Goal: Task Accomplishment & Management: Complete application form

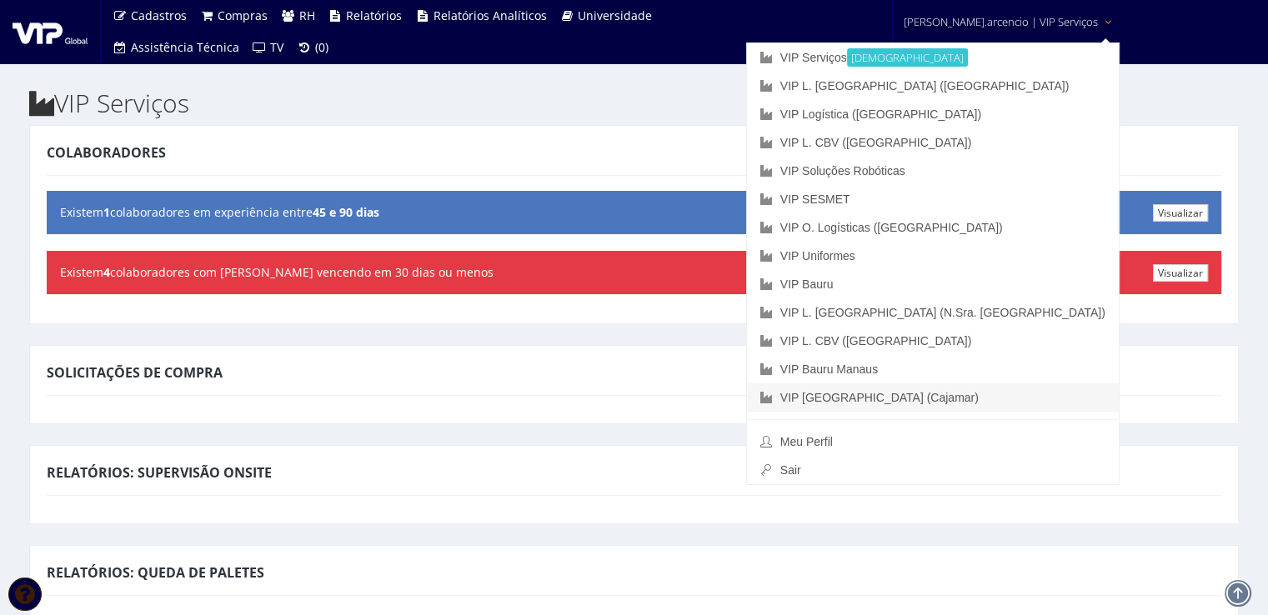
click at [940, 400] on link "VIP [GEOGRAPHIC_DATA] (Cajamar)" at bounding box center [933, 397] width 372 height 28
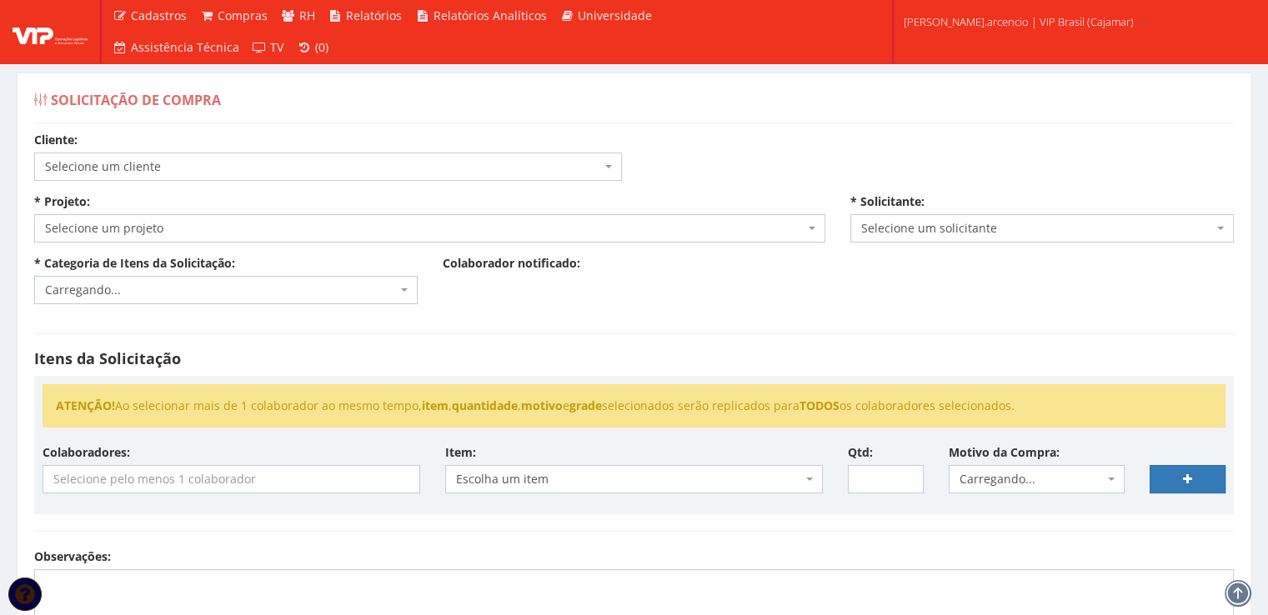
click at [947, 153] on div "Cliente: Selecione um cliente COCA COLA FEMSA - SPAL INDUSTRIA BRASILEIRA DE BE…" at bounding box center [634, 503] width 1225 height 742
click at [816, 228] on span "Selecione um projeto" at bounding box center [429, 228] width 791 height 28
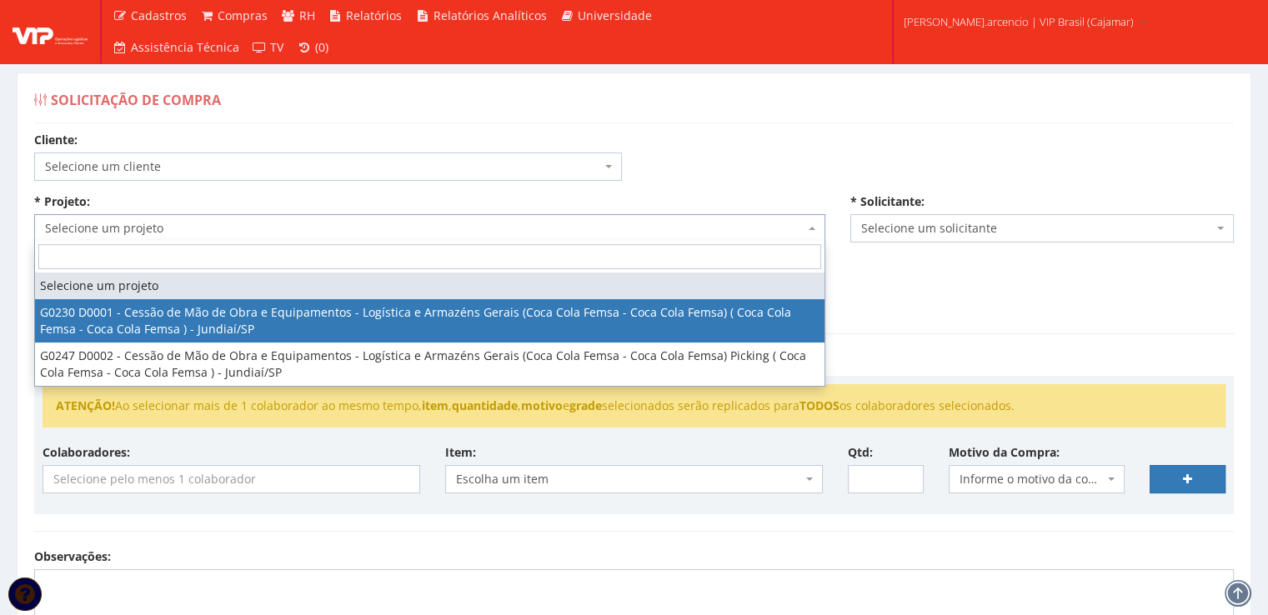
select select "230"
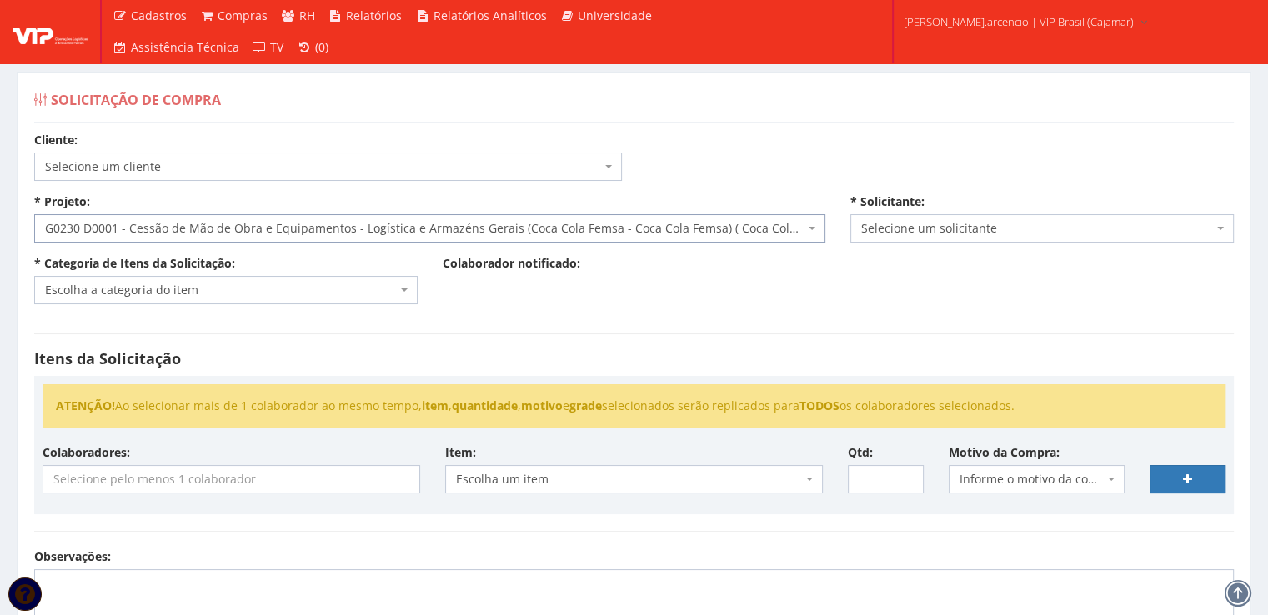
click at [1230, 223] on span "Selecione um solicitante" at bounding box center [1041, 228] width 383 height 28
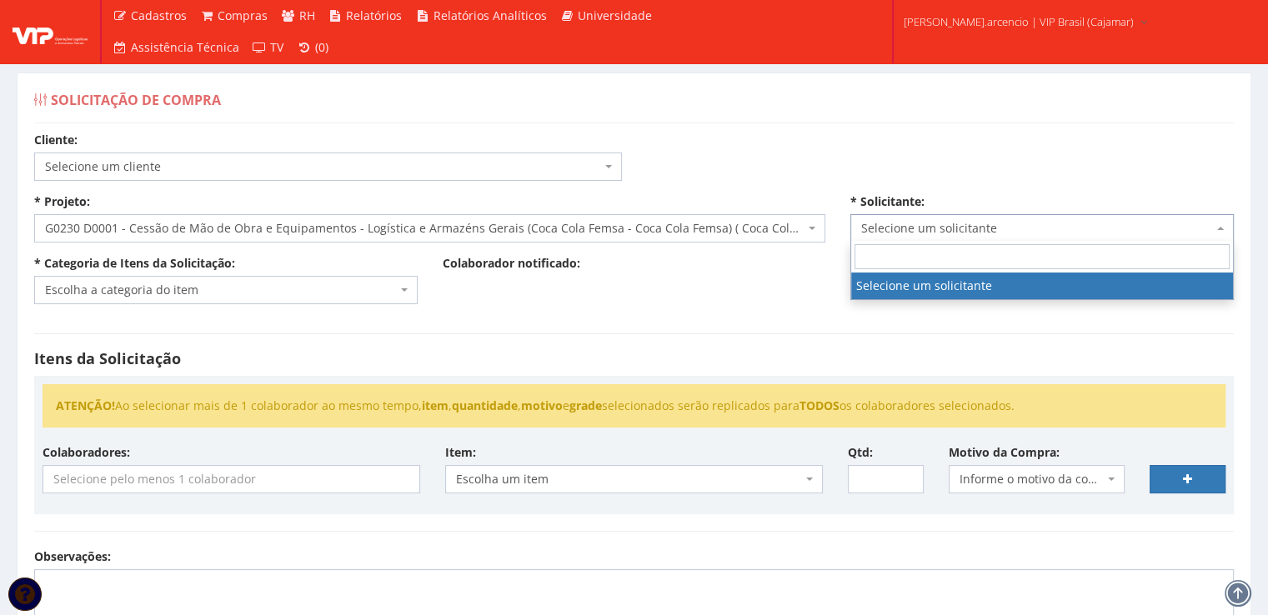
click at [1224, 228] on span "Selecione um solicitante" at bounding box center [1041, 228] width 383 height 28
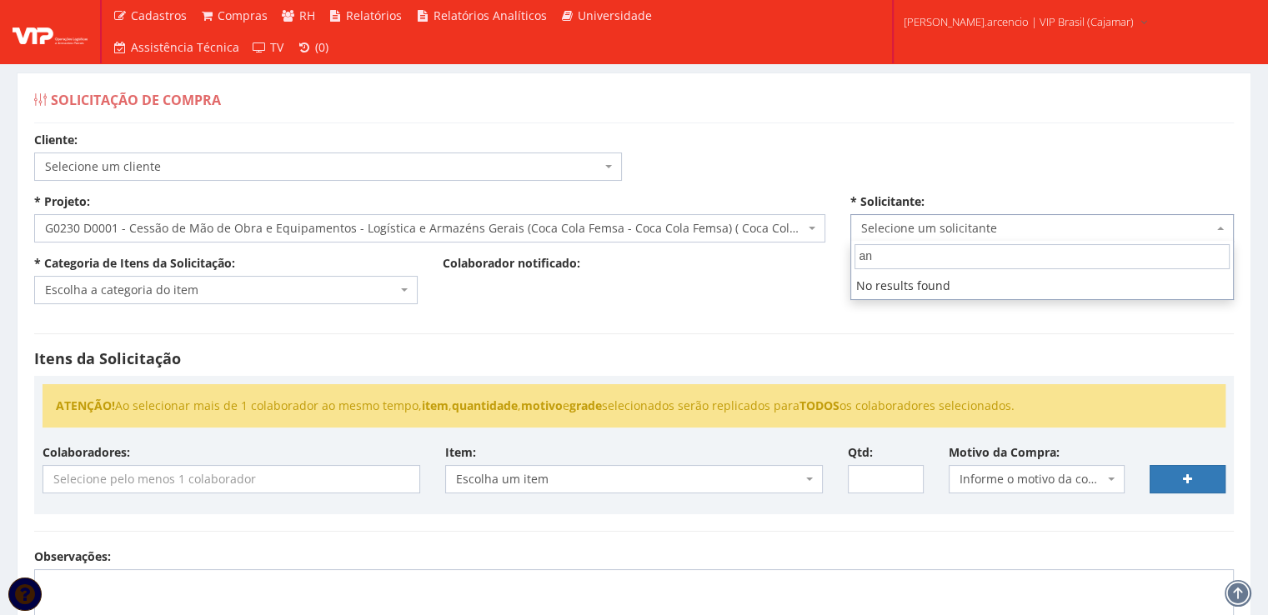
type input "a"
type input "Anderson Arcencio"
click at [413, 303] on body "Cadastros Clientes Unidades Subclientes Unidades de Subclientes Projetos Vagas …" at bounding box center [634, 472] width 1268 height 944
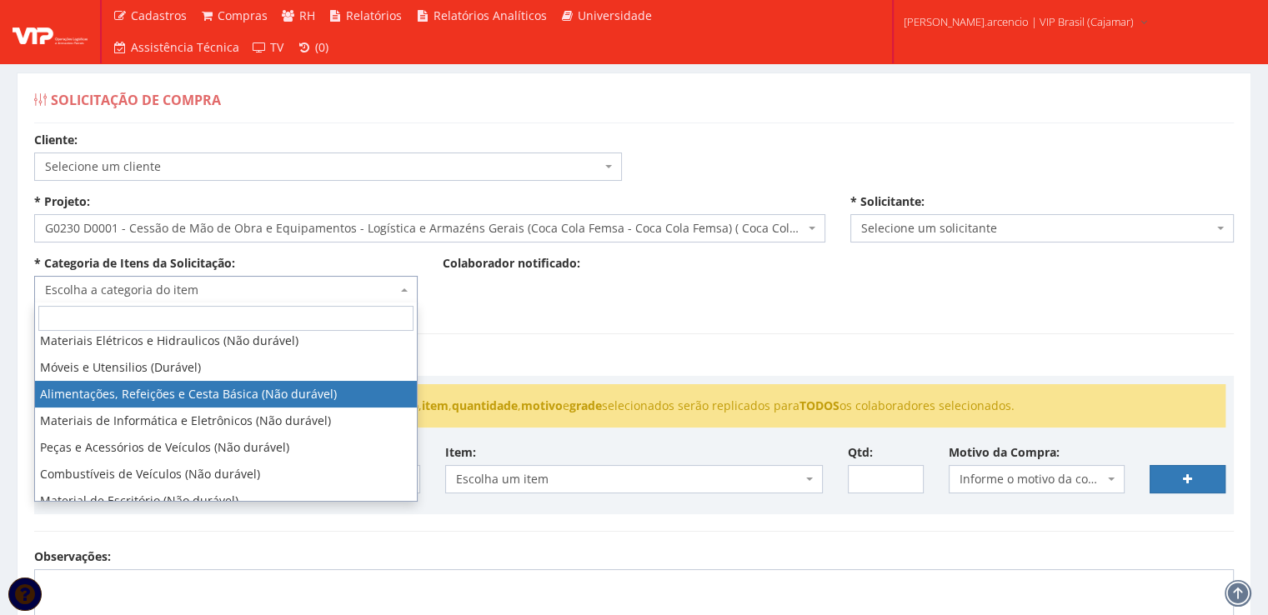
scroll to position [250, 0]
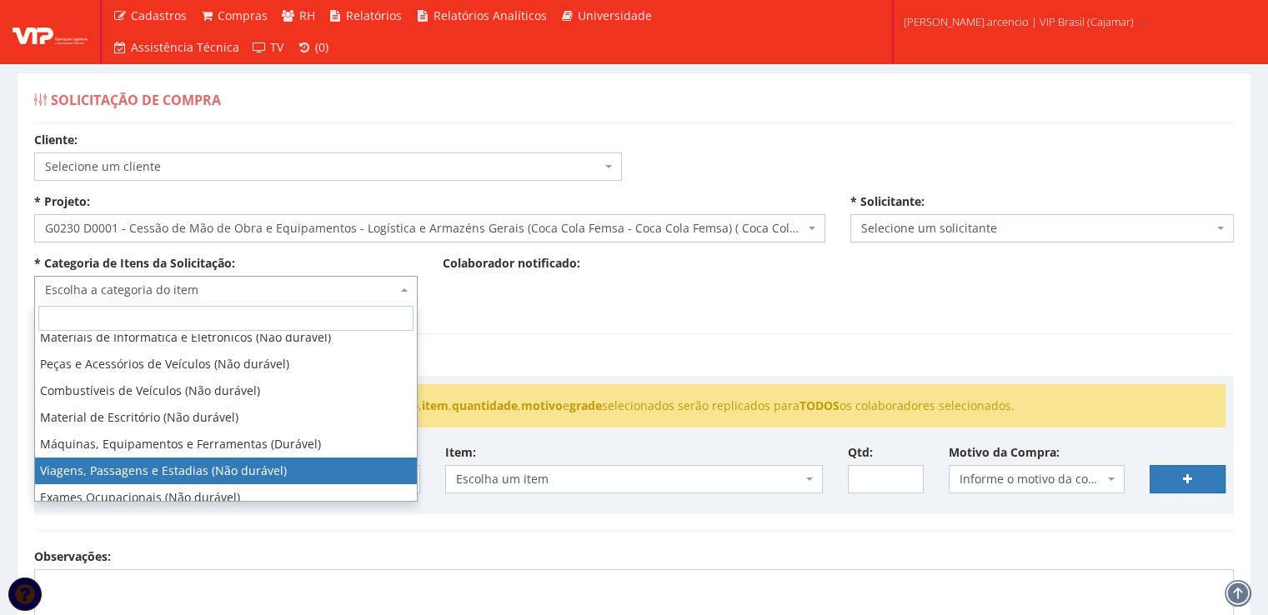
select select "21"
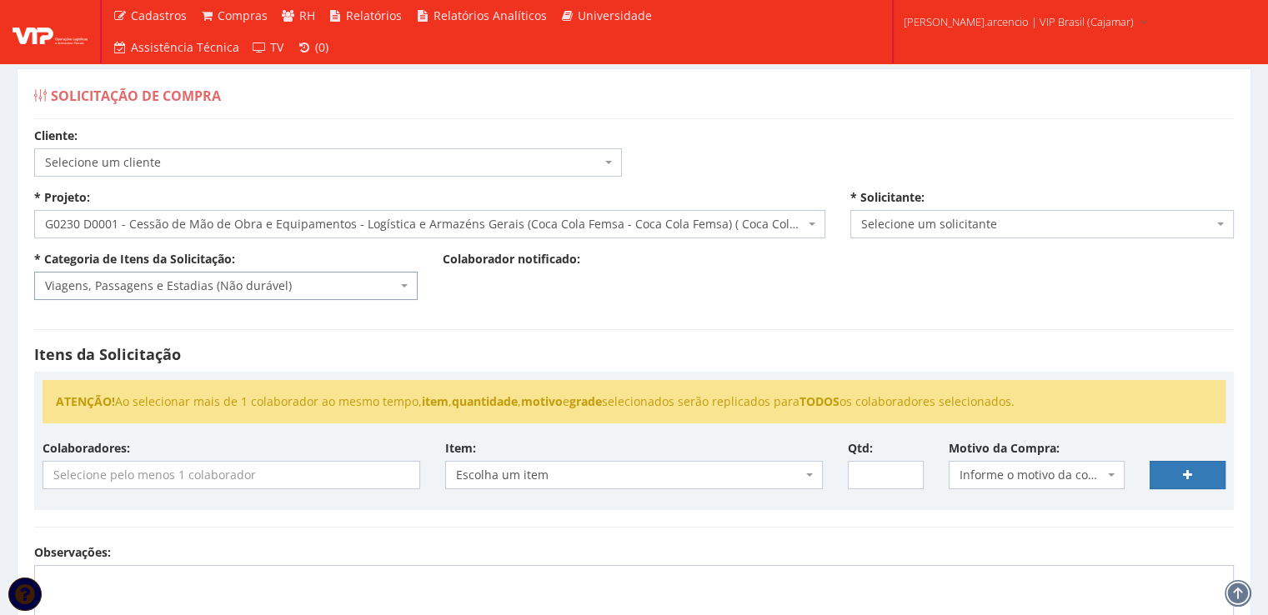
scroll to position [167, 0]
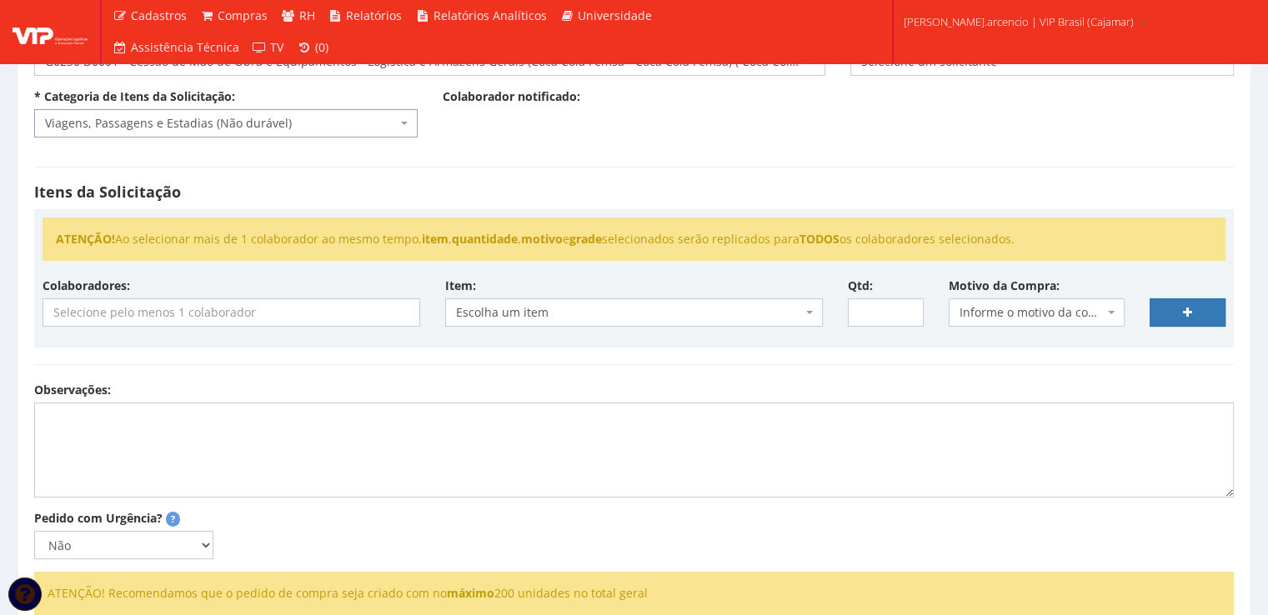
click at [313, 319] on input "search" at bounding box center [231, 312] width 376 height 27
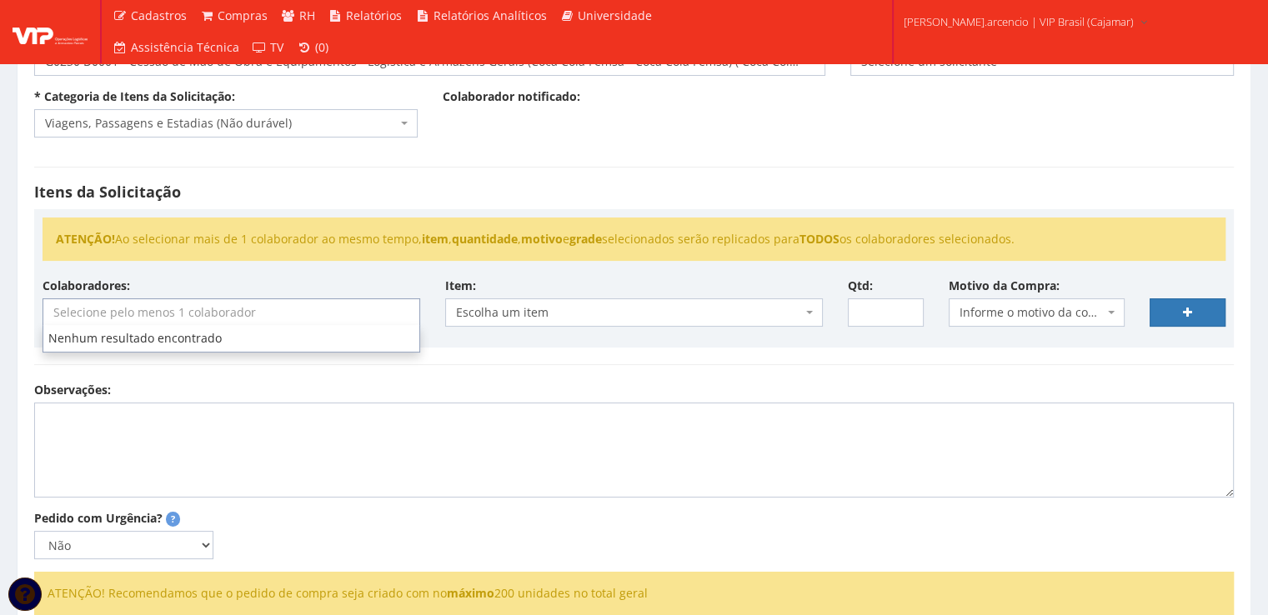
click at [313, 319] on input "search" at bounding box center [231, 312] width 376 height 27
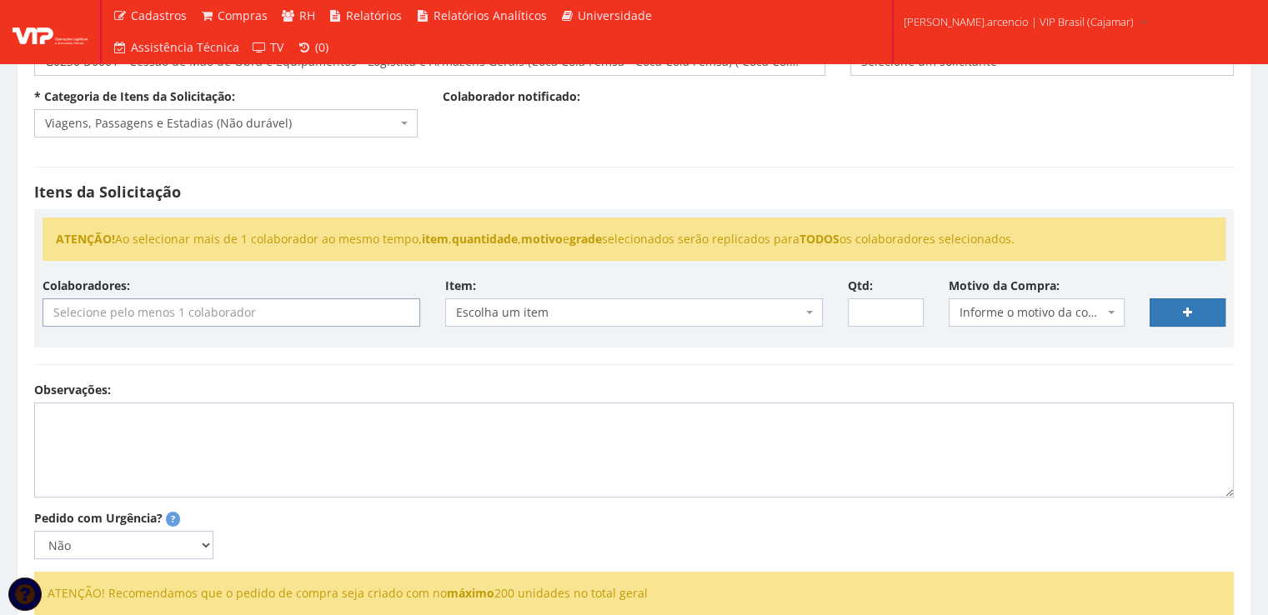
click at [313, 319] on input "search" at bounding box center [231, 312] width 376 height 27
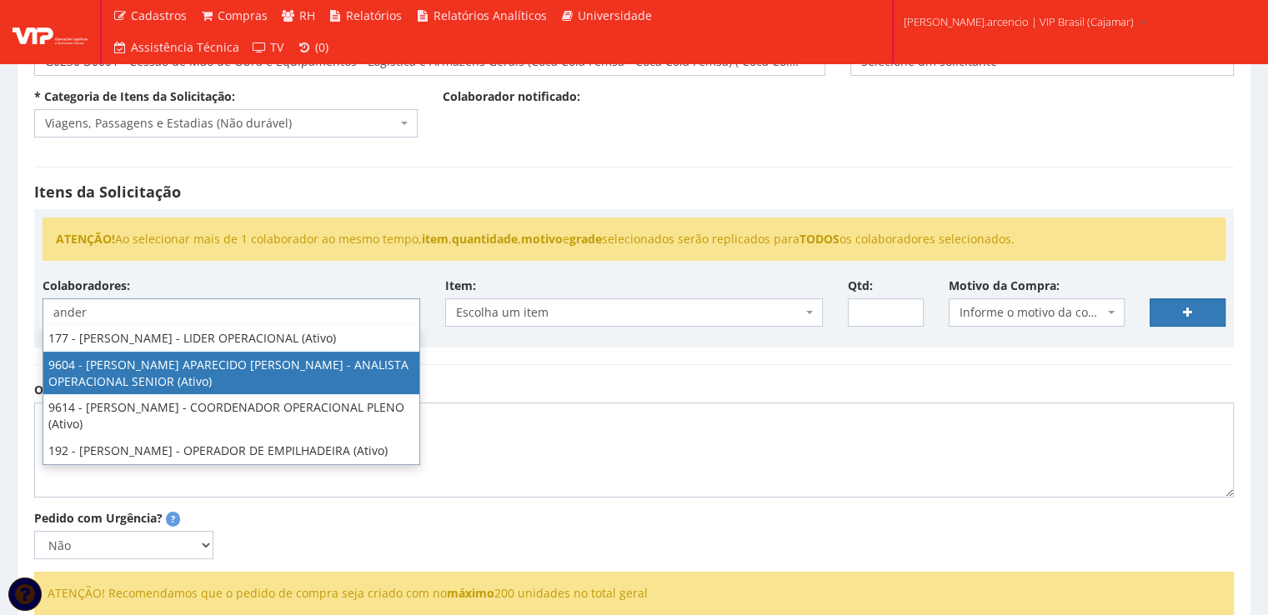
type input "ander"
select select "3771"
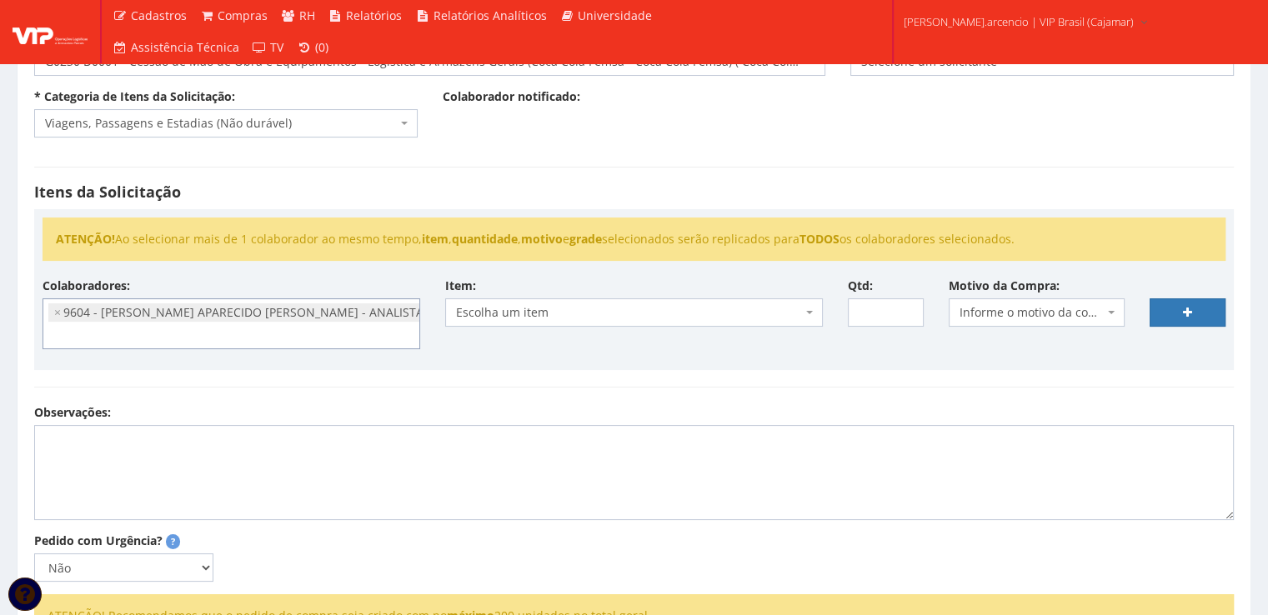
click at [817, 310] on span "Escolha um item" at bounding box center [634, 312] width 378 height 28
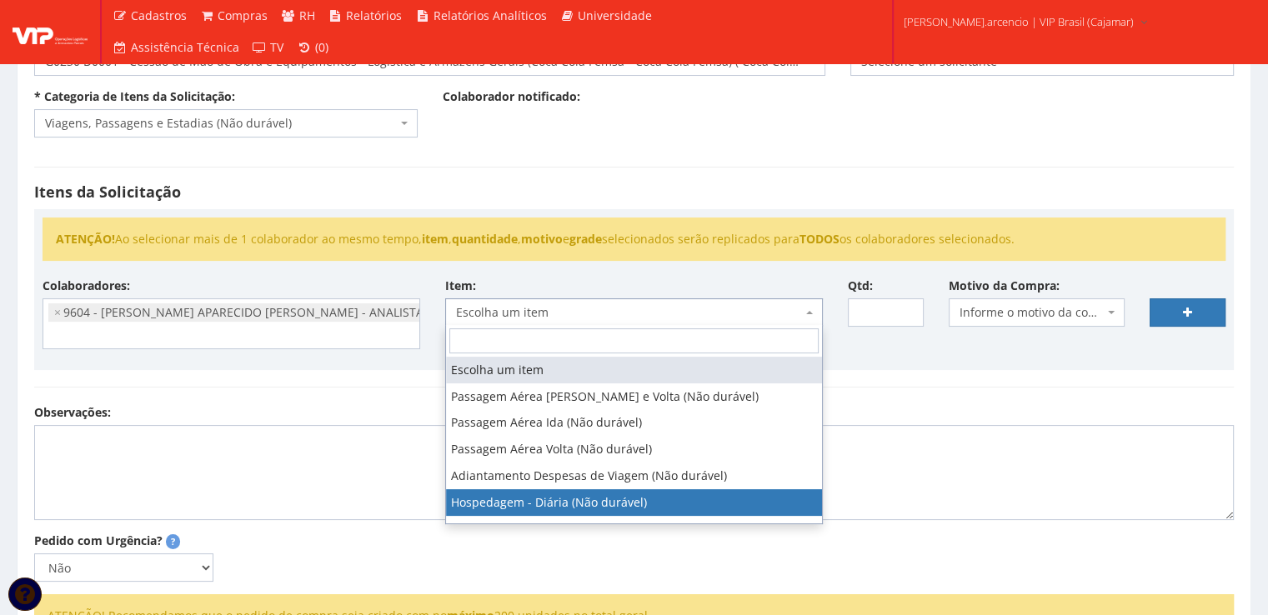
select select "403"
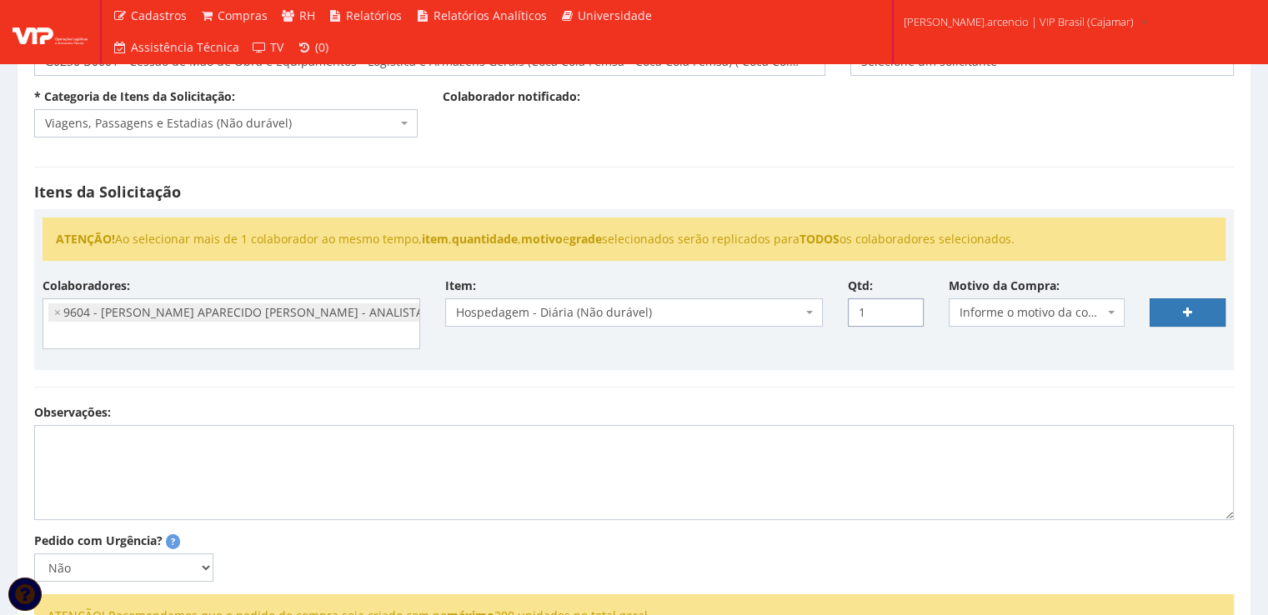
click at [907, 307] on input "1" at bounding box center [886, 312] width 76 height 28
click at [907, 307] on input "2" at bounding box center [886, 312] width 76 height 28
click at [907, 307] on input "3" at bounding box center [886, 312] width 76 height 28
click at [907, 307] on input "4" at bounding box center [886, 312] width 76 height 28
type input "5"
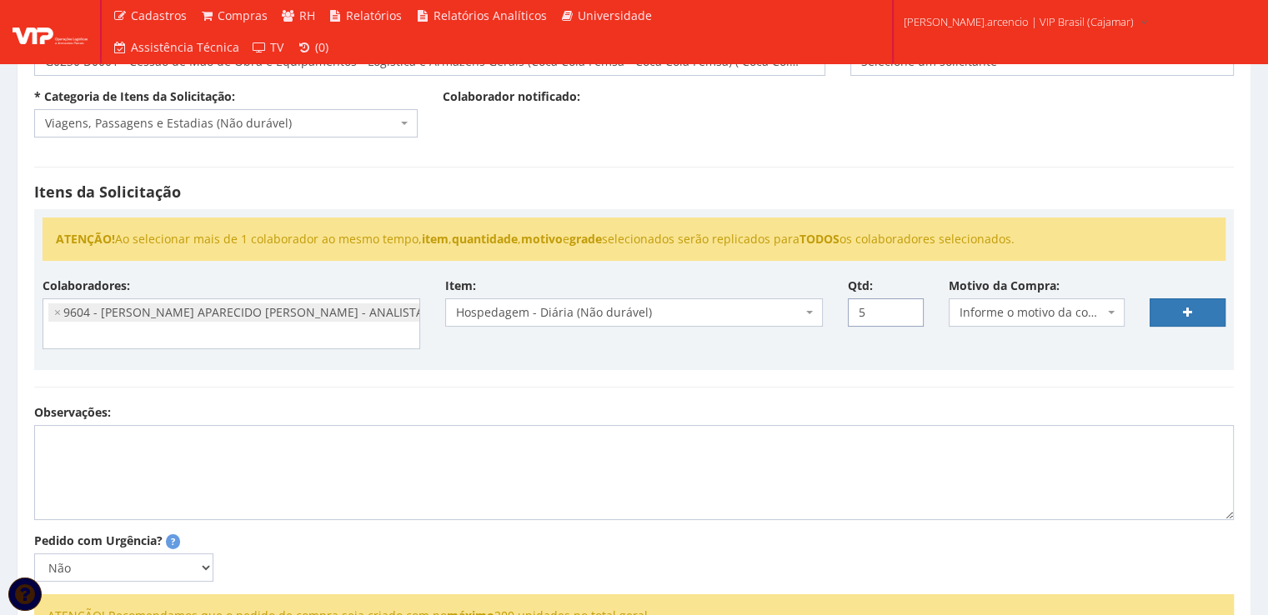
click at [907, 307] on input "5" at bounding box center [886, 312] width 76 height 28
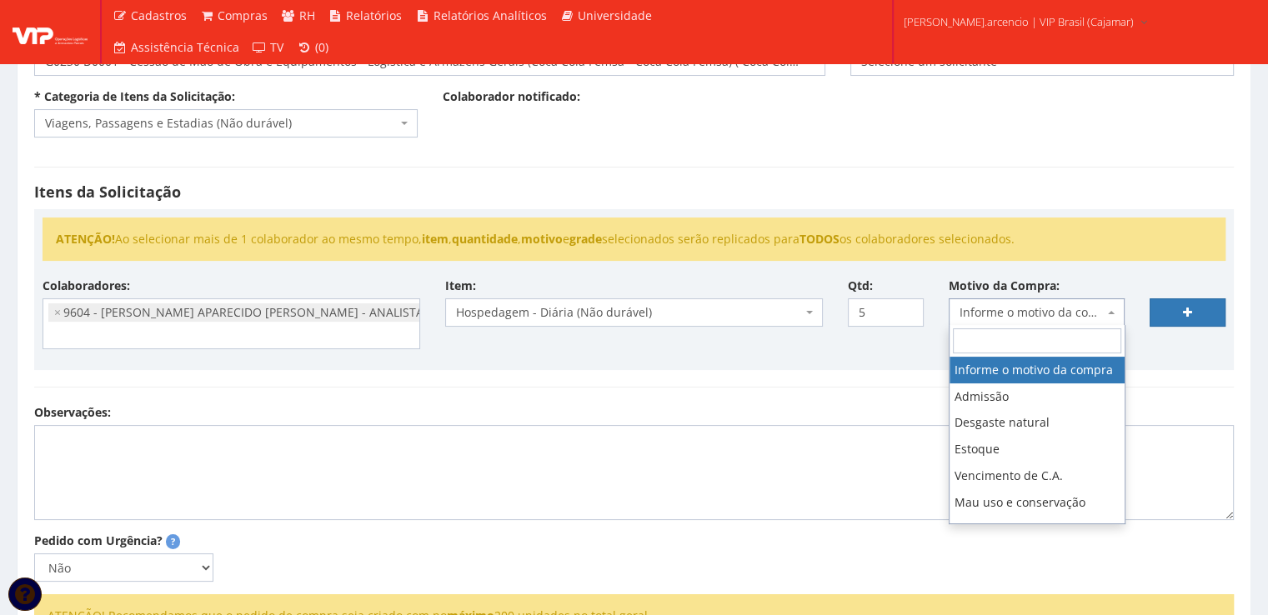
click at [1120, 318] on span "Informe o motivo da compra" at bounding box center [1037, 312] width 177 height 28
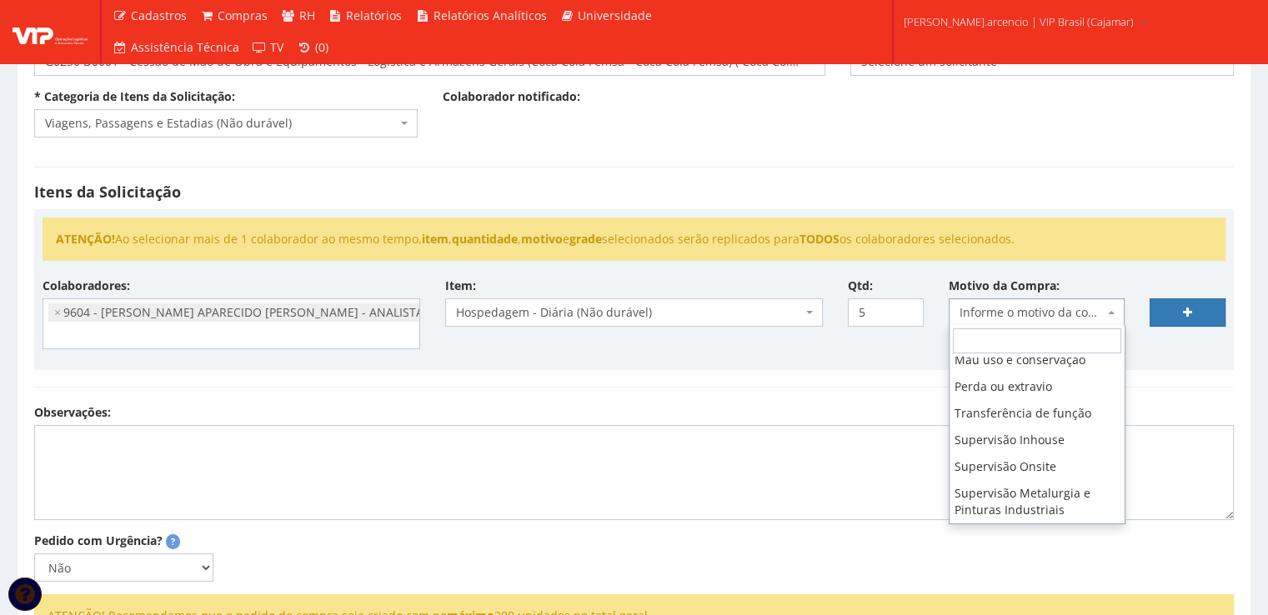
scroll to position [167, 0]
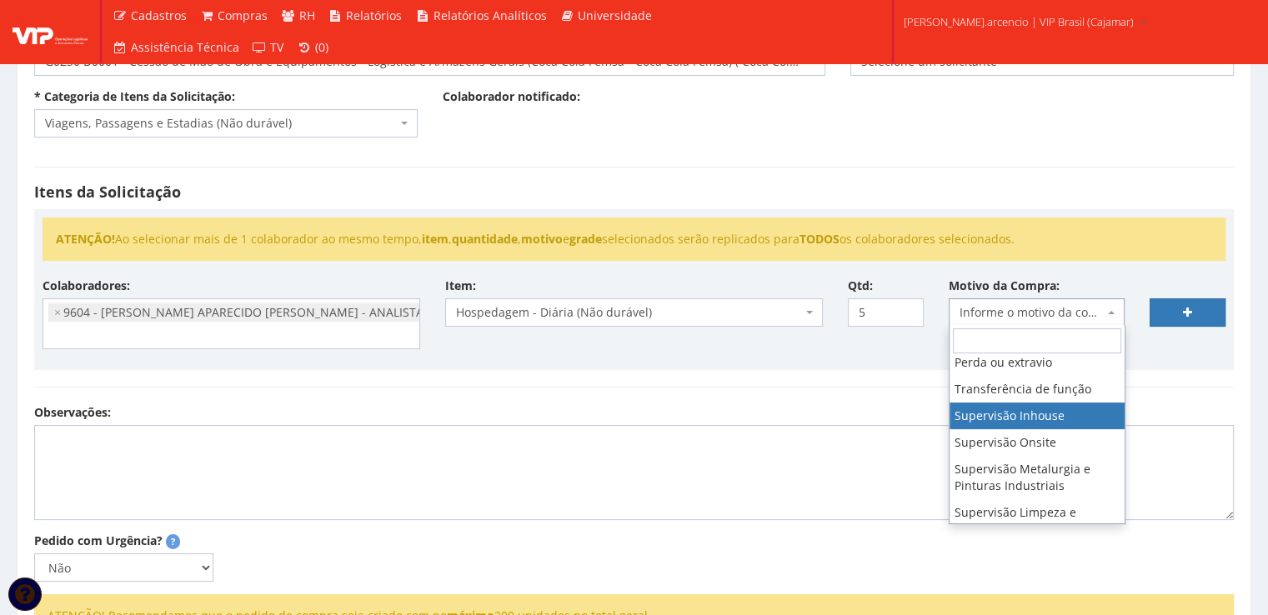
select select "8"
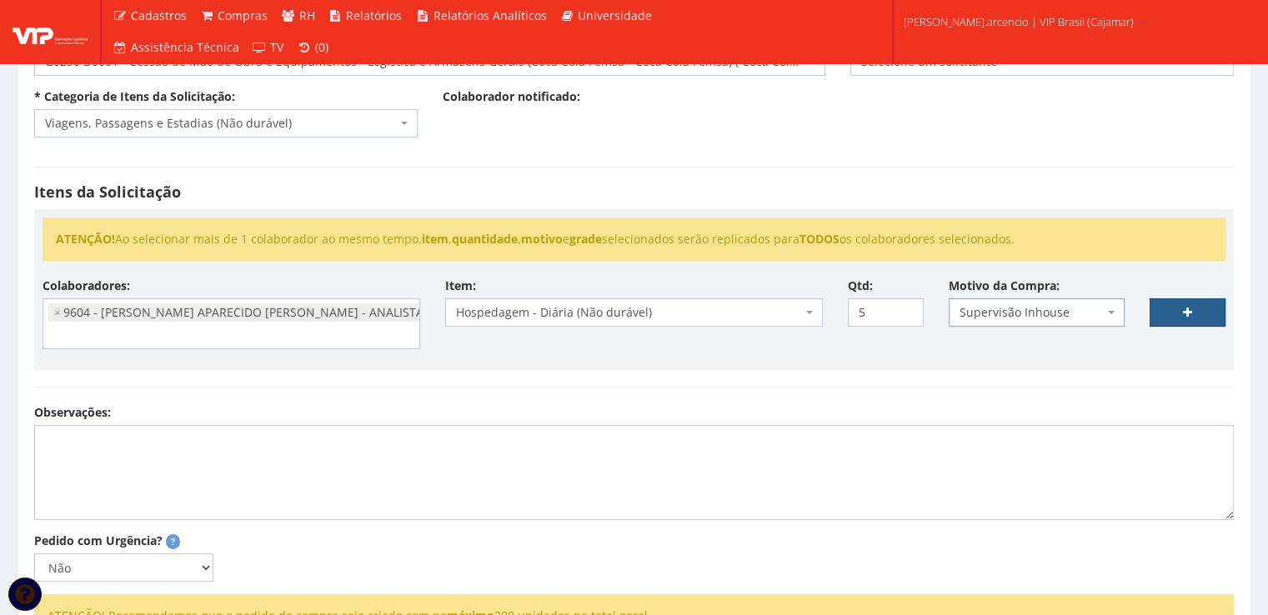
click at [1160, 309] on link at bounding box center [1188, 312] width 76 height 28
select select
type input "0"
select select
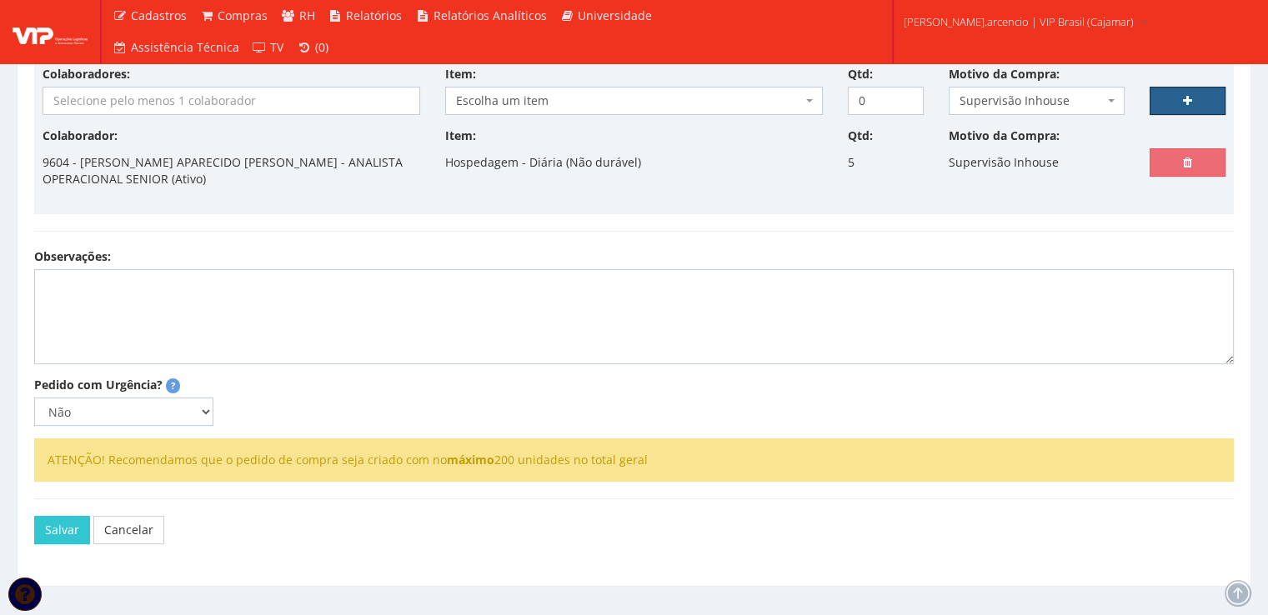
scroll to position [403, 0]
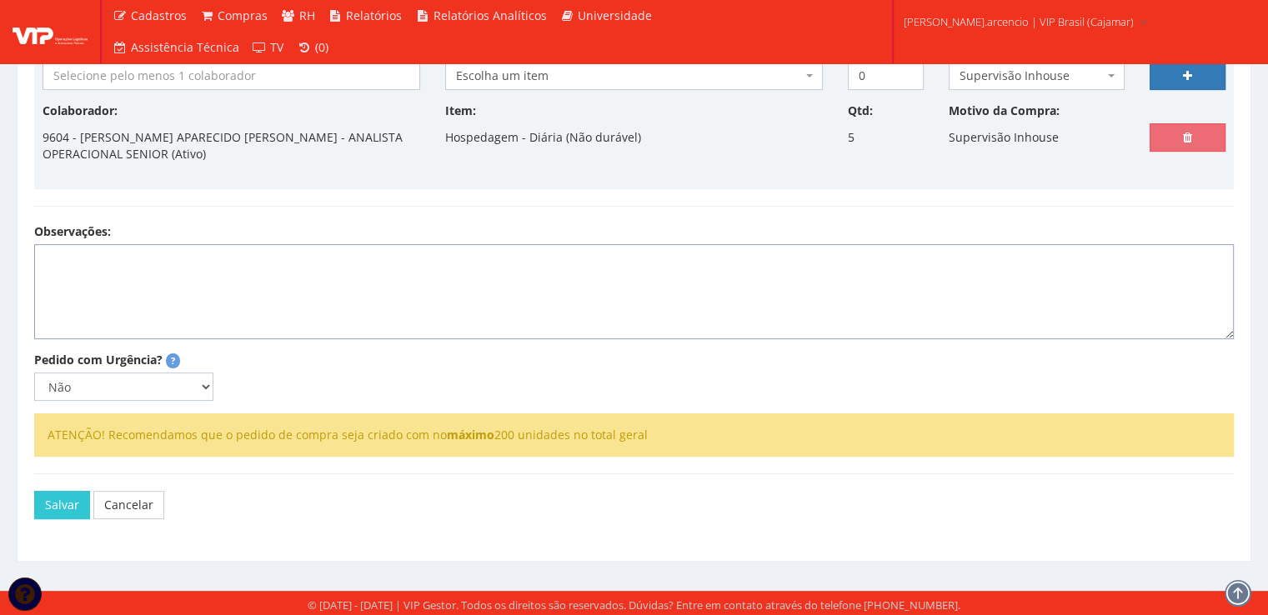
click at [140, 268] on textarea "Observações:" at bounding box center [634, 291] width 1200 height 95
type textarea "Continuação endereçamento no sistema WMS."
click at [54, 509] on button "Salvar" at bounding box center [62, 505] width 56 height 28
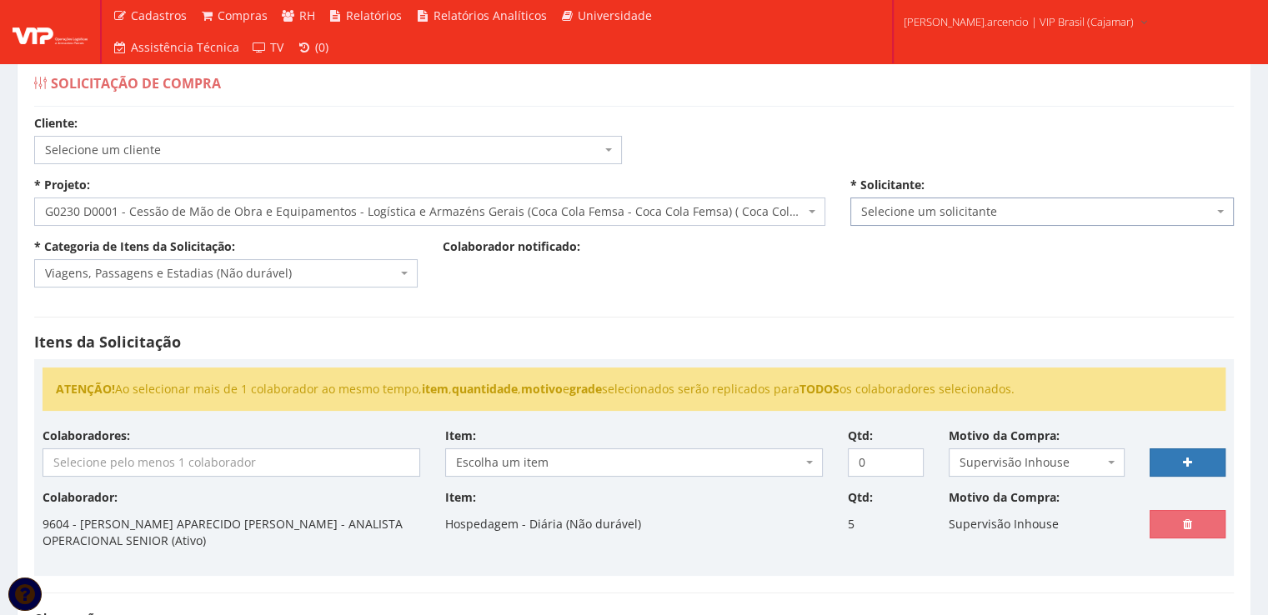
scroll to position [0, 0]
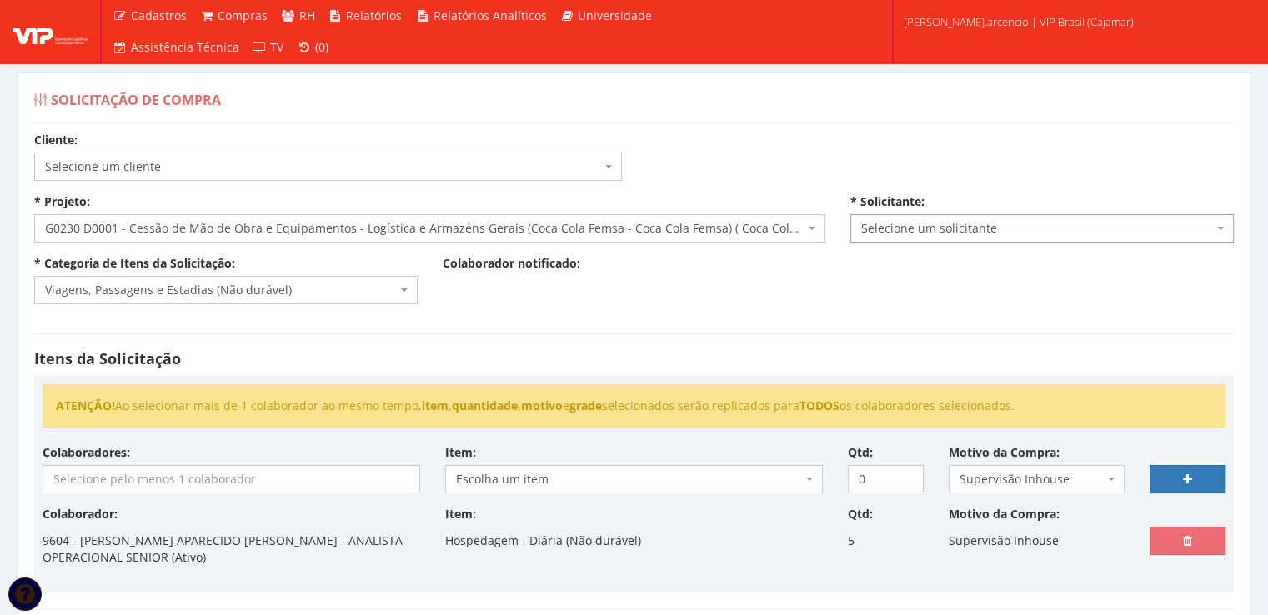
click at [1227, 227] on span "Selecione um solicitante" at bounding box center [1041, 228] width 383 height 28
type input "a"
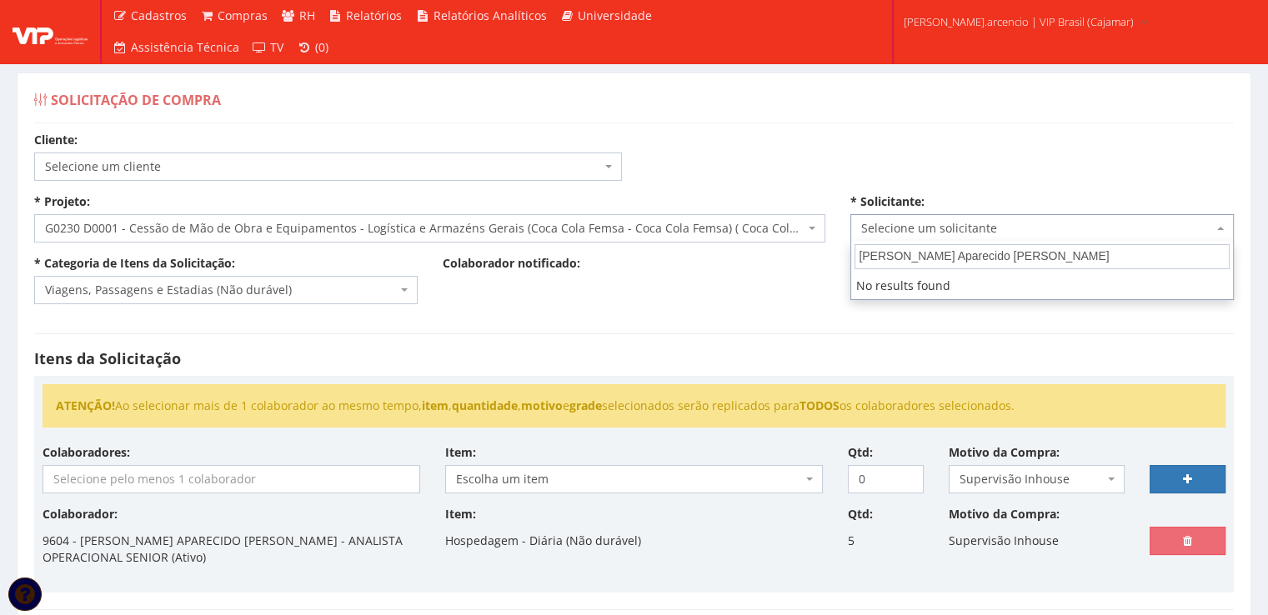
type input "Anderson Aparecido Arcencio da Silva"
click at [990, 343] on div "Itens da Solicitação ATENÇÃO! Ao selecionar mais de 1 colaborador ao mesmo temp…" at bounding box center [634, 472] width 1225 height 310
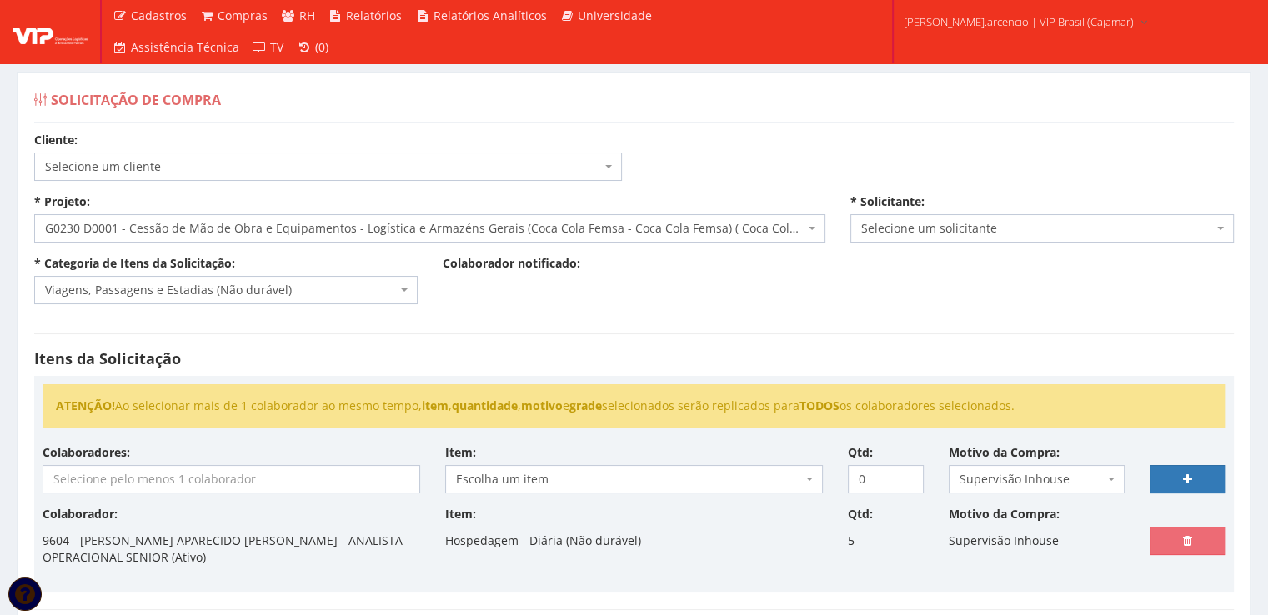
click at [1230, 225] on span "Selecione um solicitante" at bounding box center [1041, 228] width 383 height 28
type input "j"
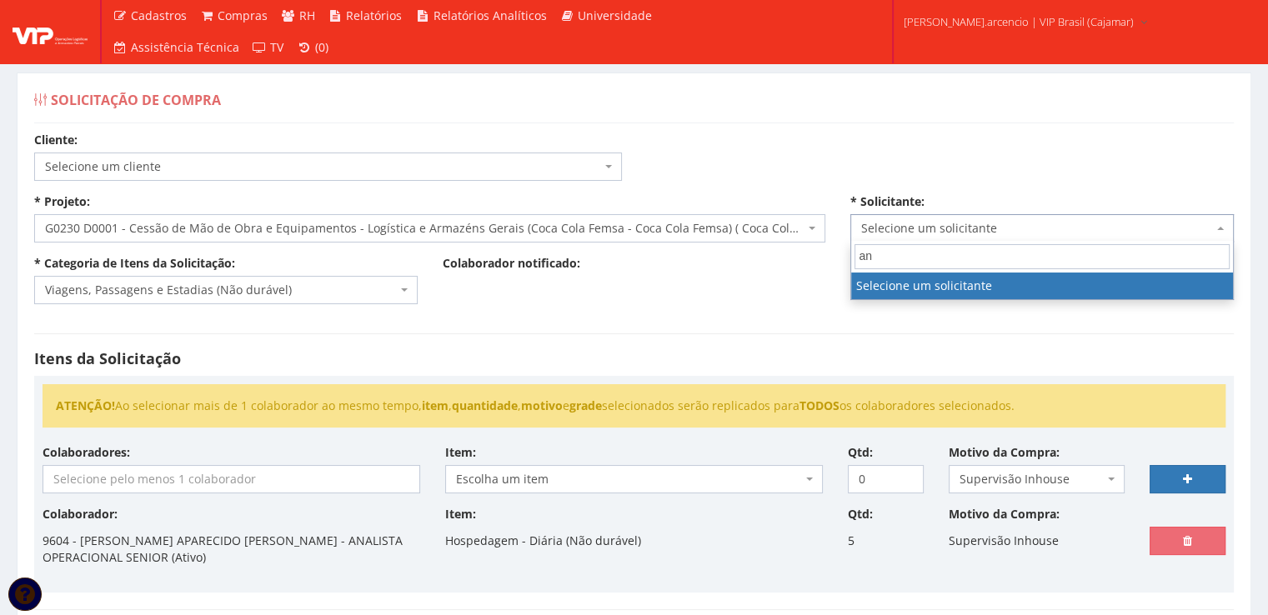
type input "a"
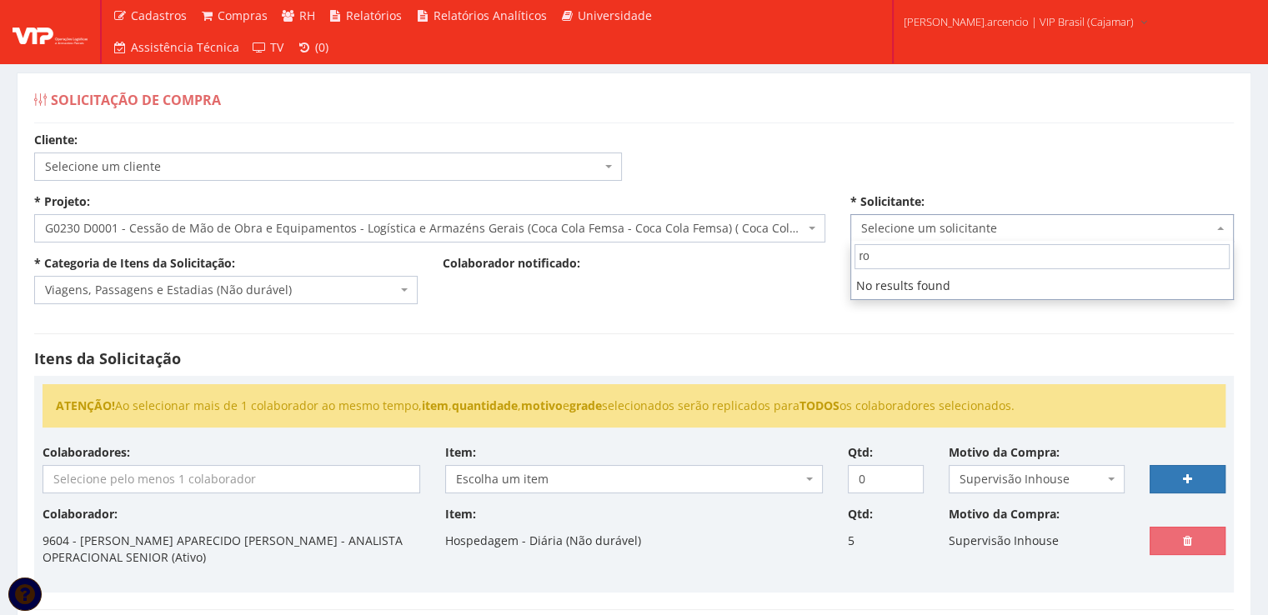
type input "r"
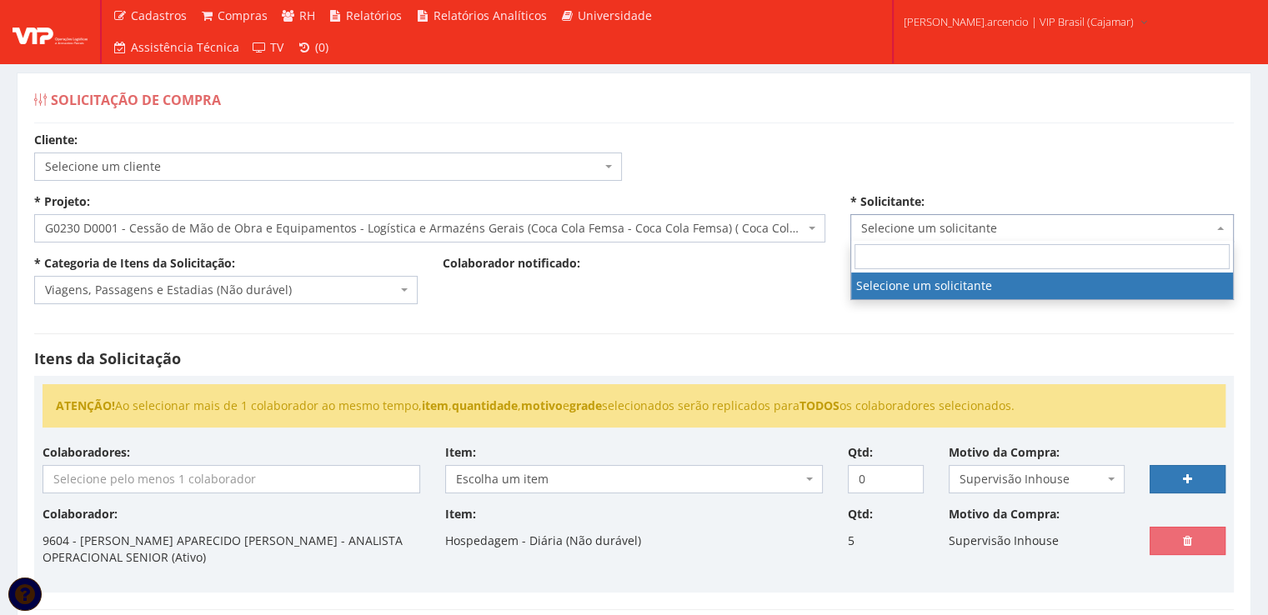
click at [833, 313] on div "Cliente: Selecione um cliente COCA COLA FEMSA - SPAL INDUSTRIA BRASILEIRA DE BE…" at bounding box center [634, 542] width 1225 height 820
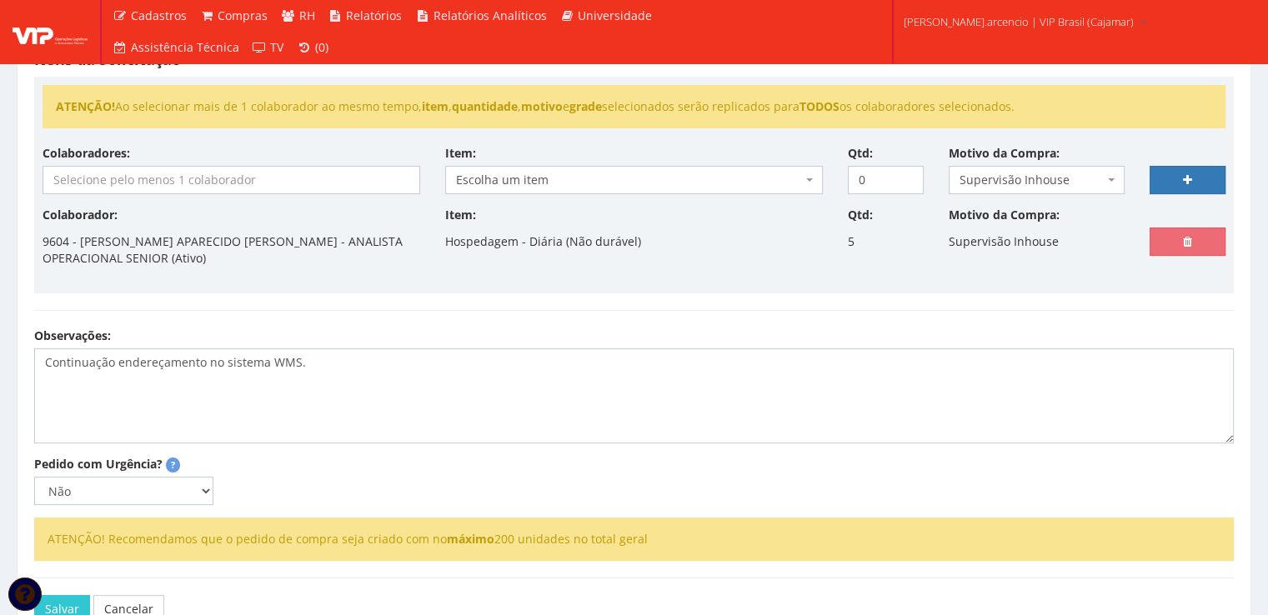
scroll to position [403, 0]
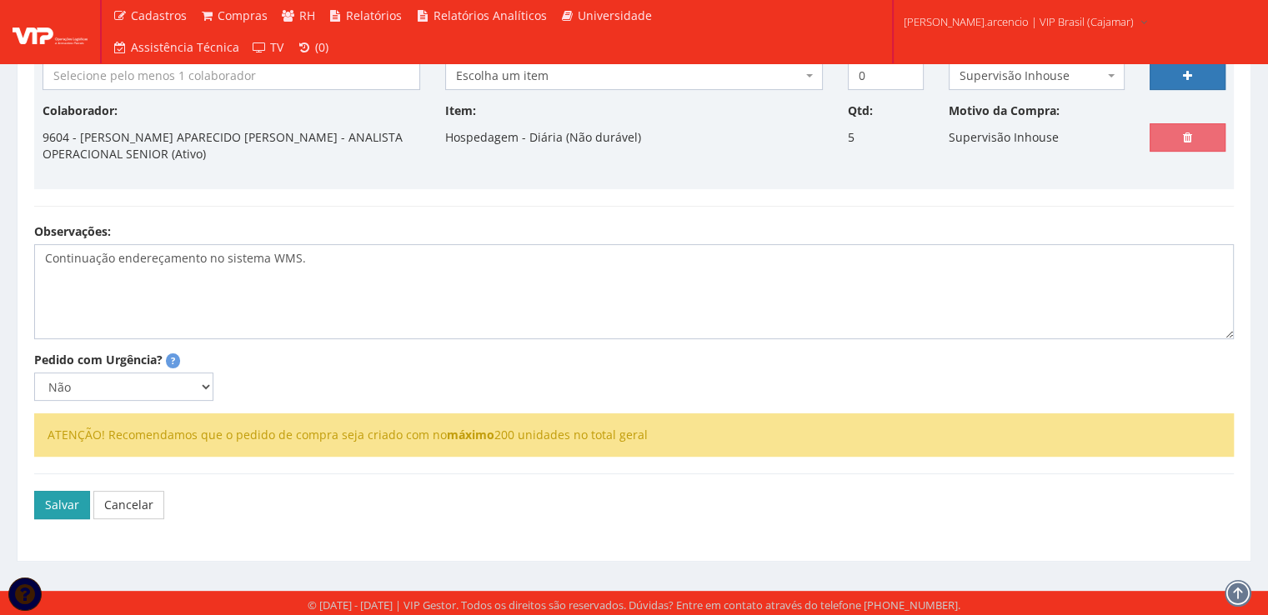
click at [63, 509] on button "Salvar" at bounding box center [62, 505] width 56 height 28
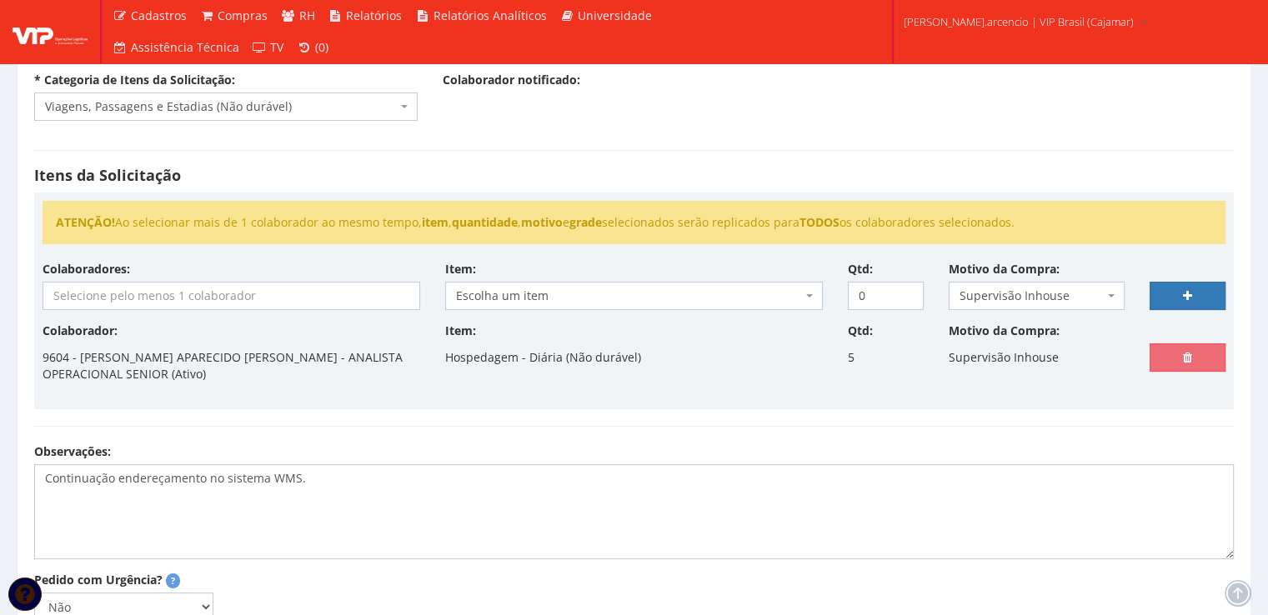
scroll to position [0, 0]
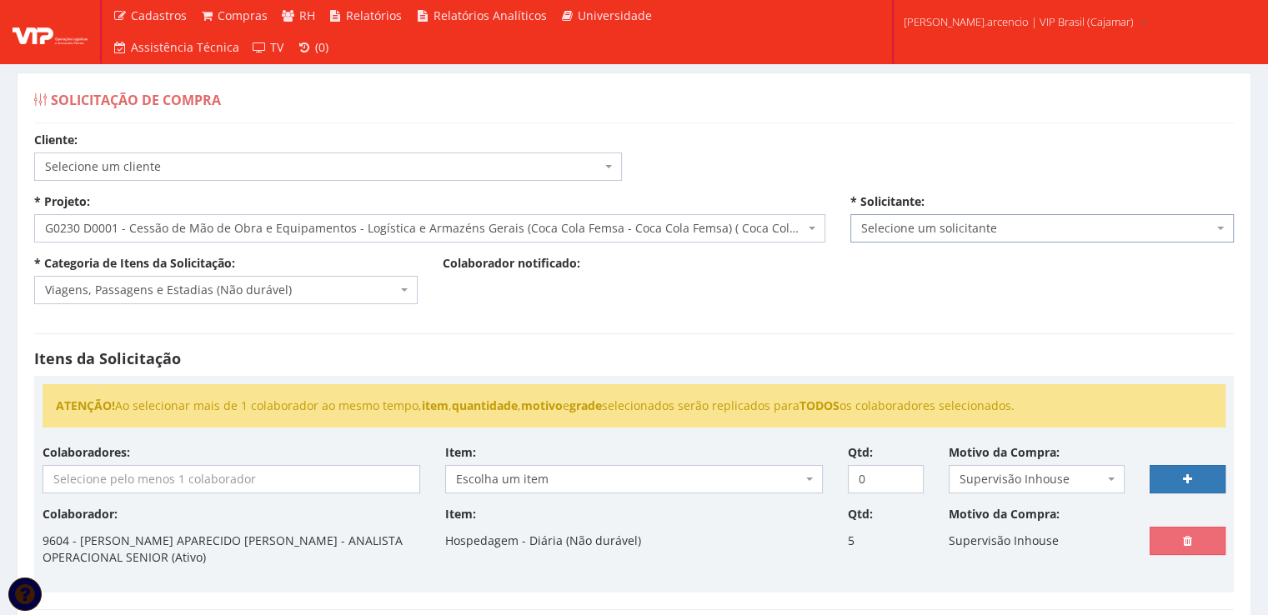
click at [1221, 224] on span at bounding box center [1221, 228] width 3 height 28
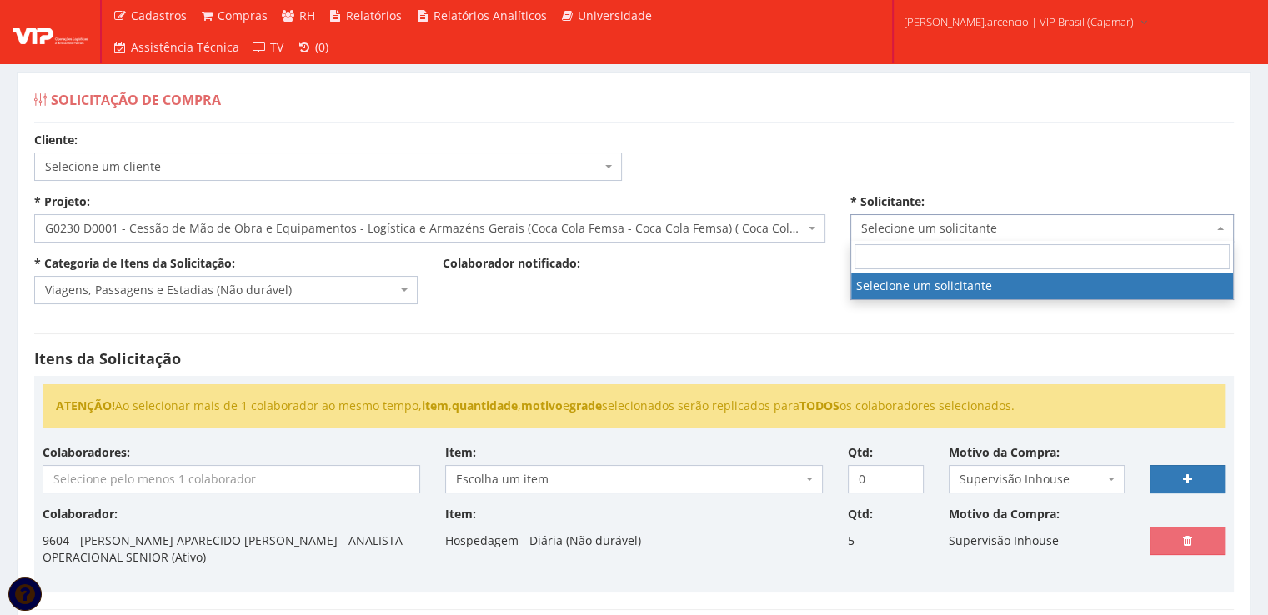
scroll to position [83, 0]
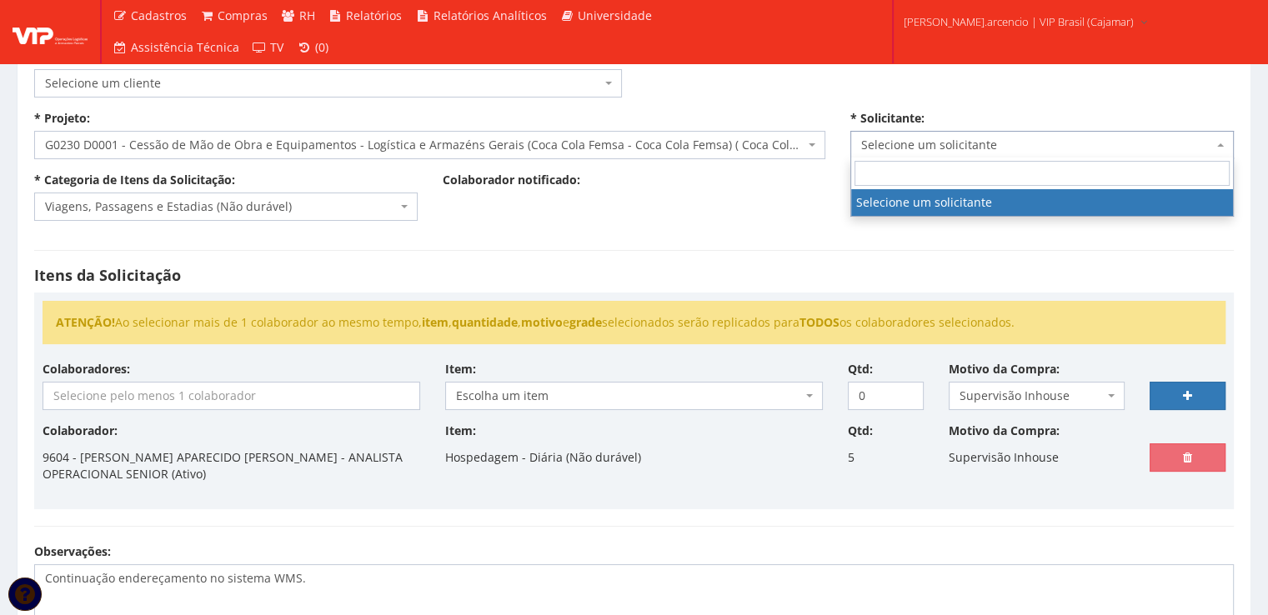
click at [877, 181] on input "search" at bounding box center [1042, 173] width 375 height 25
type input "a"
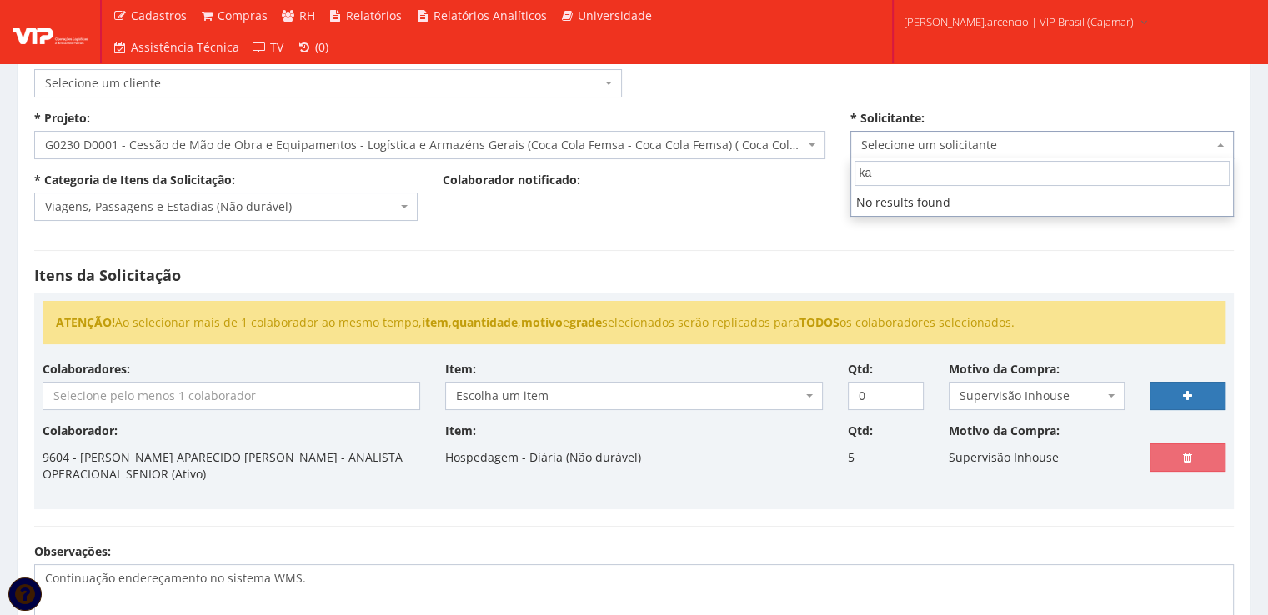
type input "k"
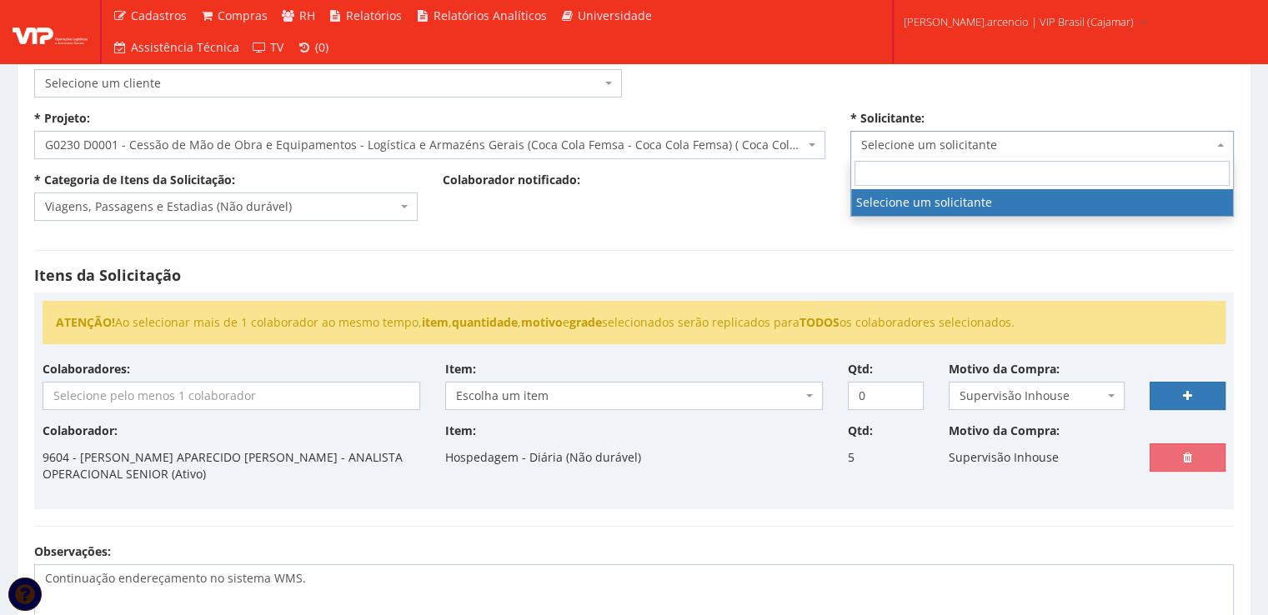
click at [726, 221] on div "Cliente: Selecione um cliente COCA COLA FEMSA - SPAL INDUSTRIA BRASILEIRA DE BE…" at bounding box center [634, 458] width 1225 height 820
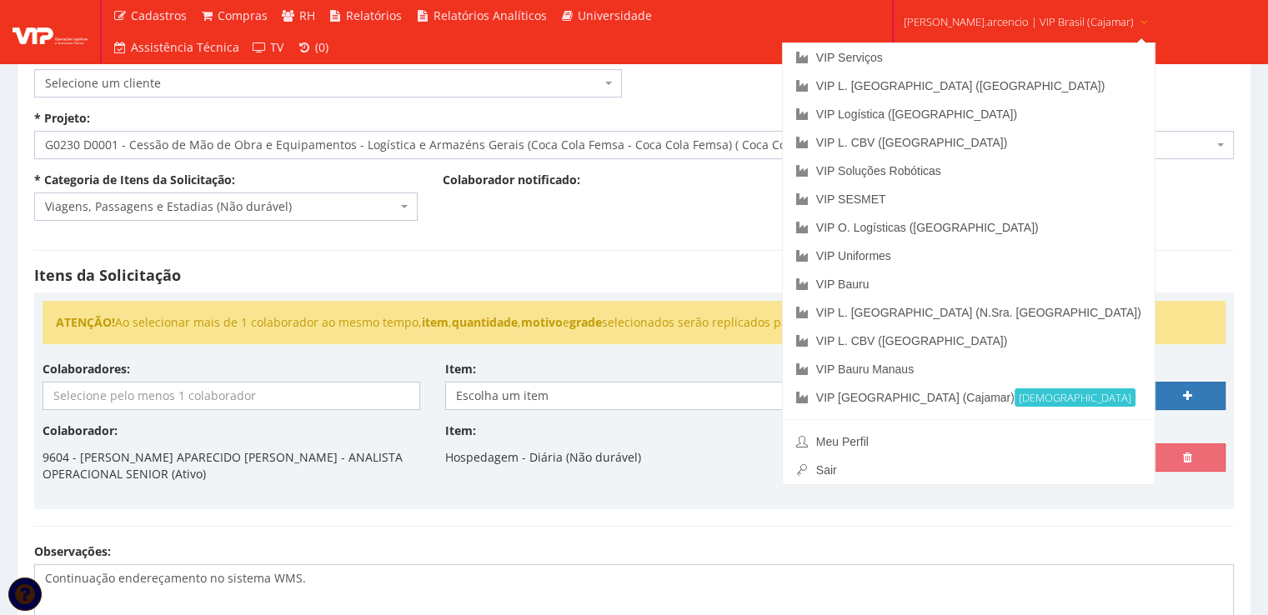
click at [1137, 26] on icon at bounding box center [1143, 23] width 13 height 12
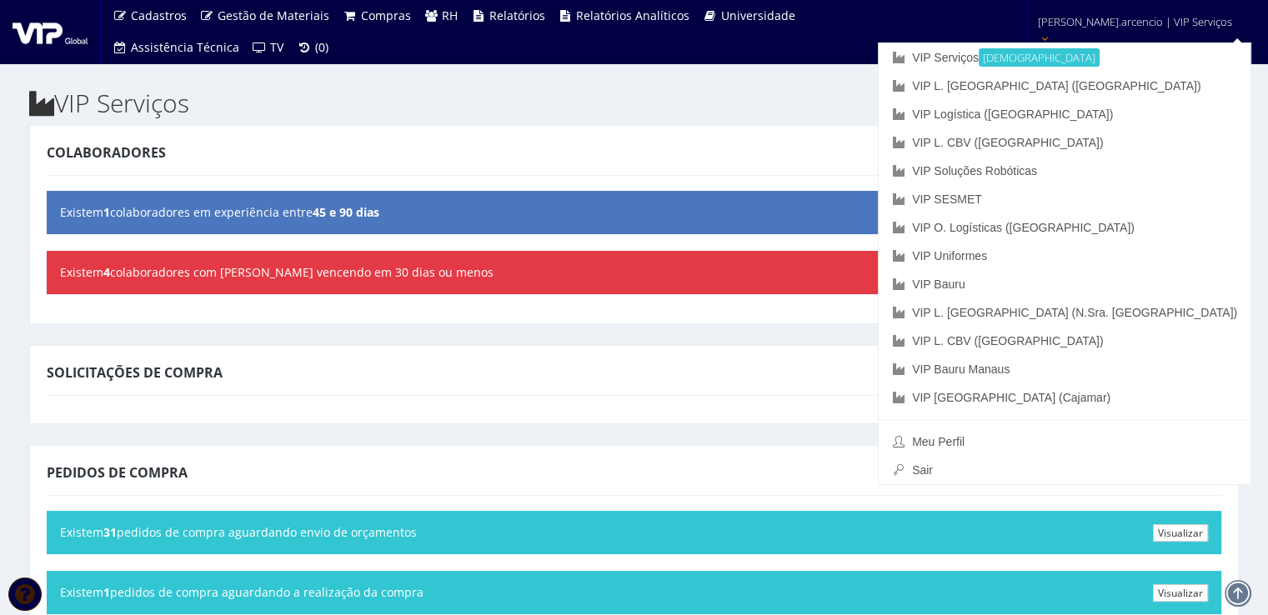
click at [1051, 33] on icon at bounding box center [1044, 39] width 13 height 12
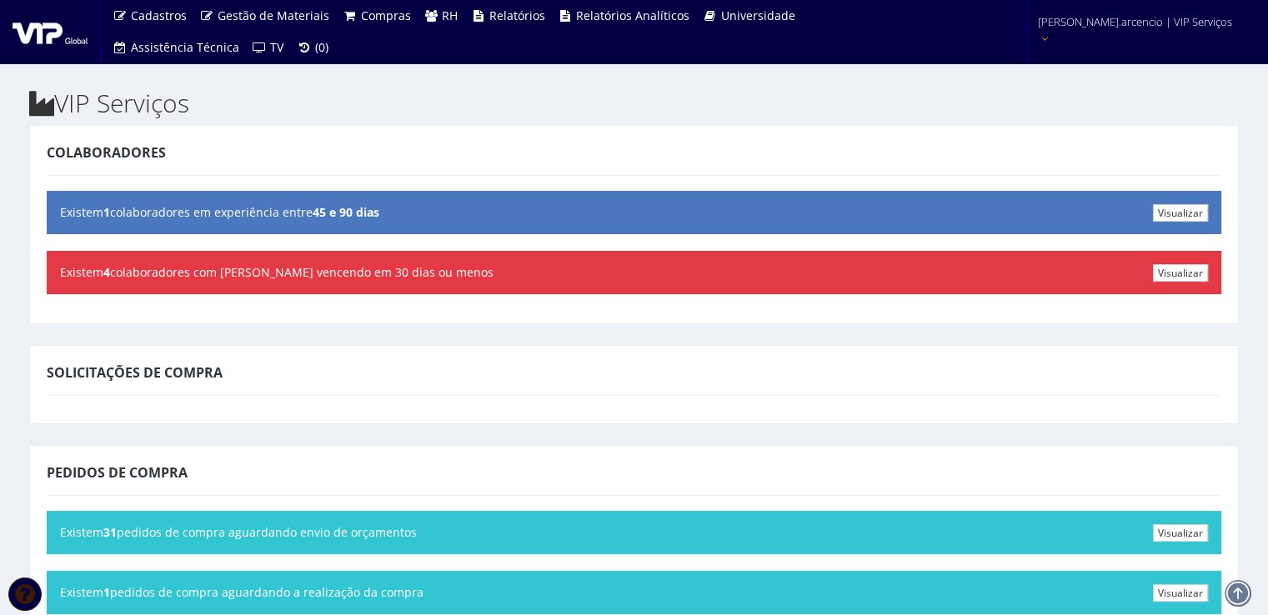
click at [1051, 33] on icon at bounding box center [1044, 39] width 13 height 12
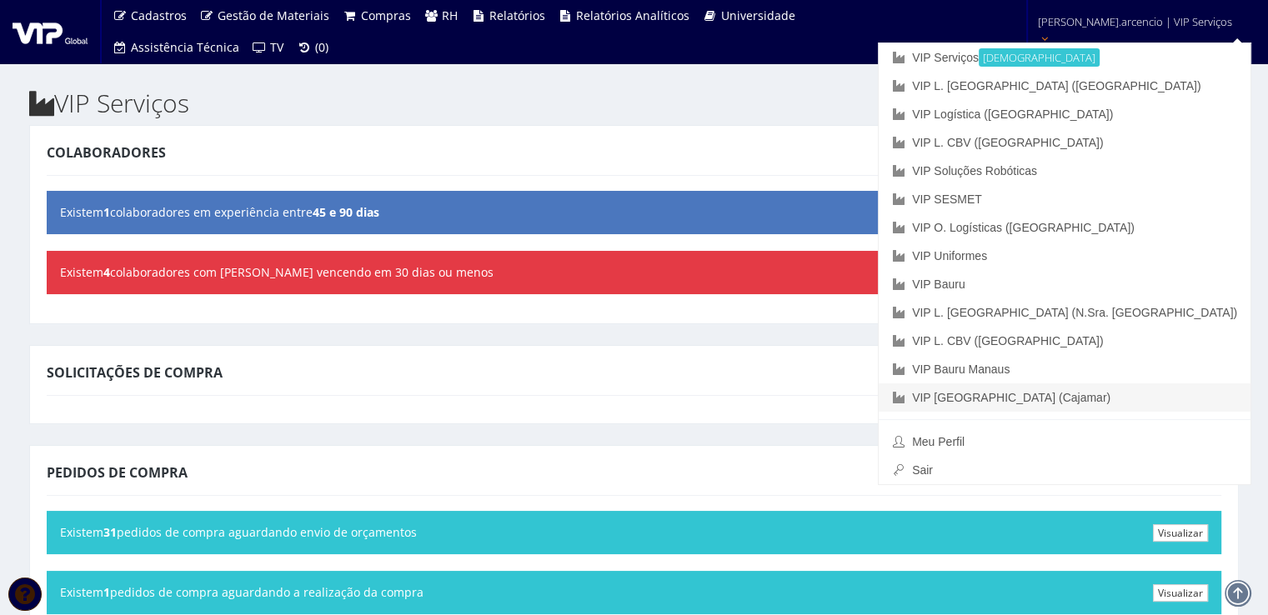
click at [1054, 403] on link "VIP [GEOGRAPHIC_DATA] (Cajamar)" at bounding box center [1065, 397] width 372 height 28
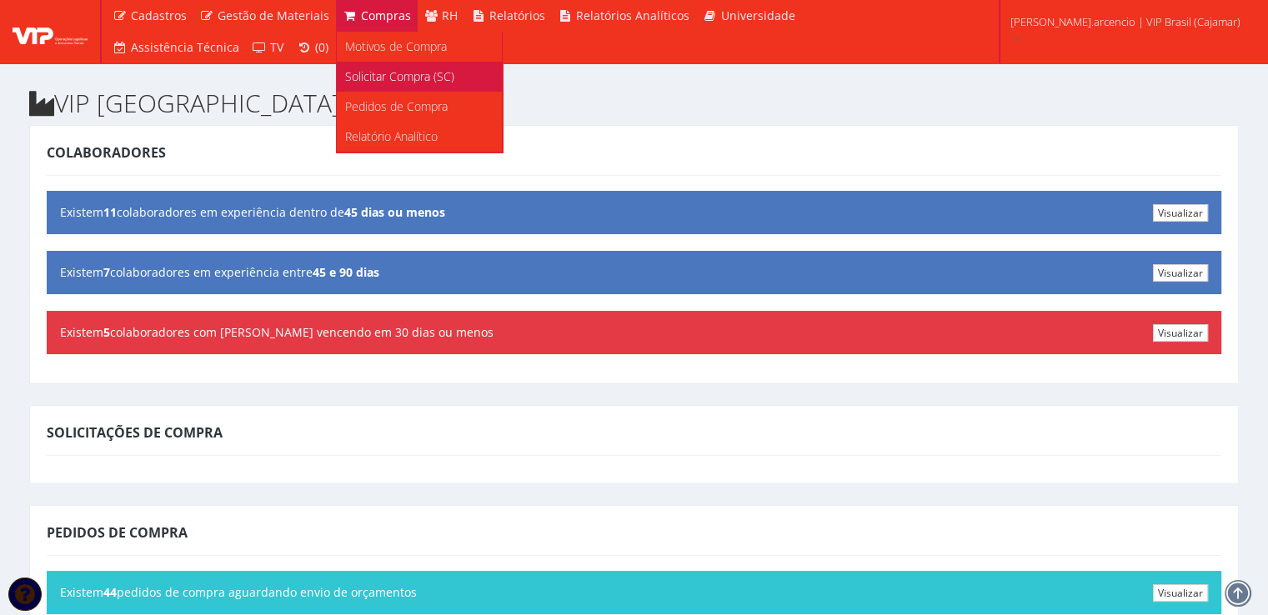
click at [373, 83] on span "Solicitar Compra (SC)" at bounding box center [399, 76] width 109 height 16
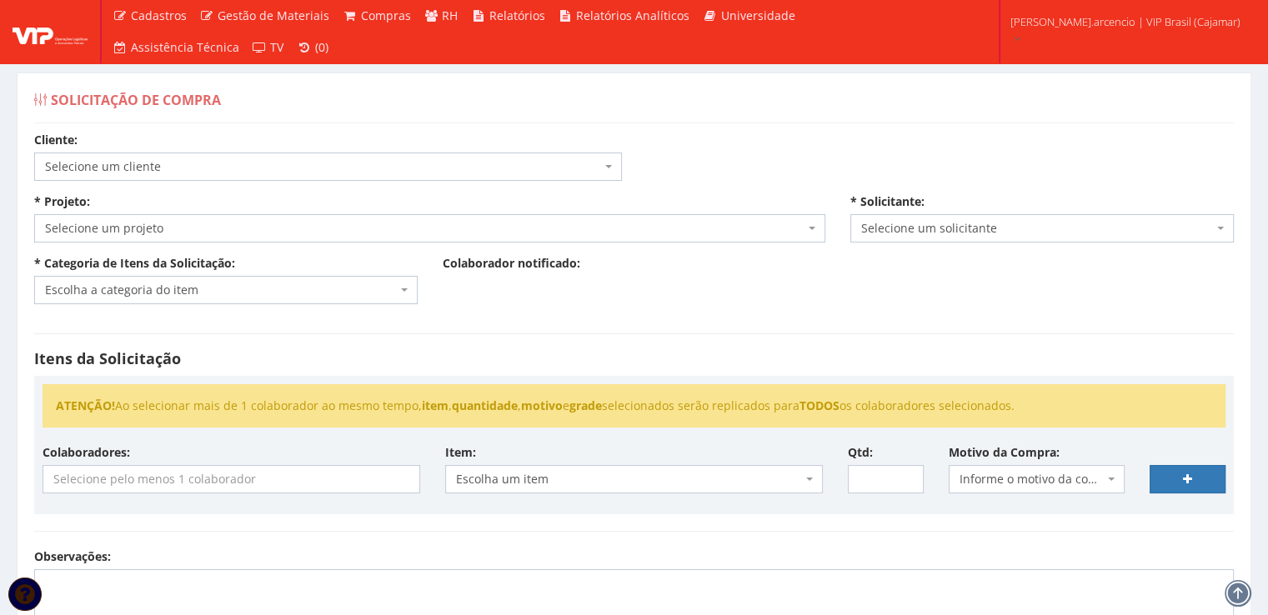
click at [813, 234] on span at bounding box center [813, 228] width 3 height 28
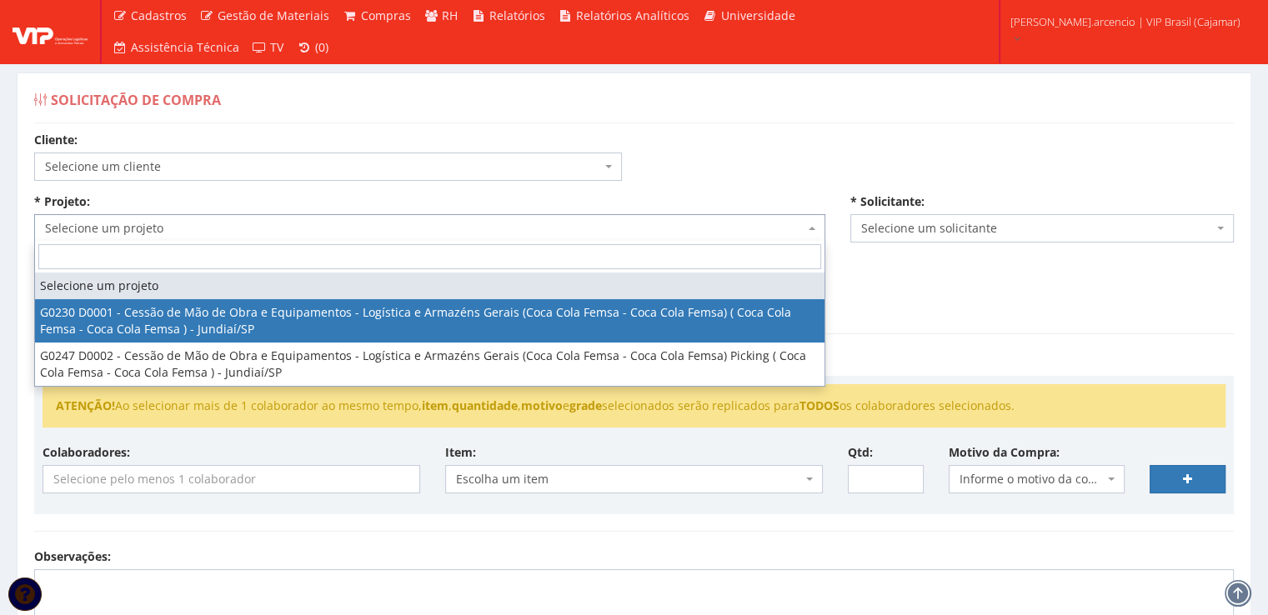
select select "230"
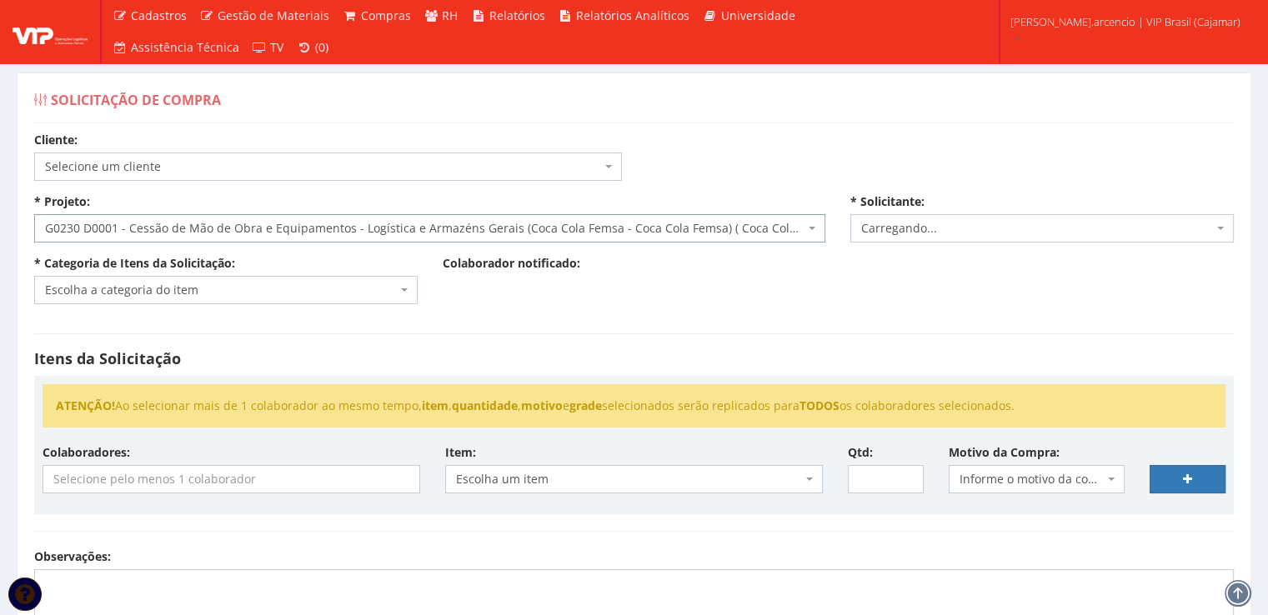
select select "3771"
click at [1215, 232] on span "9604 - [PERSON_NAME] APARECIDO [PERSON_NAME]" at bounding box center [1041, 228] width 383 height 28
click at [1026, 195] on div "* Solicitante: Selecione um solicitante - Ana Maria Cachavara de Lima 9601 - AN…" at bounding box center [1042, 217] width 408 height 49
click at [410, 295] on span "Escolha a categoria do item" at bounding box center [225, 290] width 383 height 28
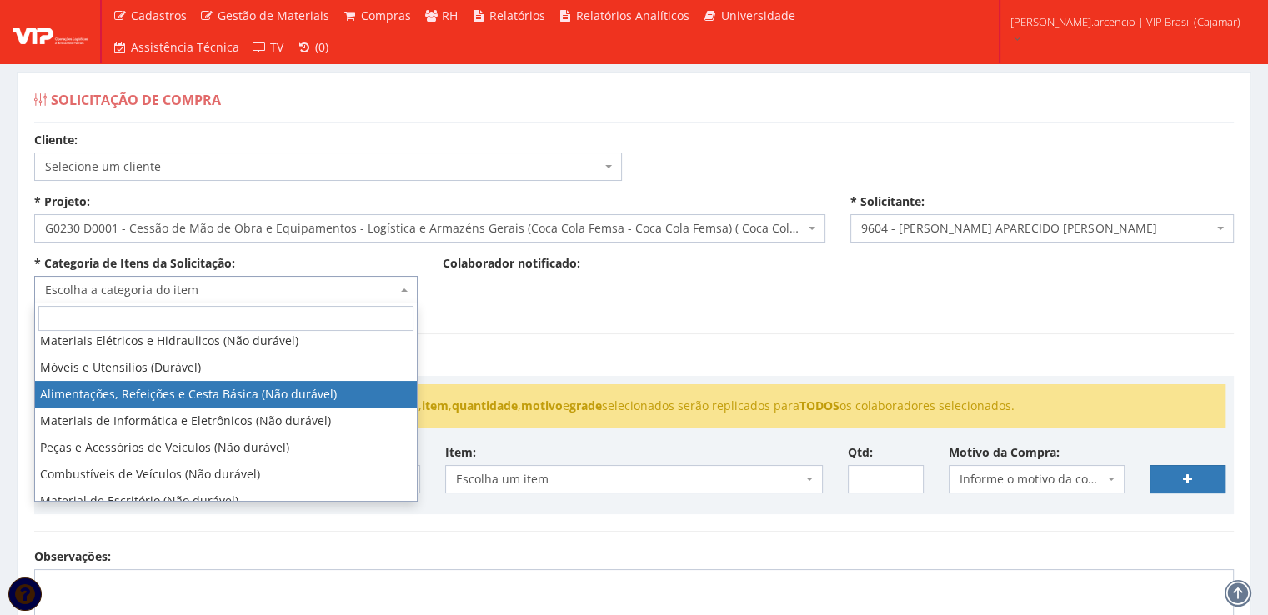
scroll to position [250, 0]
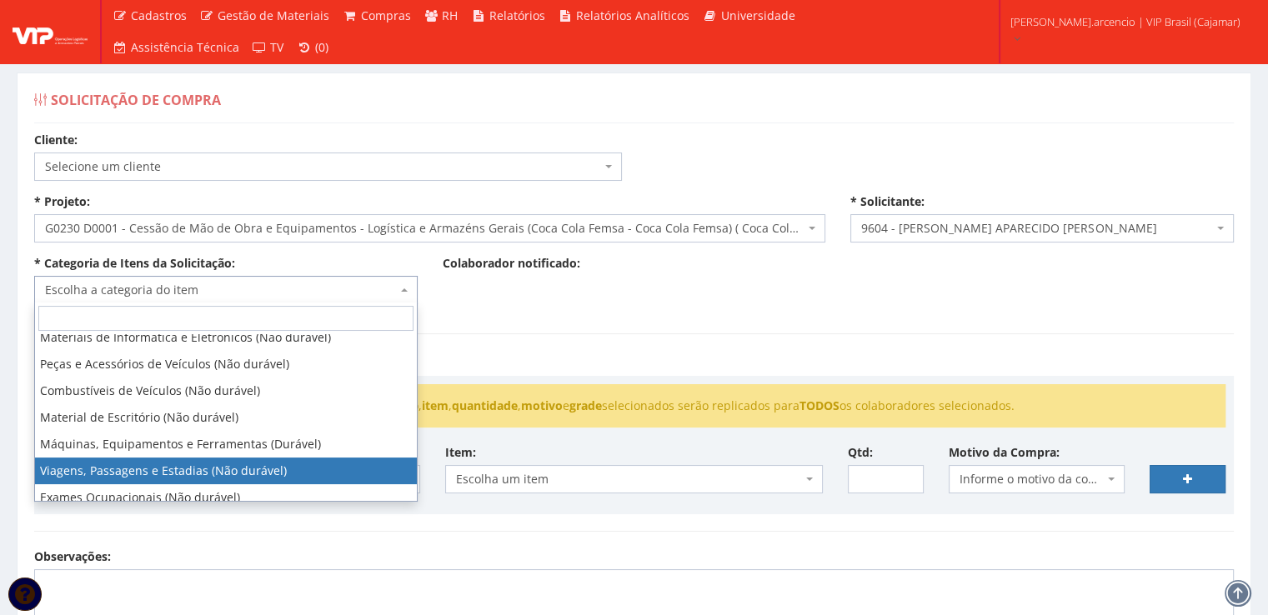
select select "21"
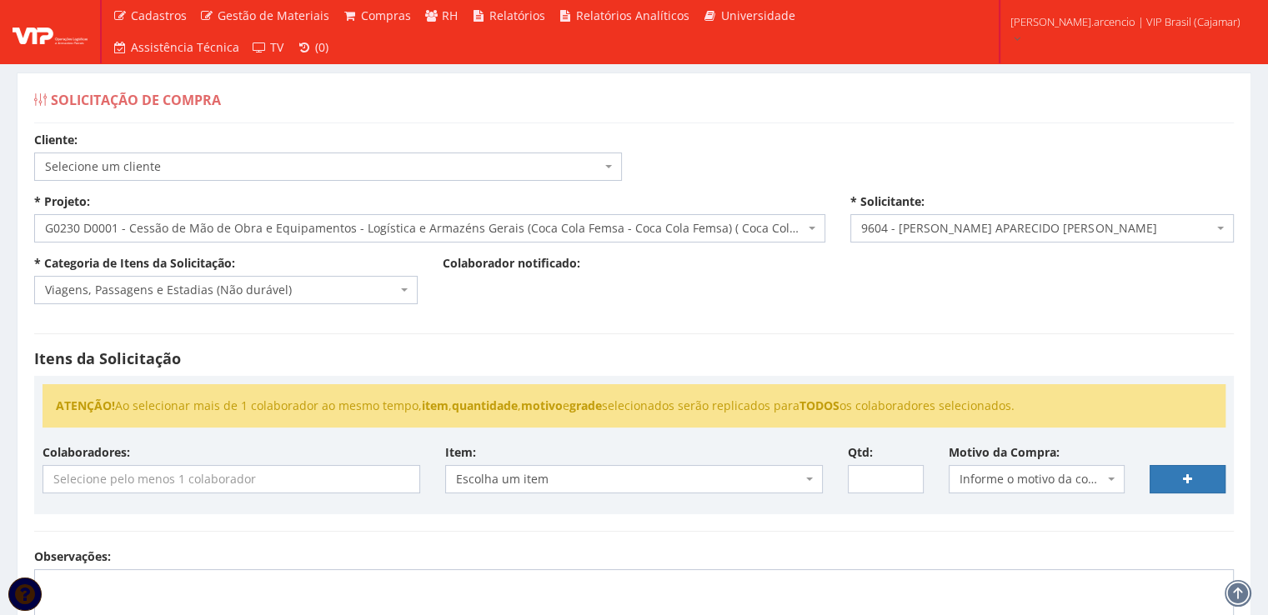
click at [524, 317] on div "Itens da Solicitação ATENÇÃO! Ao selecionar mais de 1 colaborador ao mesmo temp…" at bounding box center [634, 433] width 1225 height 232
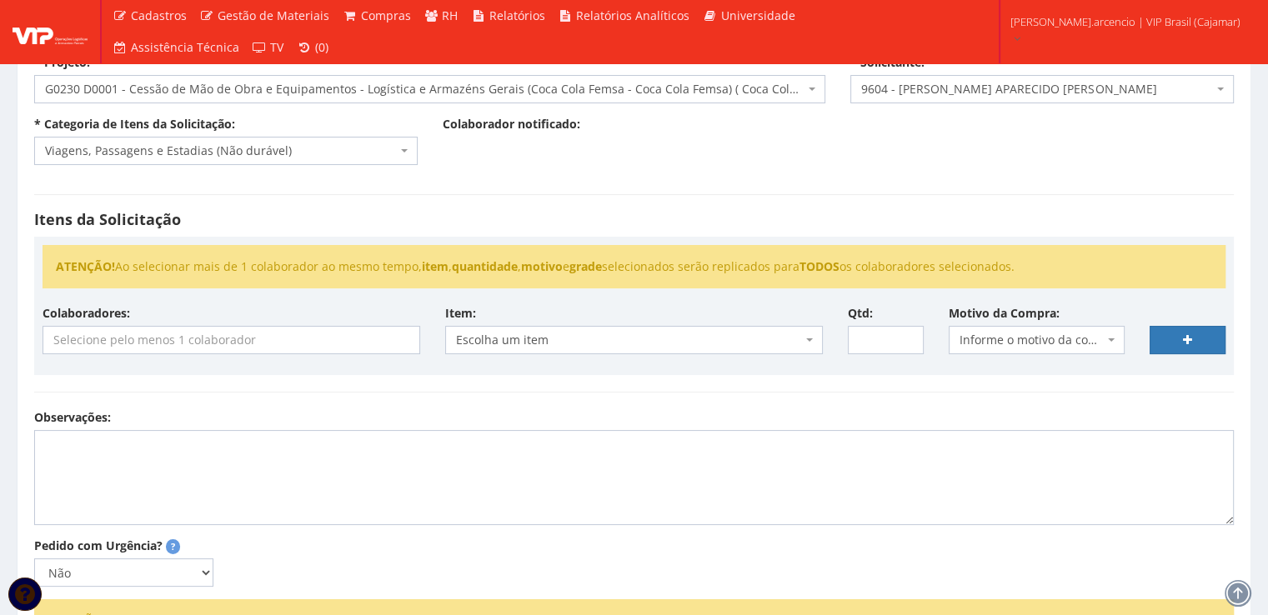
scroll to position [167, 0]
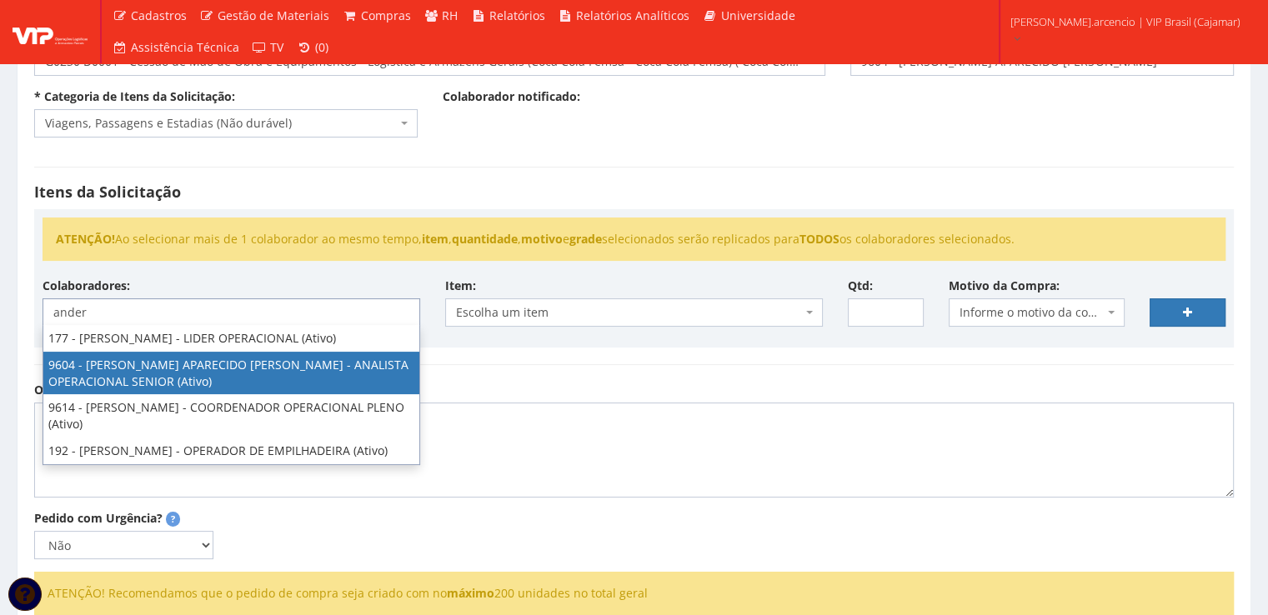
type input "ander"
select select "3771"
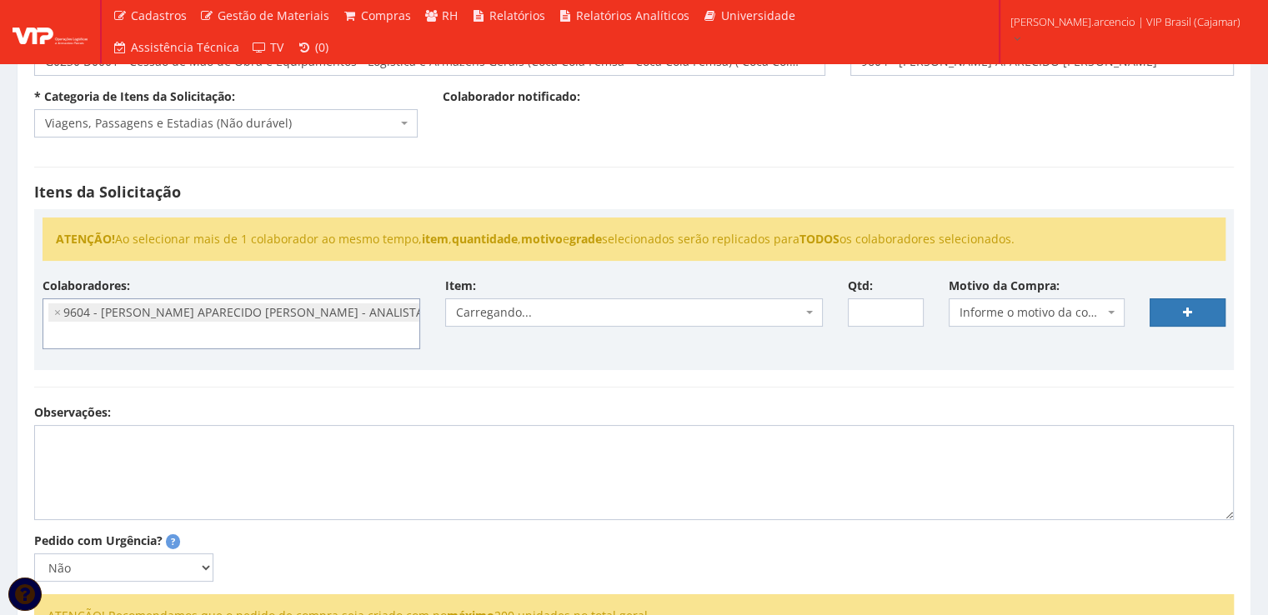
scroll to position [101, 0]
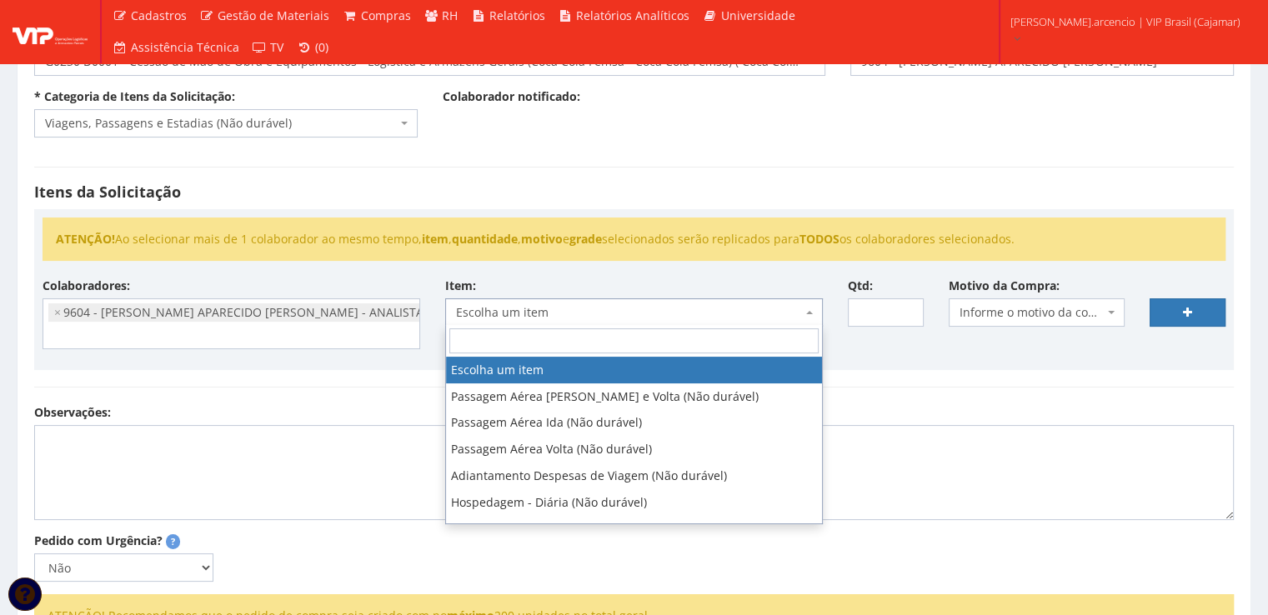
click at [803, 307] on span "Escolha um item" at bounding box center [634, 312] width 378 height 28
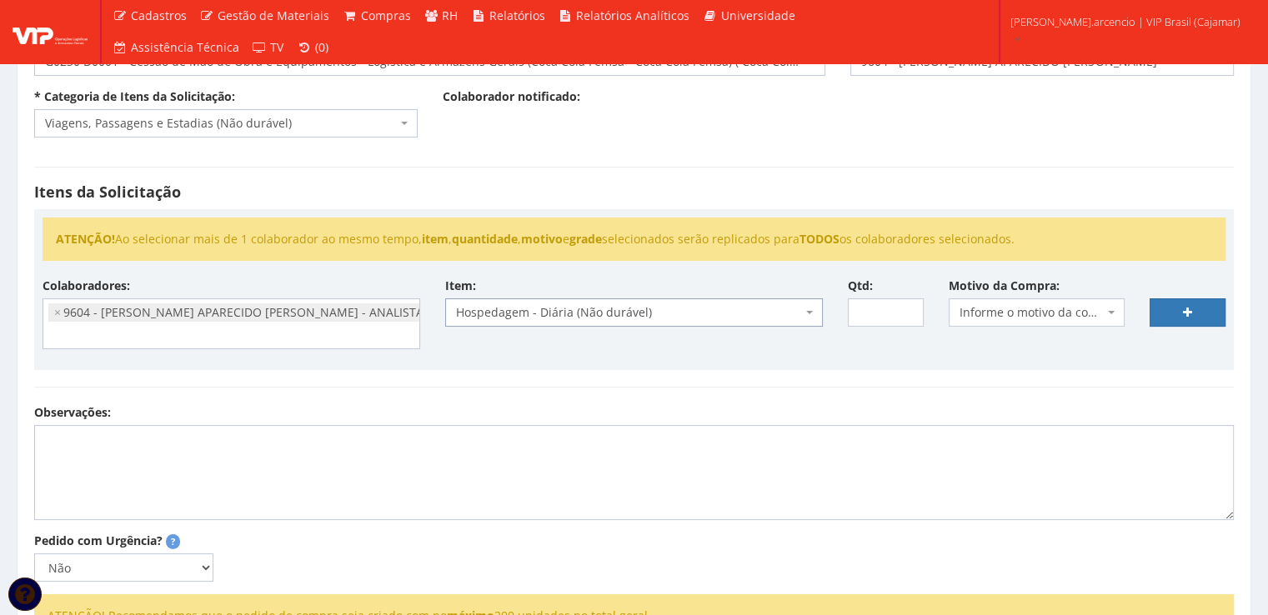
select select "403"
click at [905, 310] on input "1" at bounding box center [886, 312] width 76 height 28
click at [905, 310] on input "2" at bounding box center [886, 312] width 76 height 28
click at [905, 310] on input "3" at bounding box center [886, 312] width 76 height 28
click at [905, 310] on input "4" at bounding box center [886, 312] width 76 height 28
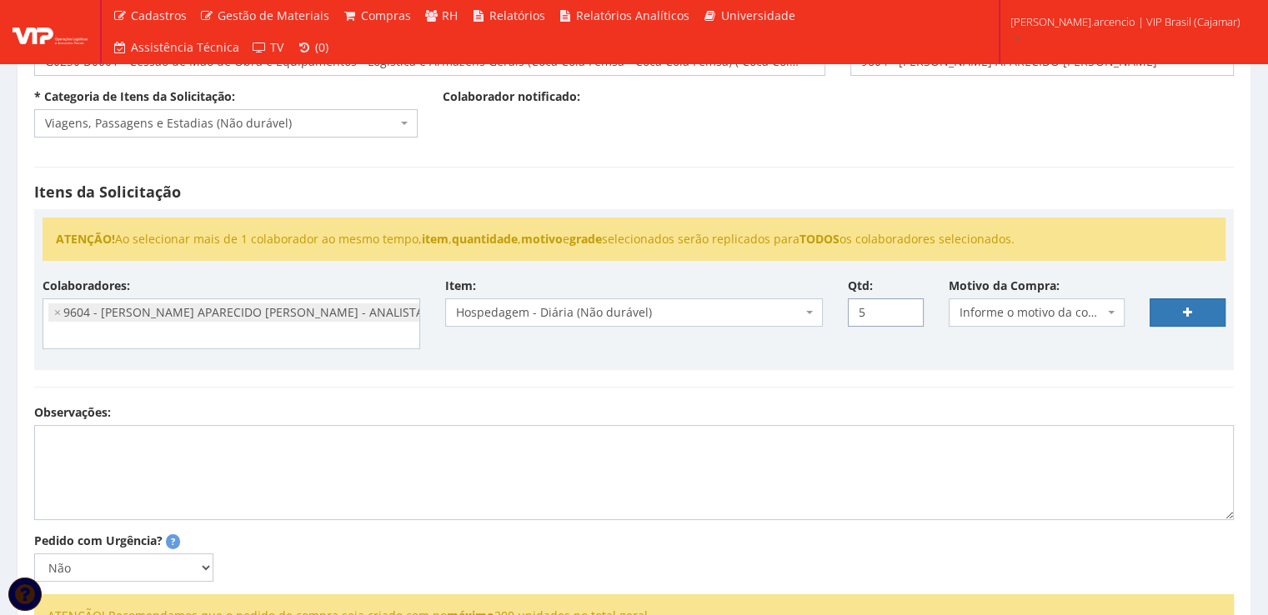
type input "5"
click at [905, 310] on input "5" at bounding box center [886, 312] width 76 height 28
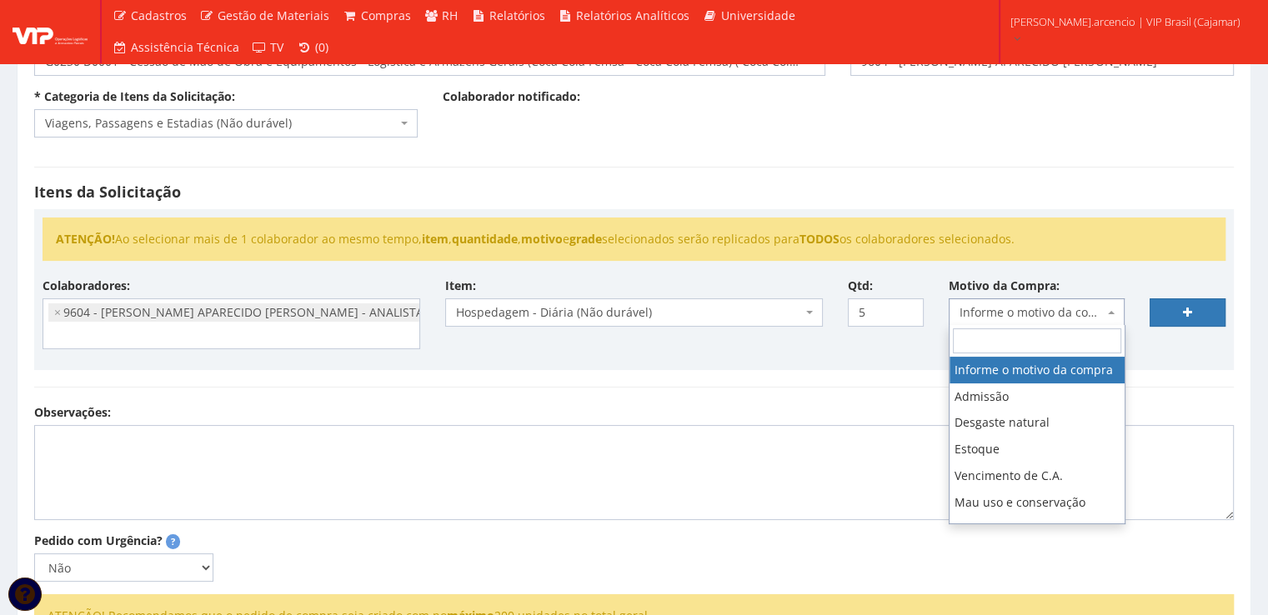
click at [1120, 318] on span "Informe o motivo da compra" at bounding box center [1037, 312] width 177 height 28
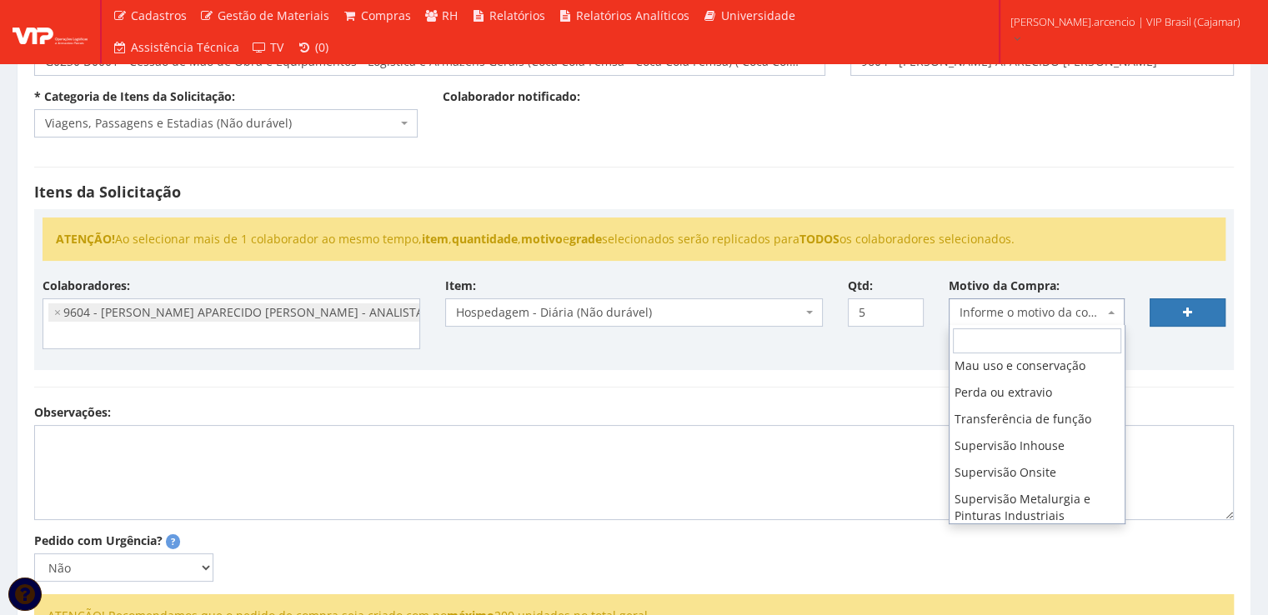
scroll to position [167, 0]
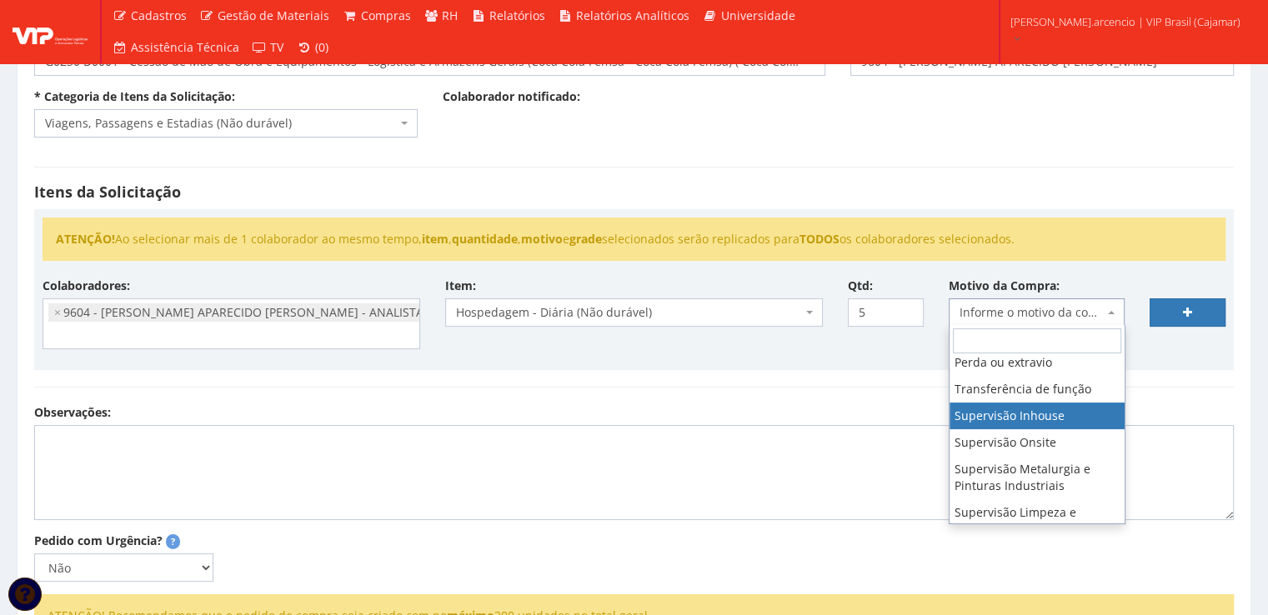
select select "8"
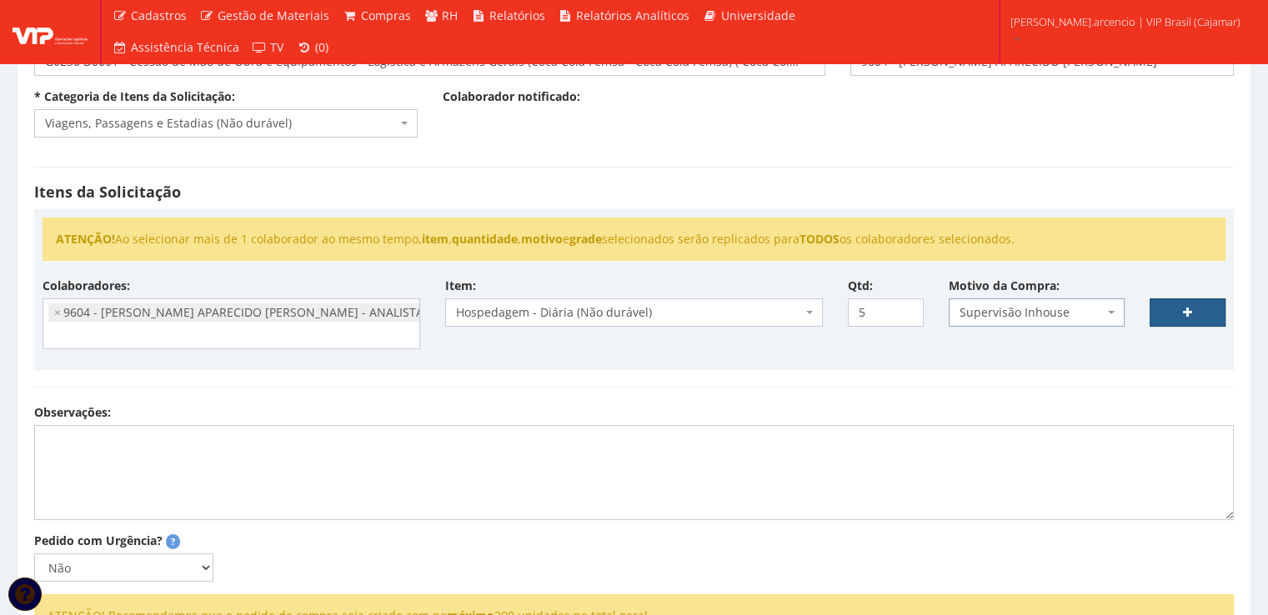
click at [1157, 313] on link at bounding box center [1188, 312] width 76 height 28
select select
type input "0"
select select
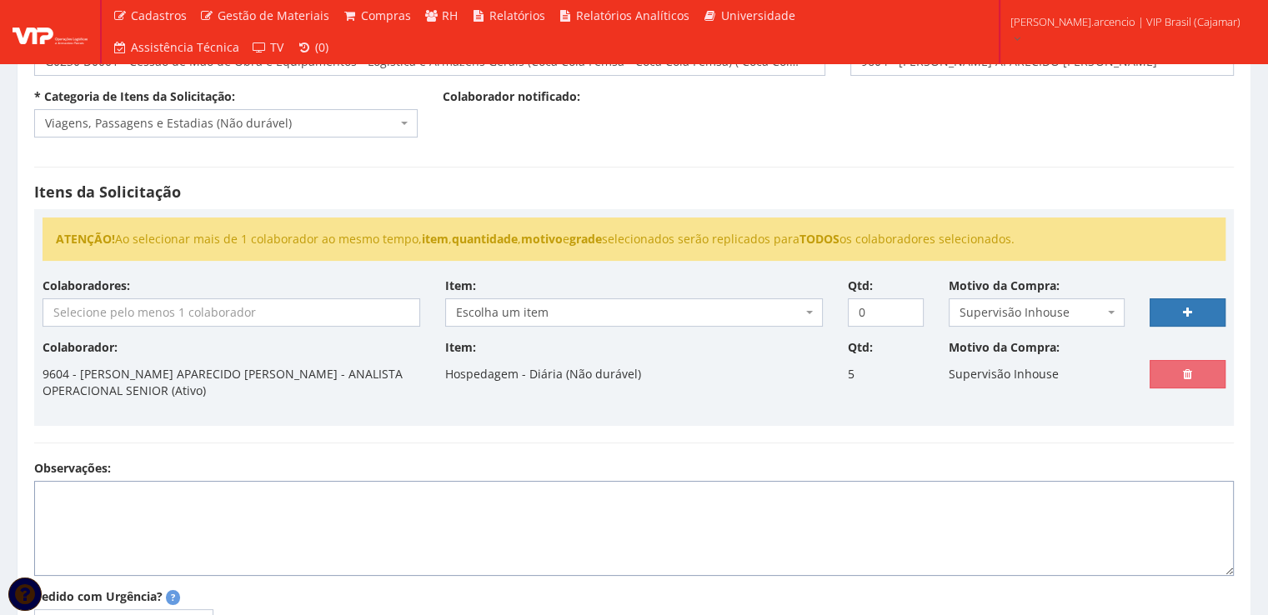
click at [87, 492] on textarea "Observações:" at bounding box center [634, 528] width 1200 height 95
drag, startPoint x: 170, startPoint y: 497, endPoint x: 526, endPoint y: 534, distance: 357.9
click at [526, 534] on textarea "Endereçamento dos paletes no sistema WMS" at bounding box center [634, 528] width 1200 height 95
click at [198, 501] on textarea "Endereçamento dos paletes no sistema WMS" at bounding box center [634, 528] width 1200 height 95
click at [257, 491] on textarea "Endereçamento no sistema WMS" at bounding box center [634, 528] width 1200 height 95
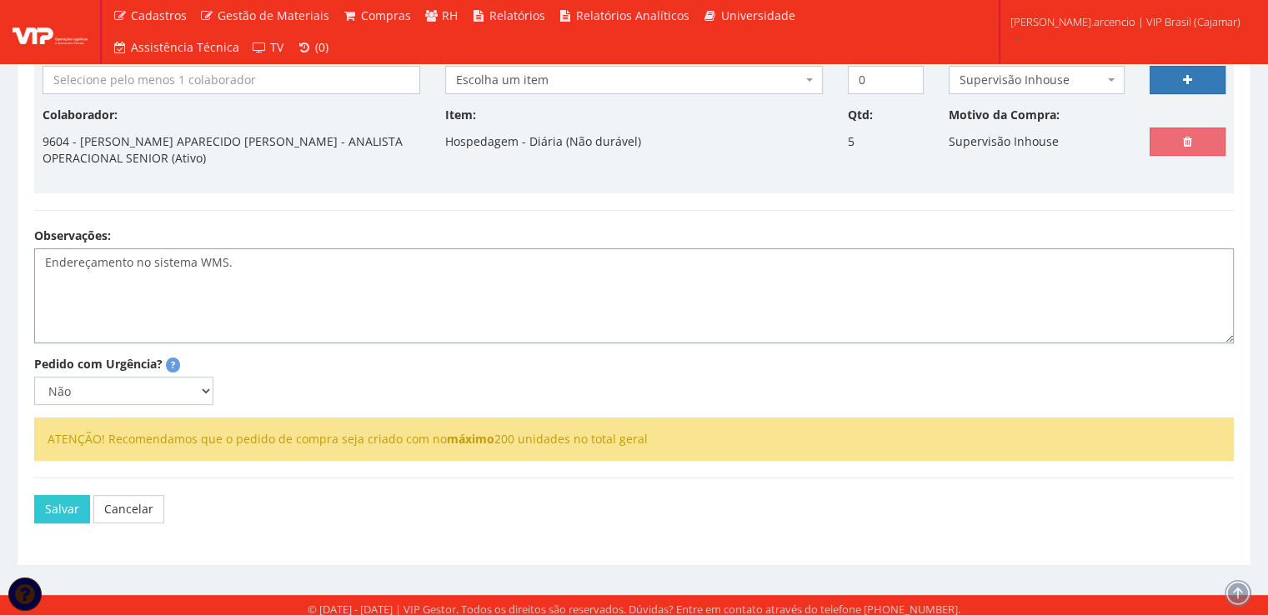
scroll to position [403, 0]
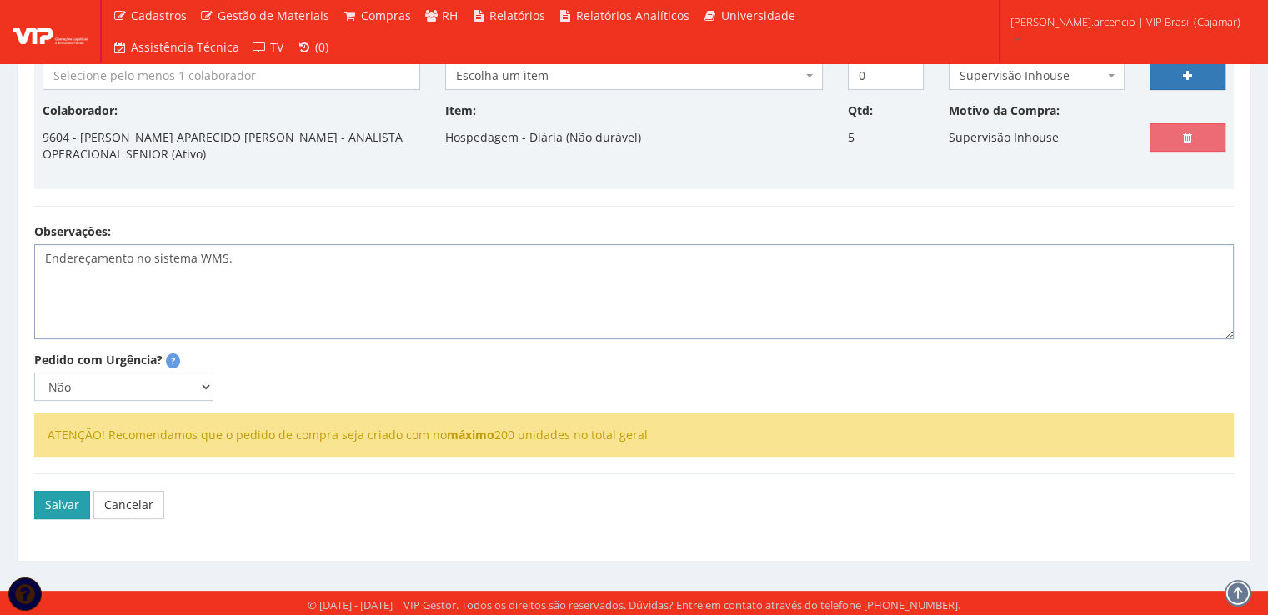
type textarea "Endereçamento no sistema WMS."
click at [64, 507] on button "Salvar" at bounding box center [62, 505] width 56 height 28
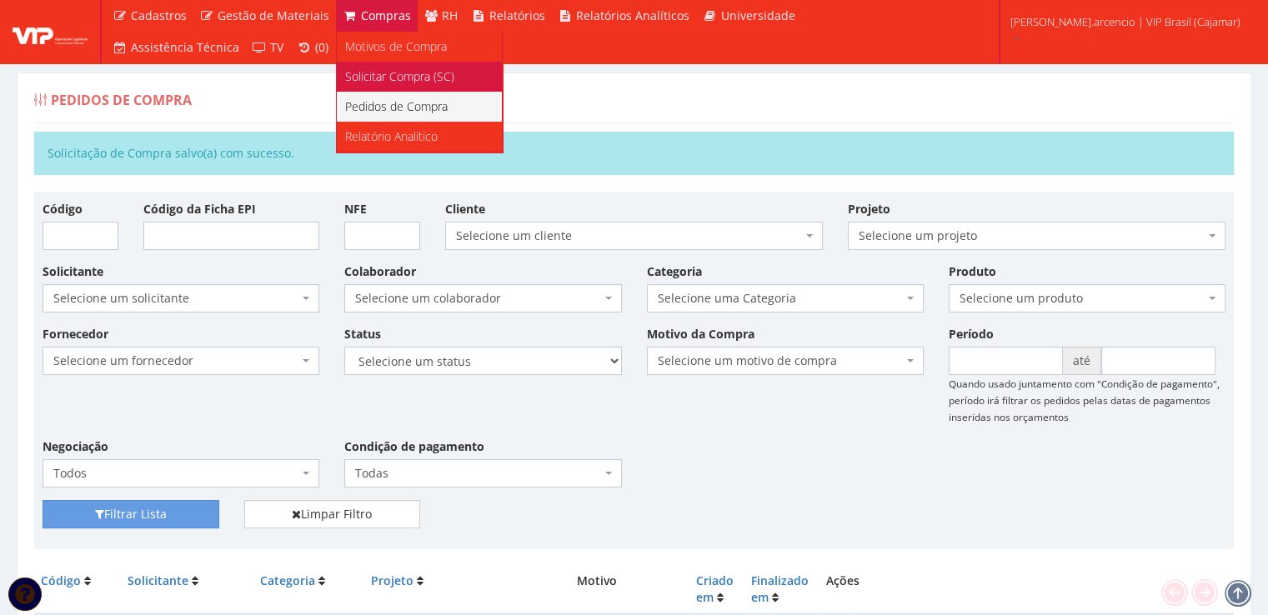
click at [373, 75] on span "Solicitar Compra (SC)" at bounding box center [399, 76] width 109 height 16
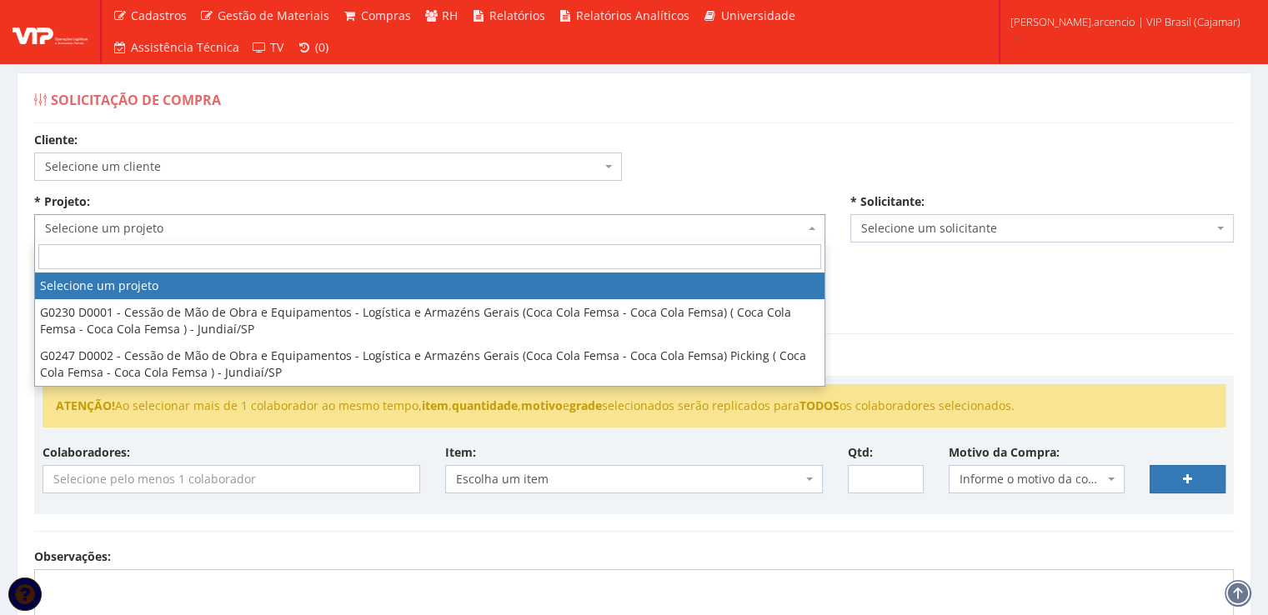
click at [804, 229] on span "Selecione um projeto" at bounding box center [429, 228] width 791 height 28
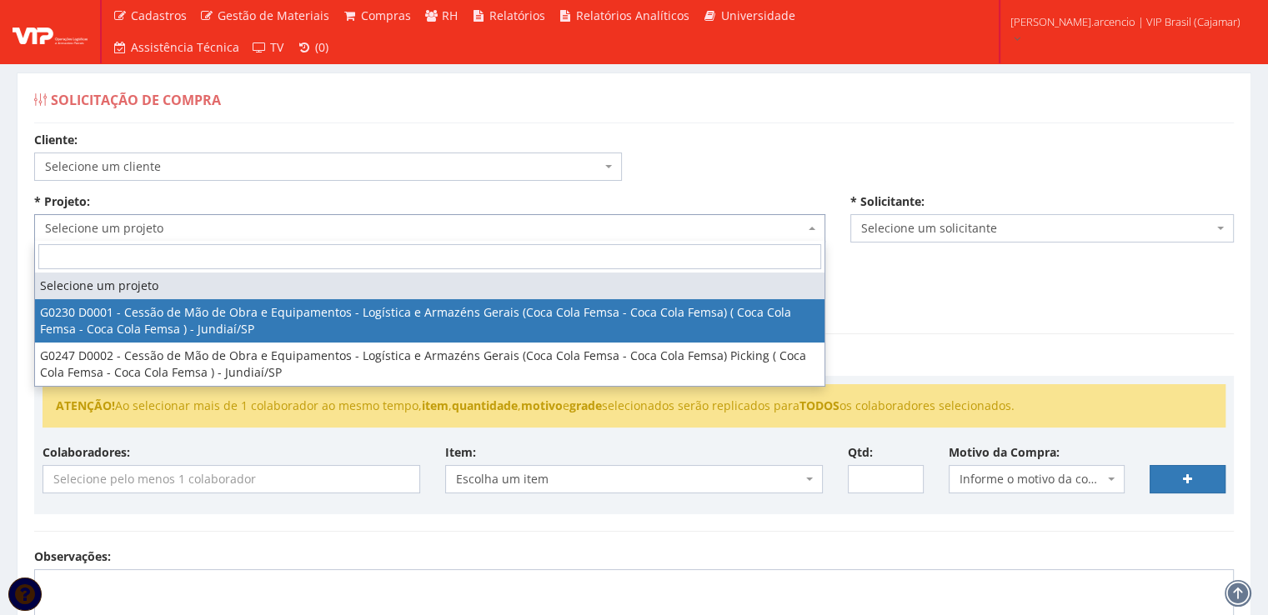
select select "230"
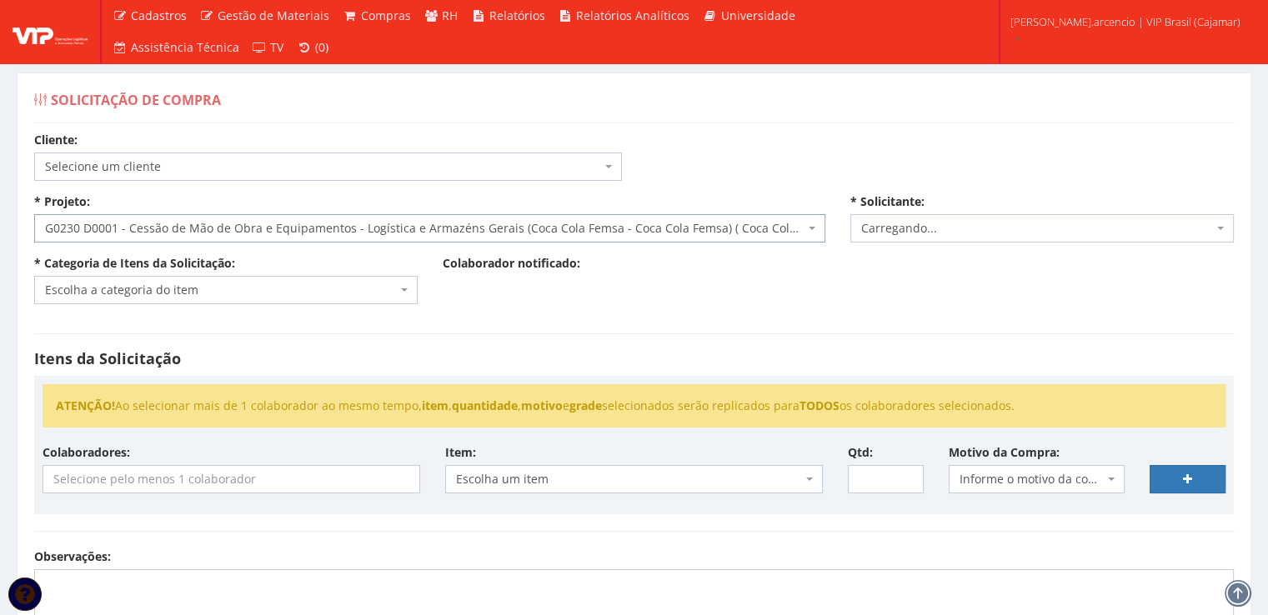
select select "3771"
click at [413, 293] on span "Escolha a categoria do item" at bounding box center [225, 290] width 383 height 28
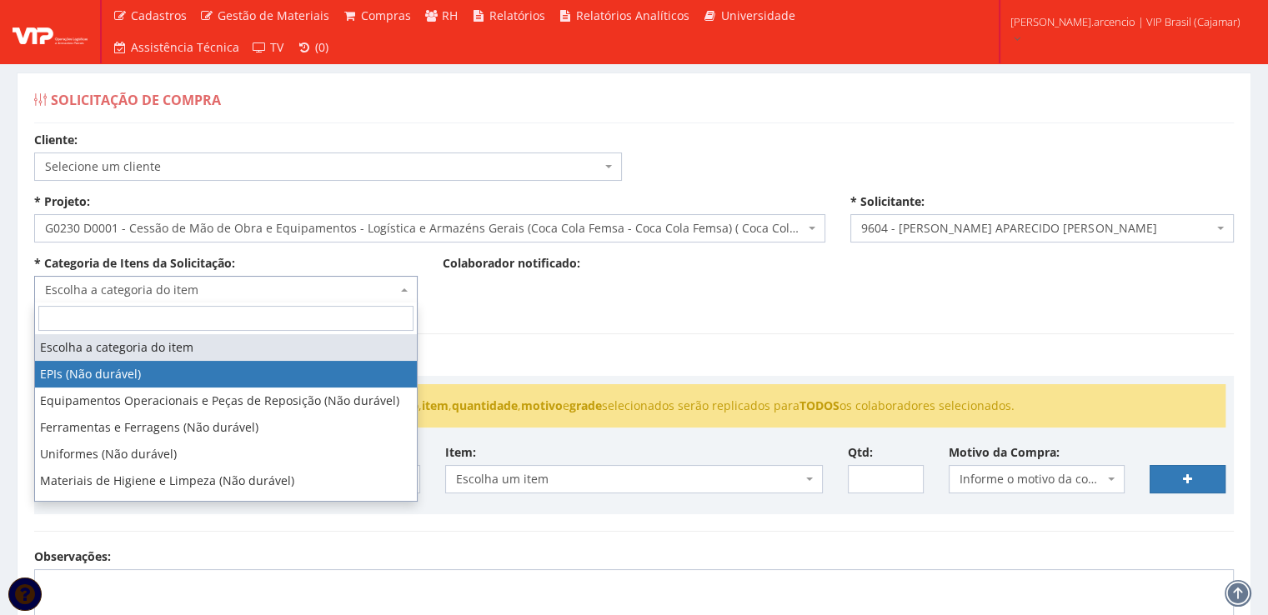
scroll to position [83, 0]
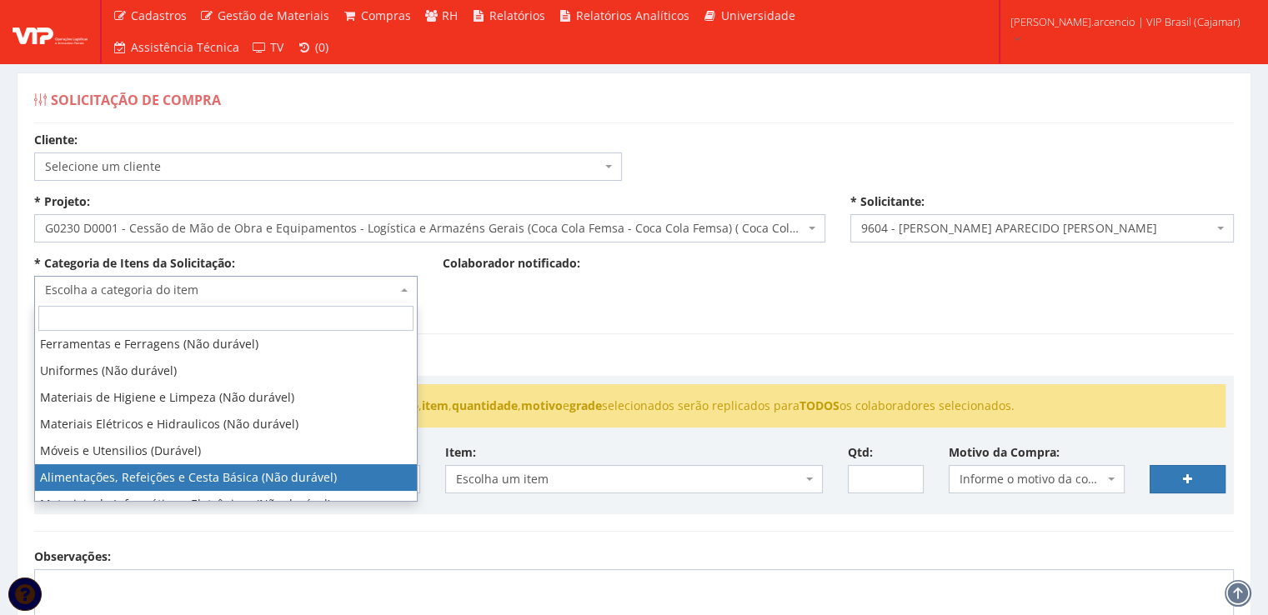
select select "8"
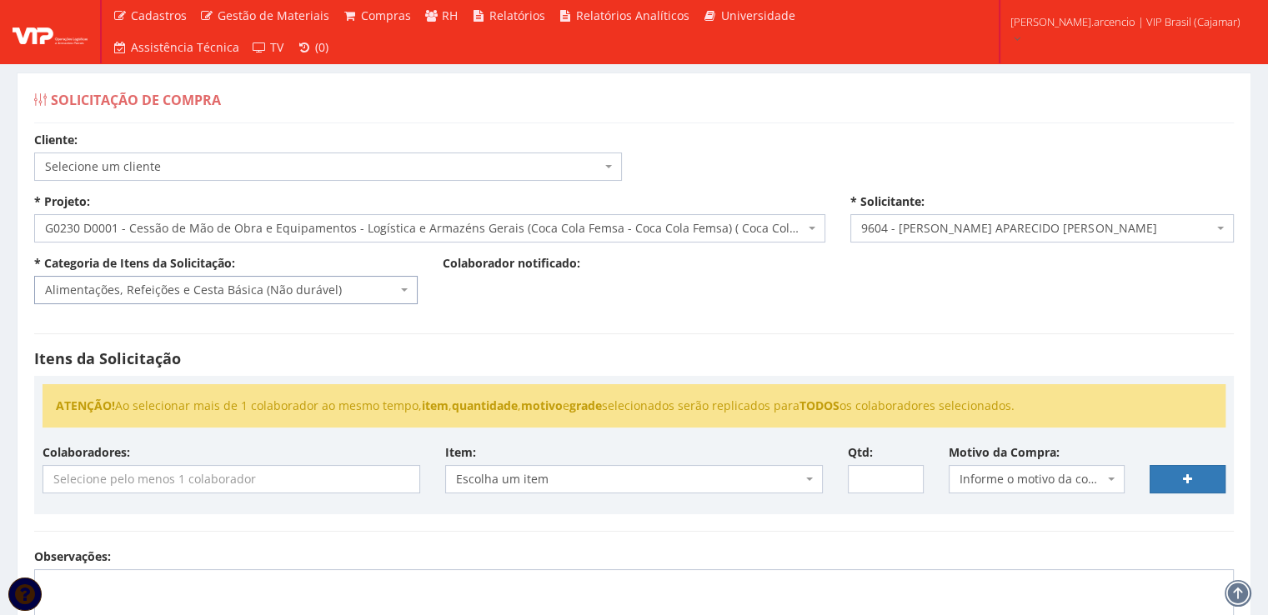
click at [336, 479] on input "search" at bounding box center [231, 479] width 376 height 27
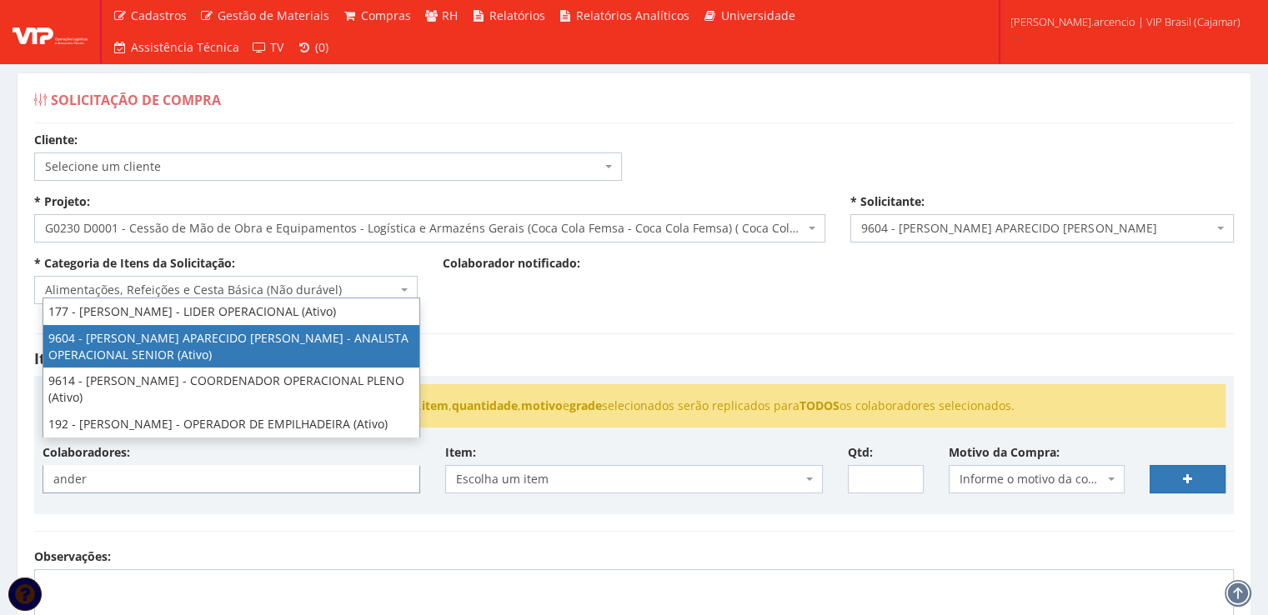
type input "ander"
select select "3771"
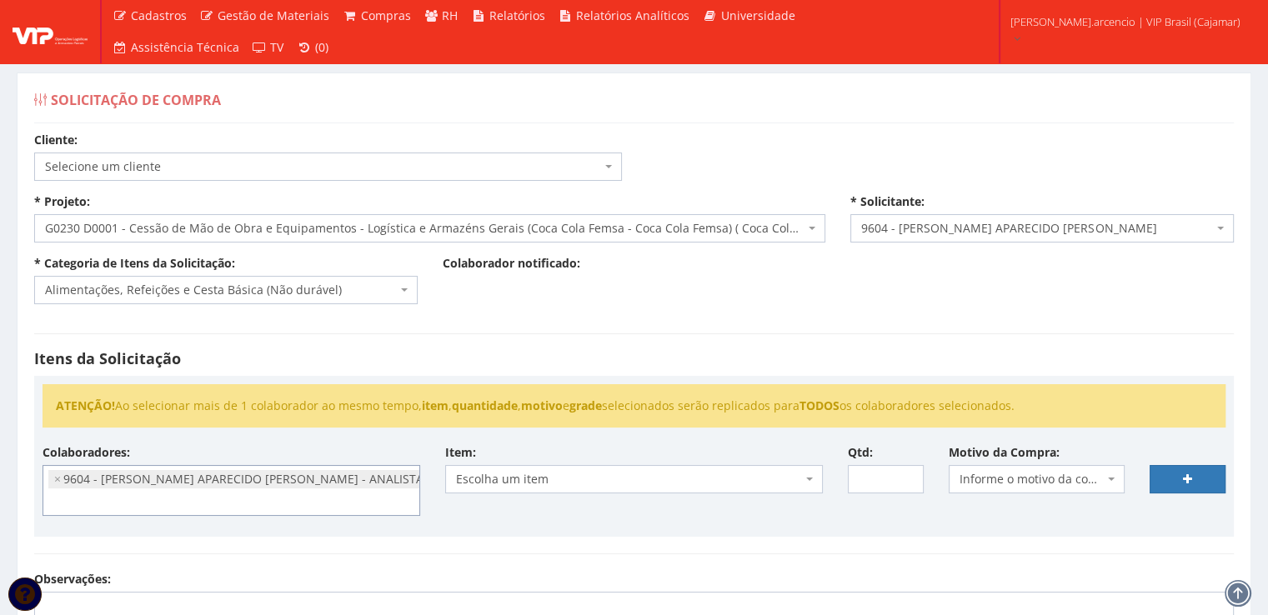
click at [814, 480] on span "Escolha um item" at bounding box center [634, 479] width 378 height 28
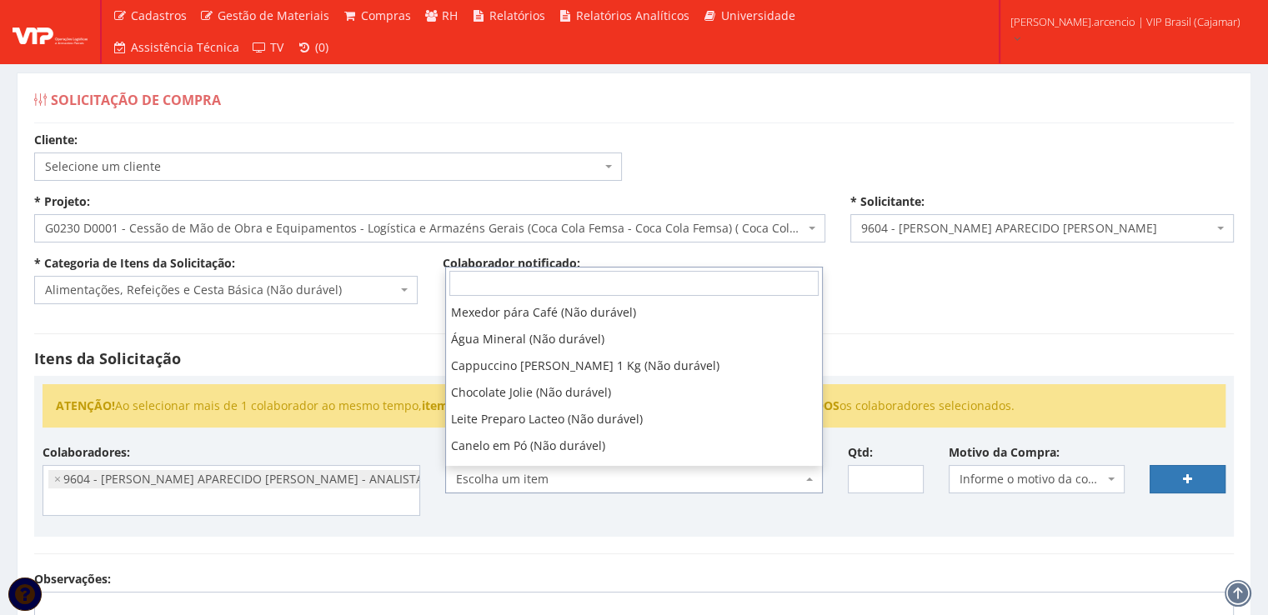
scroll to position [83, 0]
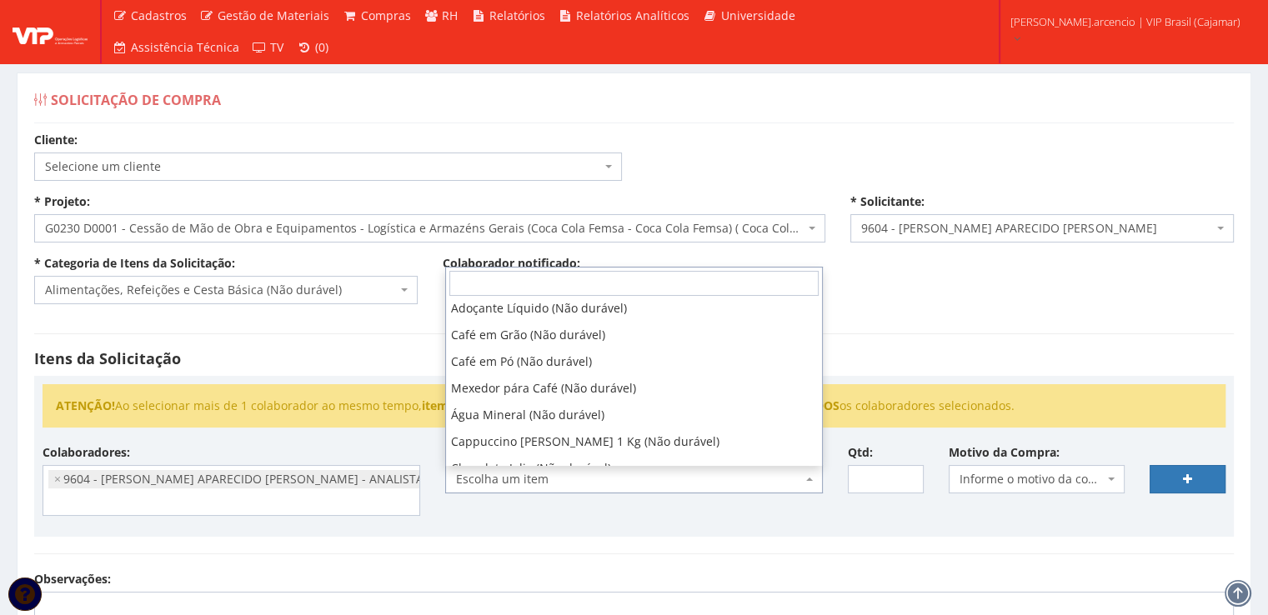
click at [566, 554] on hr at bounding box center [634, 554] width 1200 height 1
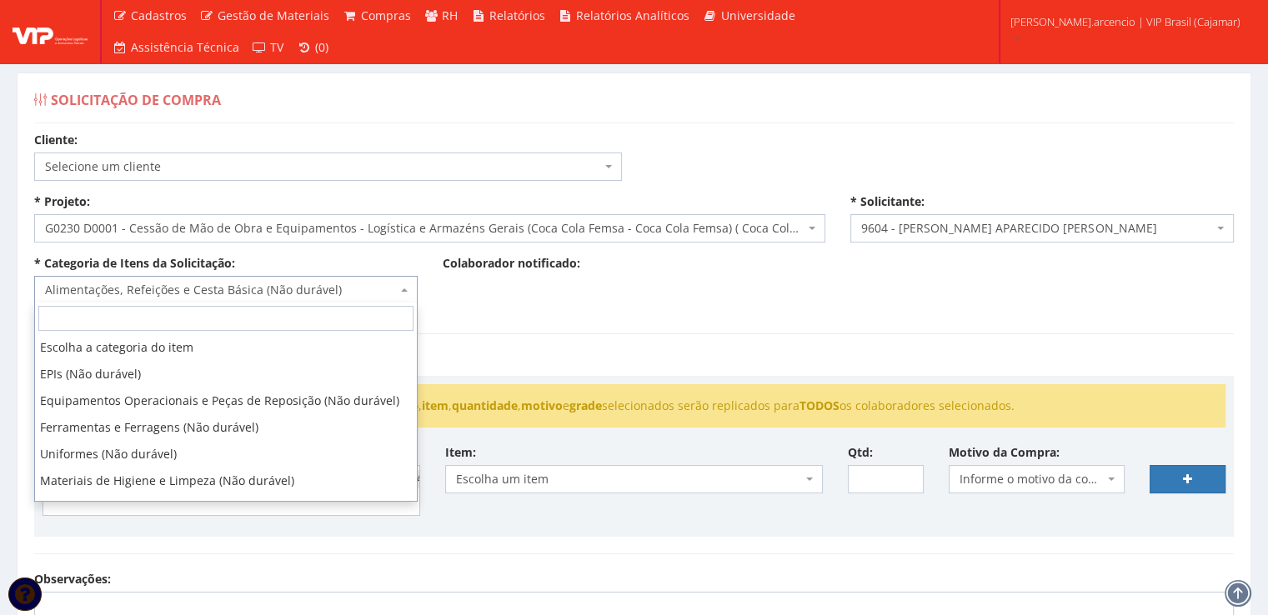
click at [404, 297] on span at bounding box center [405, 290] width 3 height 28
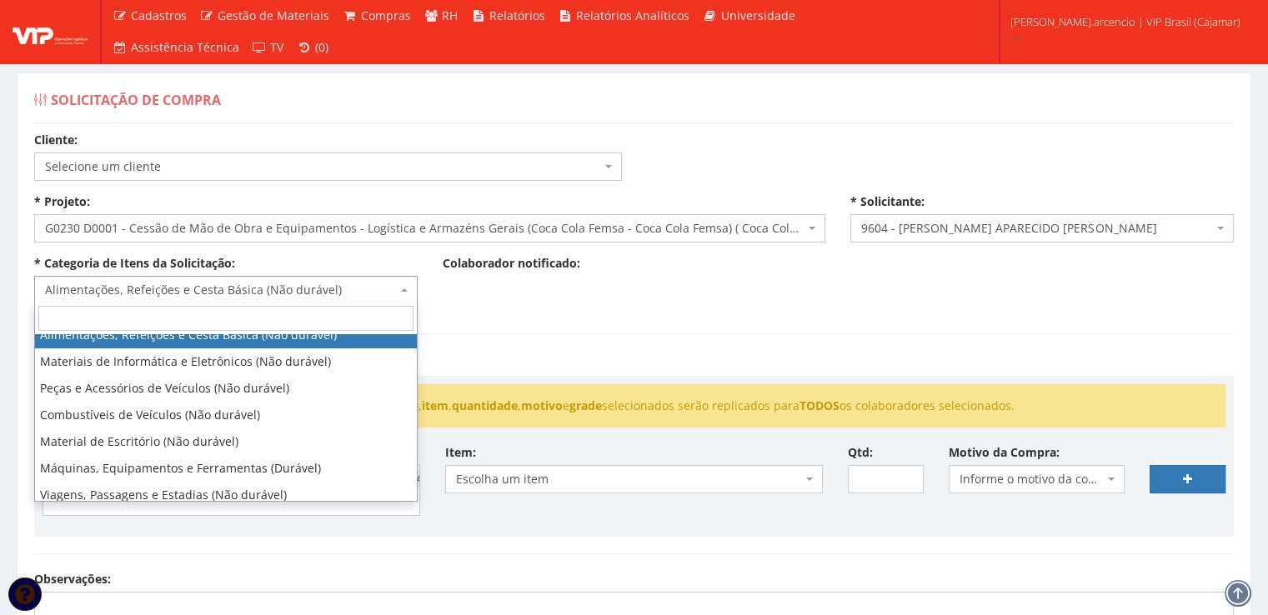
scroll to position [250, 0]
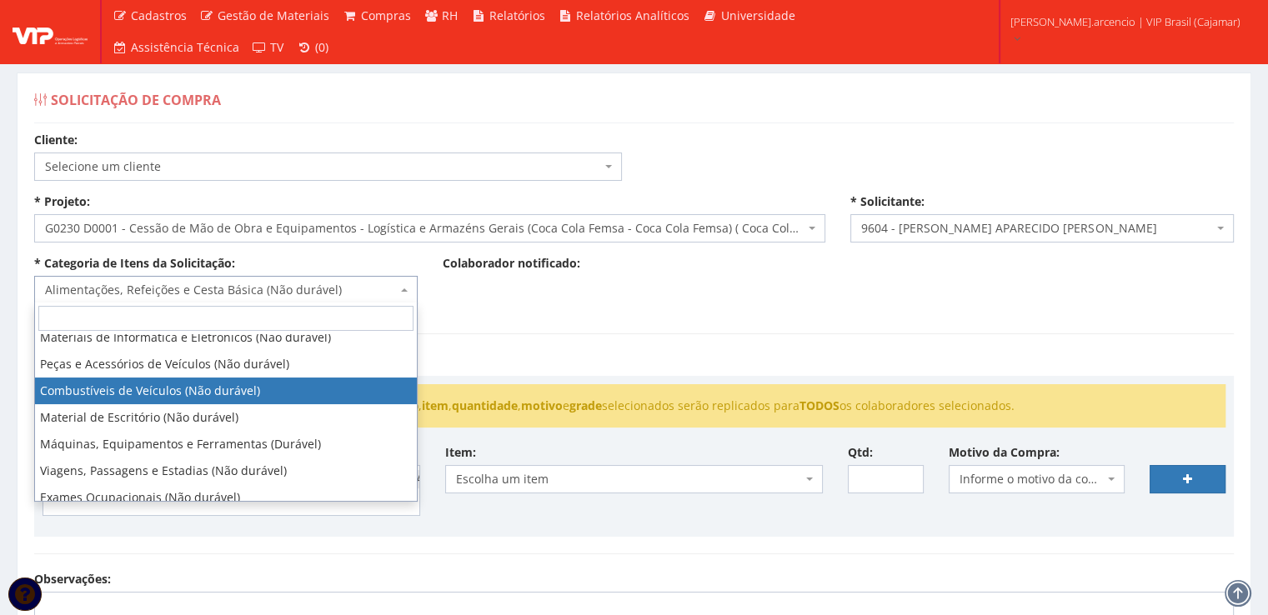
select select "11"
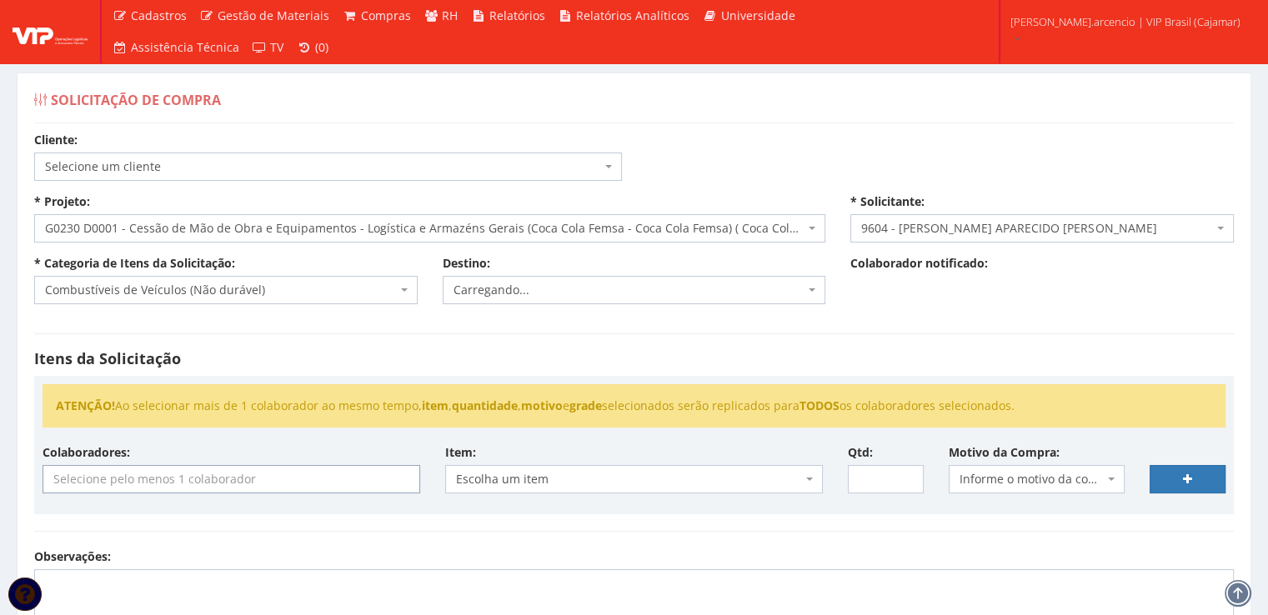
click at [377, 486] on input "search" at bounding box center [231, 479] width 376 height 27
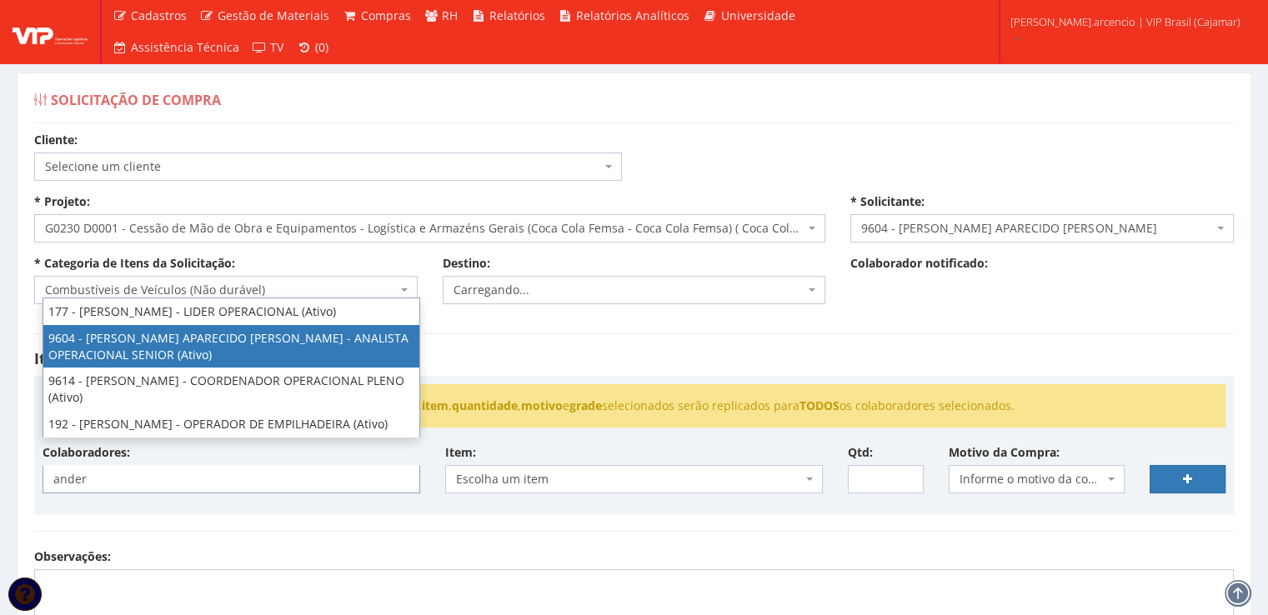
type input "ander"
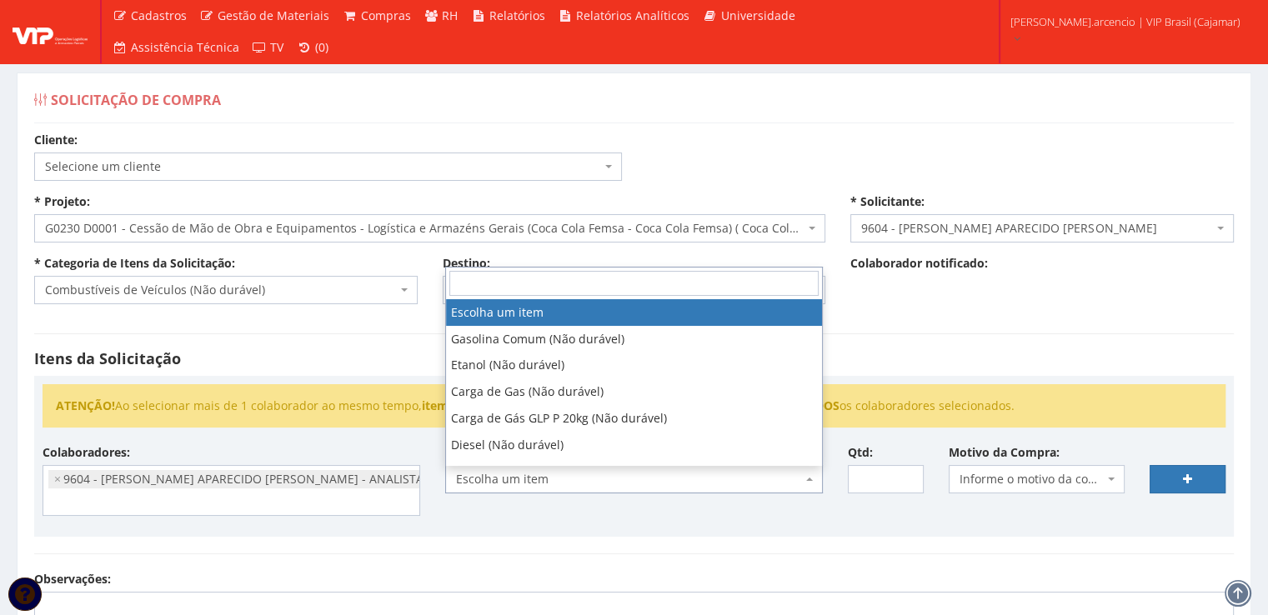
click at [810, 489] on span at bounding box center [810, 479] width 3 height 28
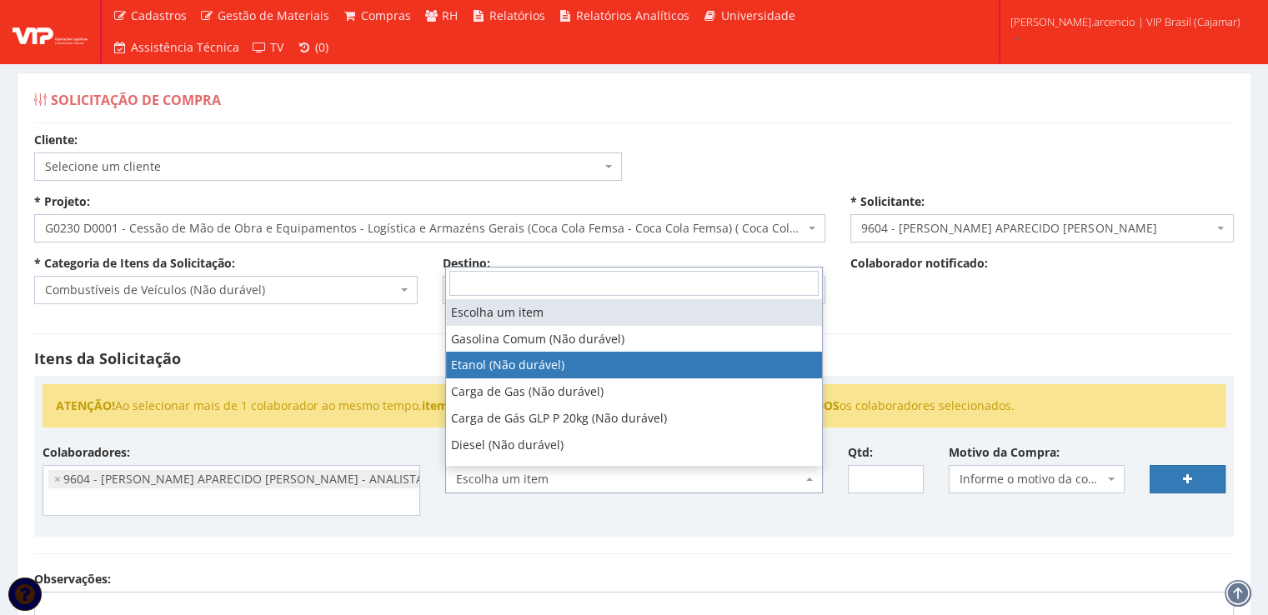
select select "384"
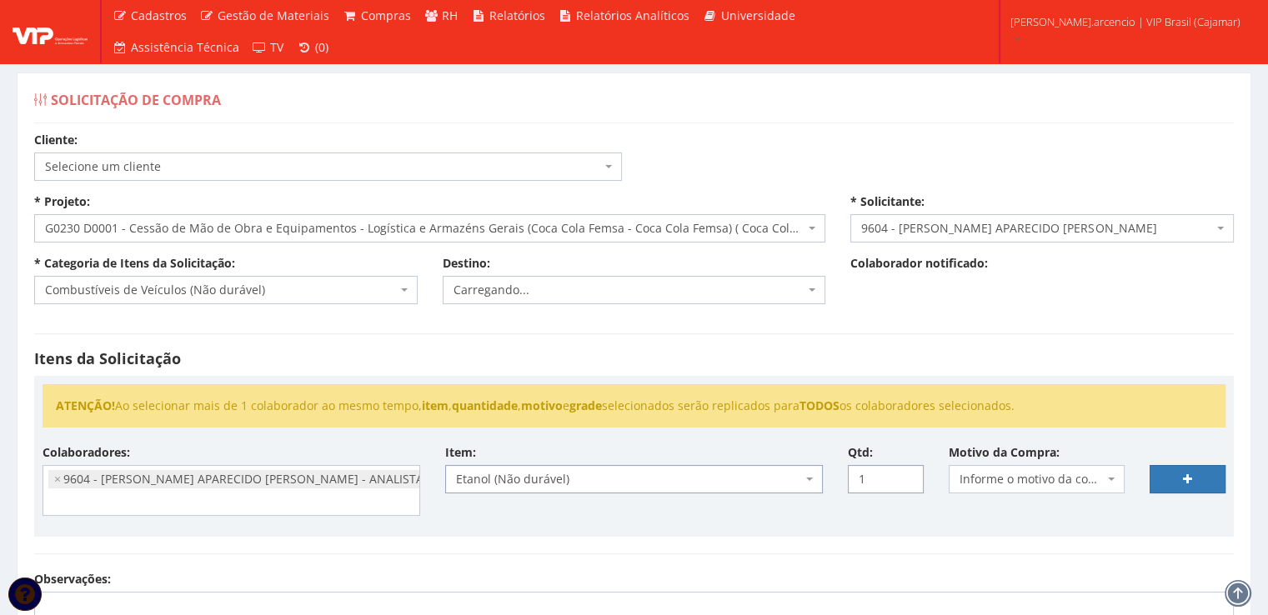
type input "1"
click at [905, 474] on input "1" at bounding box center [886, 479] width 76 height 28
click at [1114, 479] on b at bounding box center [1111, 479] width 7 height 3
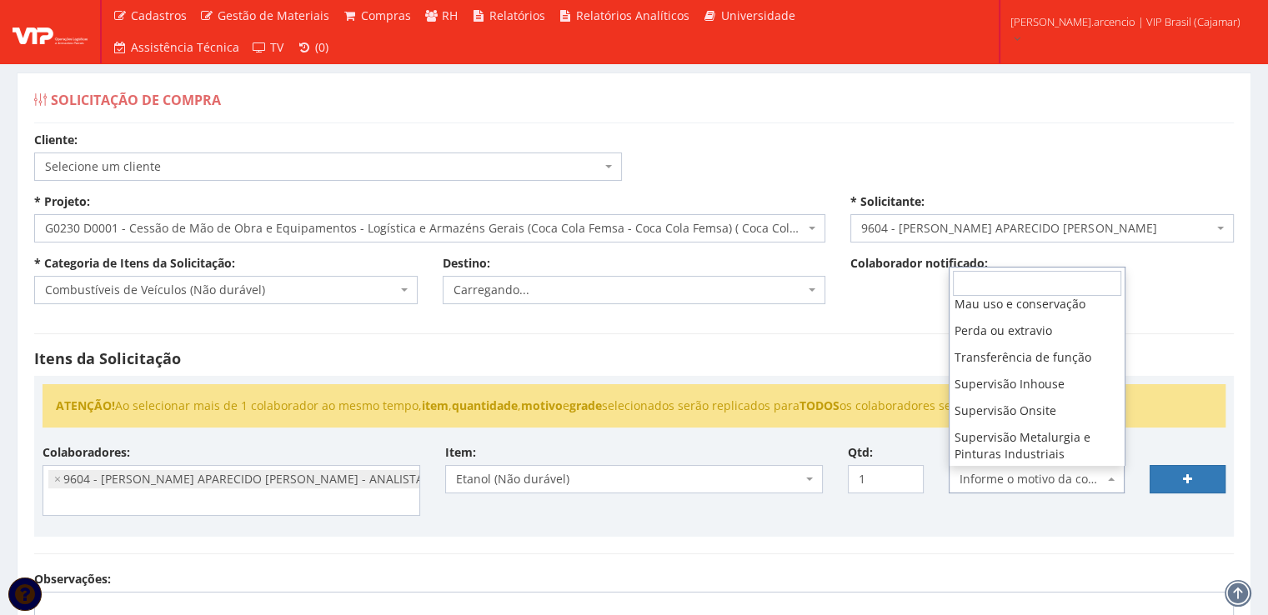
scroll to position [167, 0]
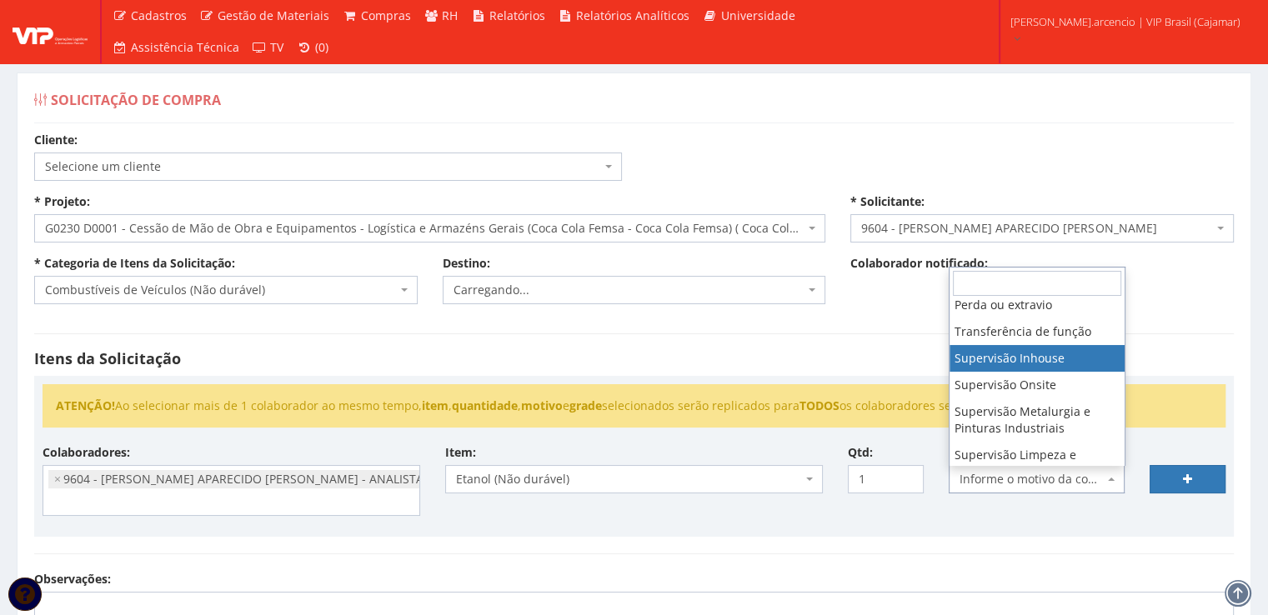
select select "8"
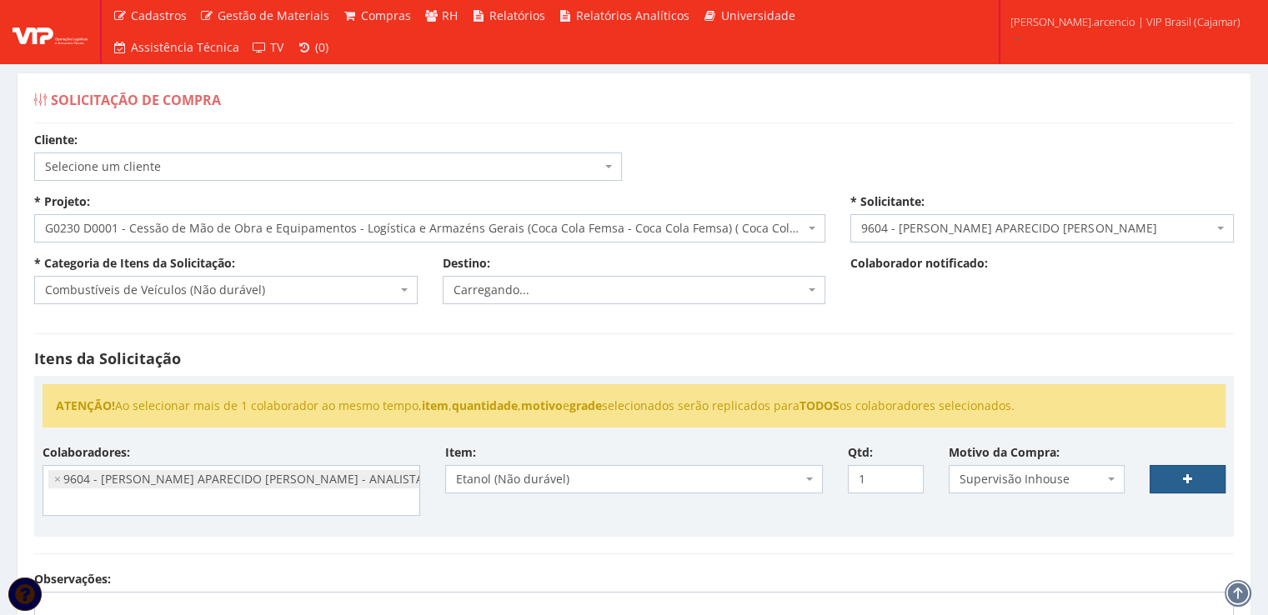
click at [1170, 479] on link at bounding box center [1188, 479] width 76 height 28
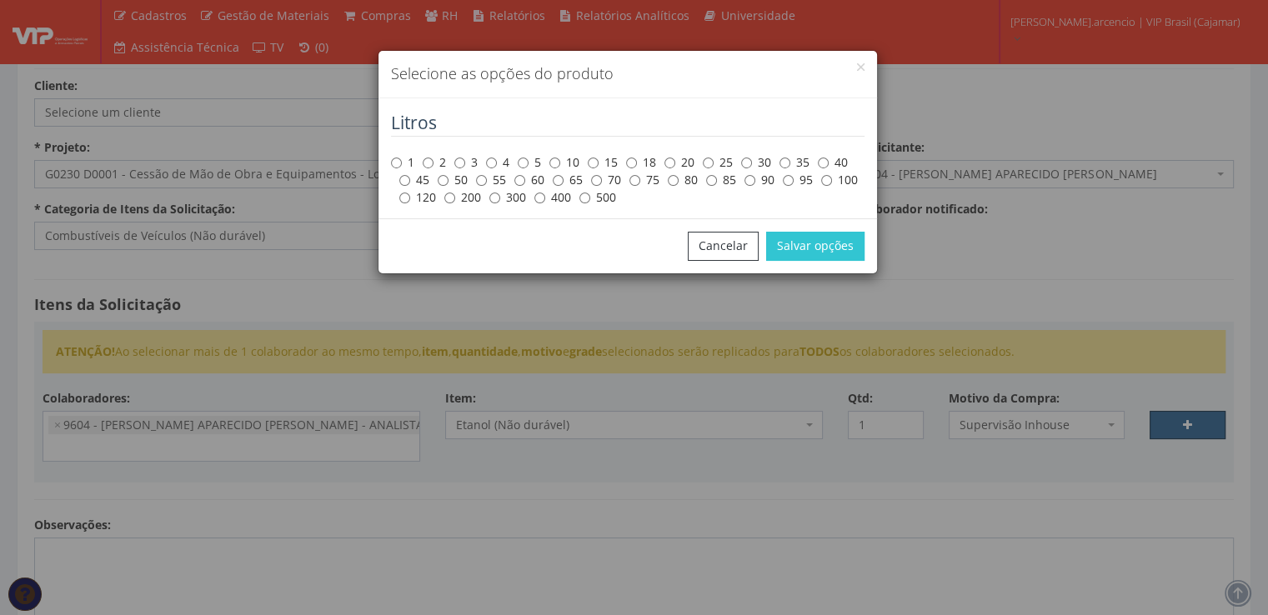
scroll to position [83, 0]
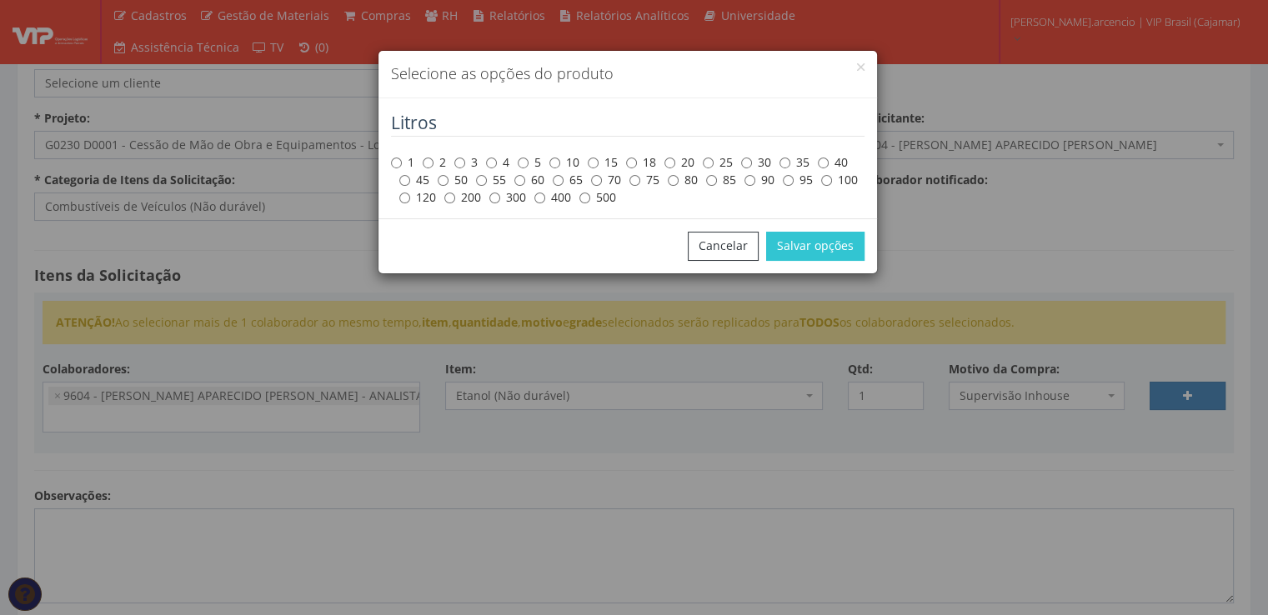
click at [755, 180] on label "90" at bounding box center [759, 180] width 30 height 17
click at [755, 180] on input "90" at bounding box center [749, 180] width 11 height 11
radio input "true"
click at [784, 243] on button "Salvar opções" at bounding box center [815, 246] width 98 height 28
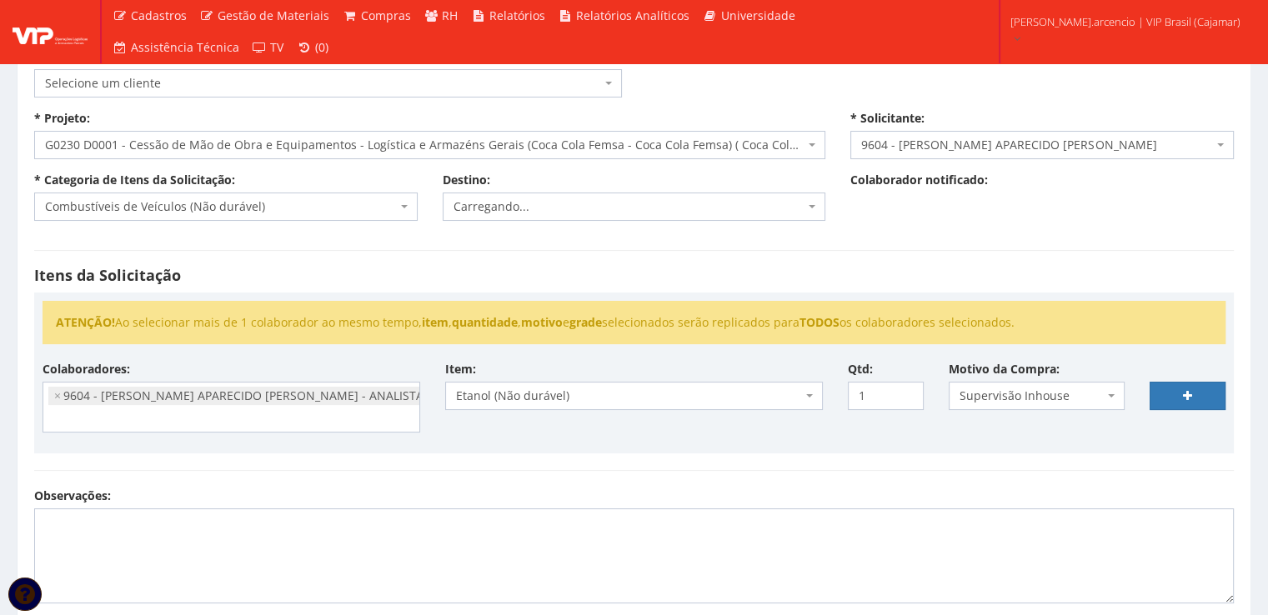
select select
type input "0"
select select
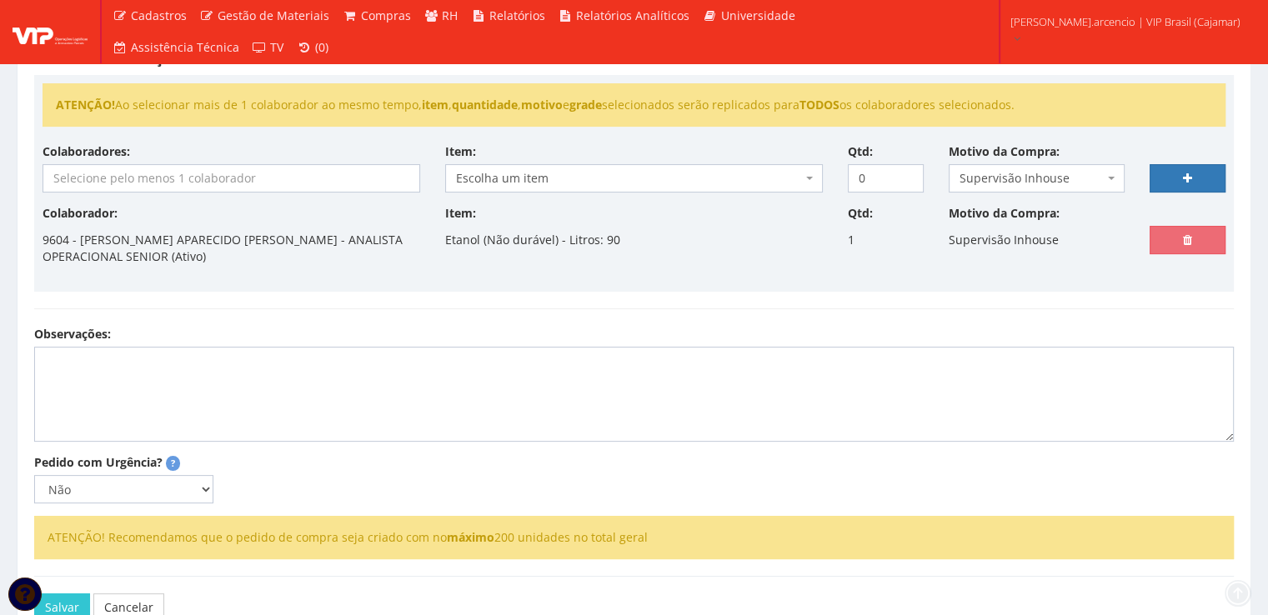
scroll to position [333, 0]
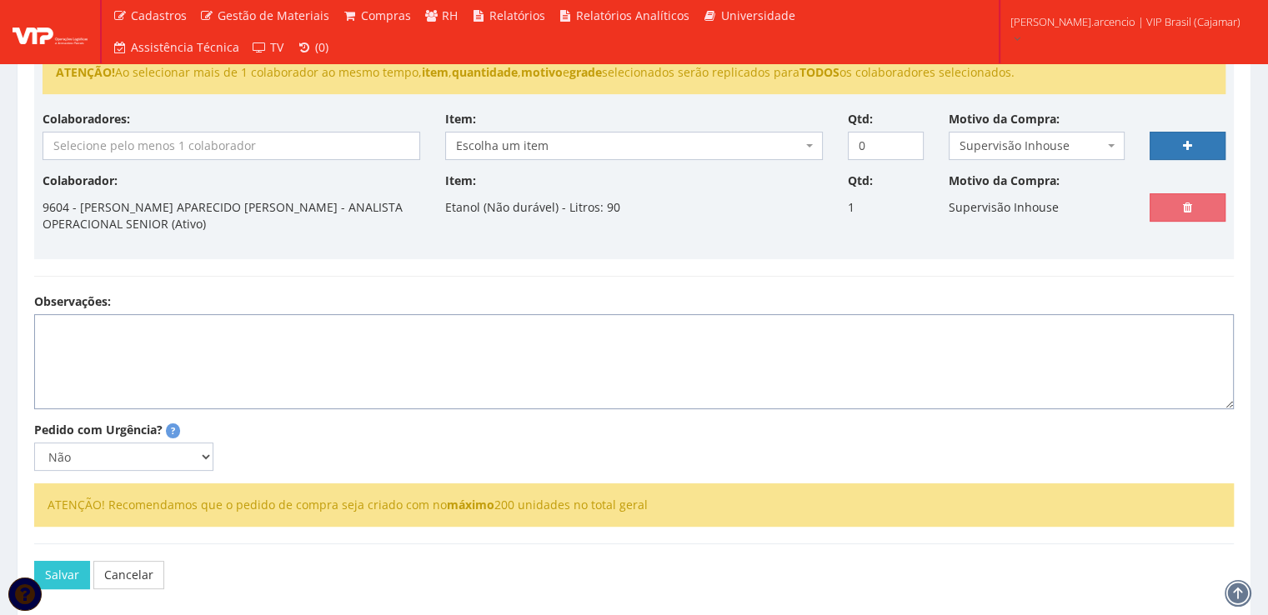
click at [128, 358] on textarea "Observações:" at bounding box center [634, 361] width 1200 height 95
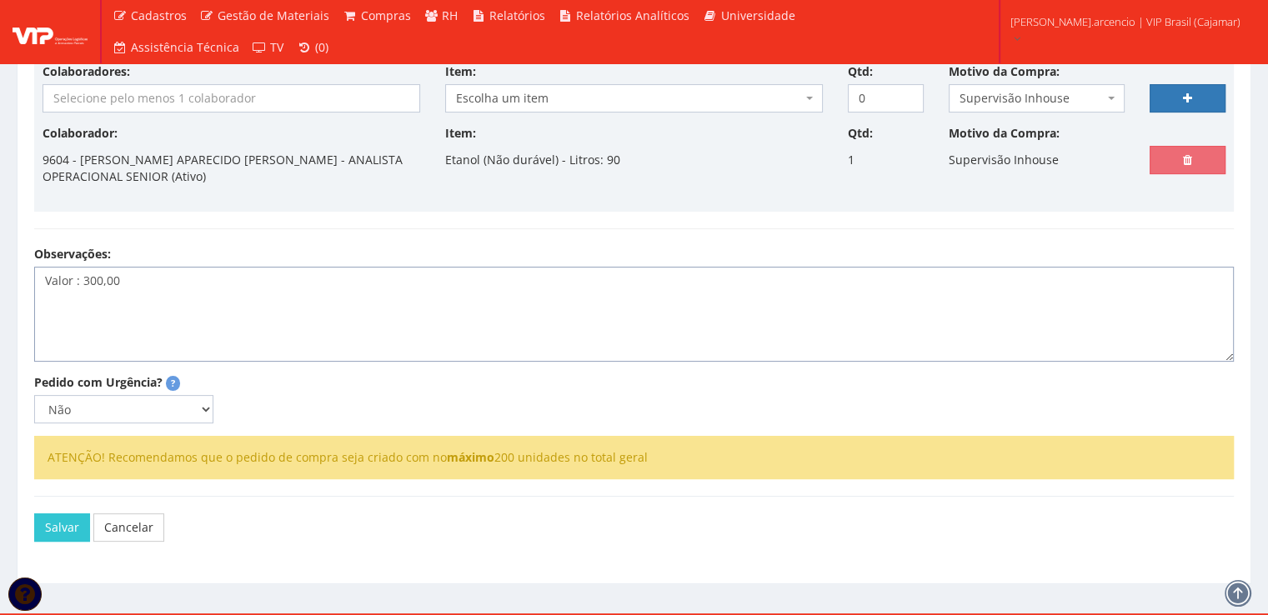
scroll to position [403, 0]
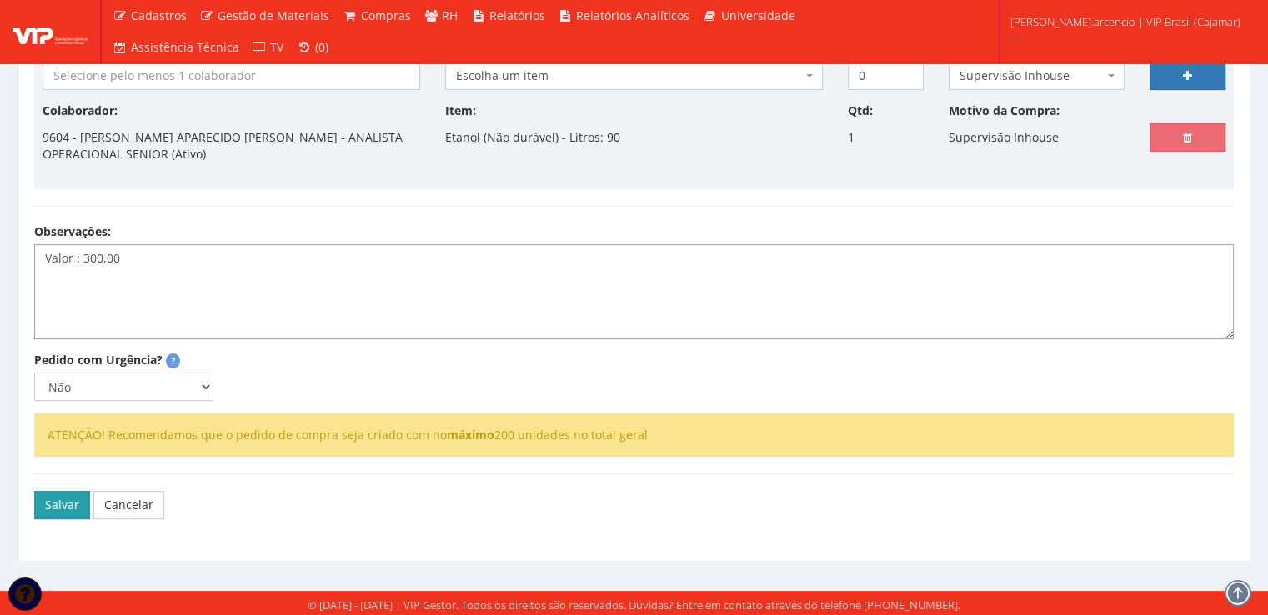
type textarea "Valor : 300,00"
click at [77, 493] on button "Salvar" at bounding box center [62, 505] width 56 height 28
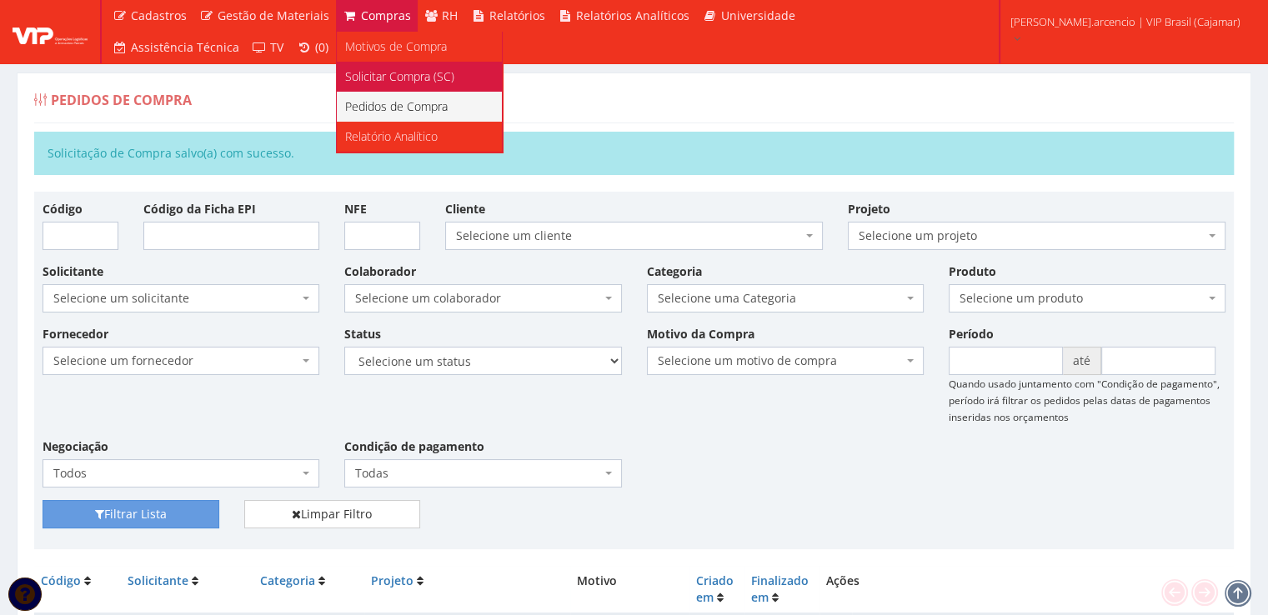
click at [387, 81] on span "Solicitar Compra (SC)" at bounding box center [399, 76] width 109 height 16
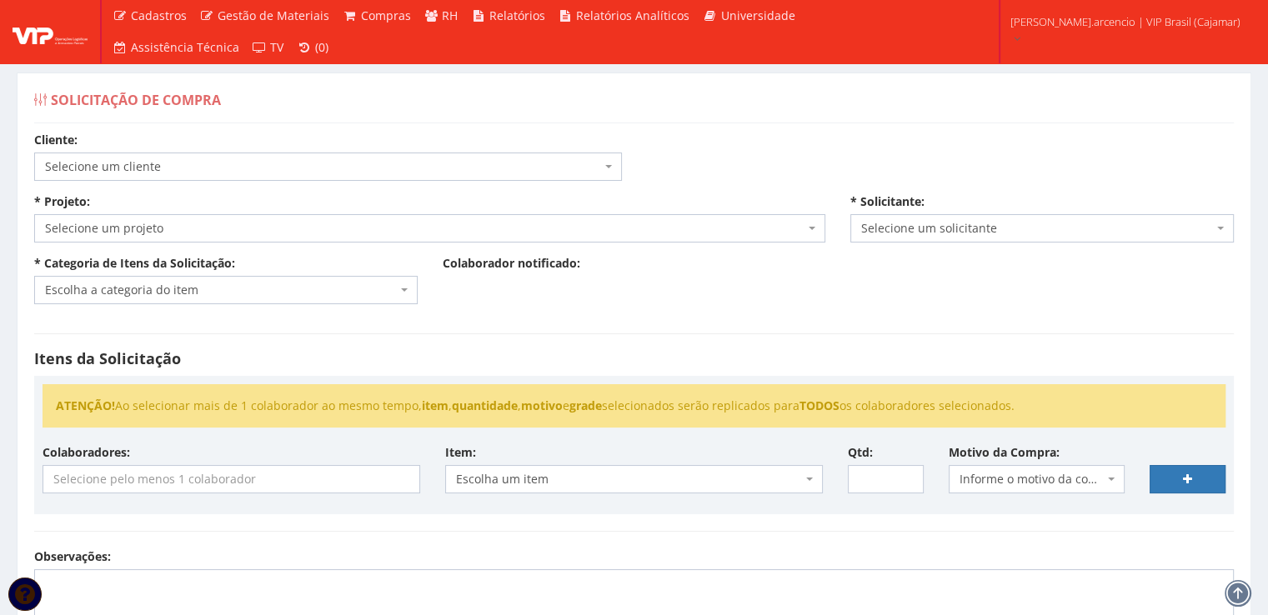
click at [812, 223] on span at bounding box center [813, 228] width 3 height 28
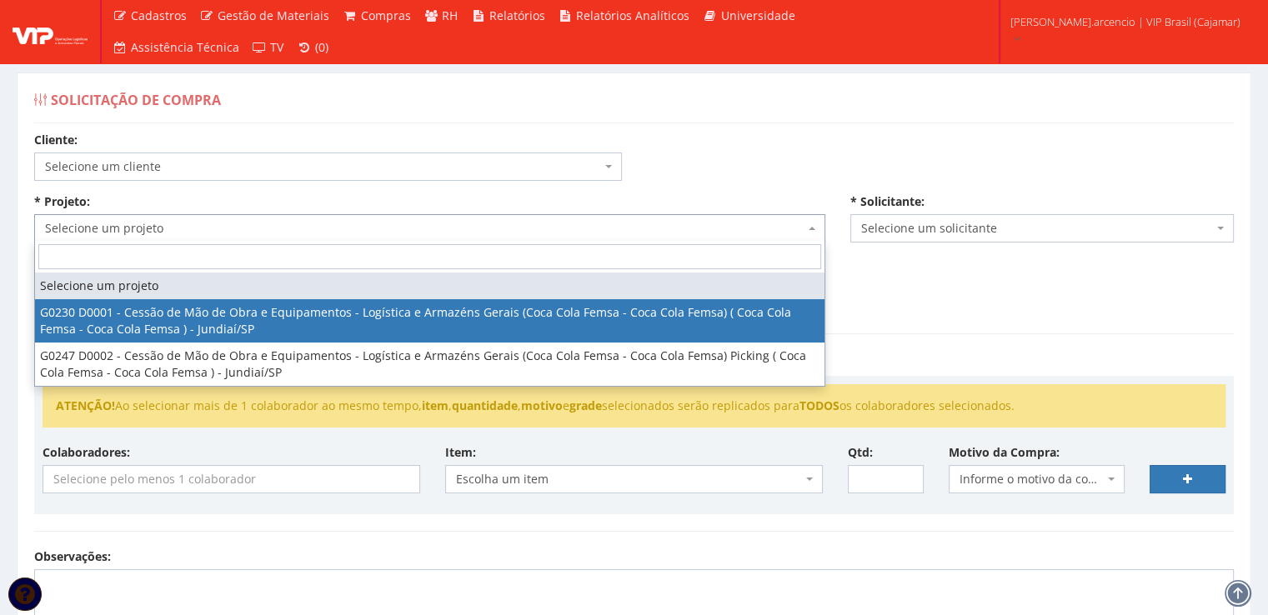
select select "230"
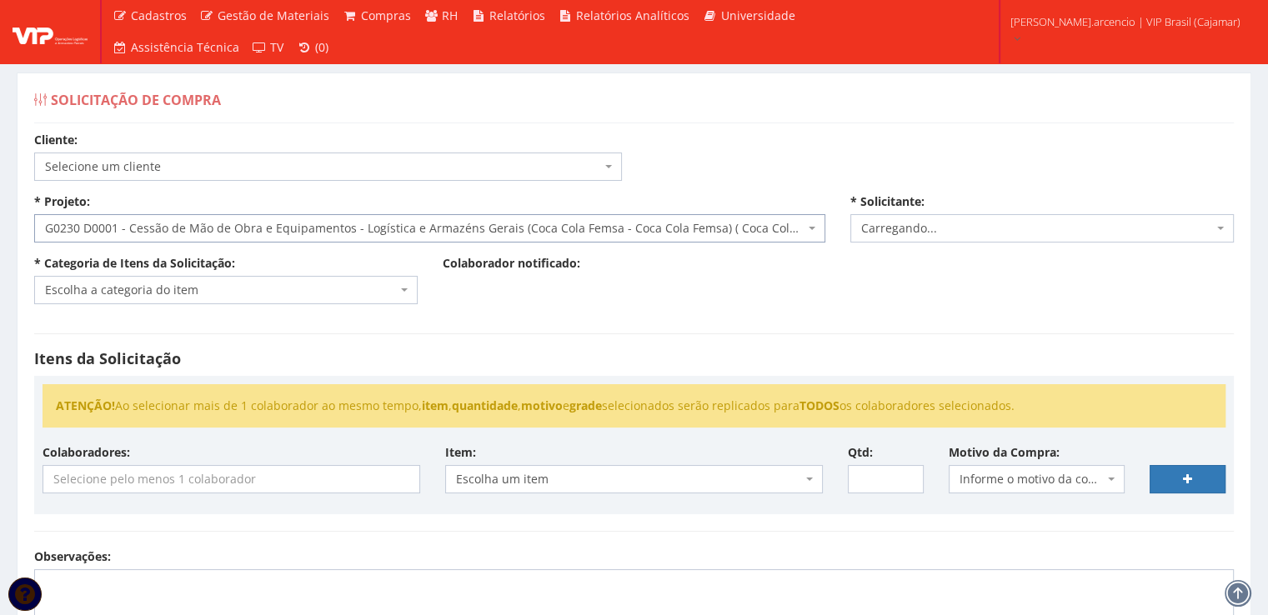
click at [393, 296] on span "Escolha a categoria do item" at bounding box center [221, 290] width 352 height 17
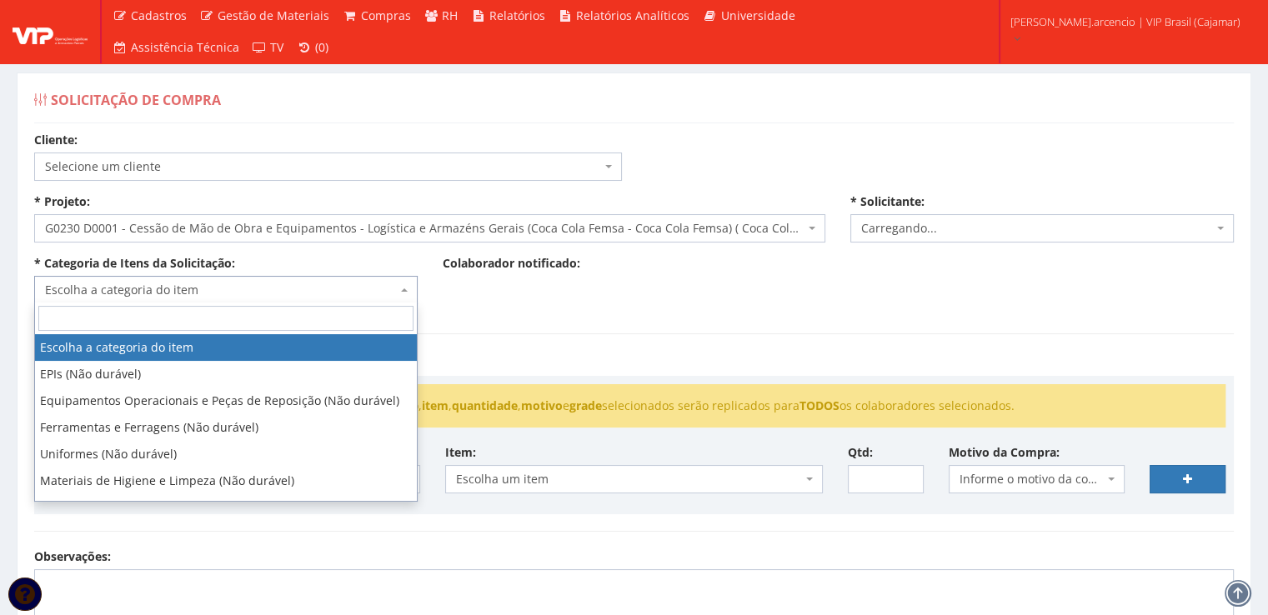
select select "3771"
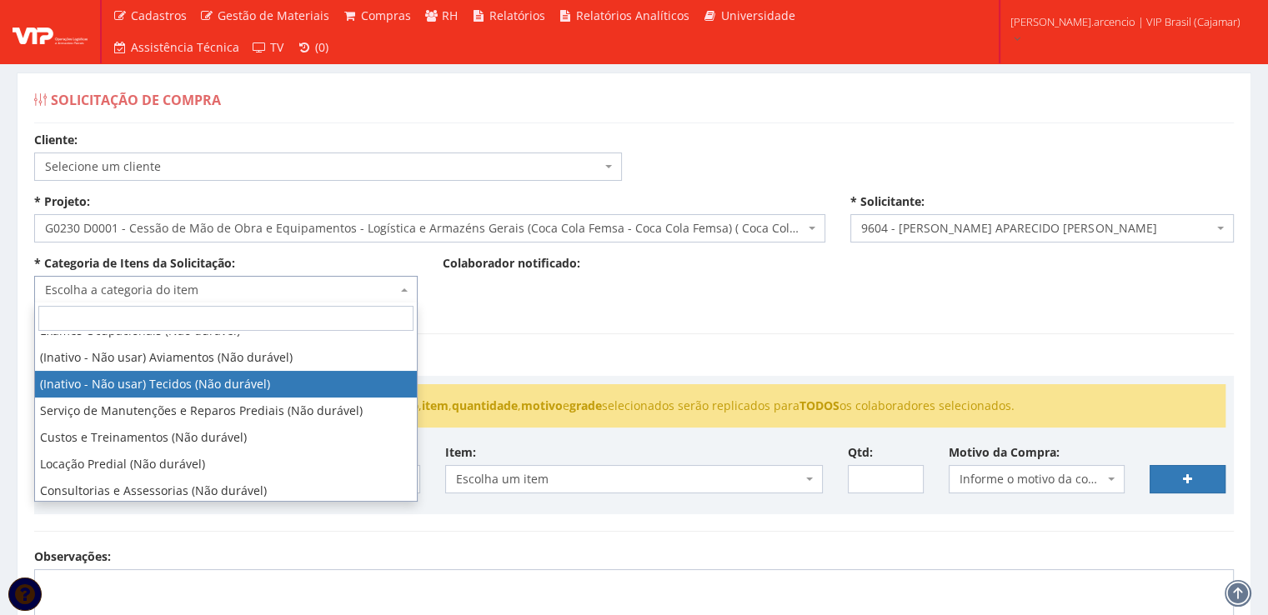
scroll to position [500, 0]
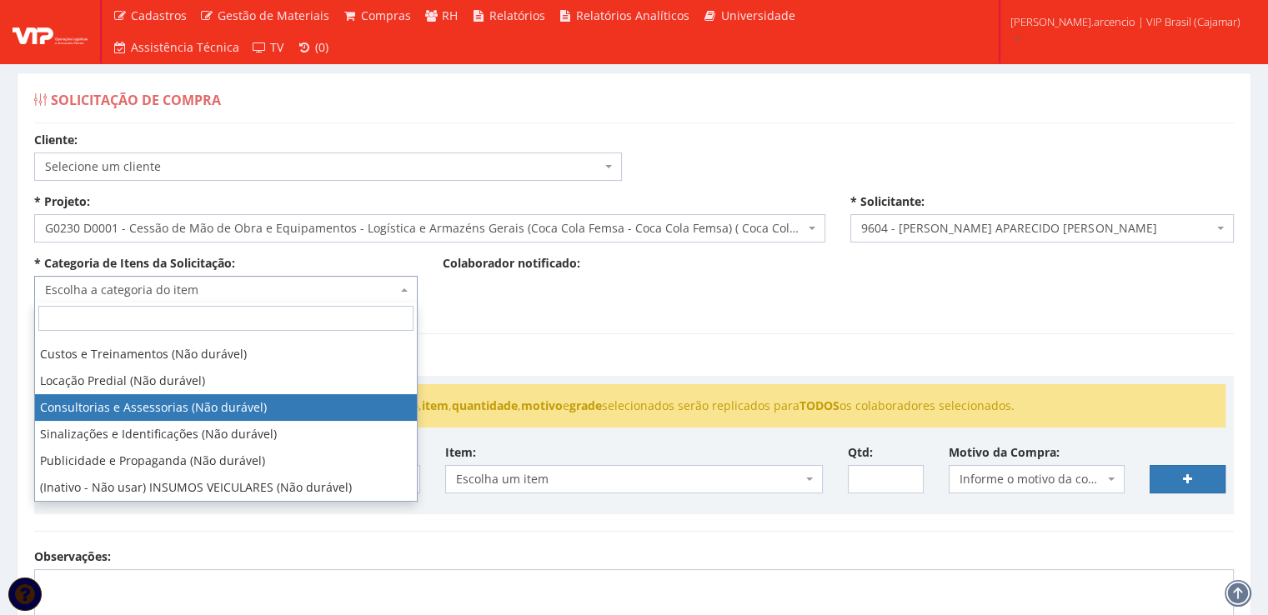
select select "35"
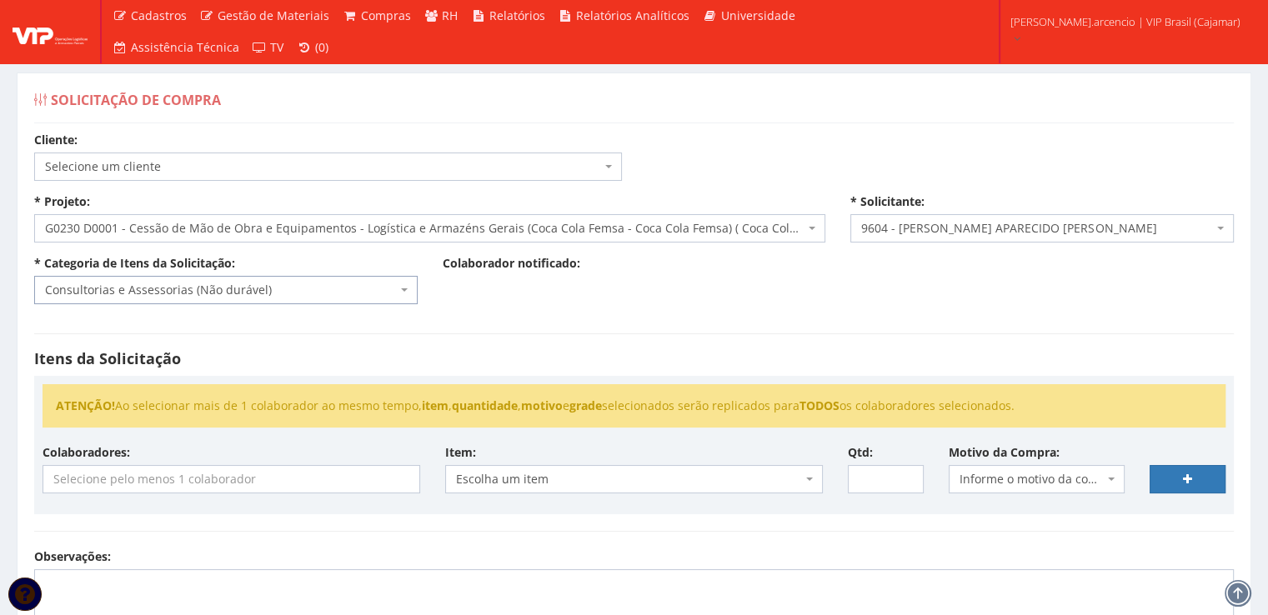
scroll to position [83, 0]
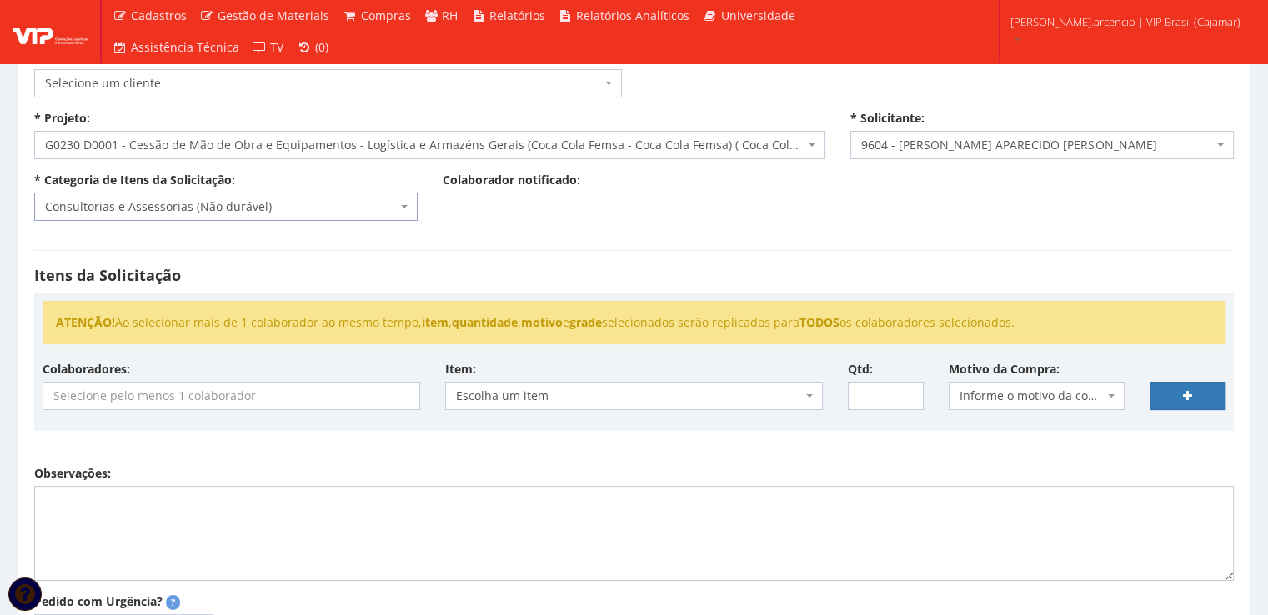
click at [341, 399] on input "search" at bounding box center [231, 396] width 376 height 27
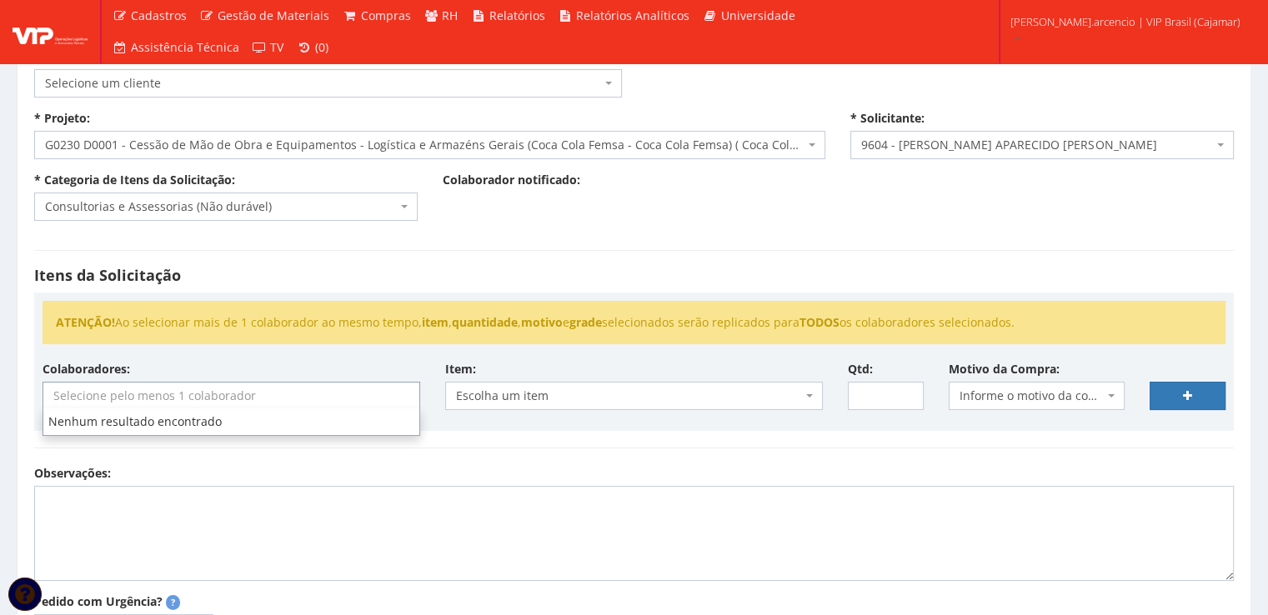
click at [341, 399] on input "search" at bounding box center [231, 396] width 376 height 27
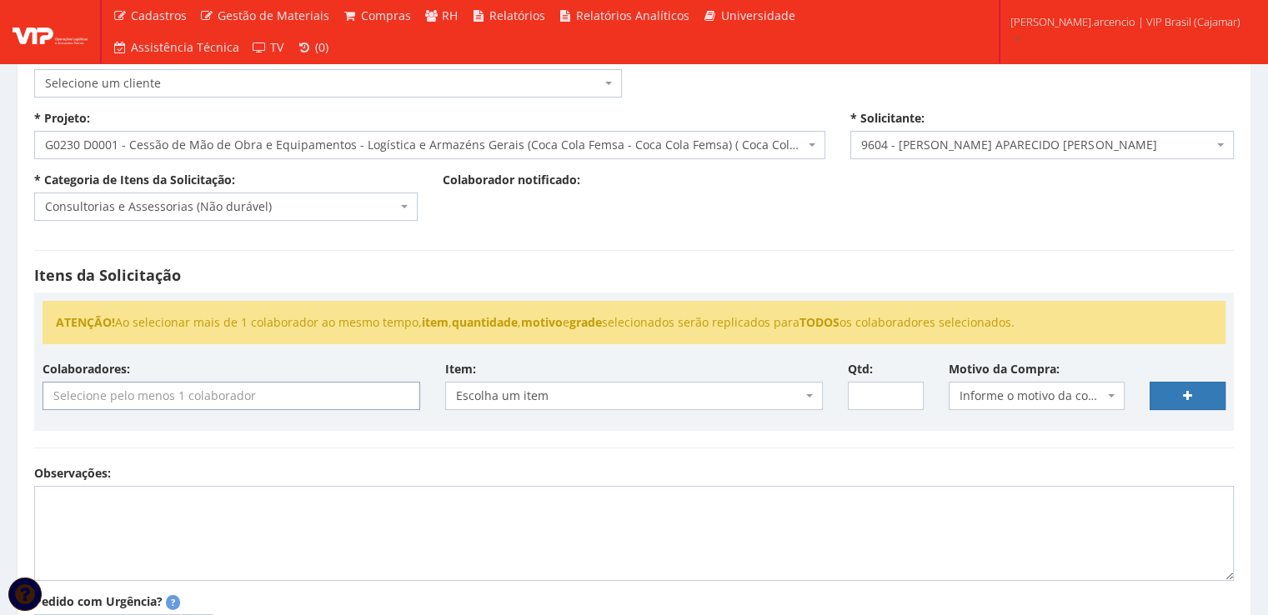
click at [341, 399] on input "search" at bounding box center [231, 396] width 376 height 27
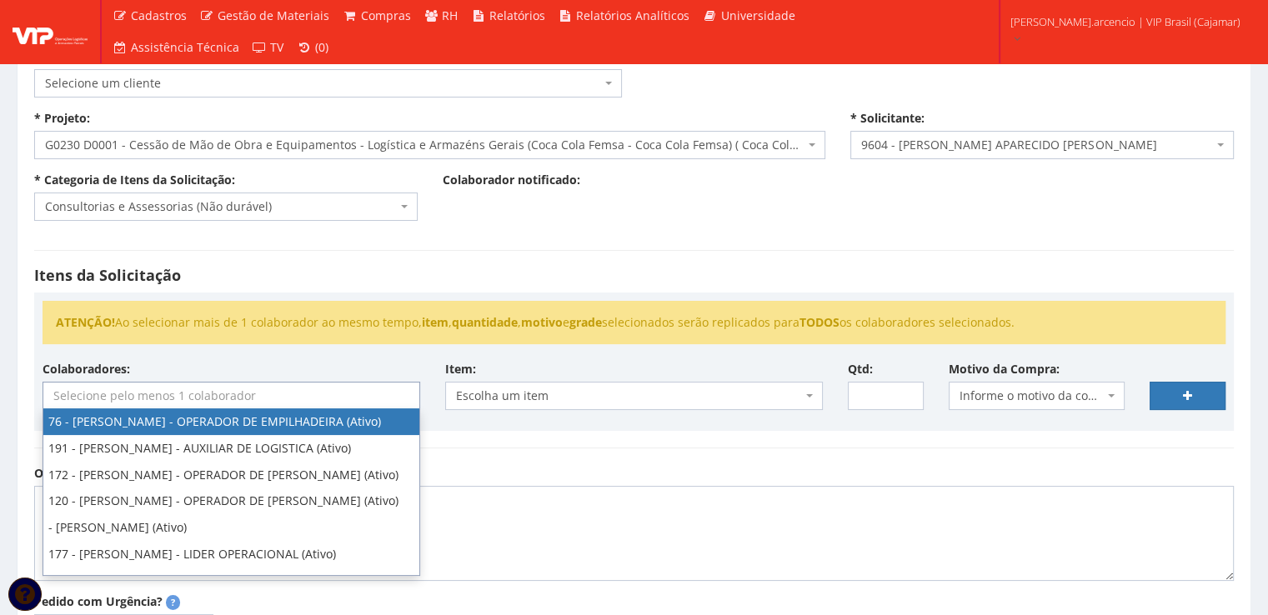
scroll to position [167, 0]
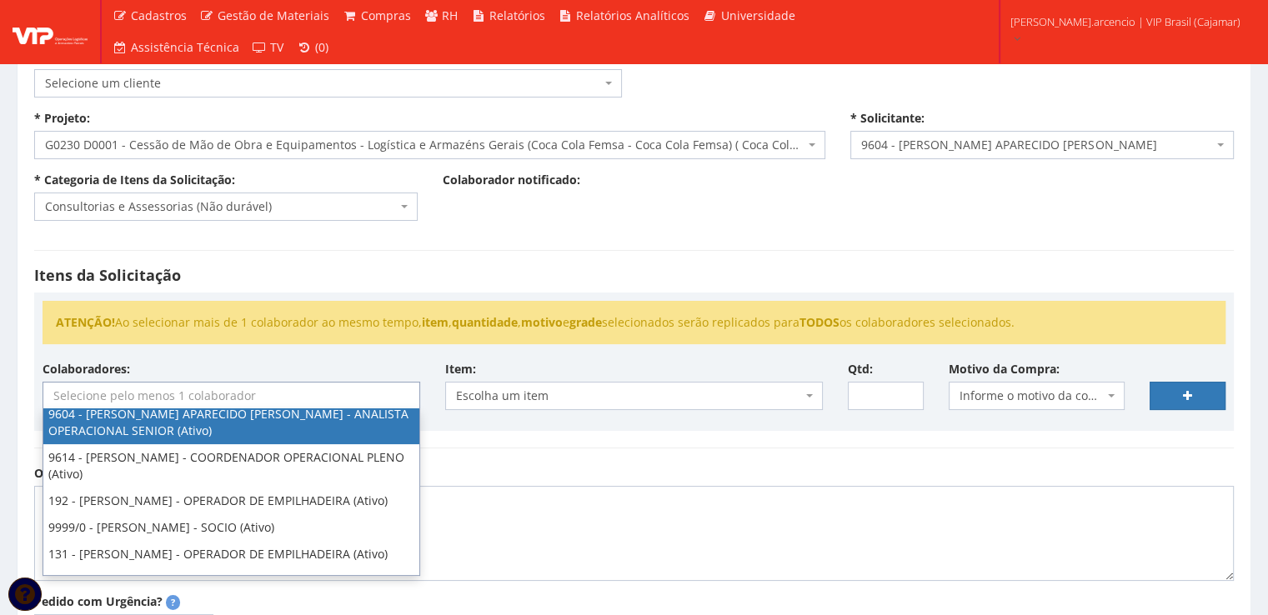
select select "3771"
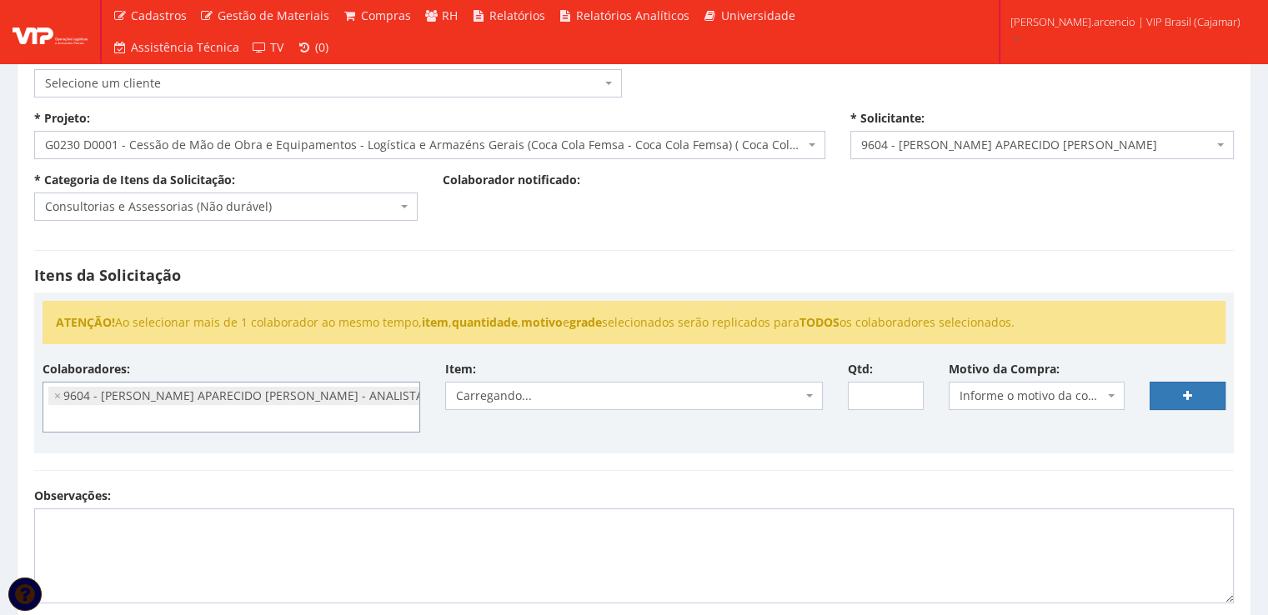
scroll to position [101, 0]
click at [814, 397] on span "Carregando..." at bounding box center [634, 396] width 378 height 28
click at [807, 461] on div "Itens da Solicitação ATENÇÃO! Ao selecionar mais de 1 colaborador ao mesmo temp…" at bounding box center [634, 360] width 1225 height 254
click at [813, 399] on span "Carregando..." at bounding box center [634, 396] width 378 height 28
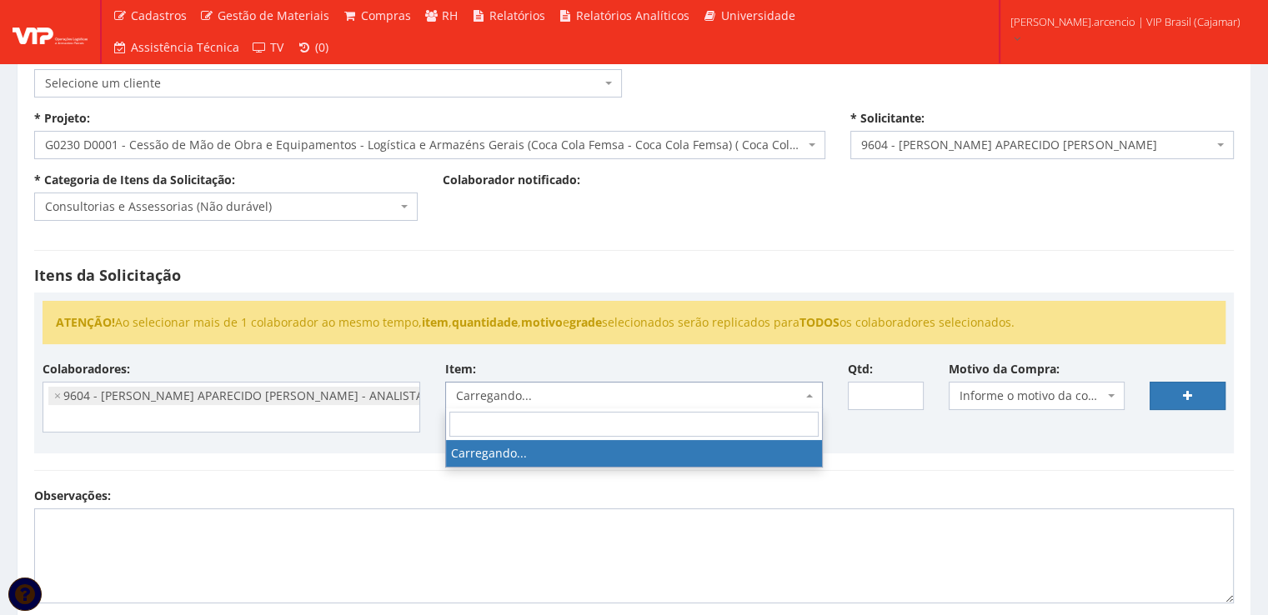
click at [813, 399] on span "Carregando..." at bounding box center [634, 396] width 378 height 28
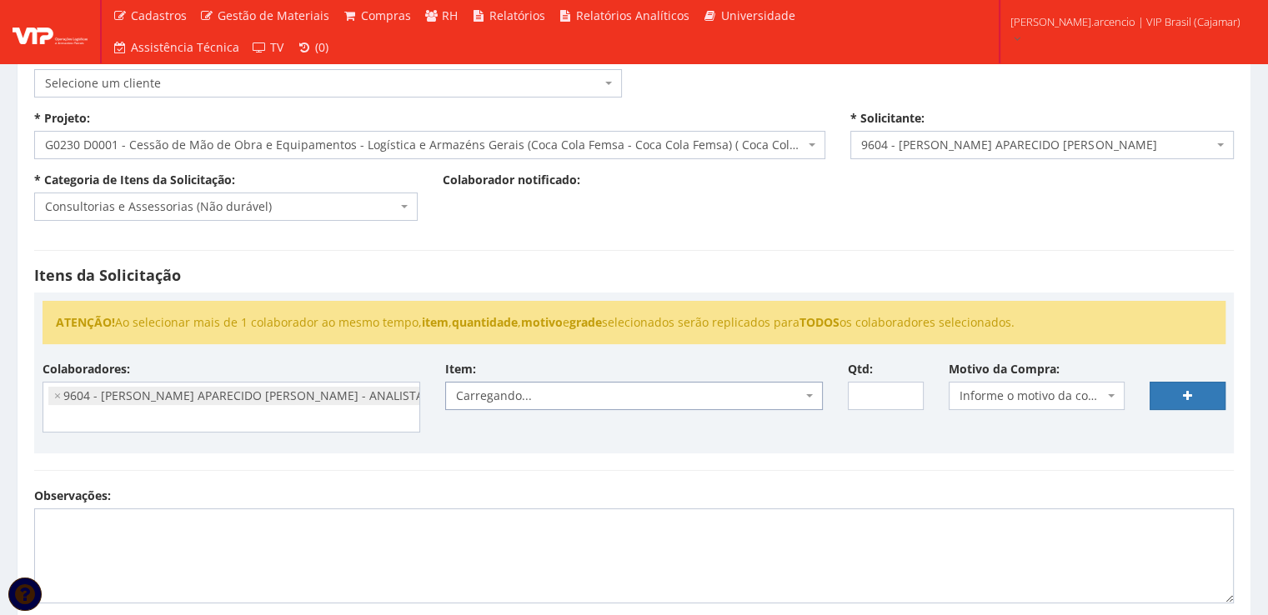
click at [813, 399] on span "Carregando..." at bounding box center [634, 396] width 378 height 28
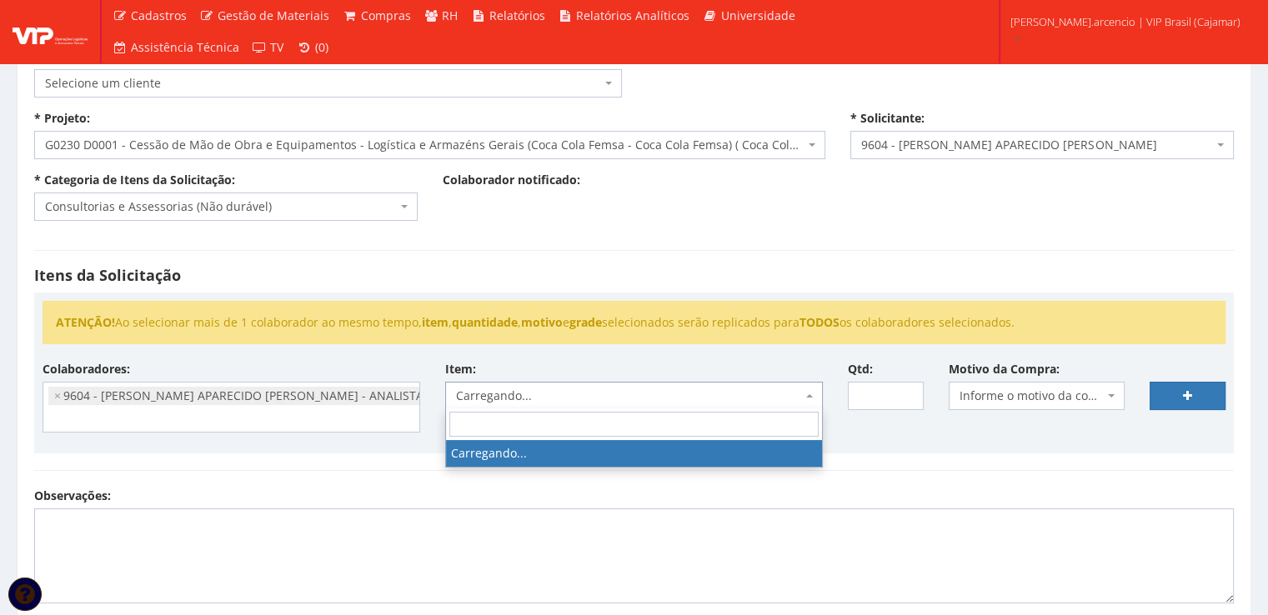
click at [813, 399] on span "Carregando..." at bounding box center [634, 396] width 378 height 28
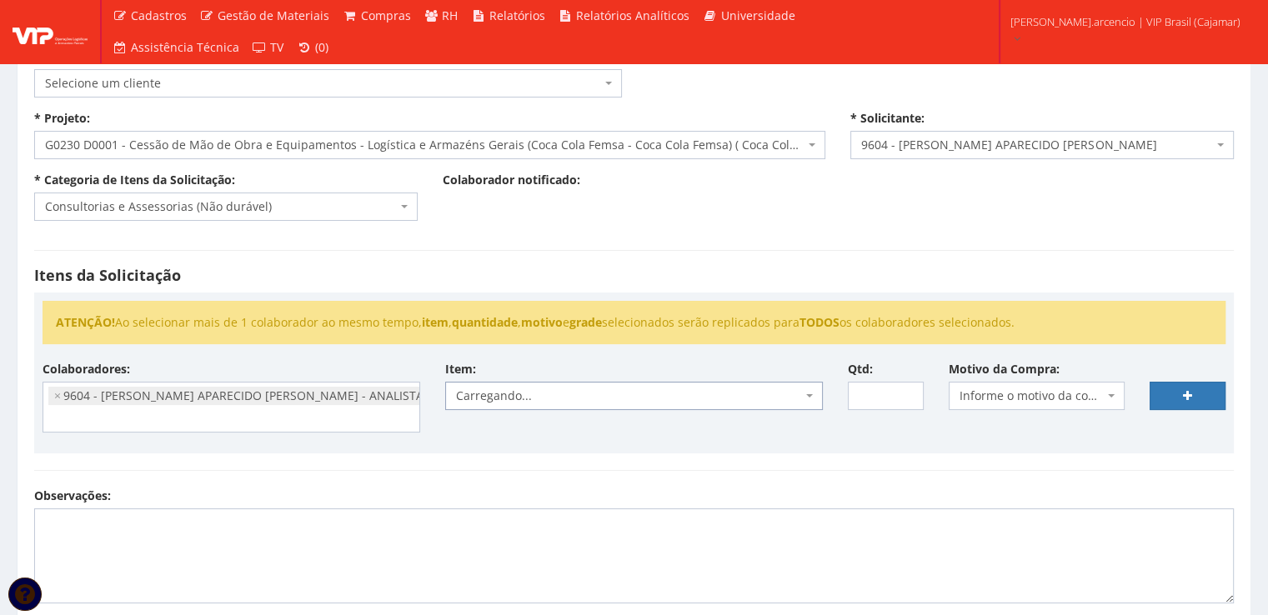
click at [813, 399] on span "Carregando..." at bounding box center [634, 396] width 378 height 28
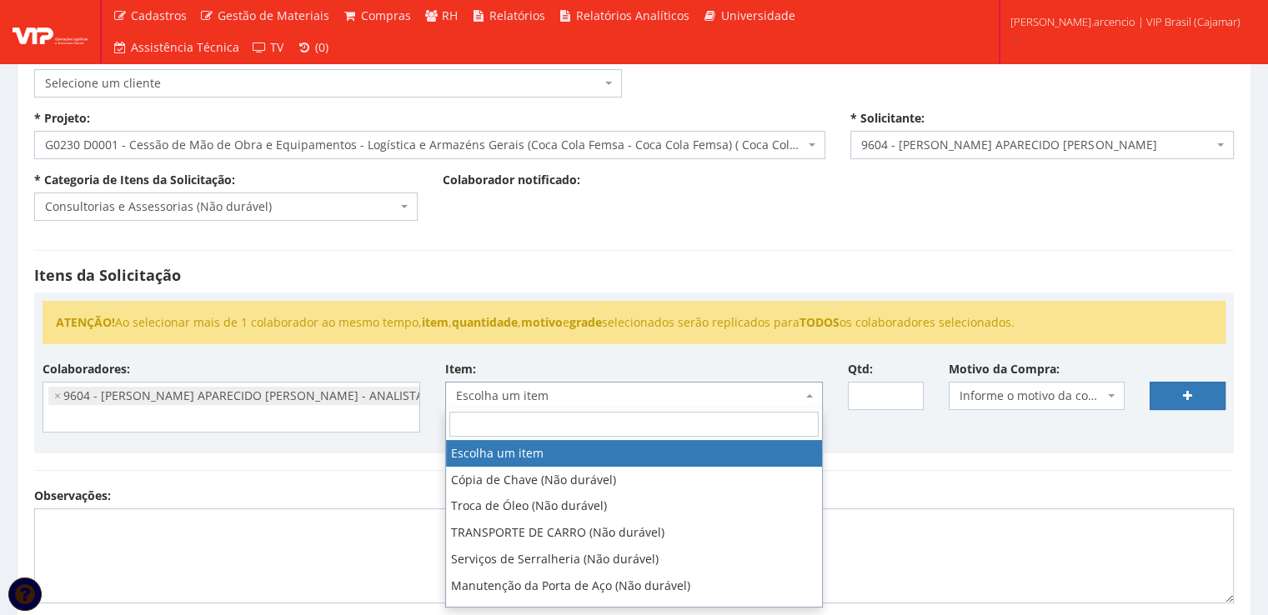
click at [820, 398] on span "Escolha um item" at bounding box center [634, 396] width 378 height 28
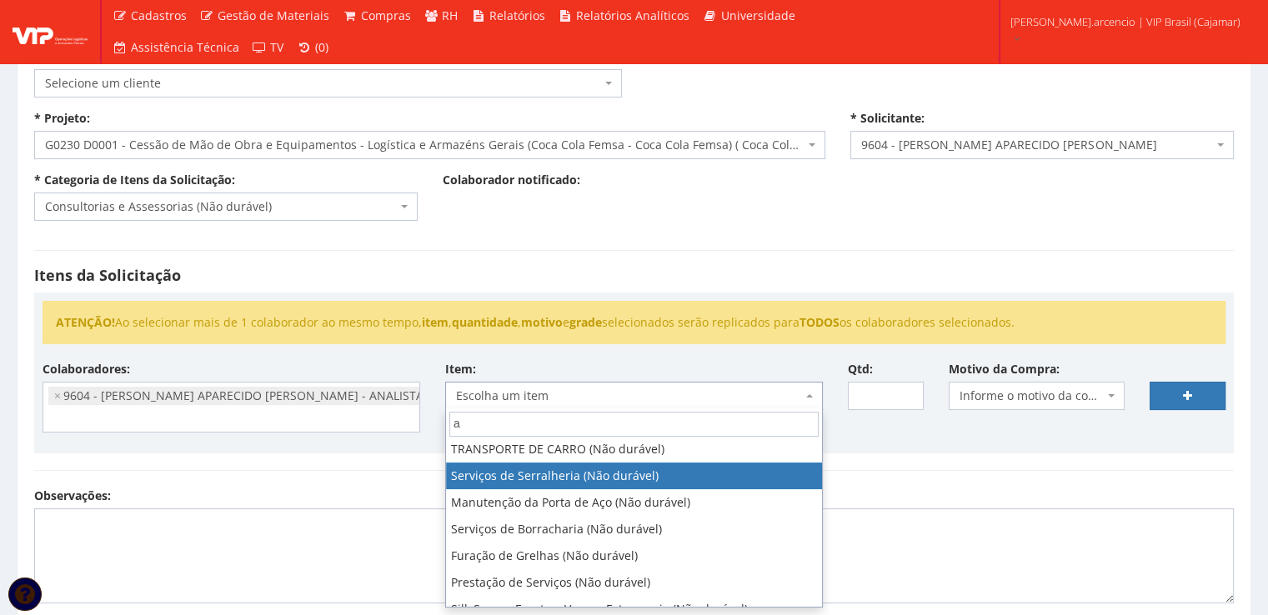
scroll to position [0, 0]
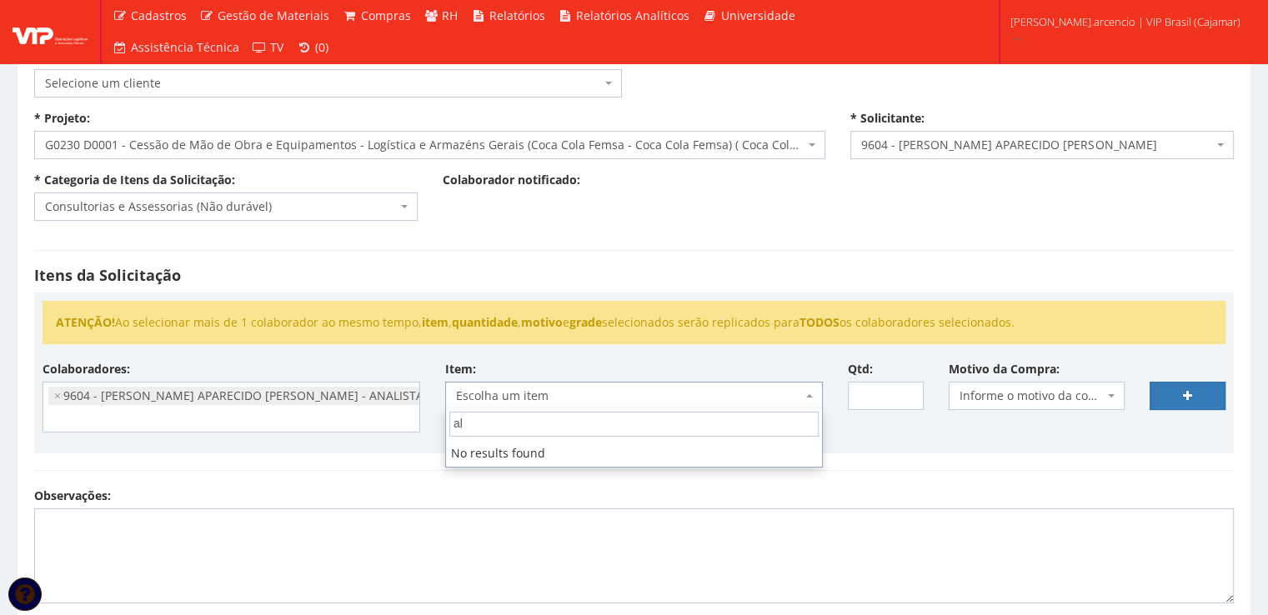
type input "a"
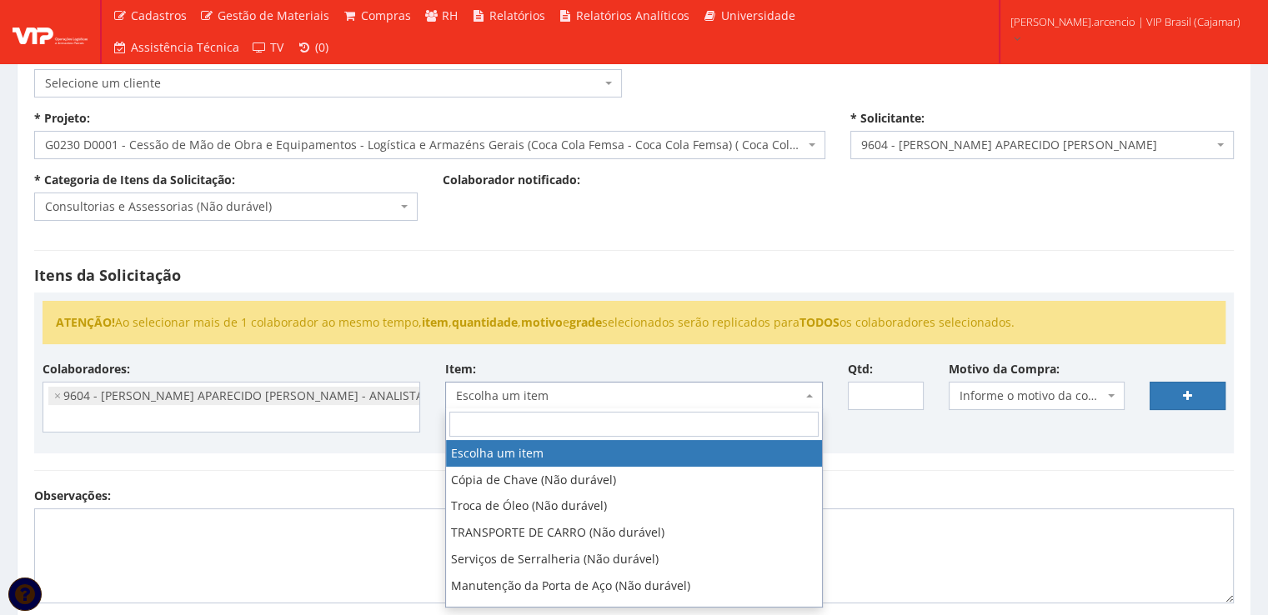
click at [393, 204] on span "Consultorias e Assessorias (Não durável)" at bounding box center [221, 206] width 352 height 17
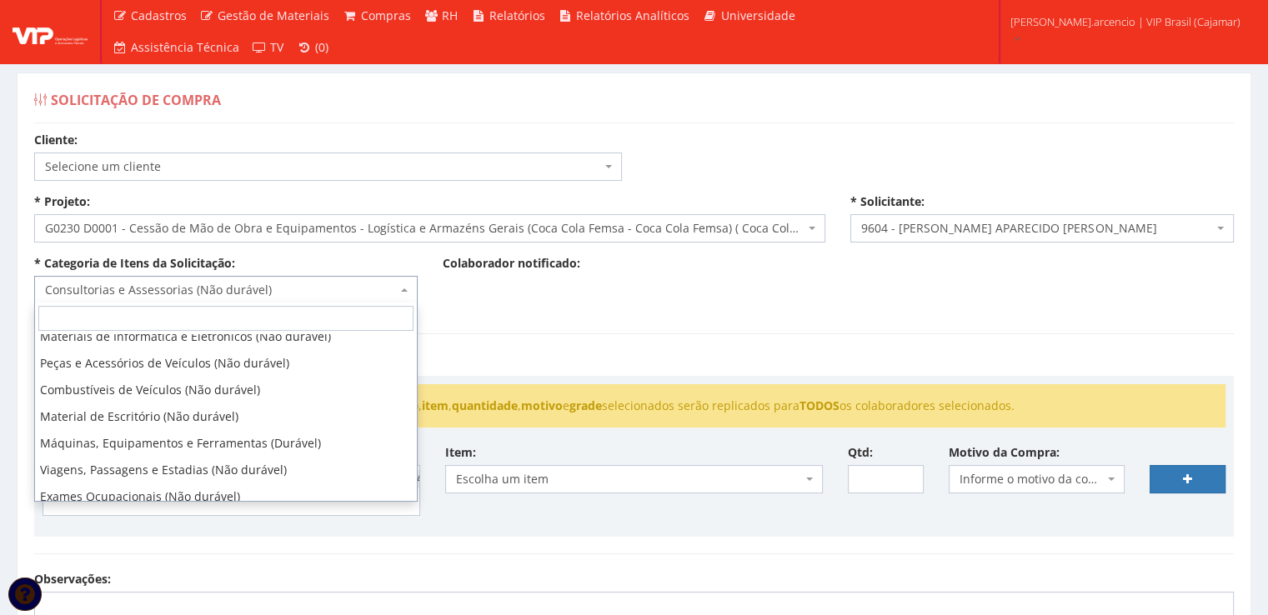
scroll to position [267, 0]
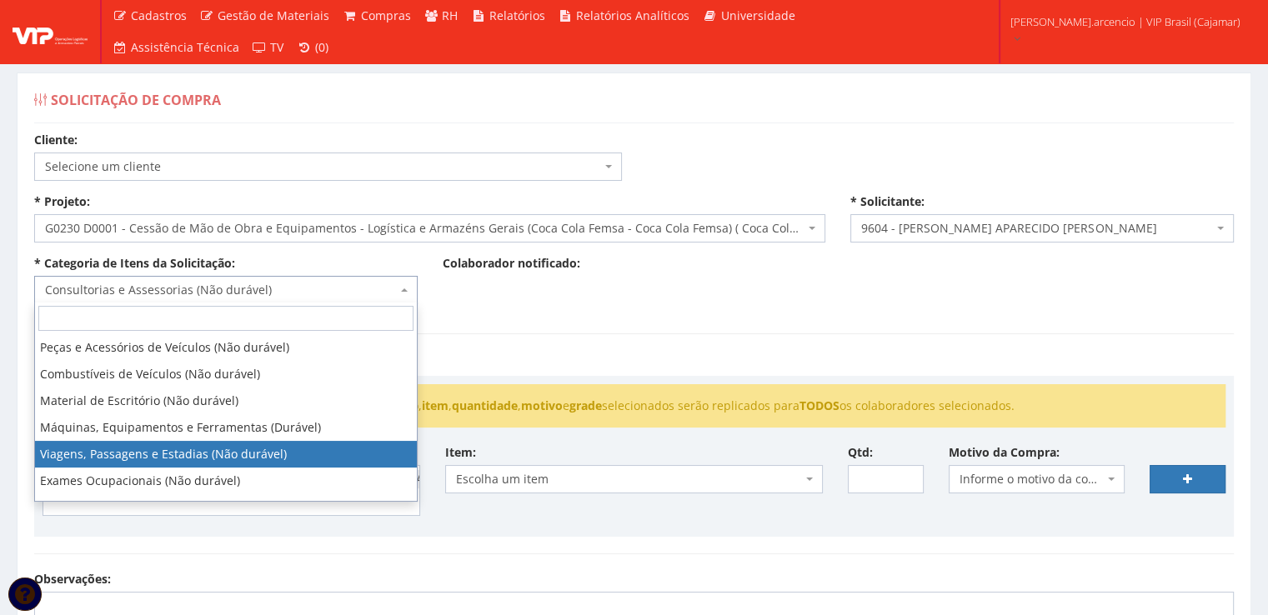
select select "21"
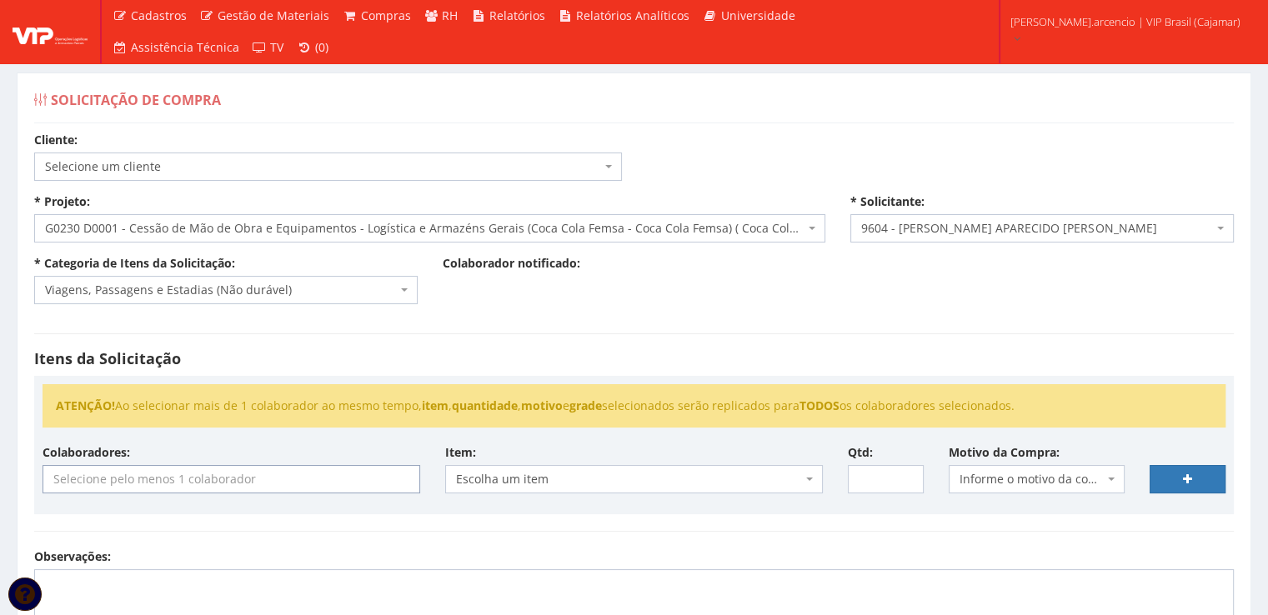
click at [390, 481] on input "search" at bounding box center [231, 479] width 376 height 27
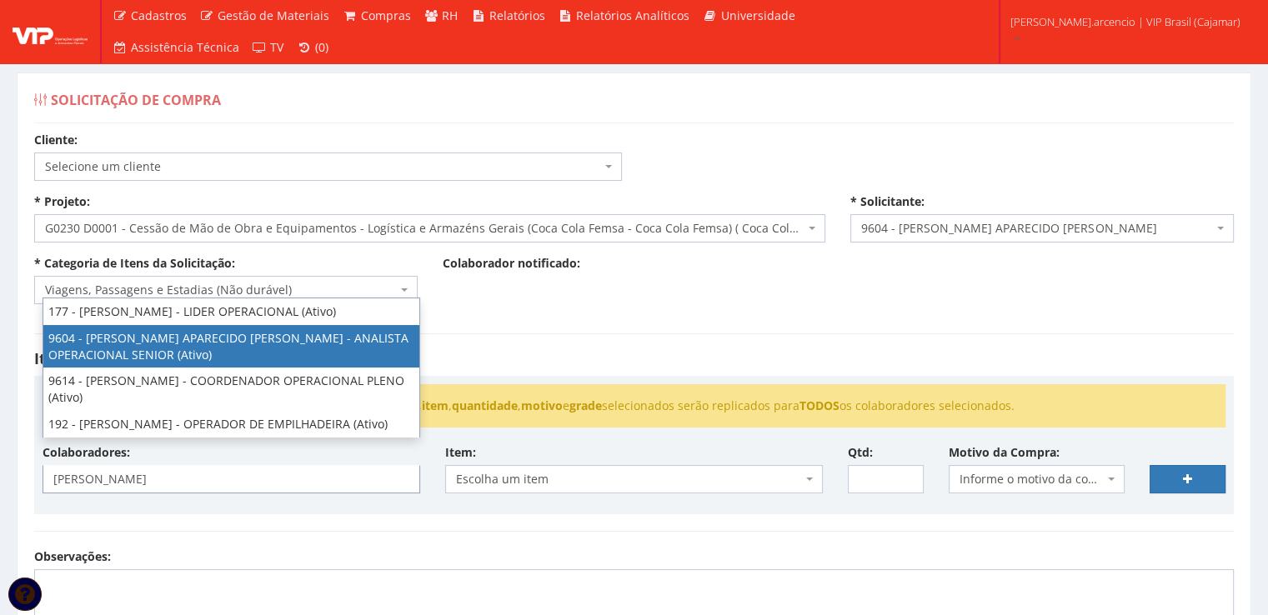
type input "anderson"
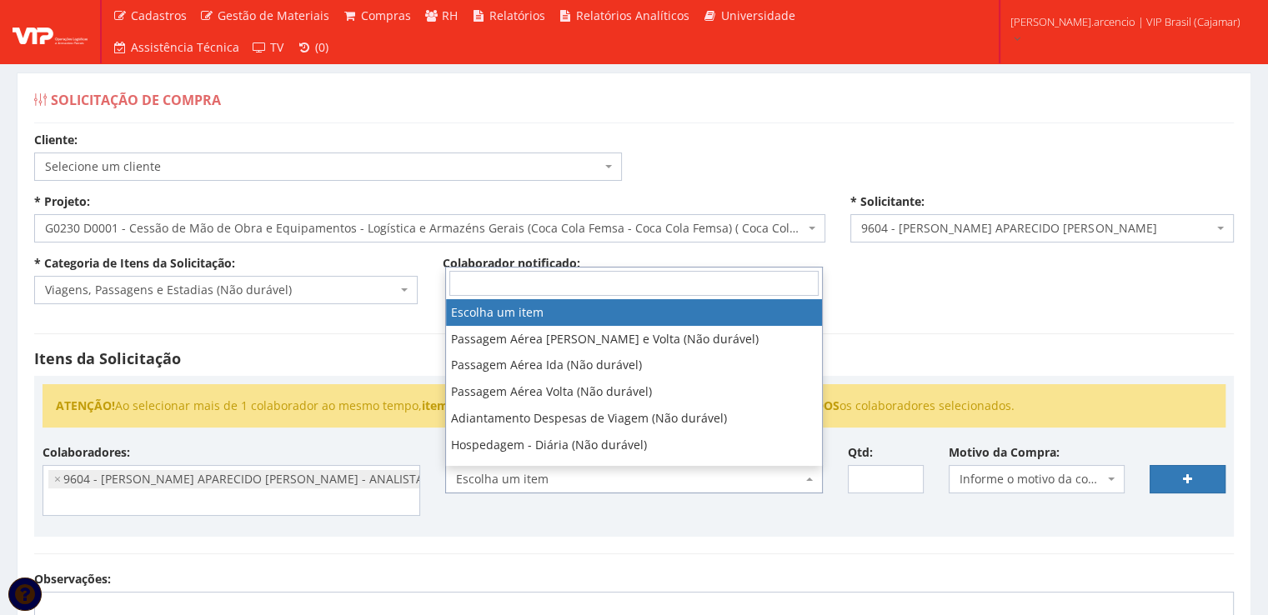
click at [812, 479] on b at bounding box center [809, 479] width 7 height 3
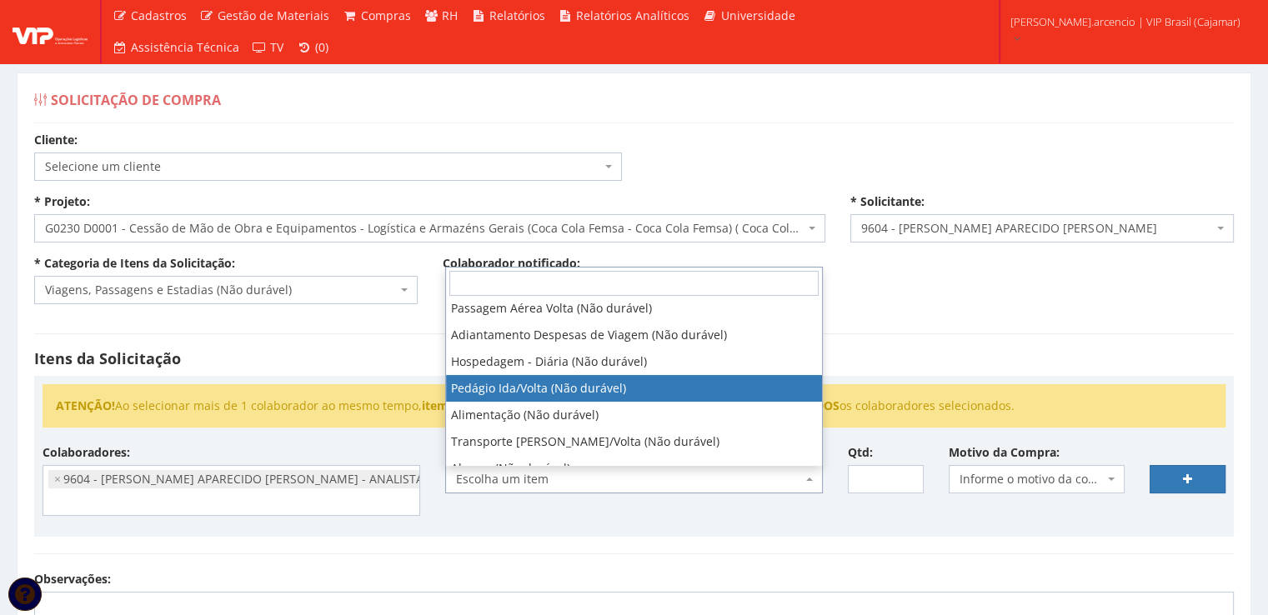
scroll to position [167, 0]
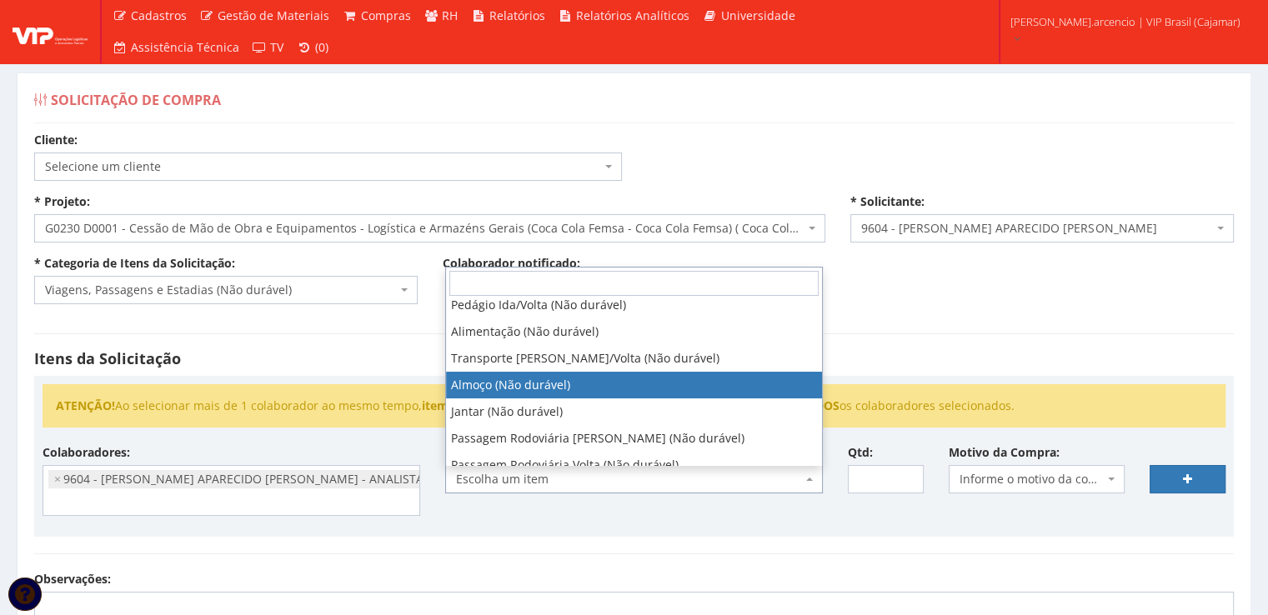
select select "578"
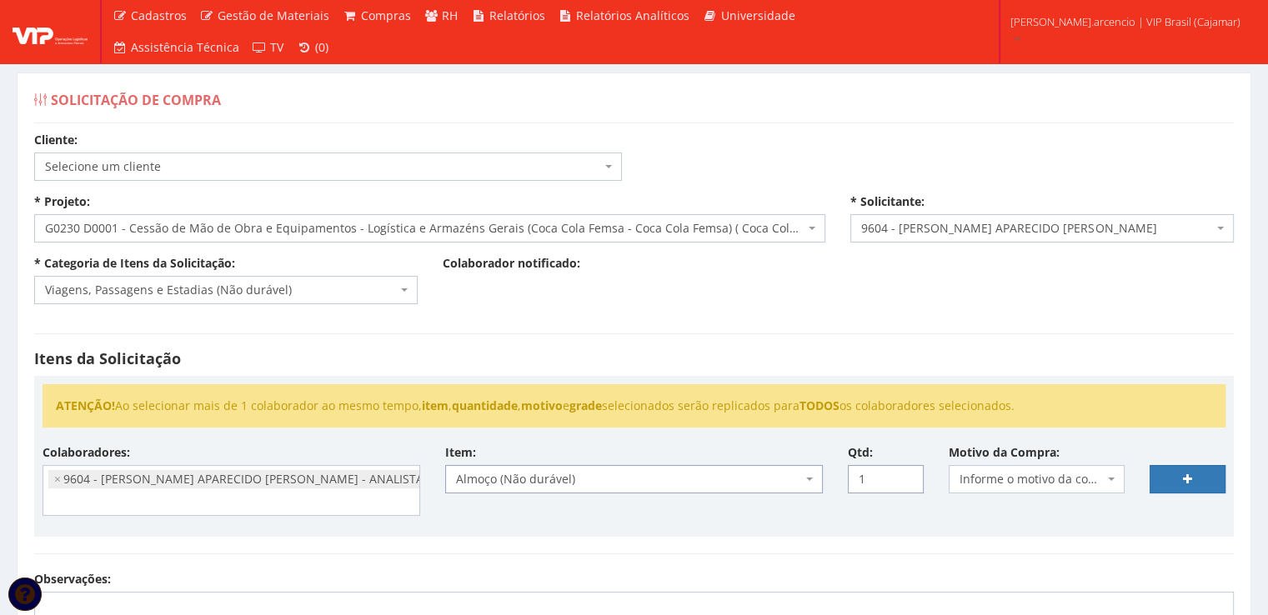
click at [908, 472] on input "1" at bounding box center [886, 479] width 76 height 28
click at [908, 472] on input "2" at bounding box center [886, 479] width 76 height 28
click at [908, 472] on input "3" at bounding box center [886, 479] width 76 height 28
click at [908, 472] on input "4" at bounding box center [886, 479] width 76 height 28
click at [908, 472] on input "5" at bounding box center [886, 479] width 76 height 28
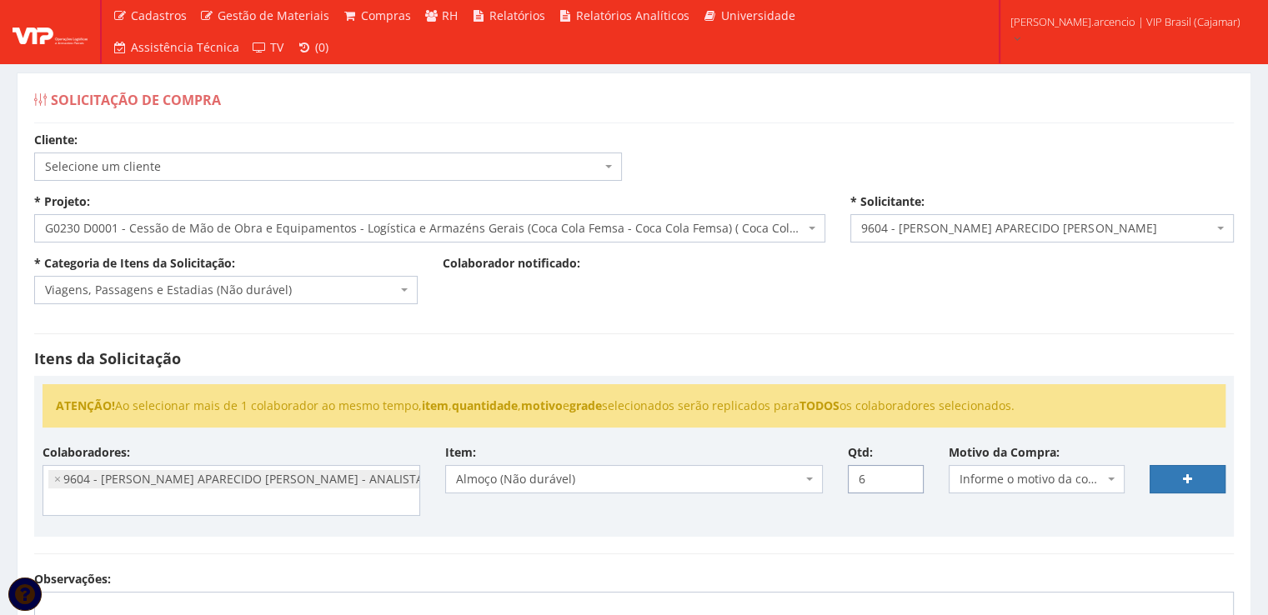
click at [908, 472] on input "6" at bounding box center [886, 479] width 76 height 28
type input "5"
click at [907, 484] on input "5" at bounding box center [886, 479] width 76 height 28
click at [1109, 478] on b at bounding box center [1111, 479] width 7 height 3
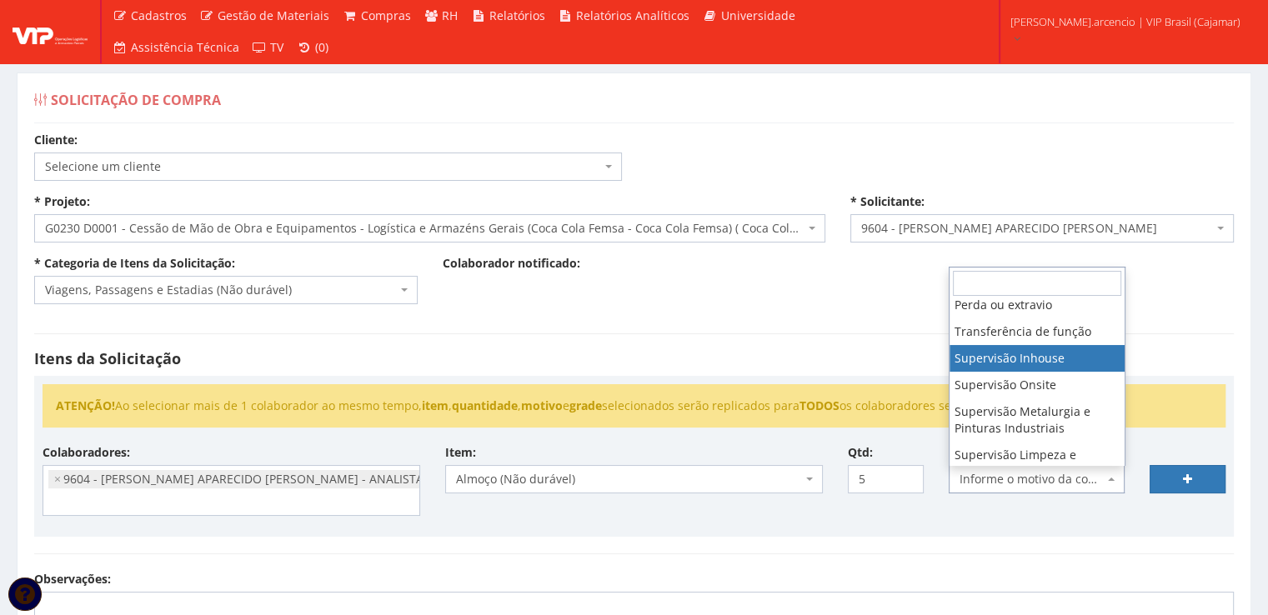
select select "8"
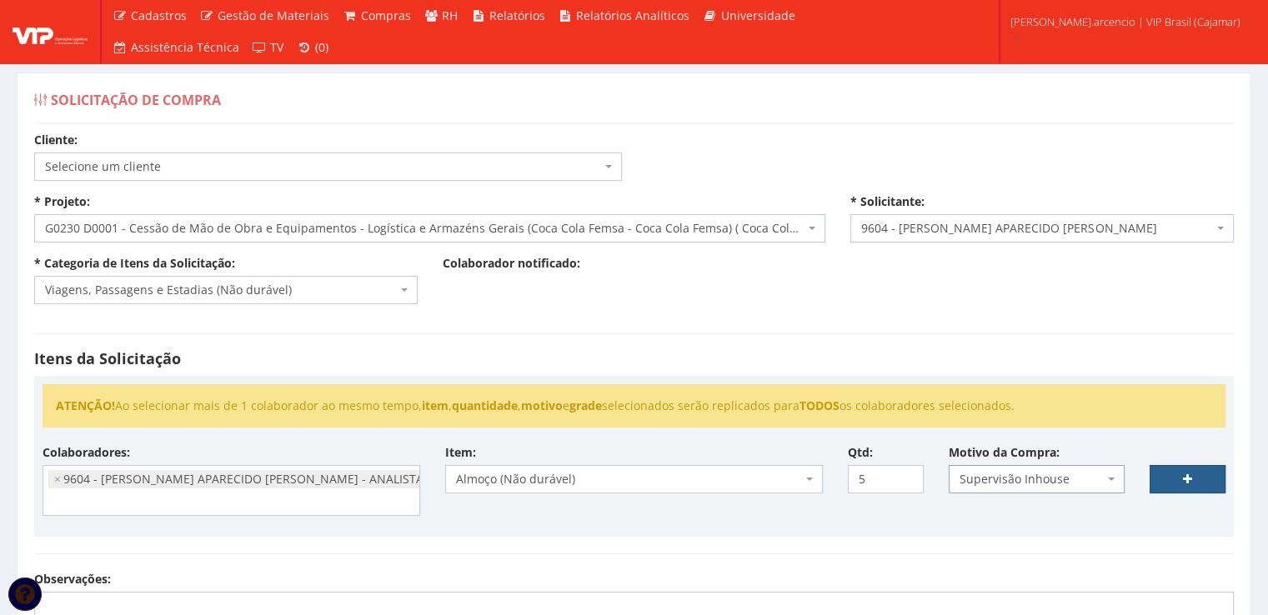
click at [1176, 480] on link at bounding box center [1188, 479] width 76 height 28
select select
type input "0"
select select
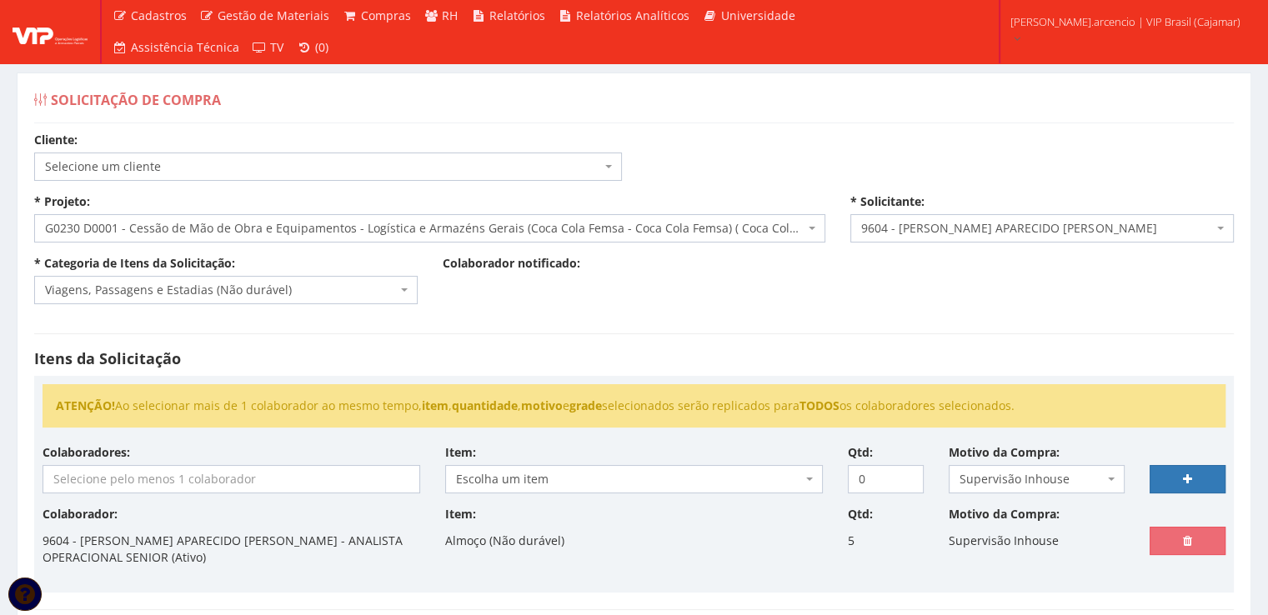
click at [137, 484] on input "search" at bounding box center [231, 479] width 376 height 27
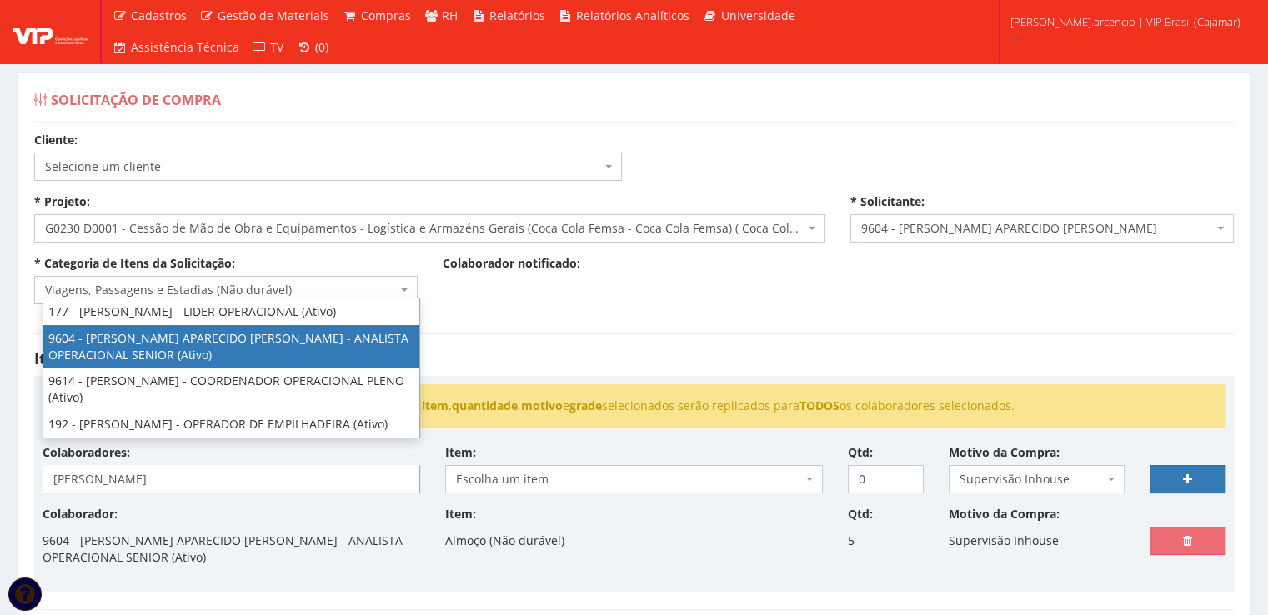
type input "anderson"
select select "3771"
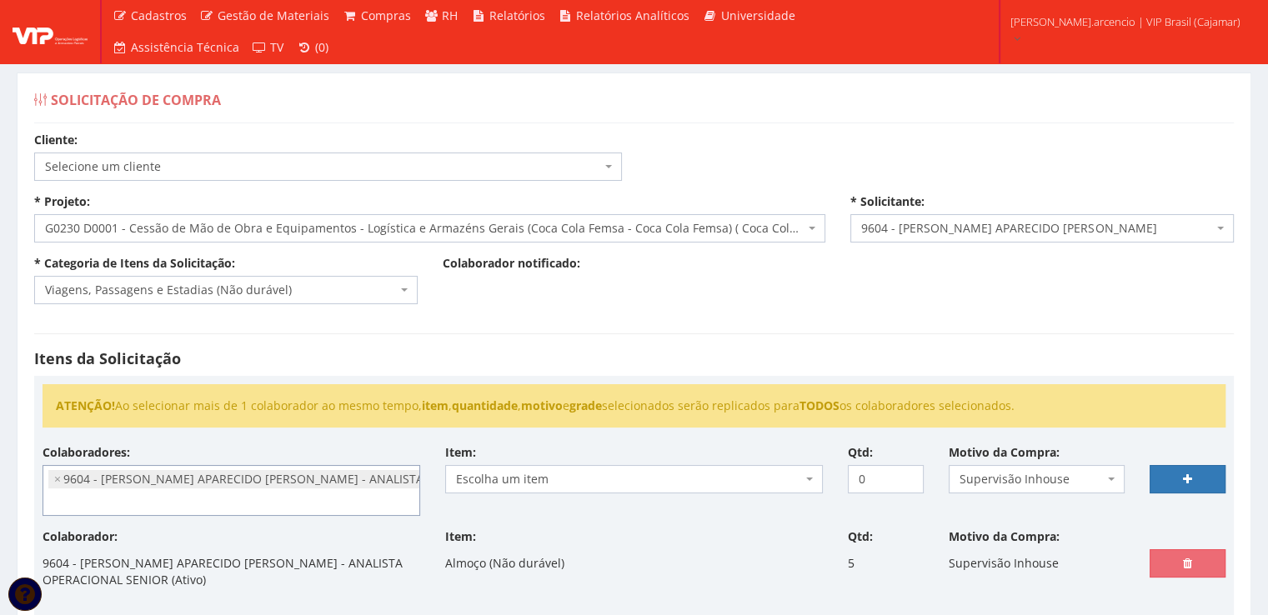
click at [809, 478] on b at bounding box center [809, 479] width 7 height 3
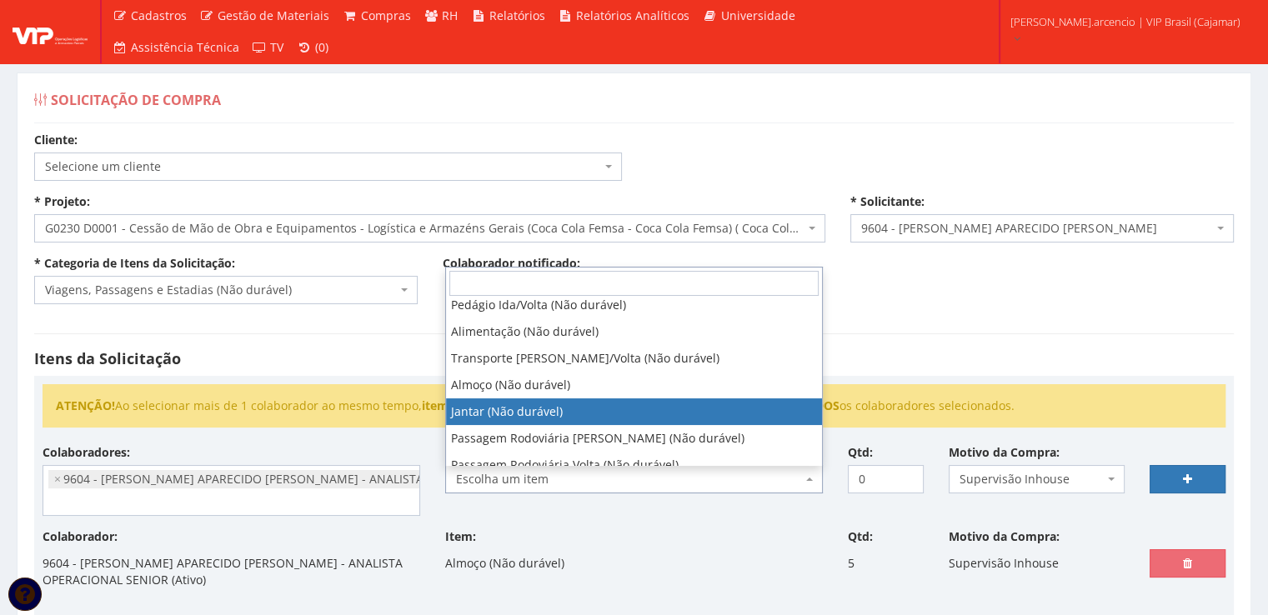
select select "579"
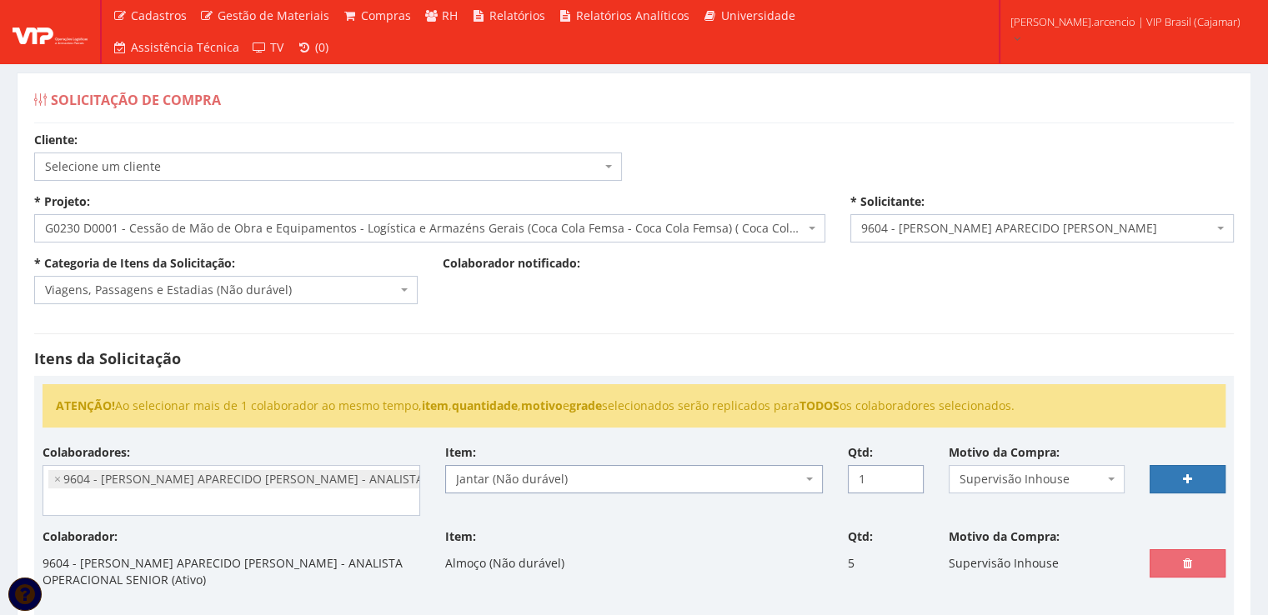
click at [907, 472] on input "1" at bounding box center [886, 479] width 76 height 28
click at [907, 472] on input "2" at bounding box center [886, 479] width 76 height 28
click at [907, 472] on input "3" at bounding box center [886, 479] width 76 height 28
click at [907, 472] on input "4" at bounding box center [886, 479] width 76 height 28
type input "5"
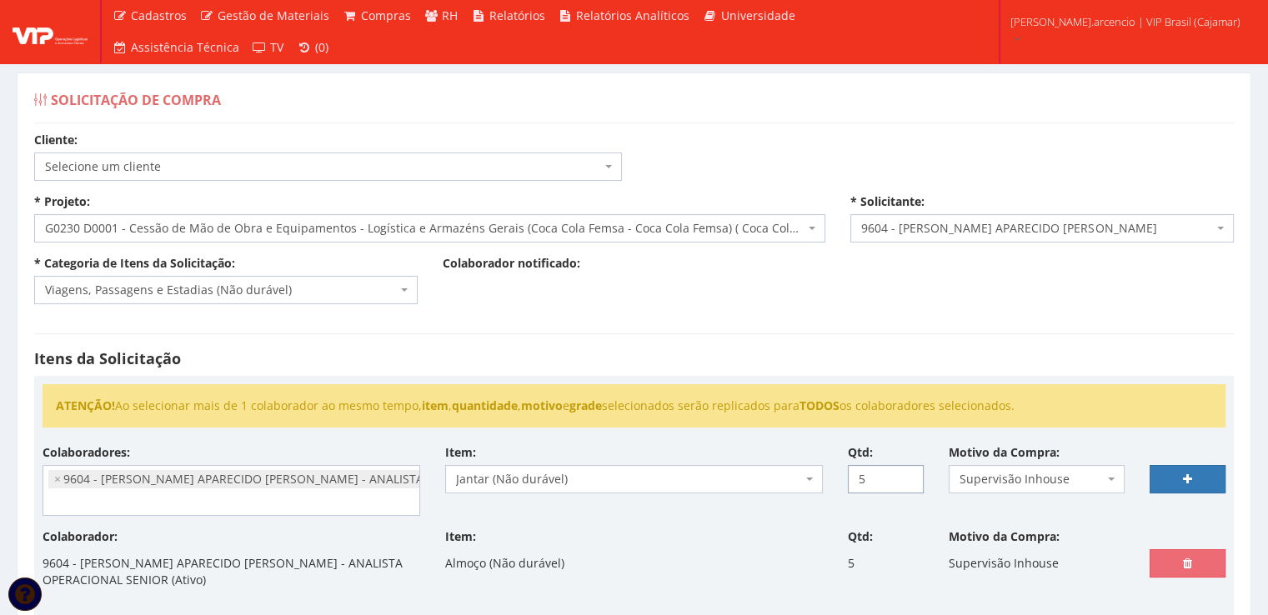
click at [907, 472] on input "5" at bounding box center [886, 479] width 76 height 28
click at [1157, 481] on link at bounding box center [1188, 479] width 76 height 28
select select
type input "0"
select select
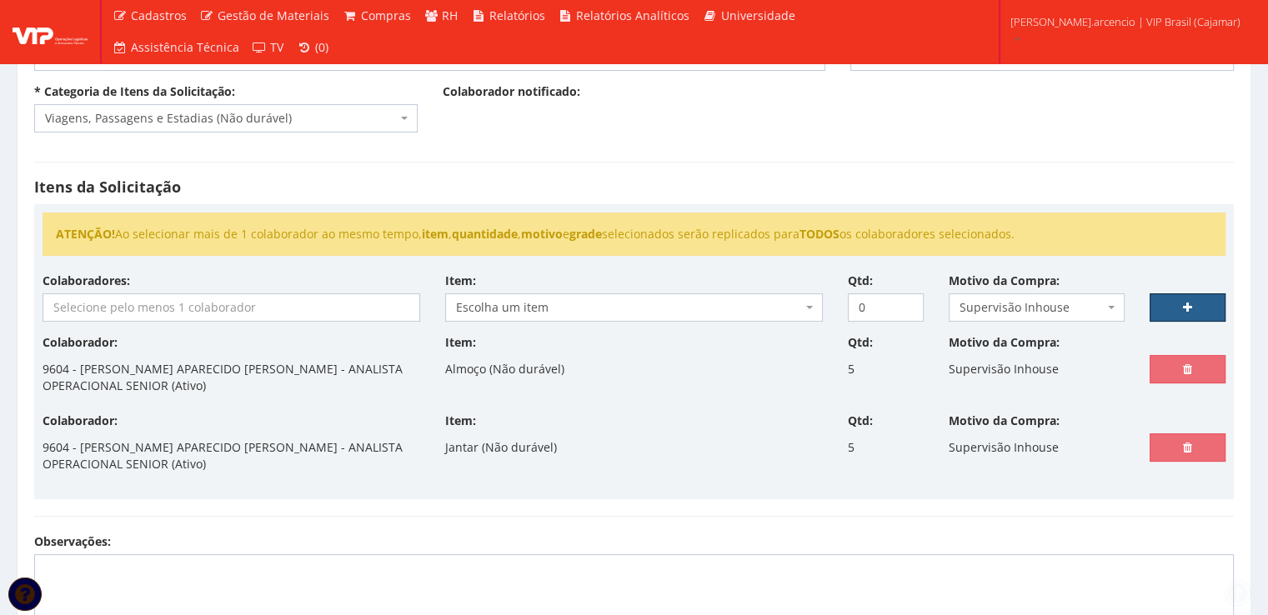
scroll to position [333, 0]
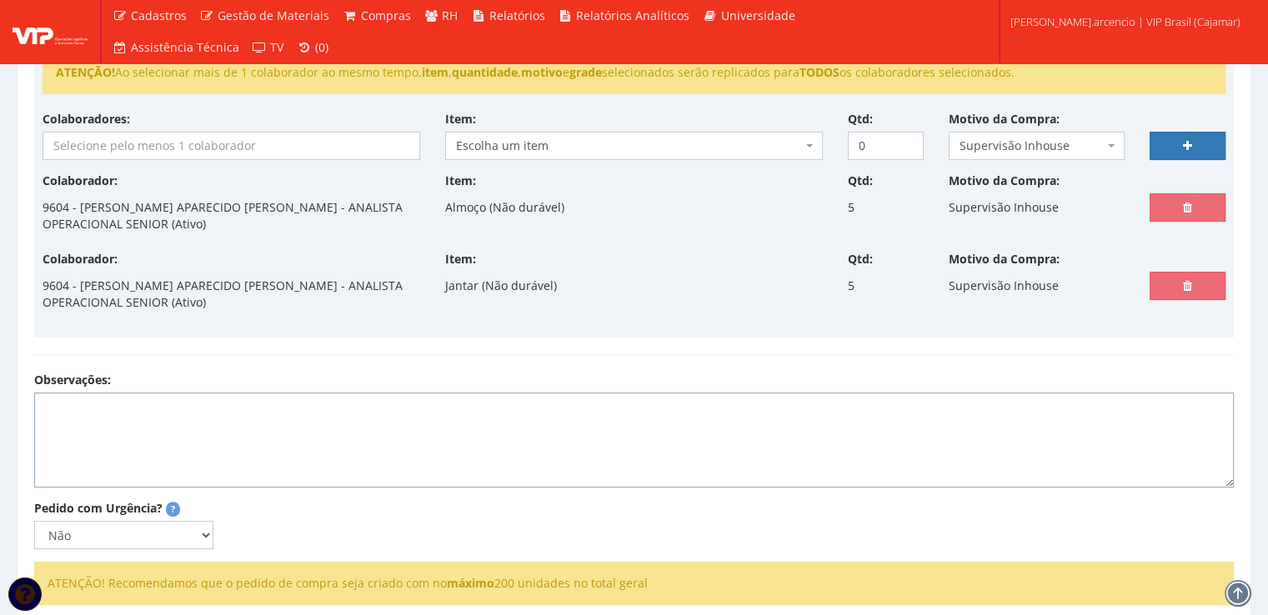
click at [108, 421] on textarea "Observações:" at bounding box center [634, 440] width 1200 height 95
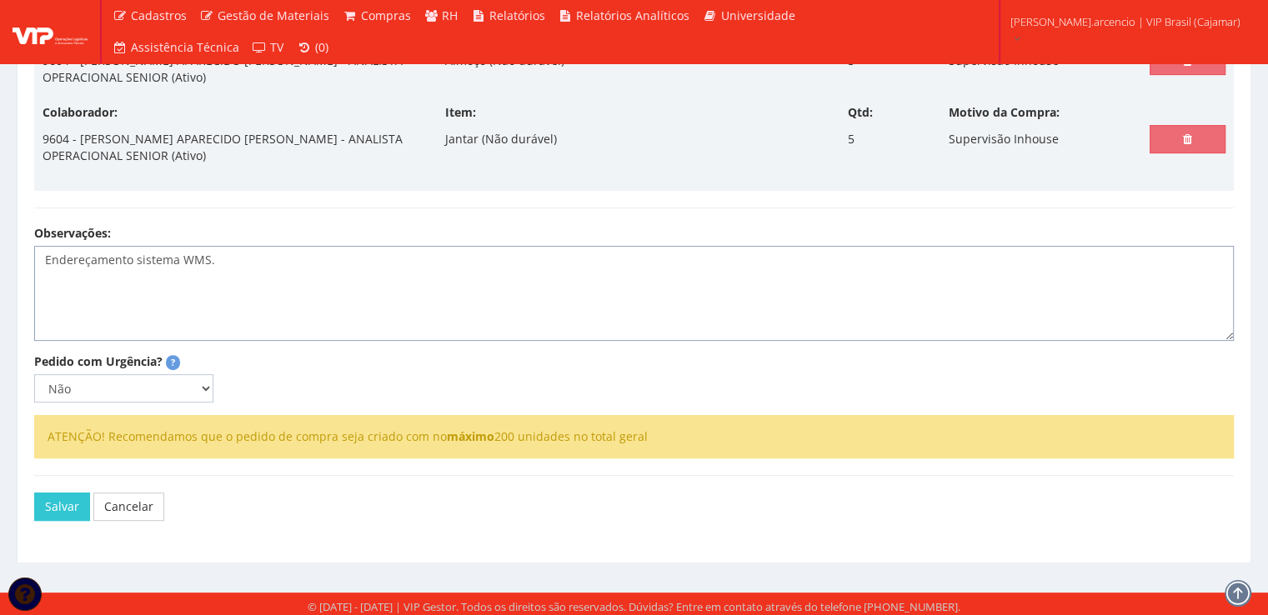
scroll to position [483, 0]
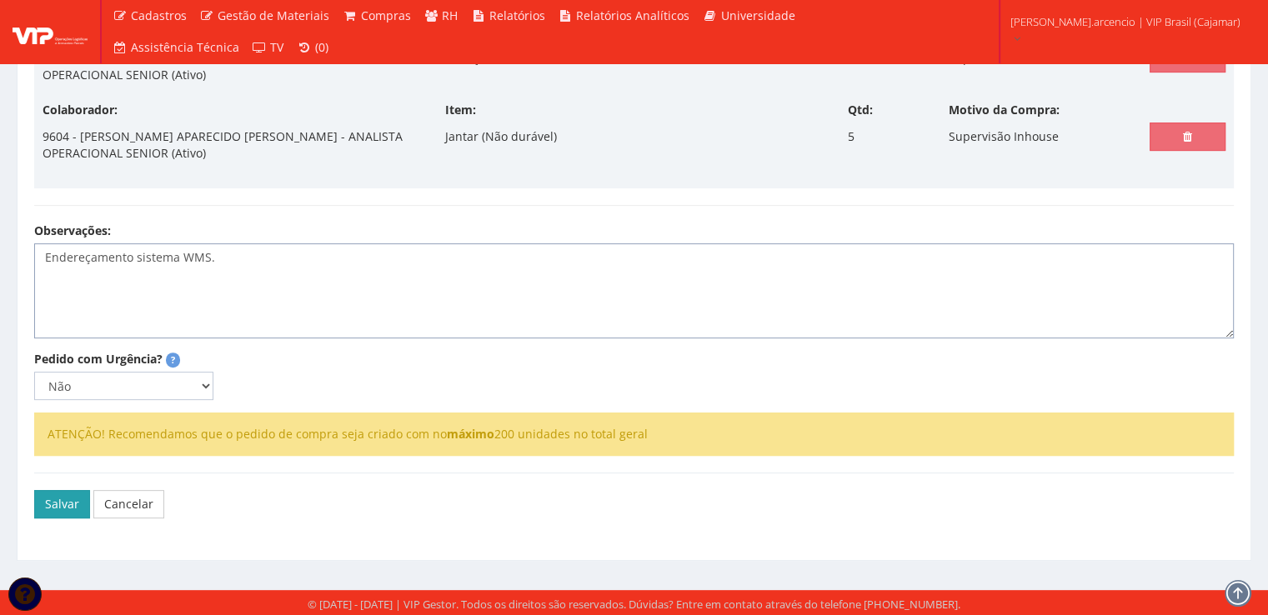
type textarea "Endereçamento sistema WMS."
click at [63, 508] on button "Salvar" at bounding box center [62, 504] width 56 height 28
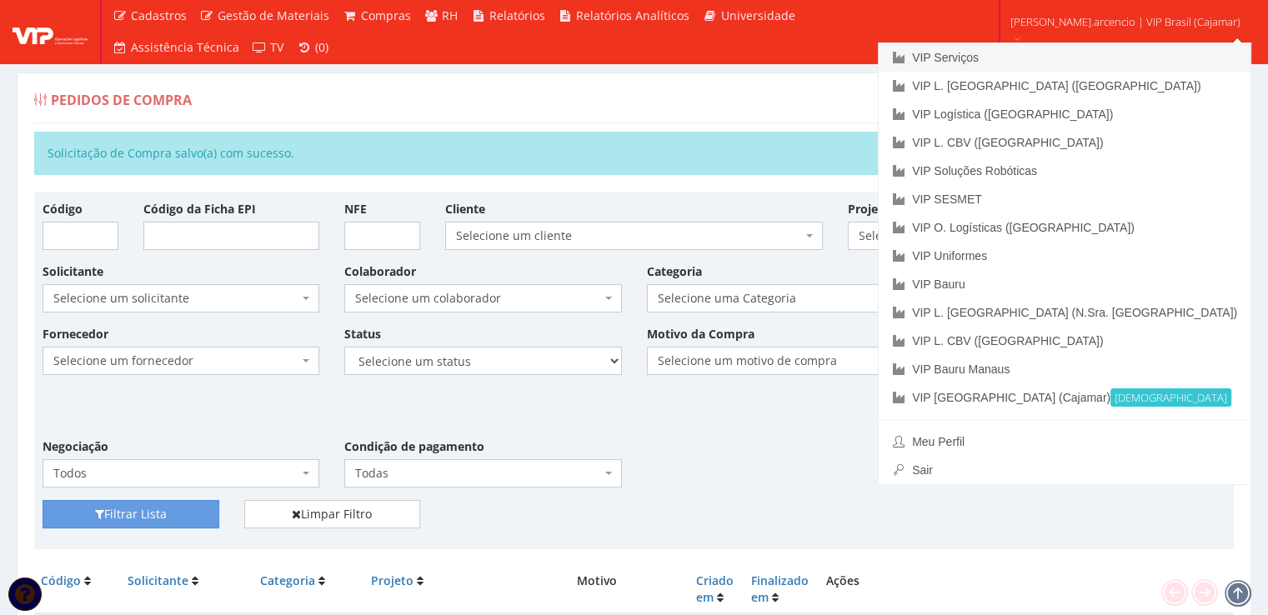
click at [1123, 62] on link "VIP Serviços" at bounding box center [1065, 57] width 372 height 28
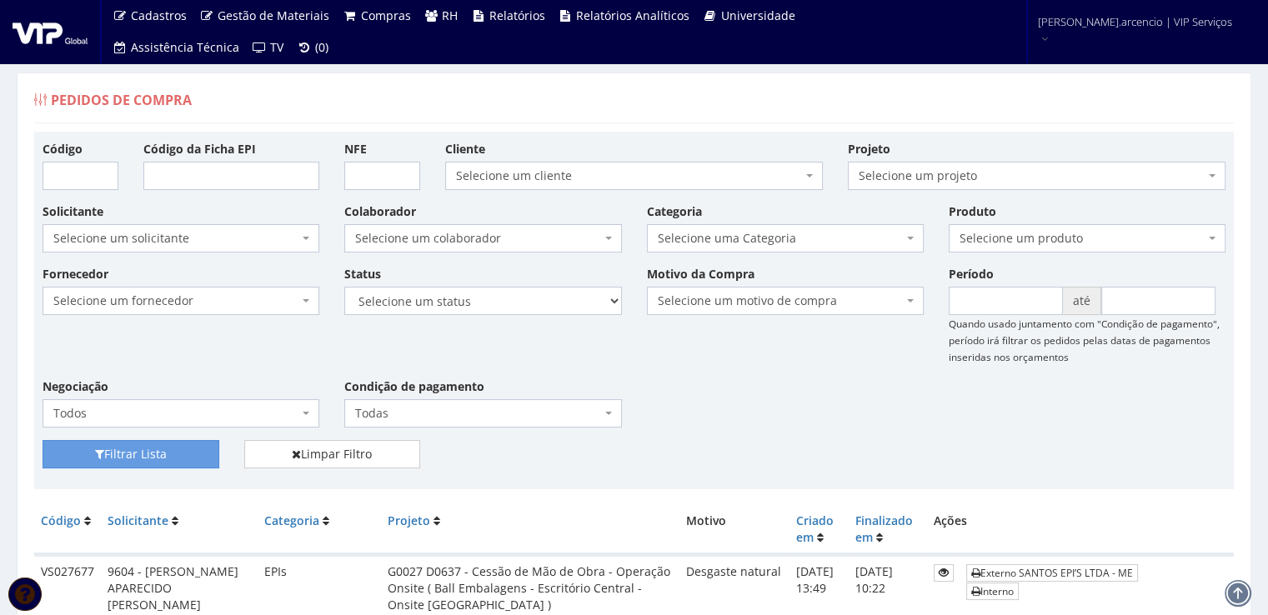
click at [831, 405] on div "Fornecedor Selecione um fornecedor ******** ******** 1000 MARCAS BRASIL 123 MIL…" at bounding box center [634, 352] width 1208 height 175
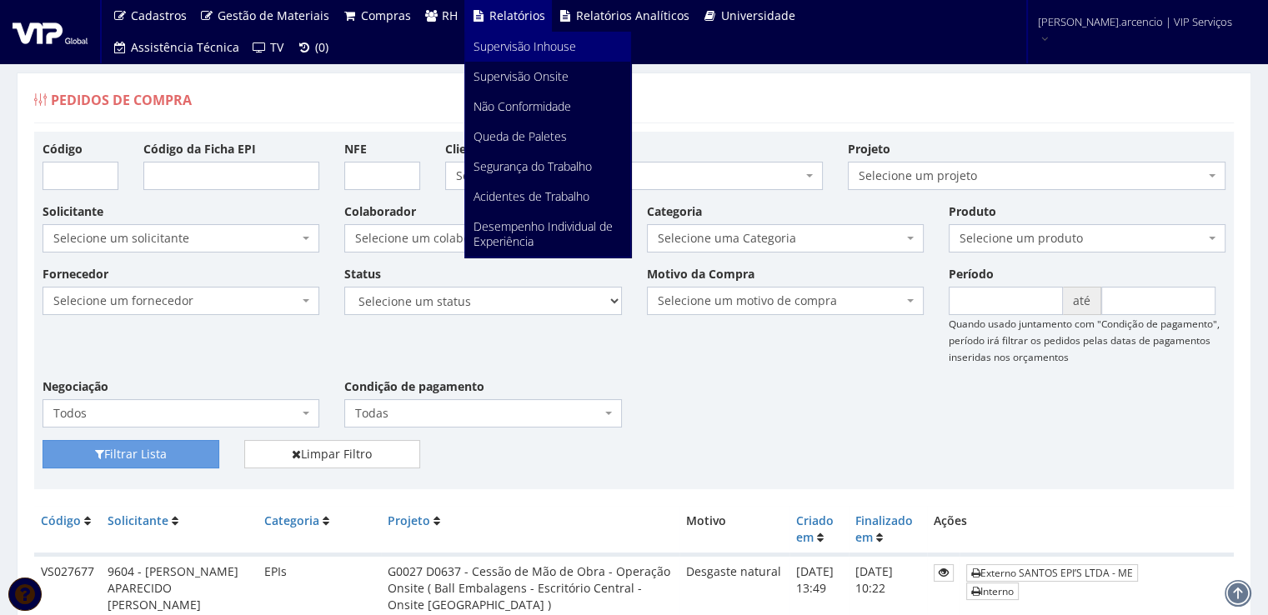
click at [518, 51] on span "Supervisão Inhouse" at bounding box center [525, 46] width 103 height 16
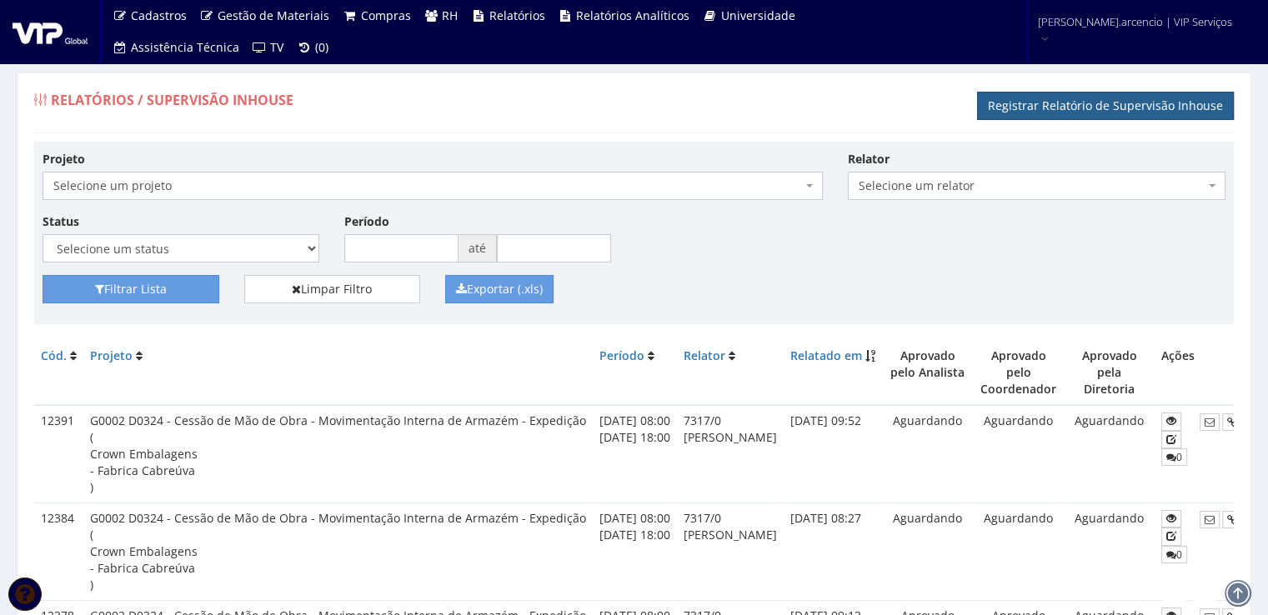
click at [1087, 113] on link "Registrar Relatório de Supervisão Inhouse" at bounding box center [1105, 106] width 257 height 28
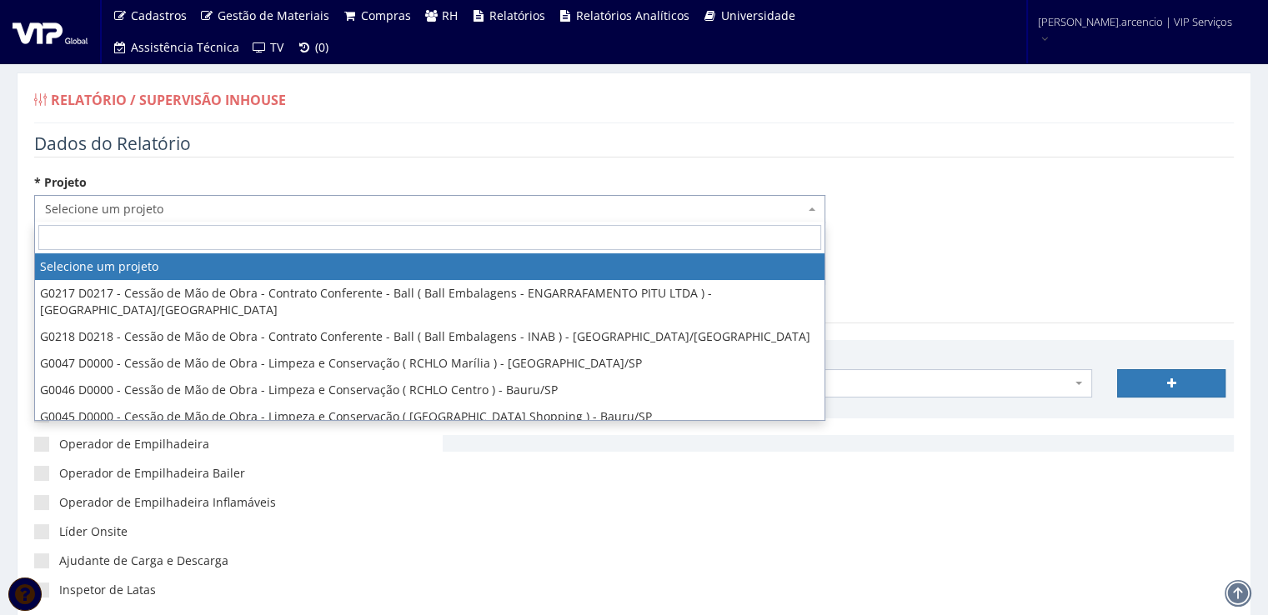
click at [815, 208] on span "Selecione um projeto" at bounding box center [429, 209] width 791 height 28
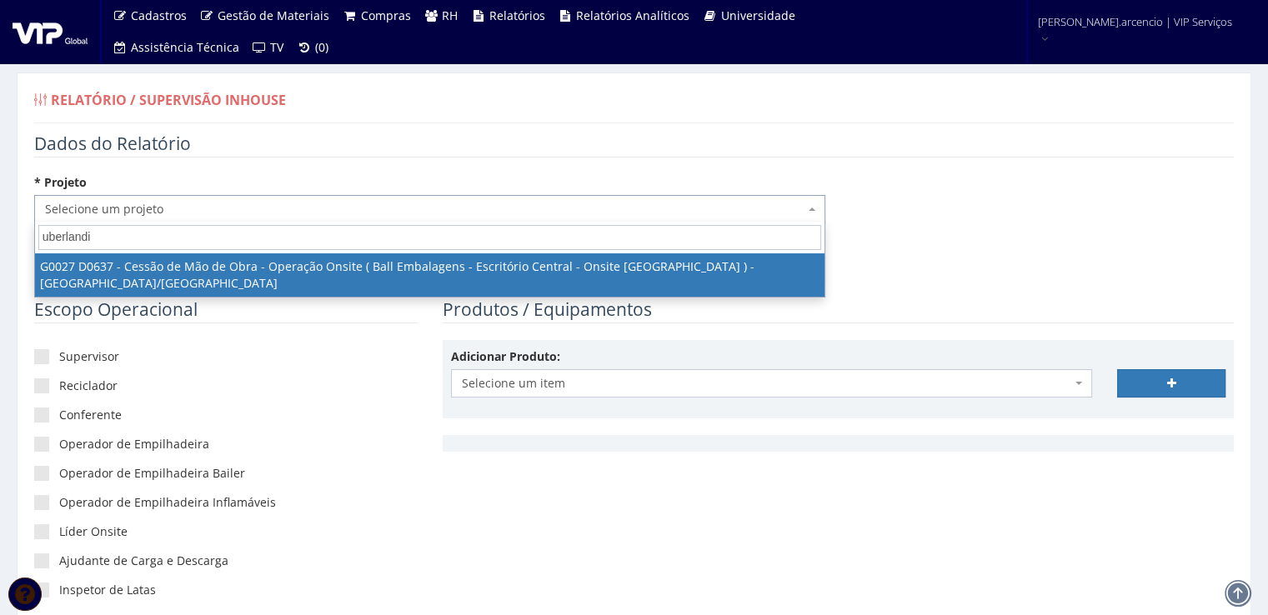
type input "uberlandia"
select select "27"
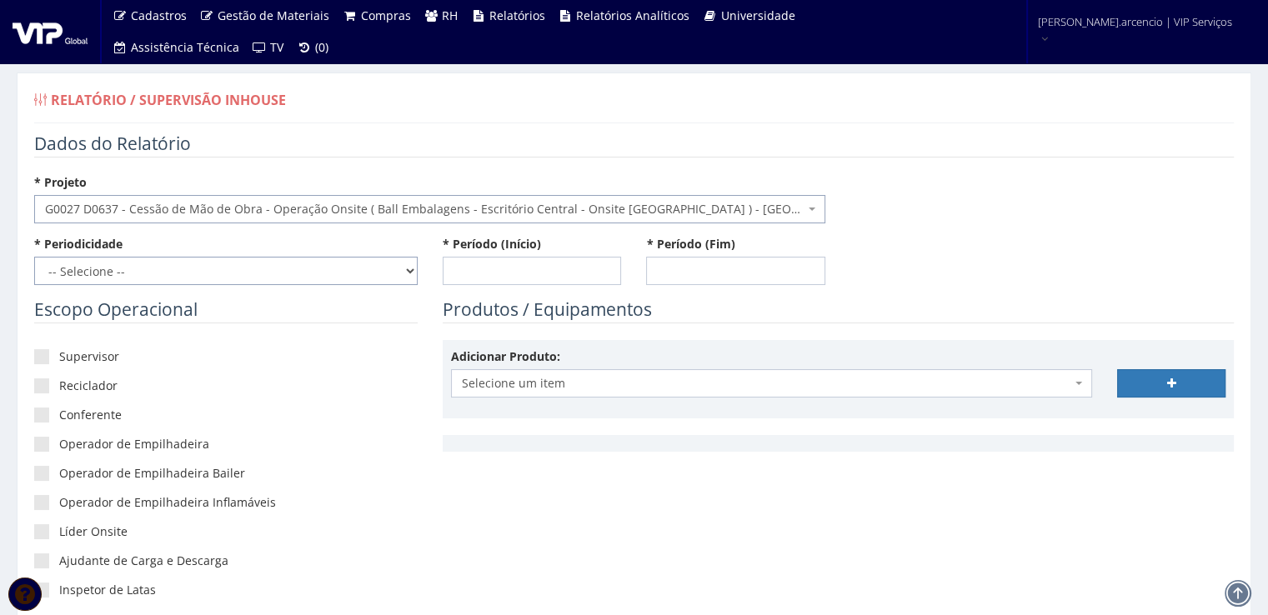
click at [407, 269] on select "-- Selecione -- Extraordinário Semanal" at bounding box center [225, 271] width 383 height 28
select select "1"
click at [34, 257] on select "-- Selecione -- Extraordinário Semanal" at bounding box center [225, 271] width 383 height 28
click at [484, 274] on input "* Período (Início)" at bounding box center [532, 271] width 179 height 28
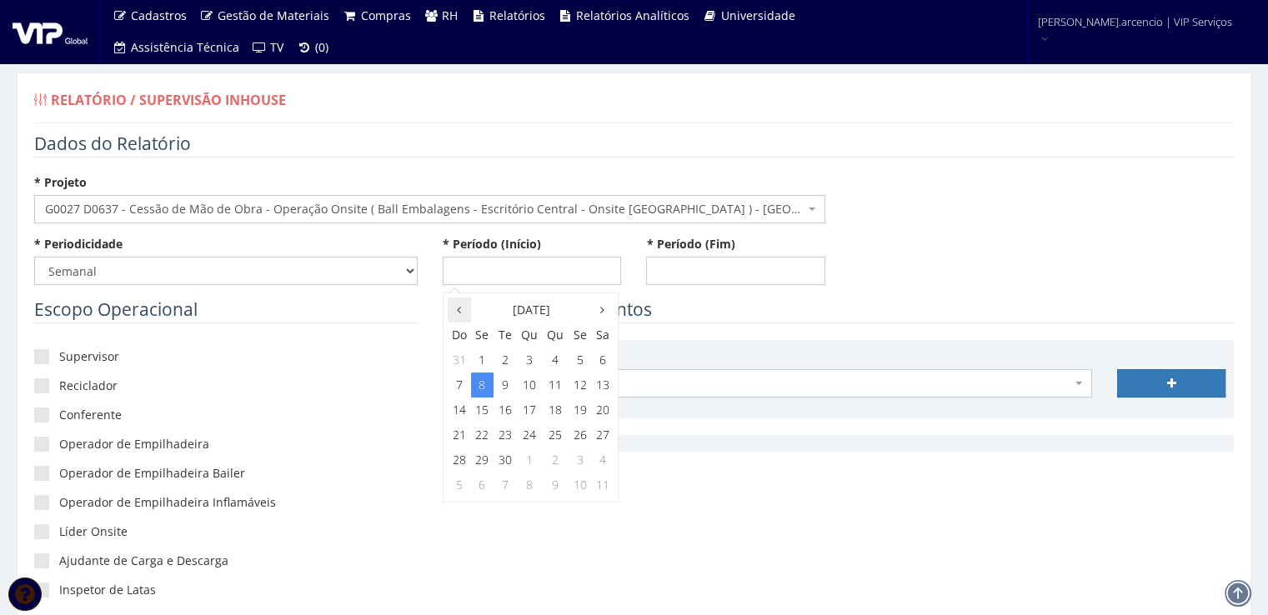
click at [458, 310] on icon at bounding box center [459, 310] width 4 height 12
click at [599, 461] on td "30" at bounding box center [603, 460] width 22 height 25
click at [459, 392] on span "8:00" at bounding box center [469, 389] width 33 height 22
click at [474, 337] on span "8:00" at bounding box center [469, 339] width 33 height 22
type input "[DATE] 08:00"
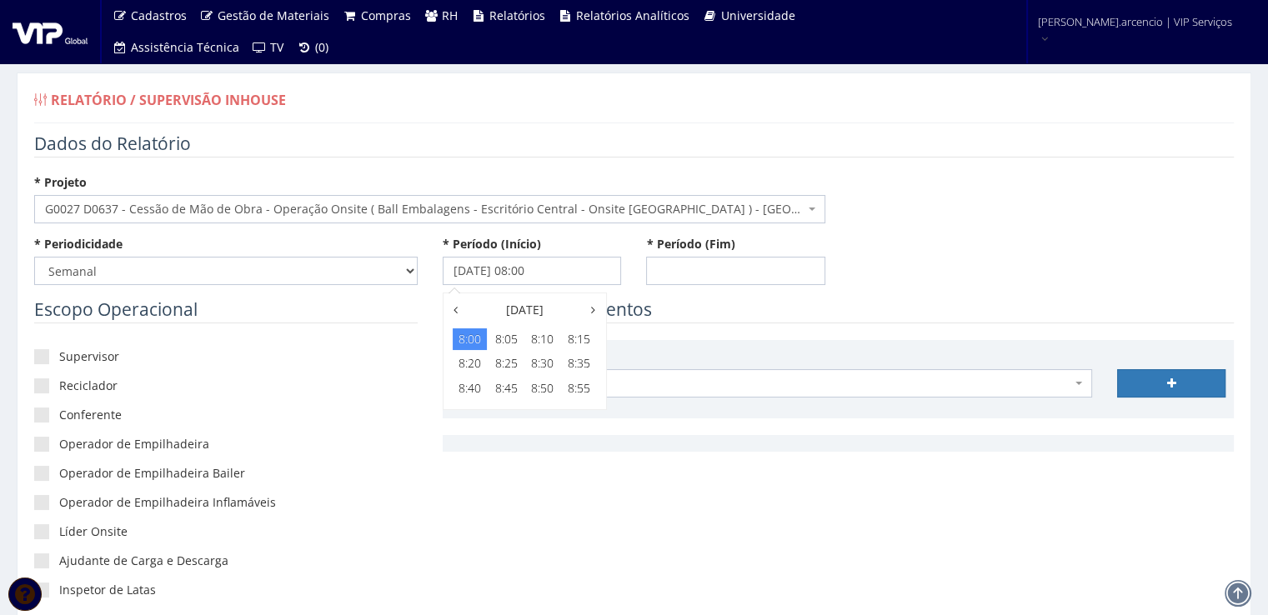
click at [704, 324] on div "Produtos / Equipamentos Adicionar Produto: Selecione um item Selecione um item" at bounding box center [838, 383] width 816 height 171
click at [686, 264] on input "* Período (Fim)" at bounding box center [735, 271] width 179 height 28
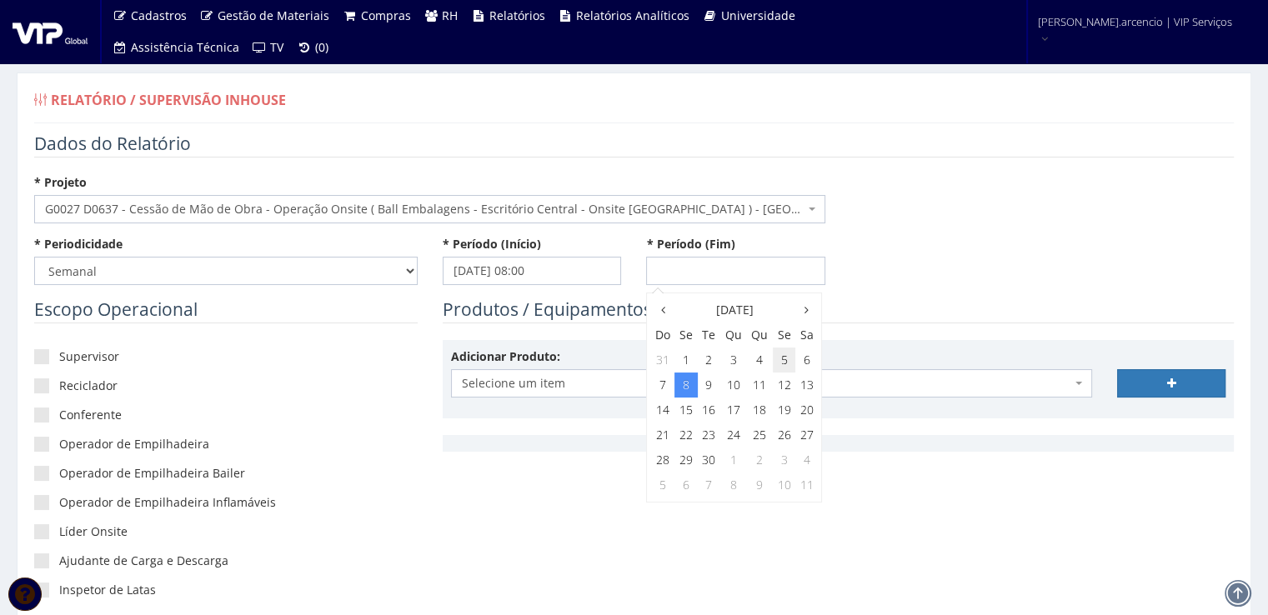
click at [778, 355] on td "5" at bounding box center [784, 360] width 23 height 25
click at [780, 465] on span "23:00" at bounding box center [782, 462] width 33 height 22
click at [779, 388] on span "23:55" at bounding box center [782, 389] width 33 height 22
type input "[DATE] 23:55"
click at [895, 298] on legend "Produtos / Equipamentos" at bounding box center [838, 311] width 791 height 26
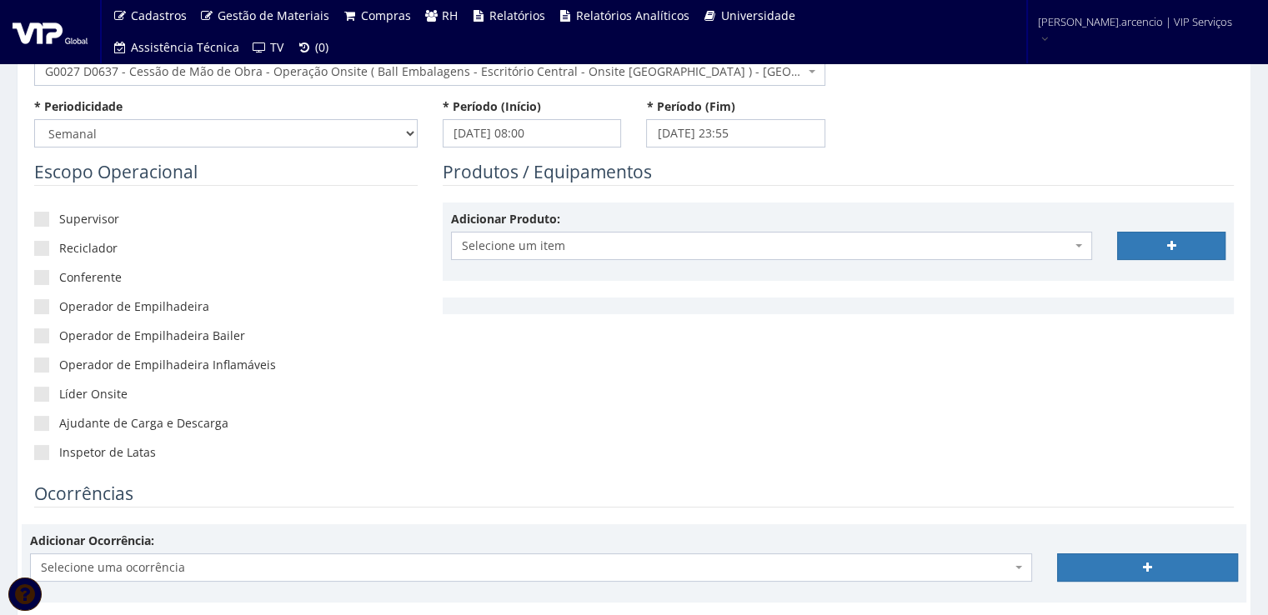
scroll to position [167, 0]
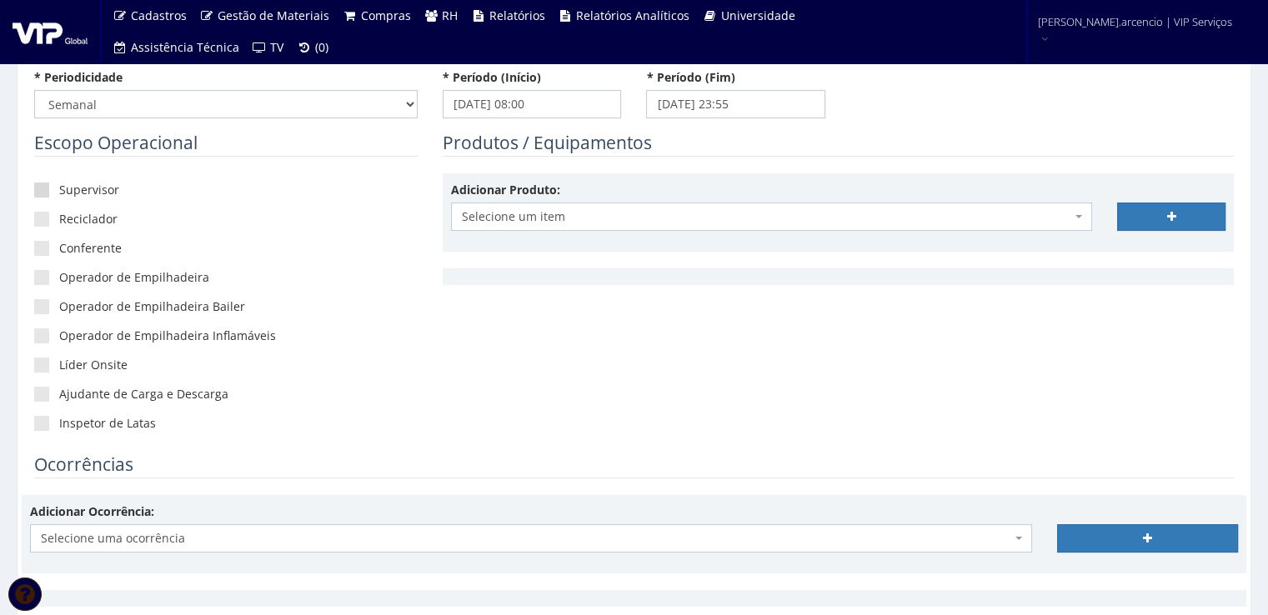
click at [38, 193] on span at bounding box center [41, 190] width 15 height 15
click at [59, 193] on input"] "Supervisor" at bounding box center [64, 190] width 11 height 11
checkbox input"] "true"
click at [46, 227] on div "Supervisor Reciclador Conferente Operador de Empilhadeira Operador de Empilhade…" at bounding box center [225, 312] width 383 height 279
click at [46, 221] on span at bounding box center [41, 219] width 15 height 15
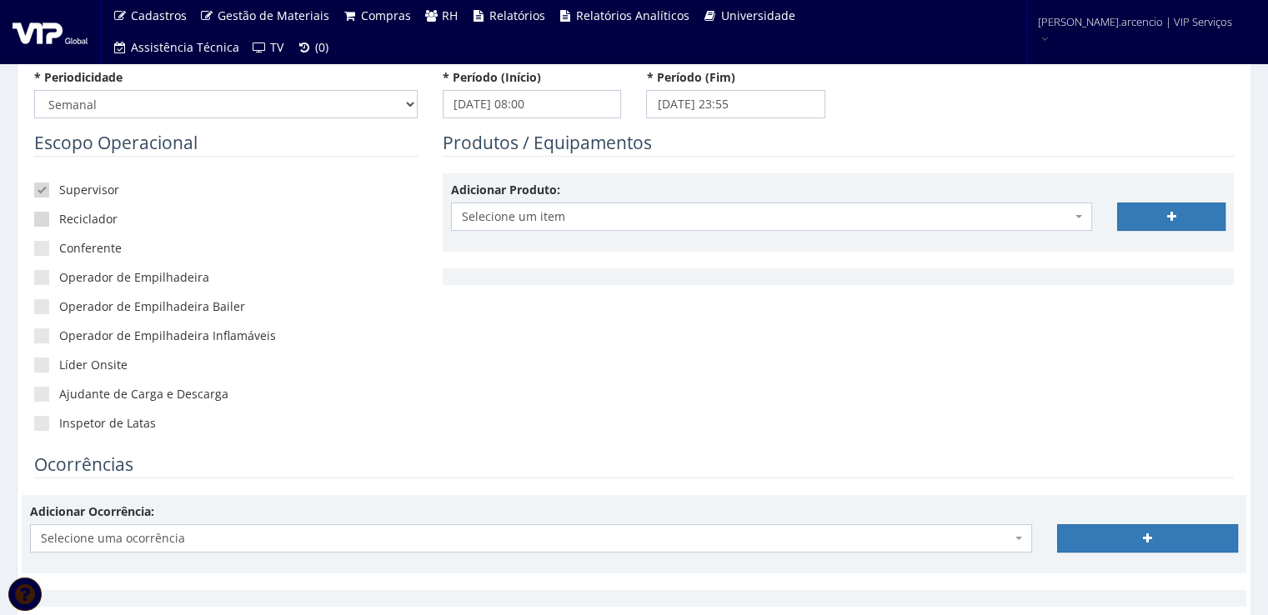
click at [59, 221] on input"] "Reciclador" at bounding box center [64, 219] width 11 height 11
checkbox input"] "true"
click at [41, 244] on span at bounding box center [41, 248] width 15 height 15
click at [59, 244] on input"] "Conferente" at bounding box center [64, 248] width 11 height 11
checkbox input"] "true"
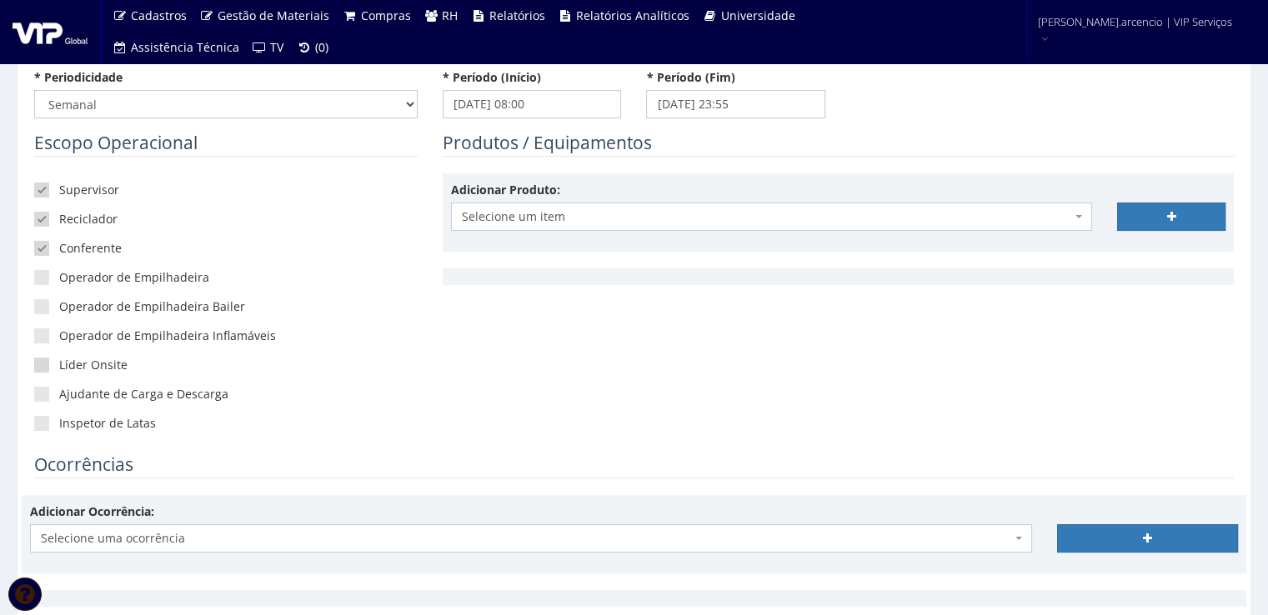
click at [37, 365] on span at bounding box center [41, 365] width 15 height 15
click at [59, 365] on input"] "Líder Onsite" at bounding box center [64, 365] width 11 height 11
checkbox input"] "true"
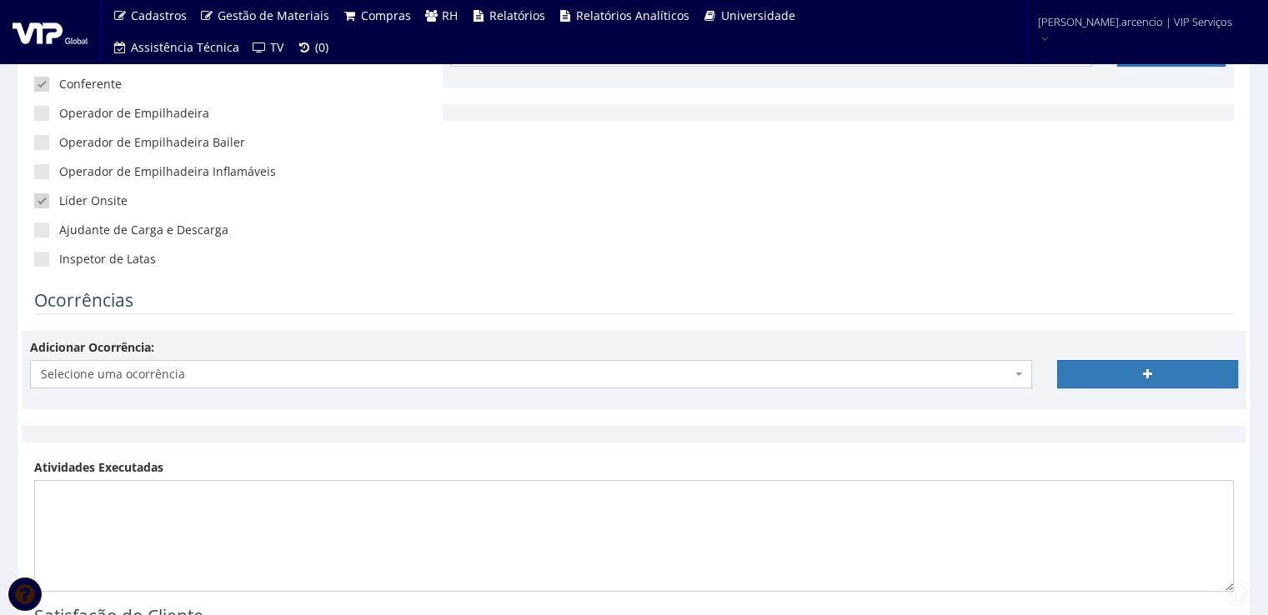
scroll to position [383, 0]
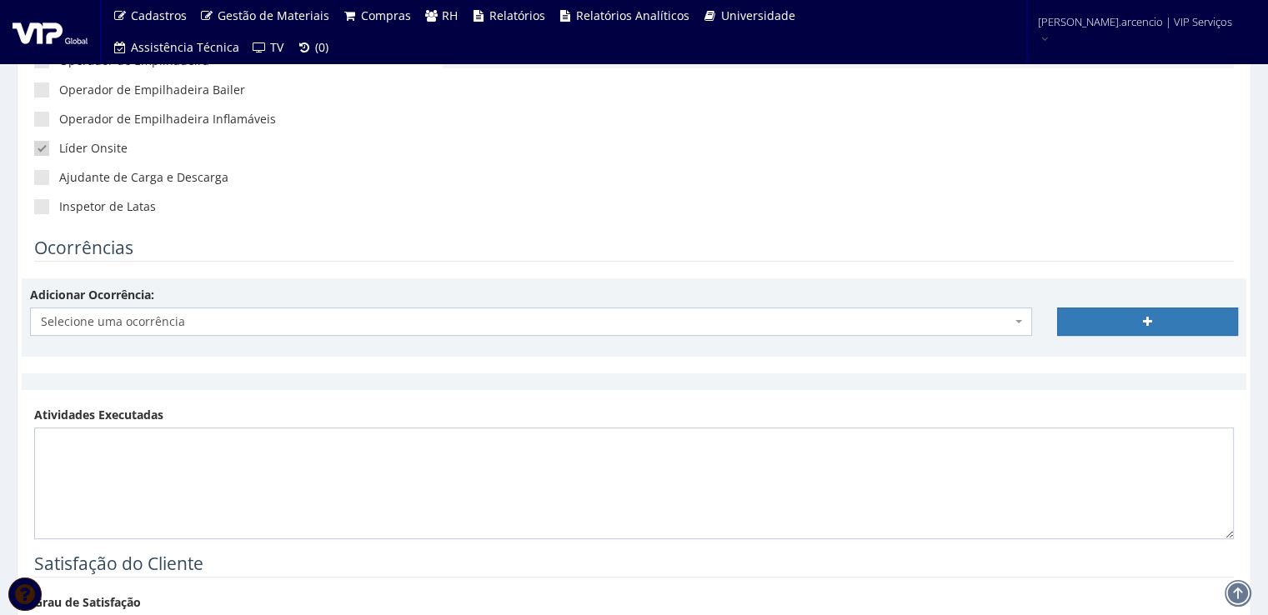
click at [1020, 324] on span at bounding box center [1020, 322] width 3 height 28
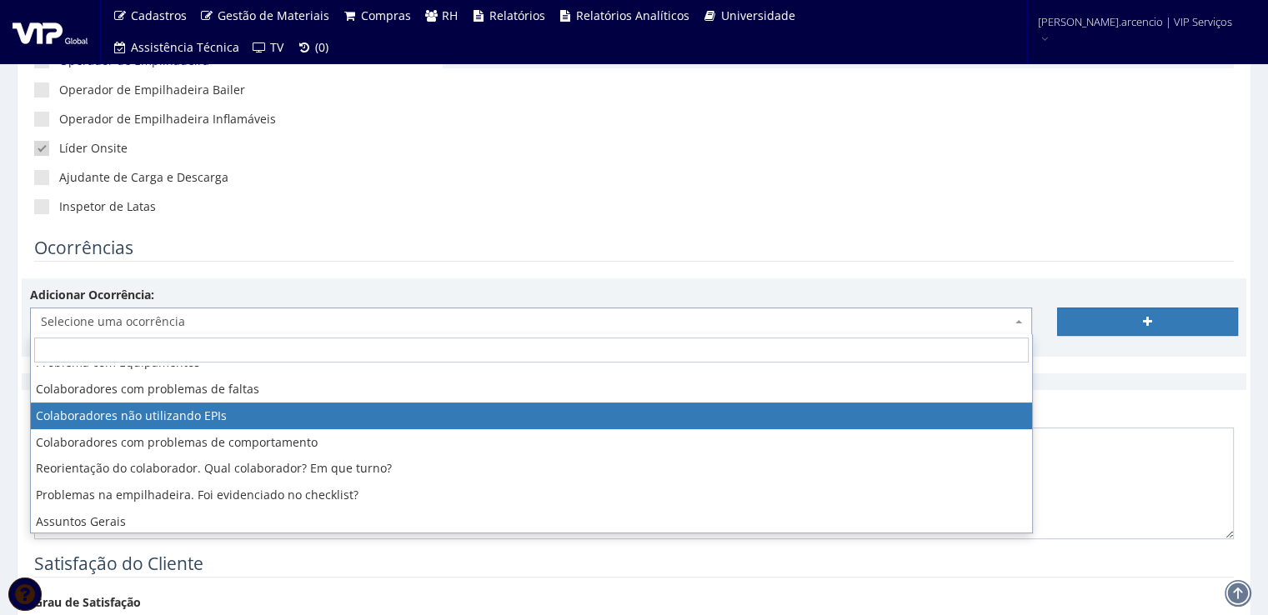
scroll to position [100, 0]
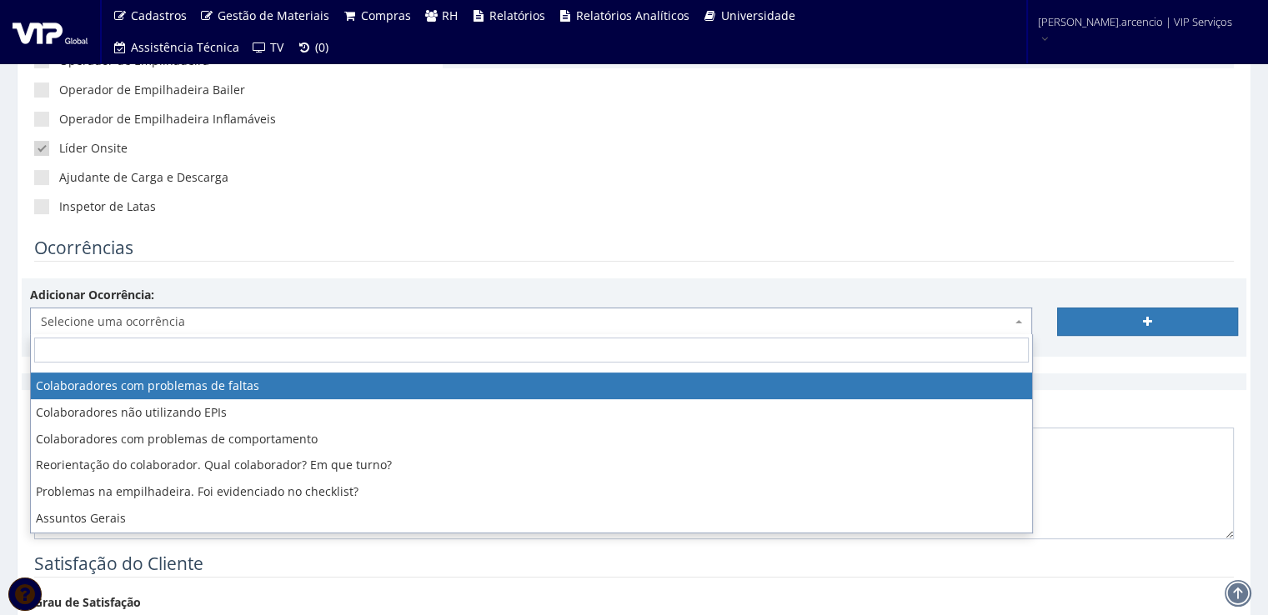
select select "problema_faltas"
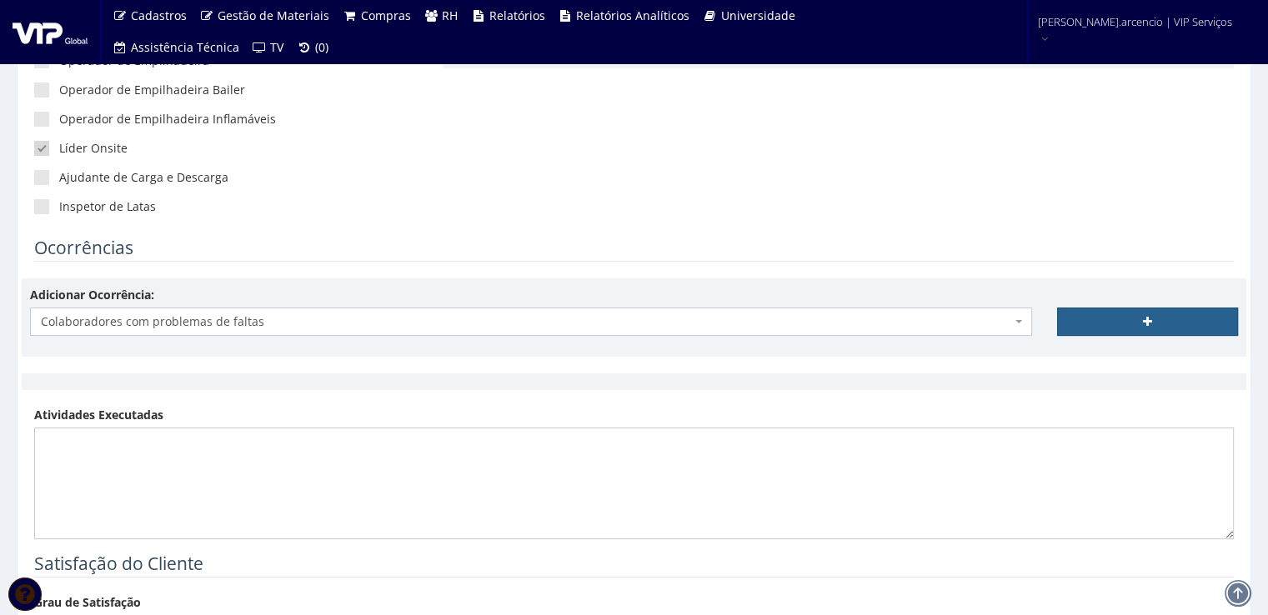
click at [1075, 321] on link at bounding box center [1147, 322] width 181 height 28
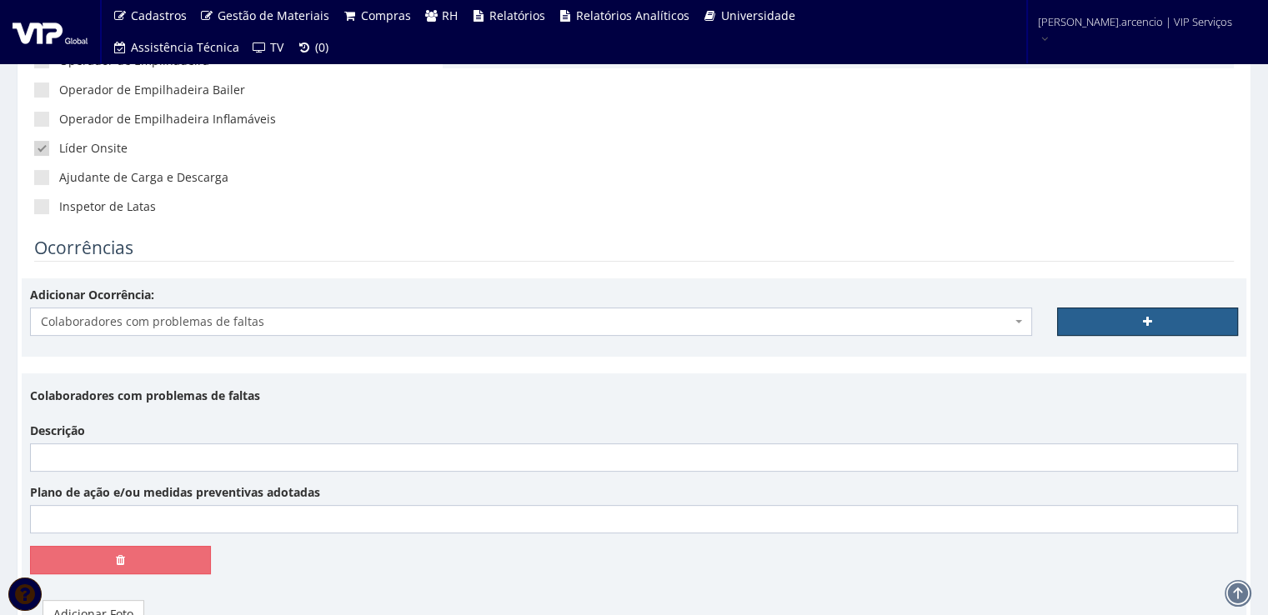
scroll to position [467, 0]
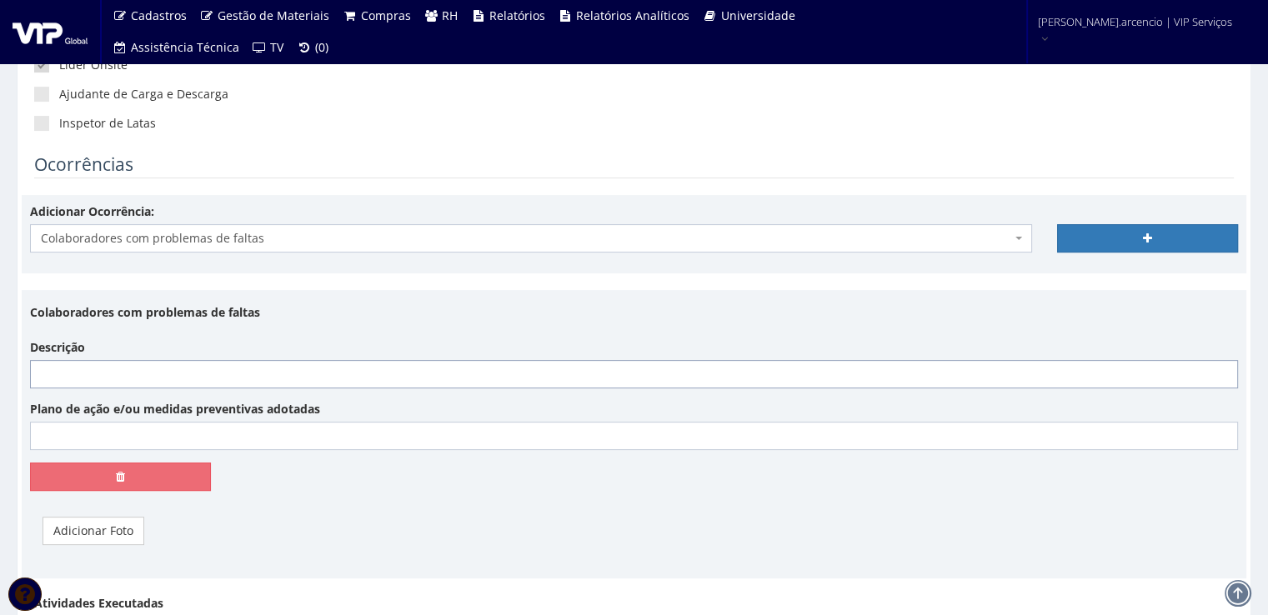
click at [66, 367] on input "Descrição" at bounding box center [634, 374] width 1208 height 28
type input "Kennerson o mesmo vem apresentando atestado semanalmente, conforme informado o …"
click at [73, 435] on input "Plano de ação e/ou medidas preventivas adotadas" at bounding box center [634, 436] width 1208 height 28
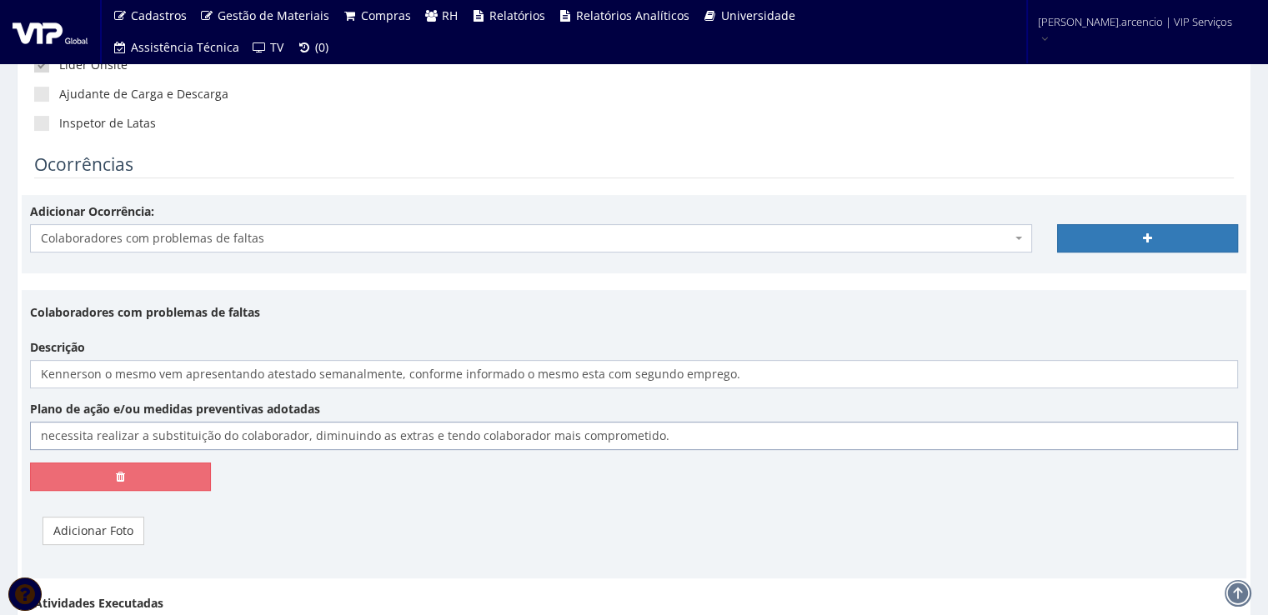
type input "necessita realizar a substituição do colaborador, diminuindo as extras e tendo …"
click at [313, 537] on div "Adicionar Foto" at bounding box center [634, 531] width 1208 height 28
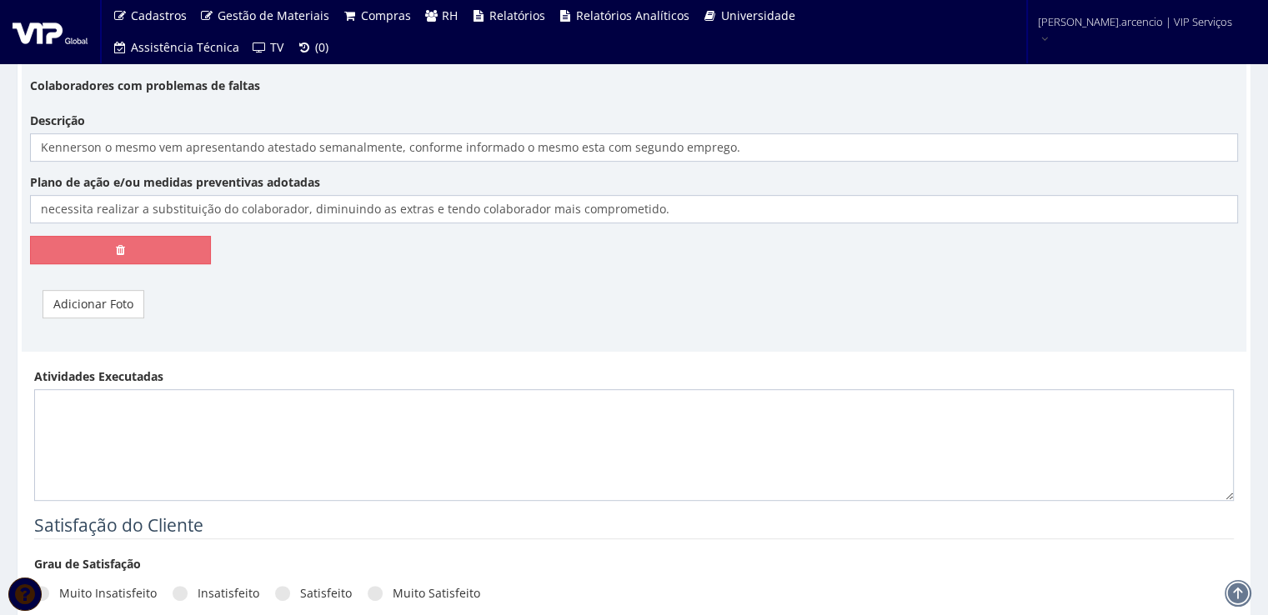
scroll to position [717, 0]
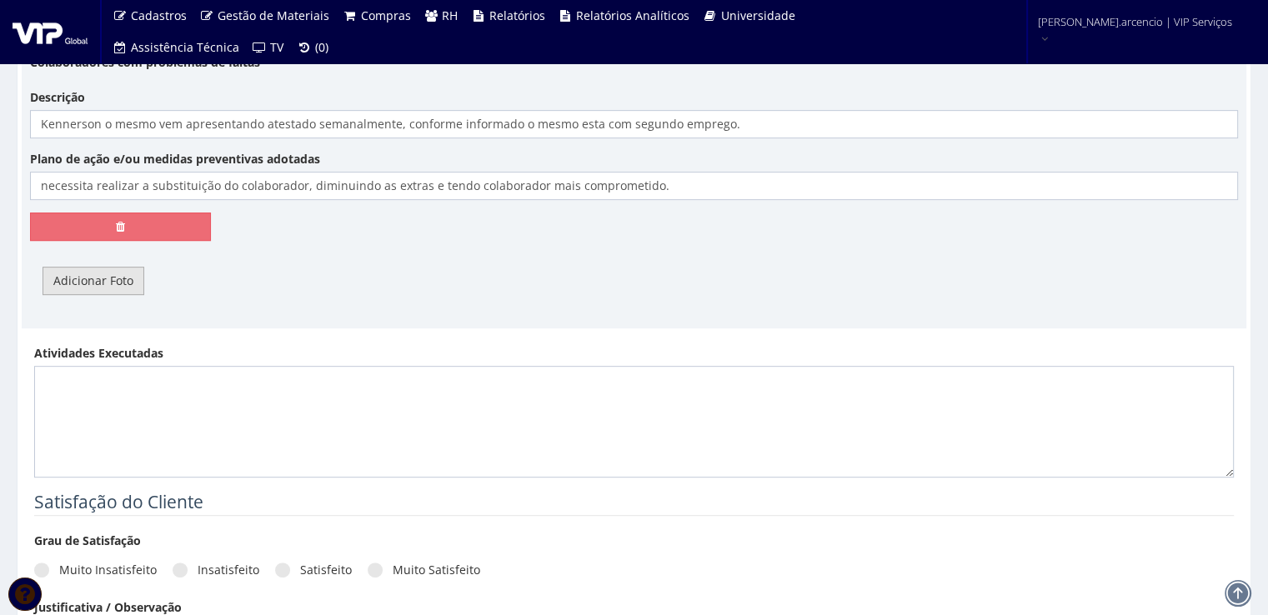
click at [93, 279] on link "Adicionar Foto" at bounding box center [94, 281] width 102 height 28
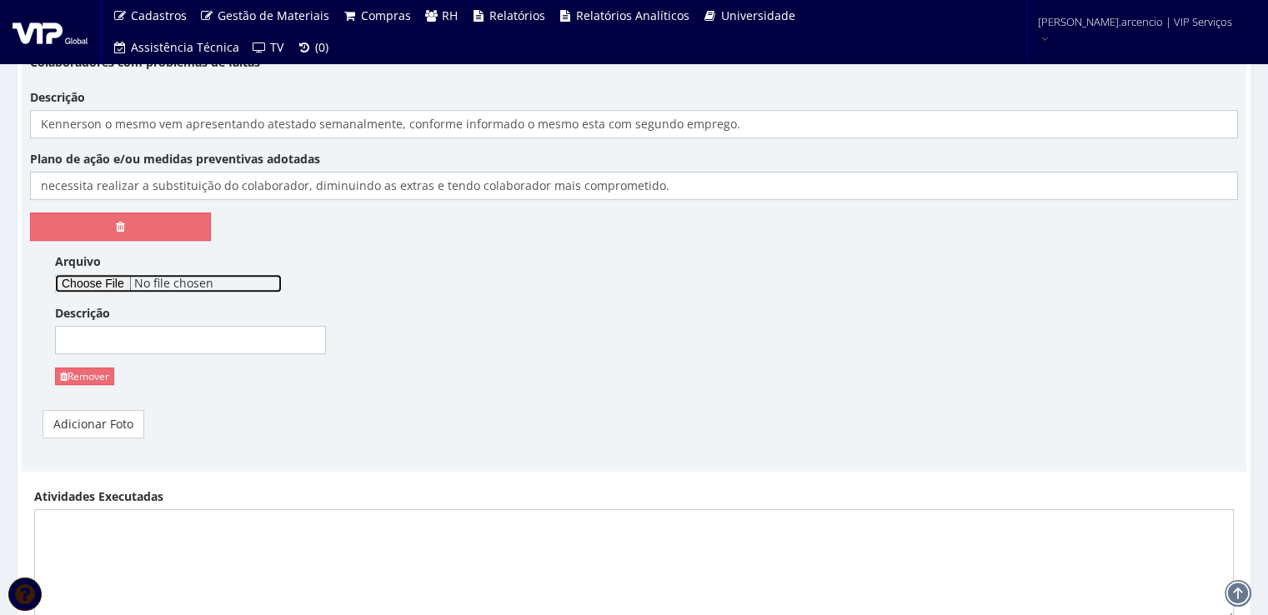
click at [93, 279] on input "Arquivo" at bounding box center [168, 283] width 227 height 18
type input "C:\fakepath\Atestado médico- Kennerson Ferreira Santos ...pdf"
click at [183, 347] on input "Descrição" at bounding box center [190, 340] width 271 height 28
type input "Atestado Kennerson"
click at [440, 434] on div "Adicionar Foto" at bounding box center [634, 424] width 1208 height 28
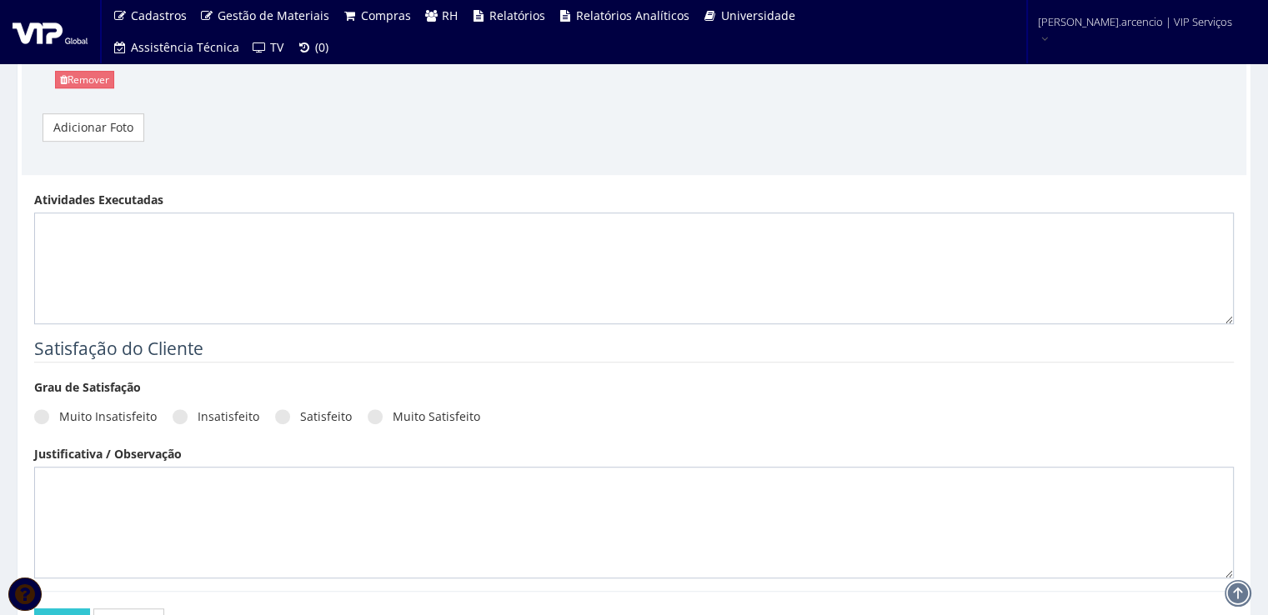
scroll to position [1050, 0]
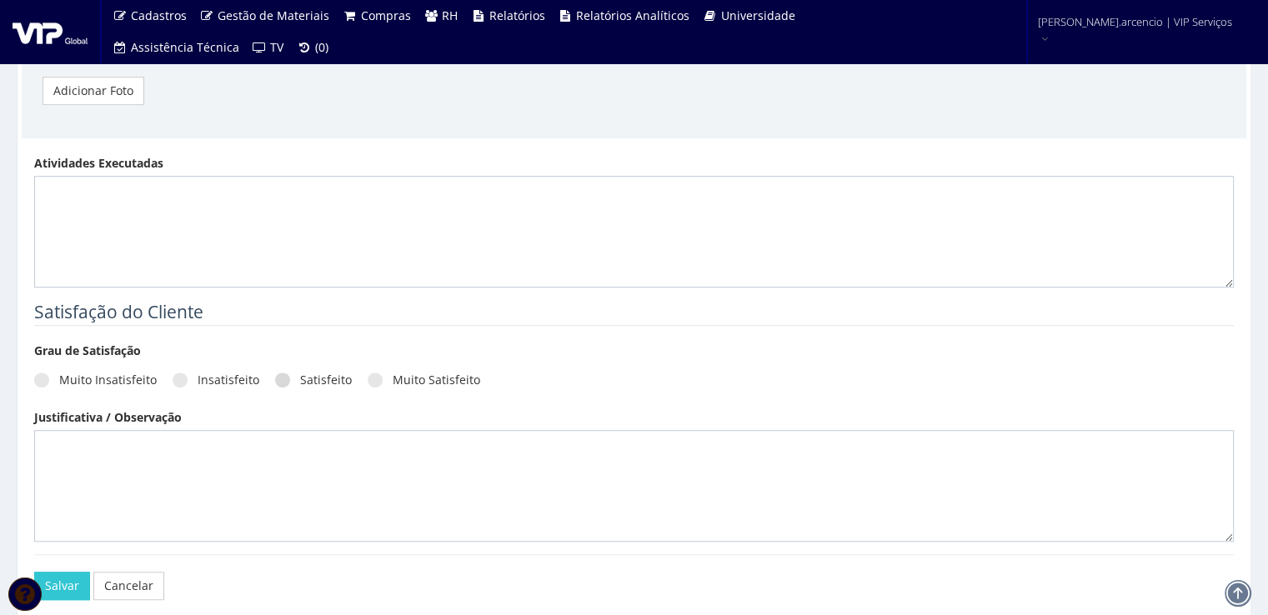
click at [281, 378] on span at bounding box center [282, 380] width 15 height 15
click at [300, 378] on input "Satisfeito" at bounding box center [305, 380] width 11 height 11
radio input "true"
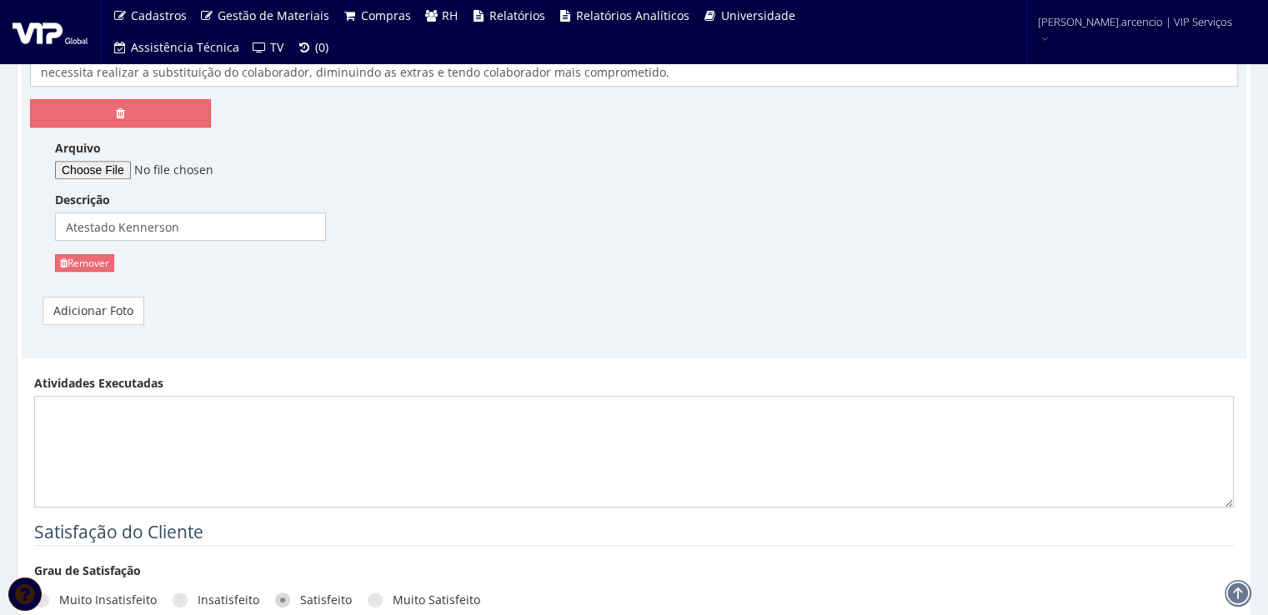
scroll to position [834, 0]
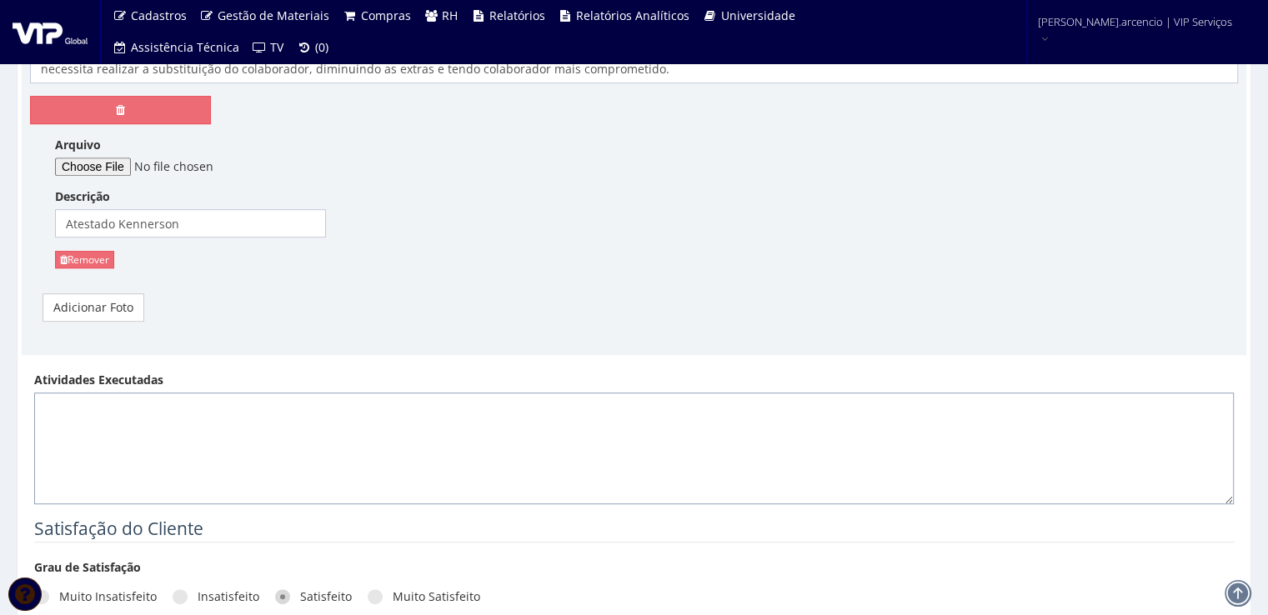
click at [63, 402] on textarea "Atividades Executadas" at bounding box center [634, 449] width 1200 height 112
paste textarea "No período de 01/09 a 05/09, foram realizadas 91 descargas, sendo no turno das …"
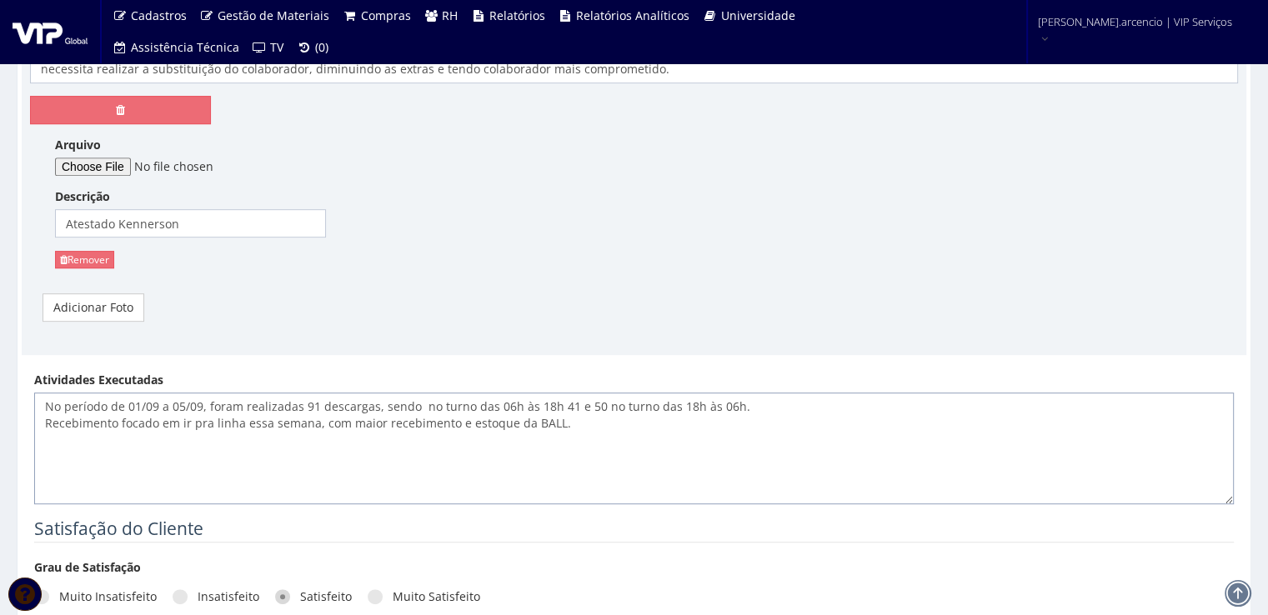
click at [141, 401] on textarea "No período de 01/09 a 05/09, foram realizadas 91 descargas, sendo no turno das …" at bounding box center [634, 449] width 1200 height 112
click at [138, 408] on textarea "No período de 01/09 a 05/09, foram realizadas 91 descargas, sendo no turno das …" at bounding box center [634, 449] width 1200 height 112
click at [154, 403] on textarea "No período de 30/09 a 05/09, foram realizadas 91 descargas, sendo no turno das …" at bounding box center [634, 449] width 1200 height 112
click at [507, 403] on textarea "No período de 30/08 a 05/09, foram realizadas 91 descargas, sendo no turno das …" at bounding box center [634, 449] width 1200 height 112
click at [556, 408] on textarea "No período de 30/08 a 05/09, foram realizadas 91 descargas, sendo no turno das …" at bounding box center [634, 449] width 1200 height 112
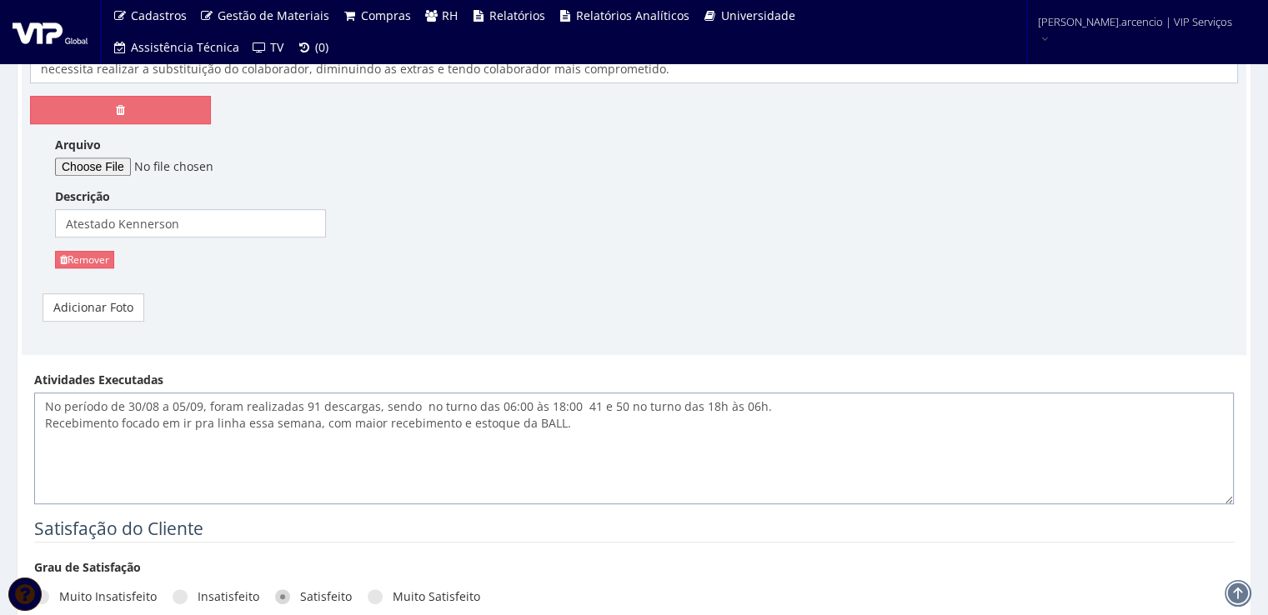
click at [586, 411] on textarea "No período de 30/08 a 05/09, foram realizadas 91 descargas, sendo no turno das …" at bounding box center [634, 449] width 1200 height 112
click at [744, 403] on textarea "No período de 30/08 a 05/09, foram realizadas 91 descargas, sendo no turno das …" at bounding box center [634, 449] width 1200 height 112
click at [793, 403] on textarea "No período de 30/08 a 05/09, foram realizadas 91 descargas, sendo no turno das …" at bounding box center [634, 449] width 1200 height 112
click at [813, 405] on textarea "No período de 30/08 a 05/09, foram realizadas 91 descargas, sendo no turno das …" at bounding box center [634, 449] width 1200 height 112
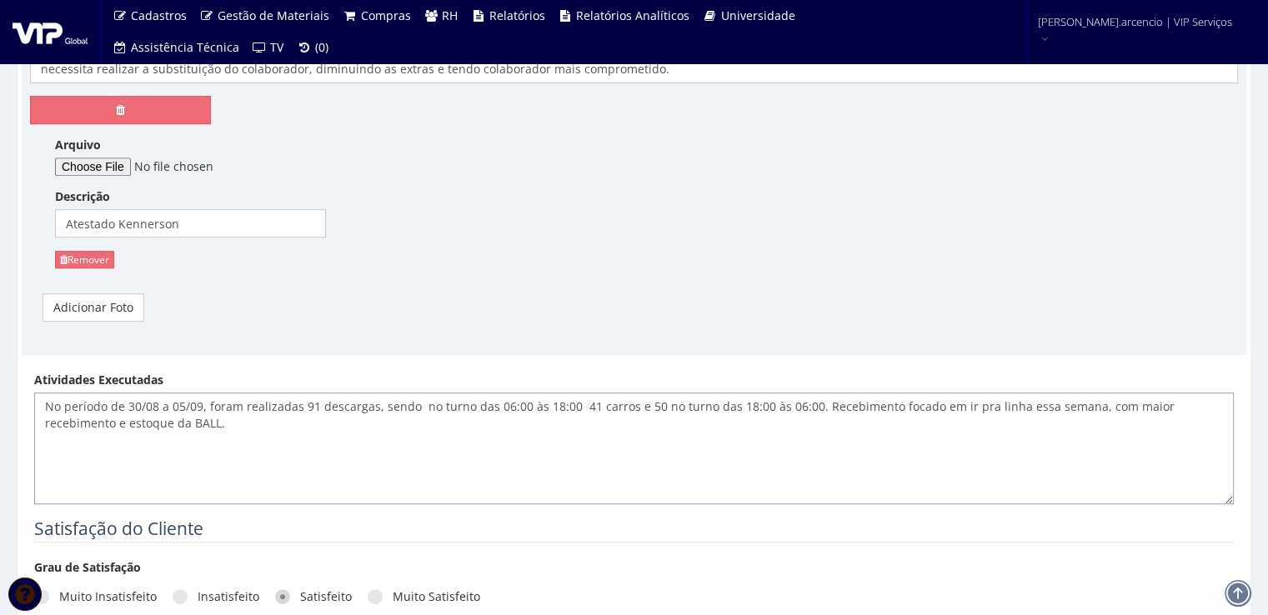
click at [47, 441] on textarea "No período de 30/08 a 05/09, foram realizadas 91 descargas, sendo no turno das …" at bounding box center [634, 449] width 1200 height 112
click at [150, 421] on textarea "No período de 30/08 a 05/09, foram realizadas 91 descargas, sendo no turno das …" at bounding box center [634, 449] width 1200 height 112
paste textarea "Durante a semana, foram realizados carregamentos de ATG em 9 veículos sendo tod…"
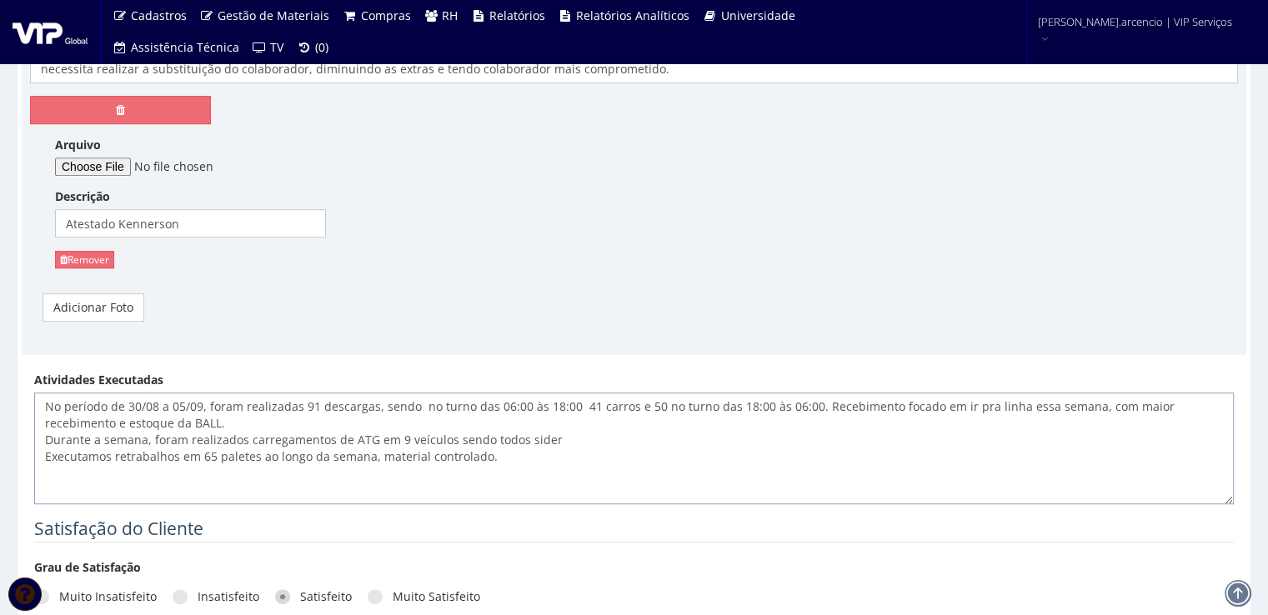
click at [370, 437] on textarea "No período de 30/08 a 05/09, foram realizadas 91 descargas, sendo no turno das …" at bounding box center [634, 449] width 1200 height 112
click at [594, 438] on textarea "No período de 30/08 a 05/09, foram realizadas 91 descargas, sendo no turno das …" at bounding box center [634, 449] width 1200 height 112
click at [497, 461] on textarea "No período de 30/08 a 05/09, foram realizadas 91 descargas, sendo no turno das …" at bounding box center [634, 449] width 1200 height 112
click at [574, 439] on textarea "No período de 30/08 a 05/09, foram realizadas 91 descargas, sendo no turno das …" at bounding box center [634, 449] width 1200 height 112
click at [507, 459] on textarea "No período de 30/08 a 05/09, foram realizadas 91 descargas, sendo no turno das …" at bounding box center [634, 449] width 1200 height 112
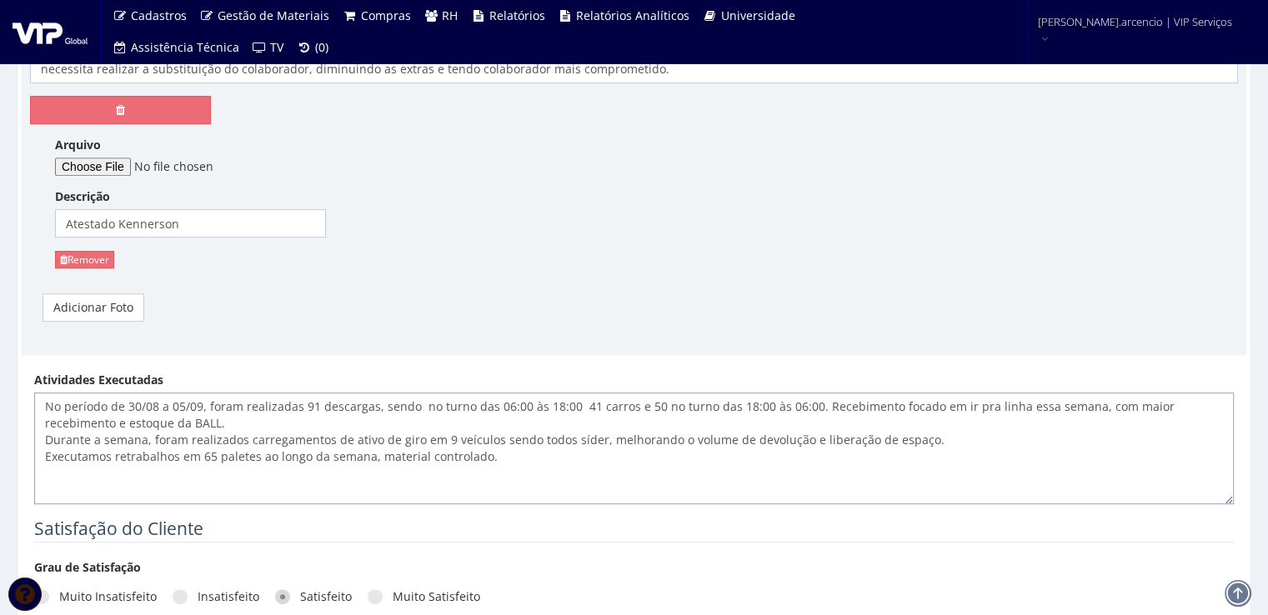
paste textarea "A aderência aos padrões de segurança segue dentro da meta, 100% essa semana. As…"
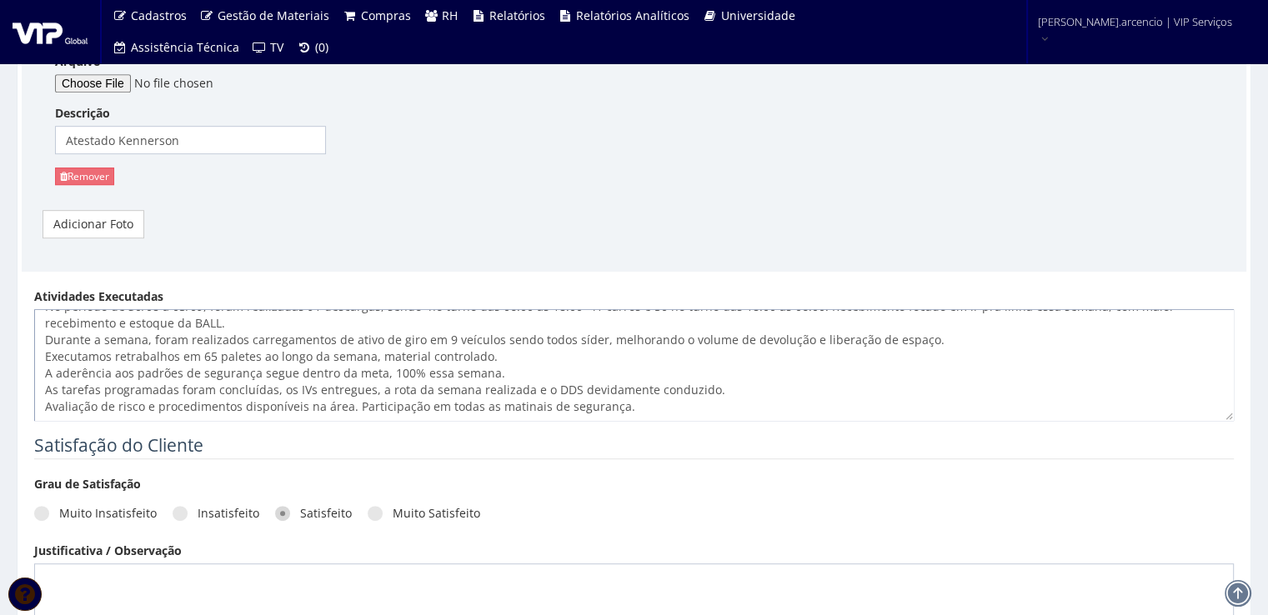
scroll to position [1000, 0]
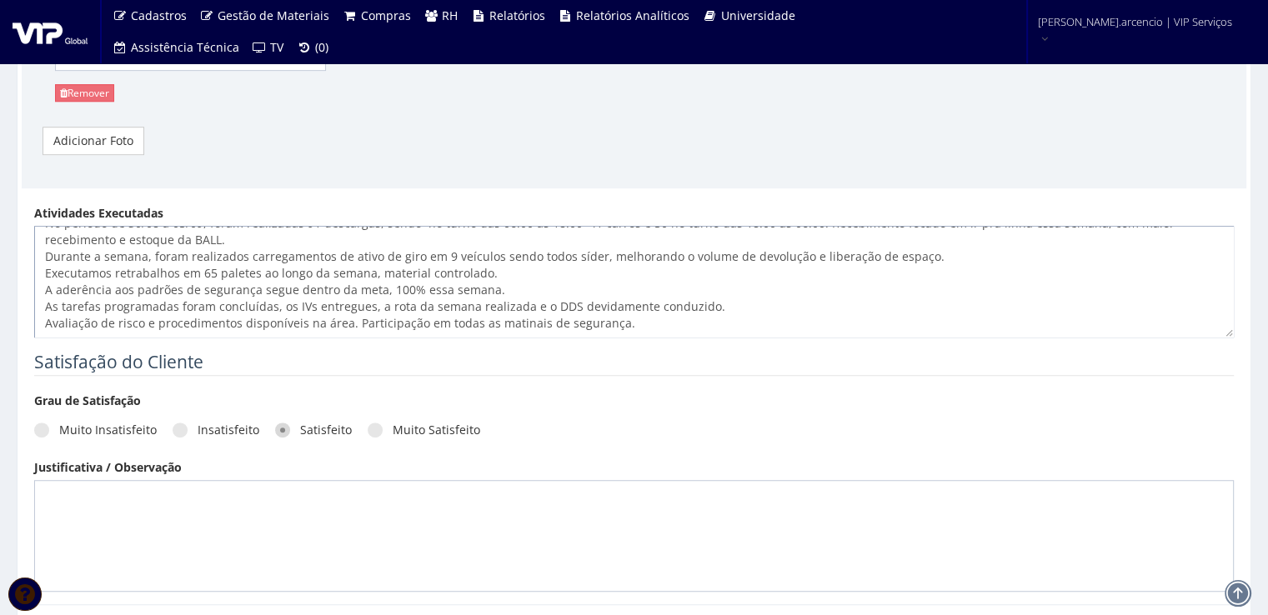
click at [111, 289] on textarea "No período de 30/08 a 05/09, foram realizadas 91 descargas, sendo no turno das …" at bounding box center [634, 282] width 1200 height 112
click at [335, 288] on textarea "No período de 30/08 a 05/09, foram realizadas 91 descargas, sendo no turno das …" at bounding box center [634, 282] width 1200 height 112
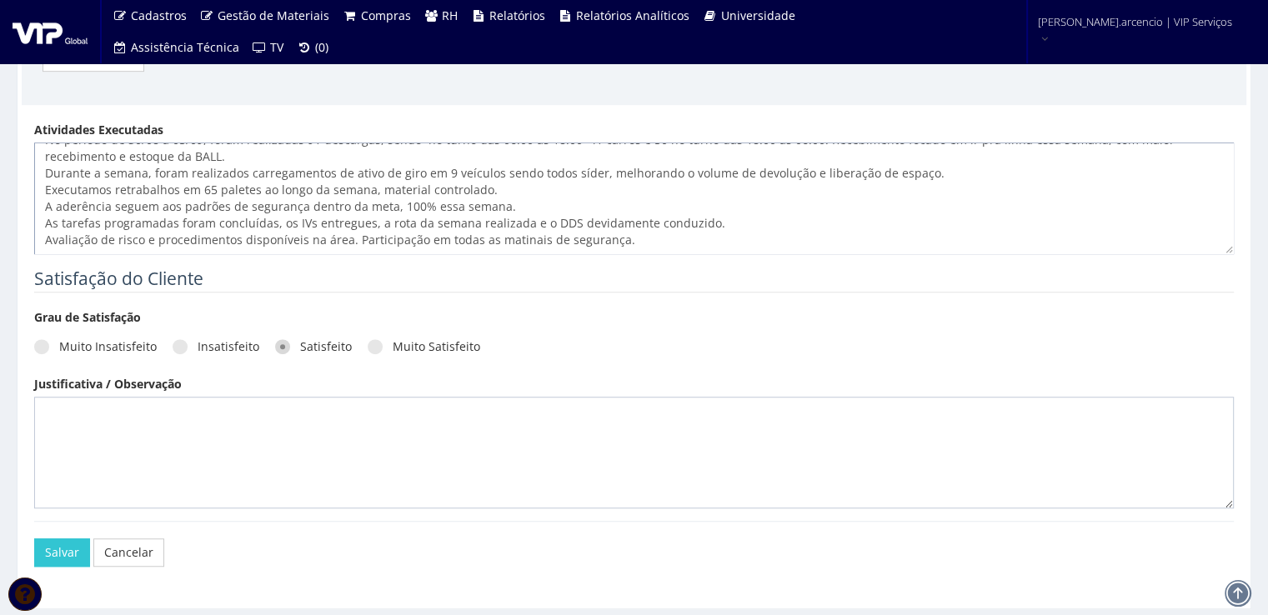
click at [631, 239] on textarea "No período de 30/08 a 05/09, foram realizadas 91 descargas, sendo no turno das …" at bounding box center [634, 199] width 1200 height 112
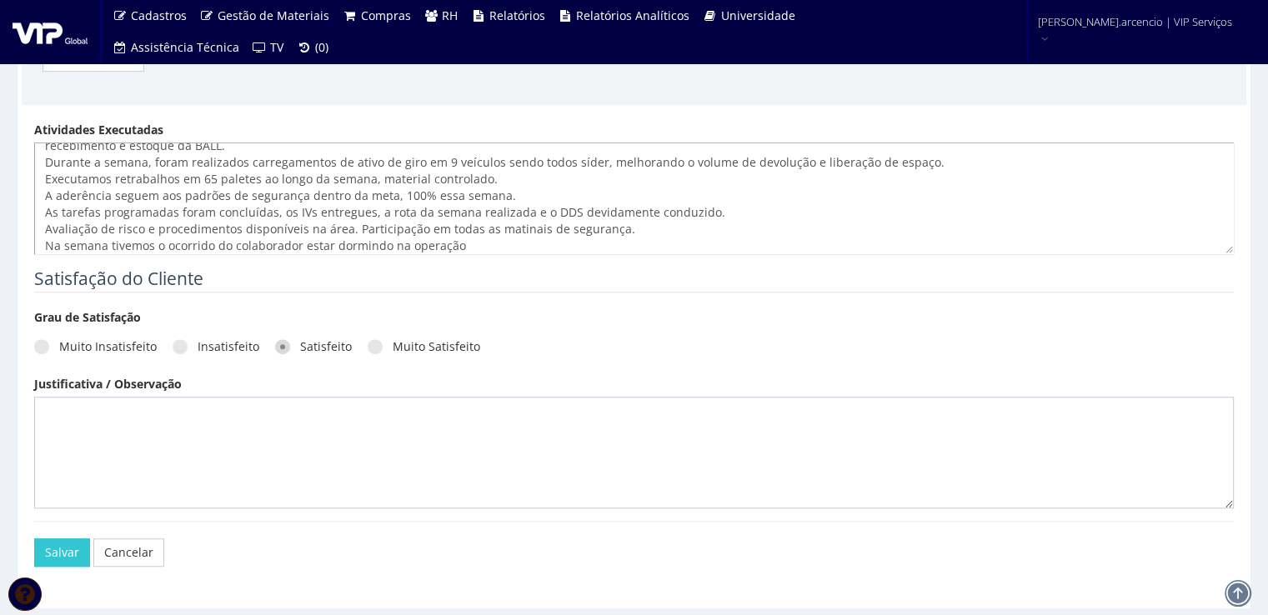
click at [303, 240] on textarea "No período de 30/08 a 05/09, foram realizadas 91 descargas, sendo no turno das …" at bounding box center [634, 199] width 1200 height 112
click at [502, 248] on textarea "No período de 30/08 a 05/09, foram realizadas 91 descargas, sendo no turno das …" at bounding box center [634, 199] width 1200 height 112
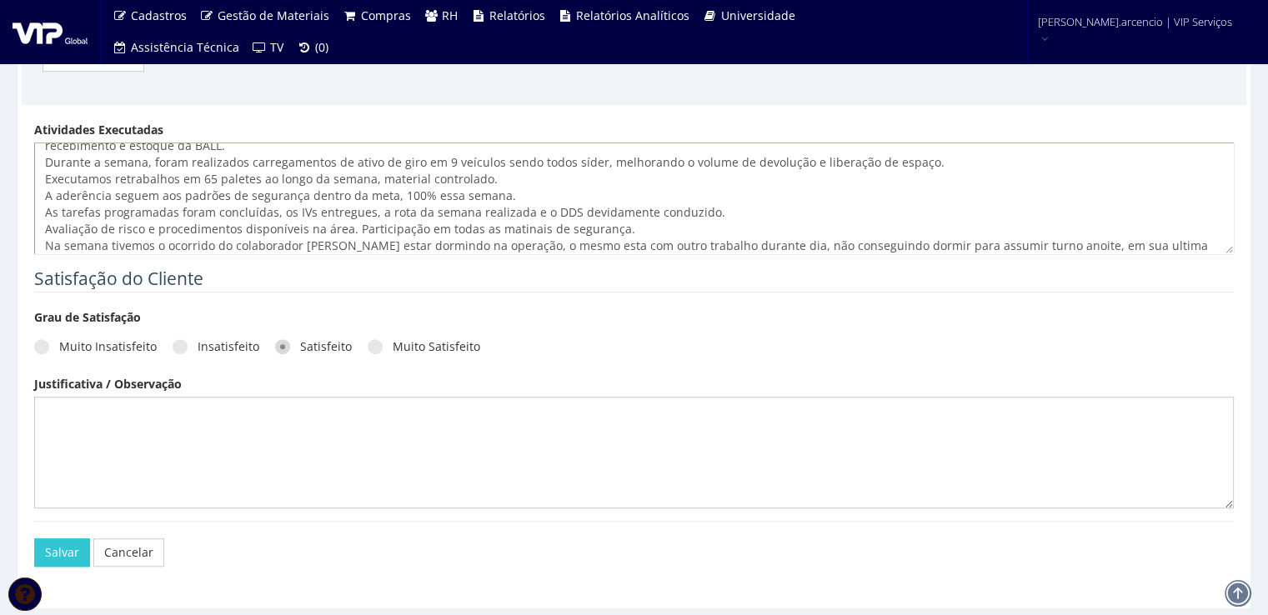
scroll to position [44, 0]
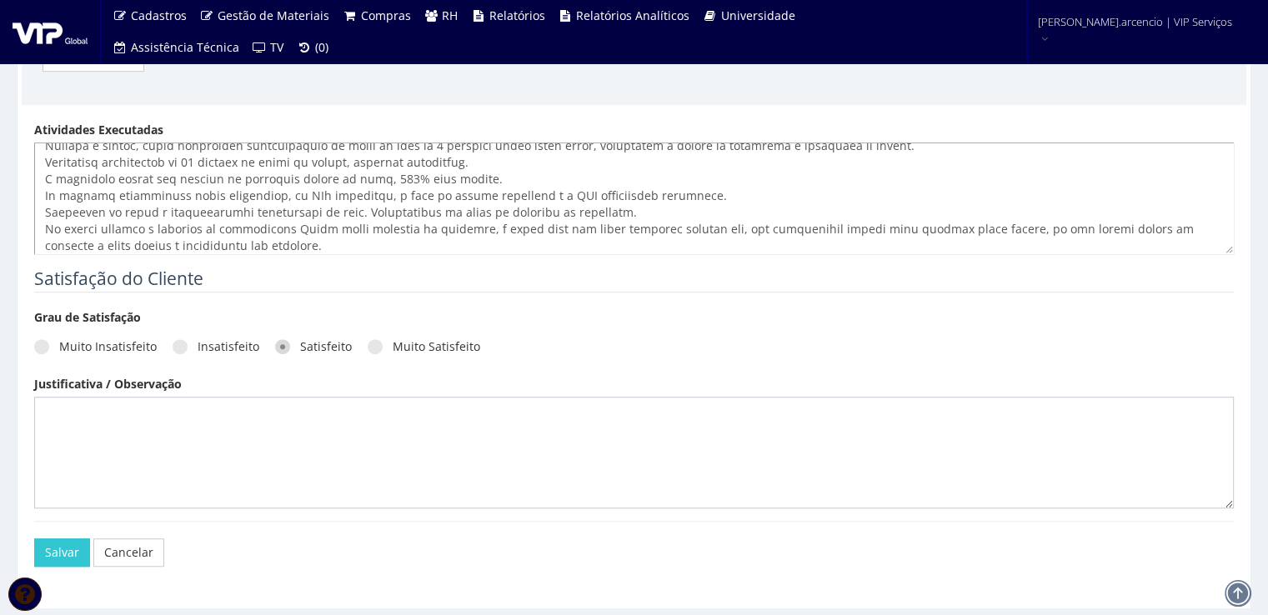
click at [398, 248] on textarea "Atividades Executadas" at bounding box center [634, 199] width 1200 height 112
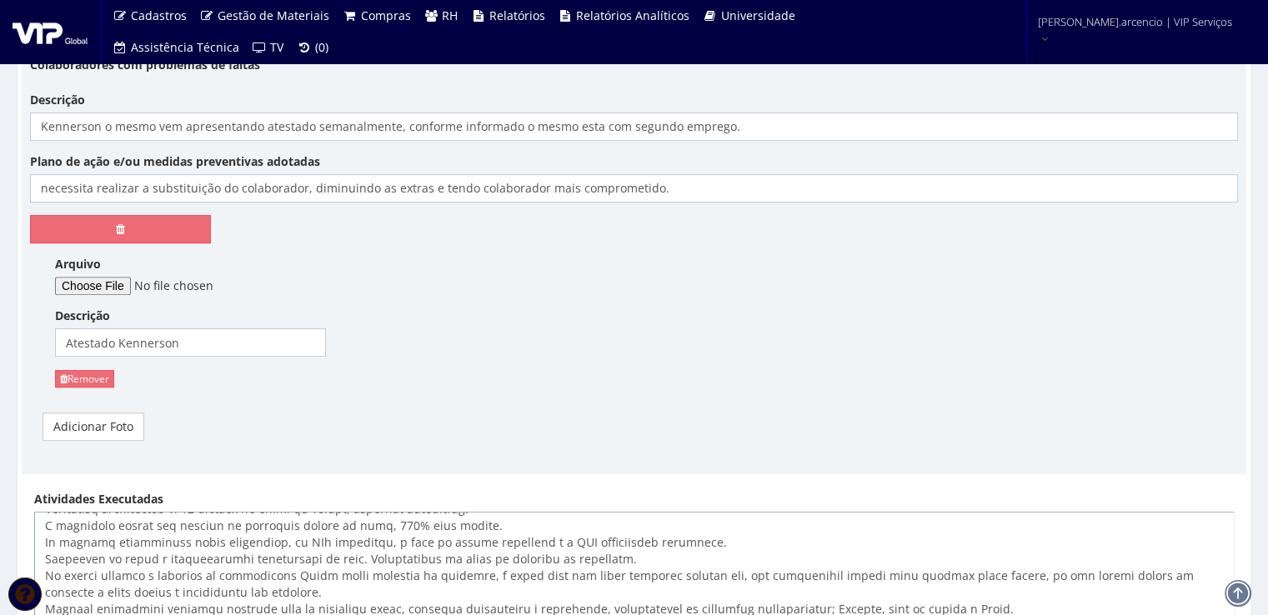
scroll to position [798, 0]
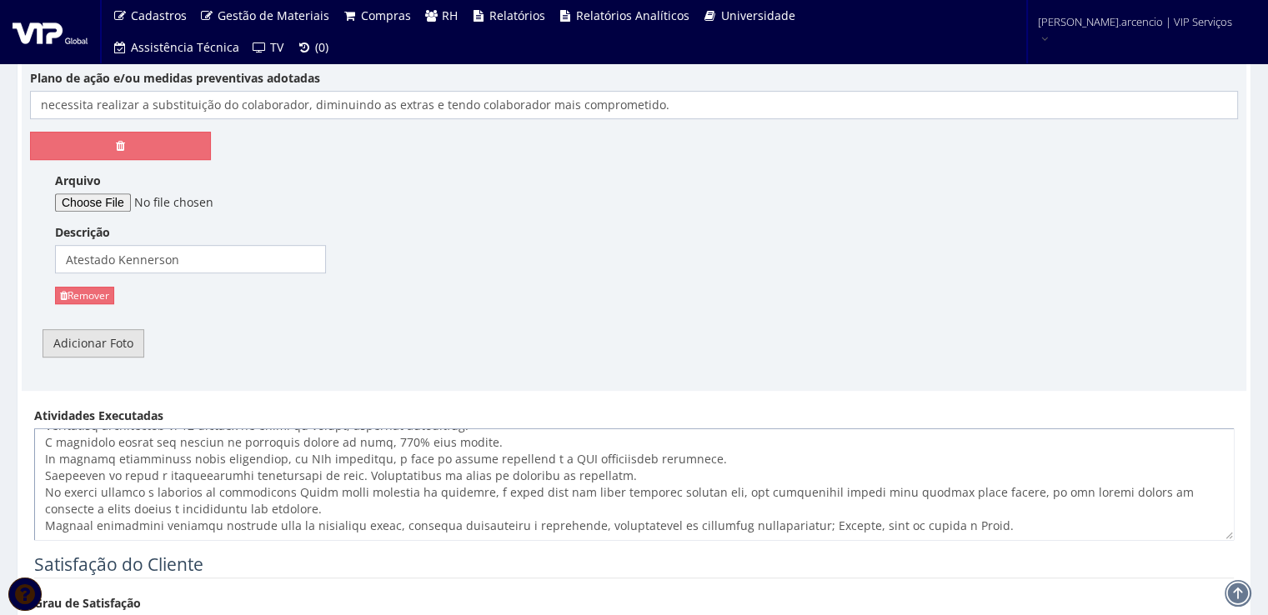
type textarea "No período de 30/08 a 05/09, foram realizadas 91 descargas, sendo no turno das …"
click at [113, 348] on link "Adicionar Foto" at bounding box center [94, 343] width 102 height 28
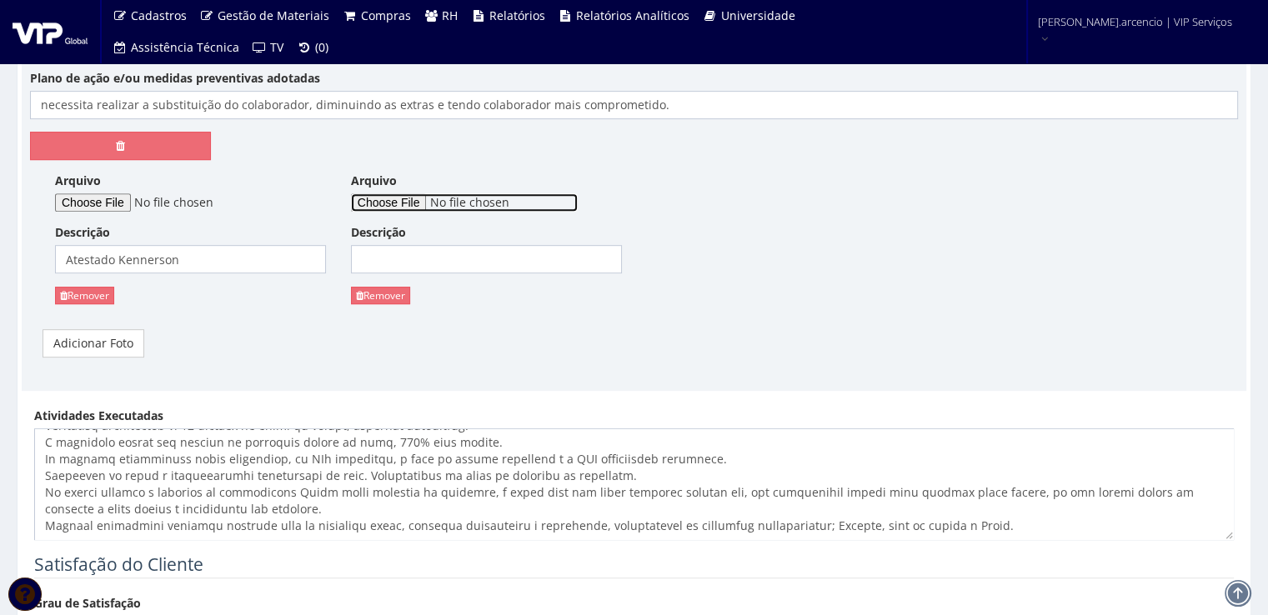
click at [374, 206] on input "Arquivo" at bounding box center [464, 202] width 227 height 18
type input "C:\fakepath\WhatsApp Image 2025-09-05 at 13.48.29.jpeg"
click at [457, 266] on input "Descrição" at bounding box center [486, 259] width 271 height 28
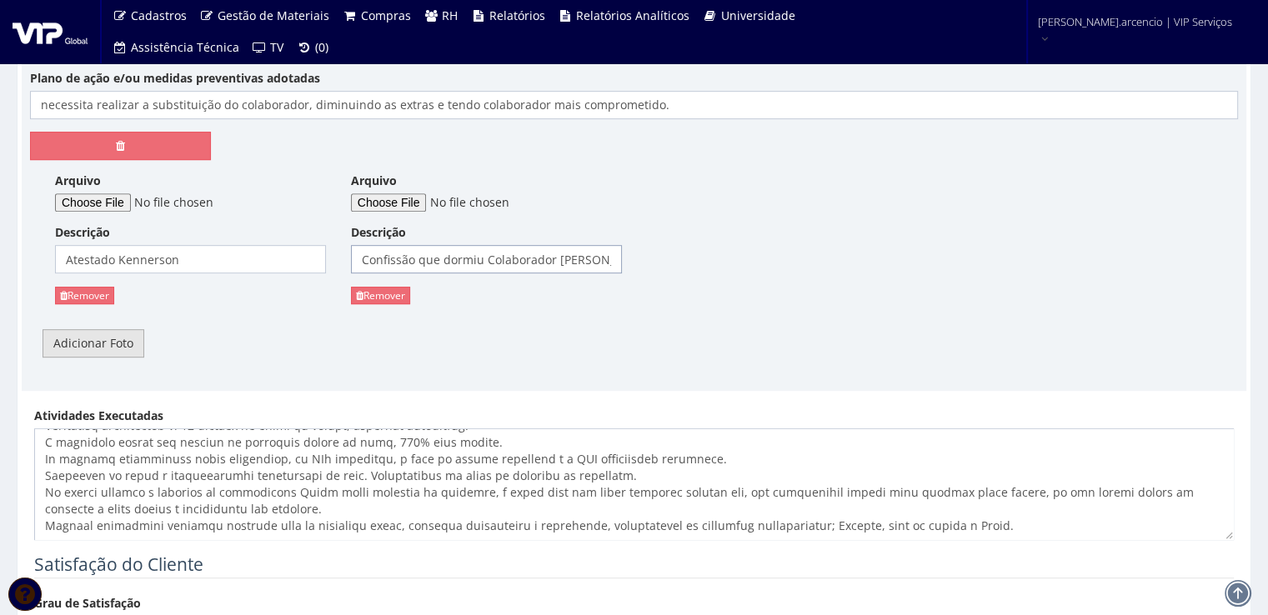
type input "Confissão que dormiu Colaborador Pedro."
click at [103, 349] on link "Adicionar Foto" at bounding box center [94, 343] width 102 height 28
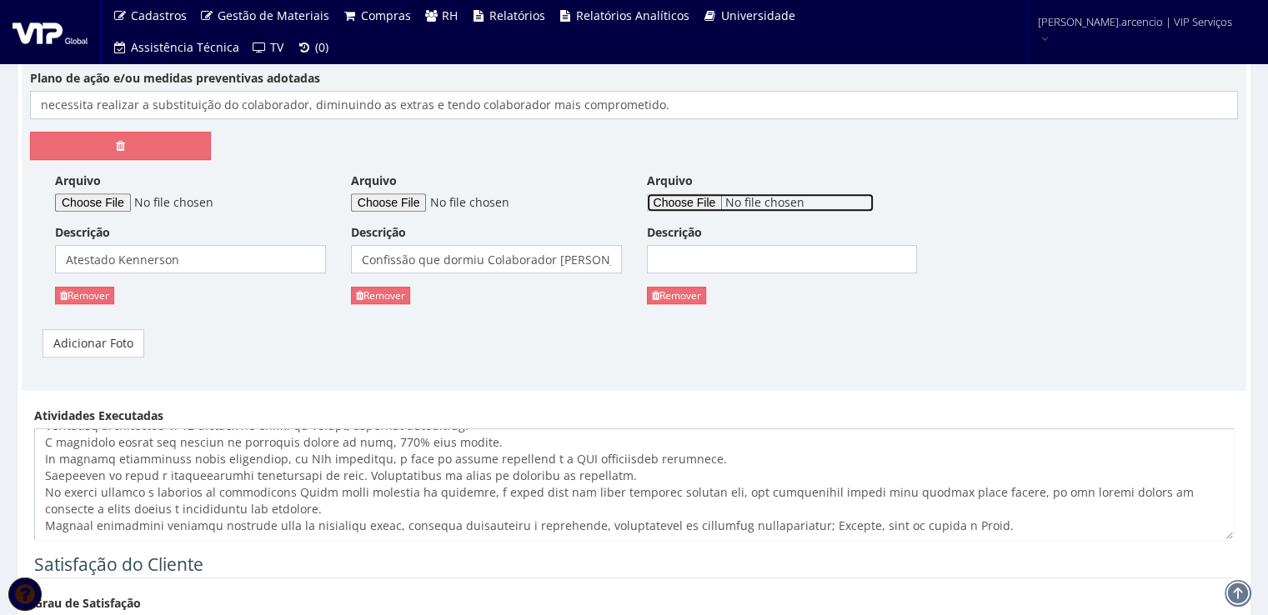
click at [689, 203] on input "Arquivo" at bounding box center [760, 202] width 227 height 18
type input "C:\fakepath\S1 TAREFA DA SEMANA-FECHAMENTO DOS IVS AGOSTO - VIP.pptx"
click at [696, 258] on input "Descrição" at bounding box center [782, 259] width 271 height 28
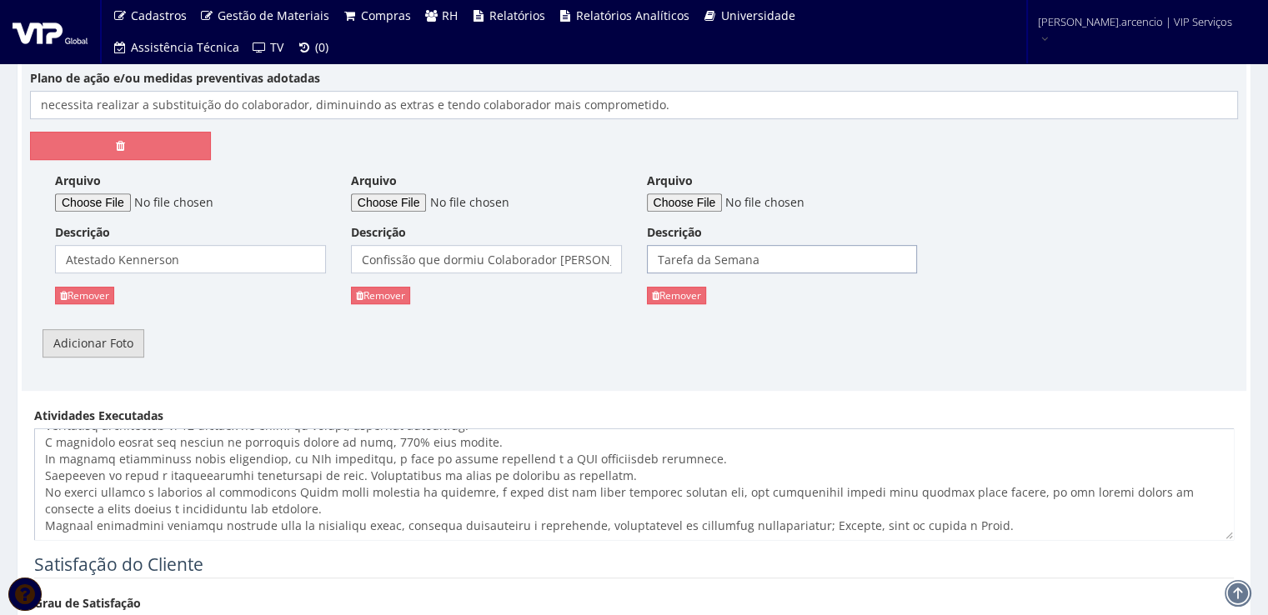
type input "Tarefa da Semana"
click at [118, 348] on link "Adicionar Foto" at bounding box center [94, 343] width 102 height 28
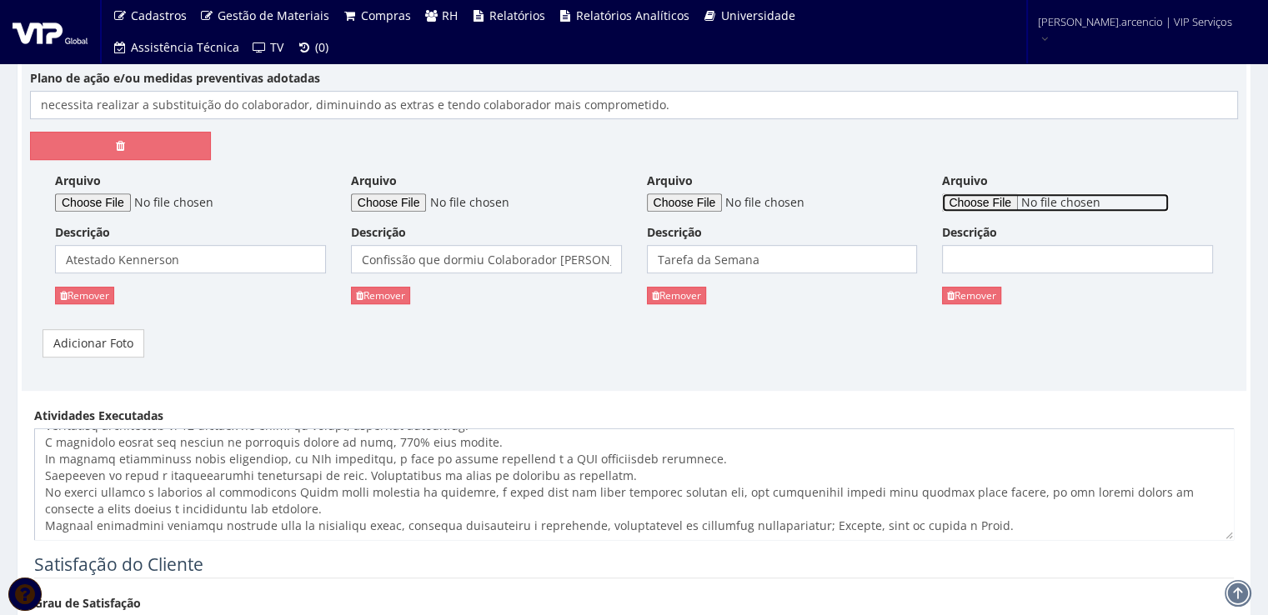
click at [974, 201] on input "Arquivo" at bounding box center [1055, 202] width 227 height 18
type input "C:\fakepath\WhatsApp Image 2025-09-05 at 13.54.02.jpeg"
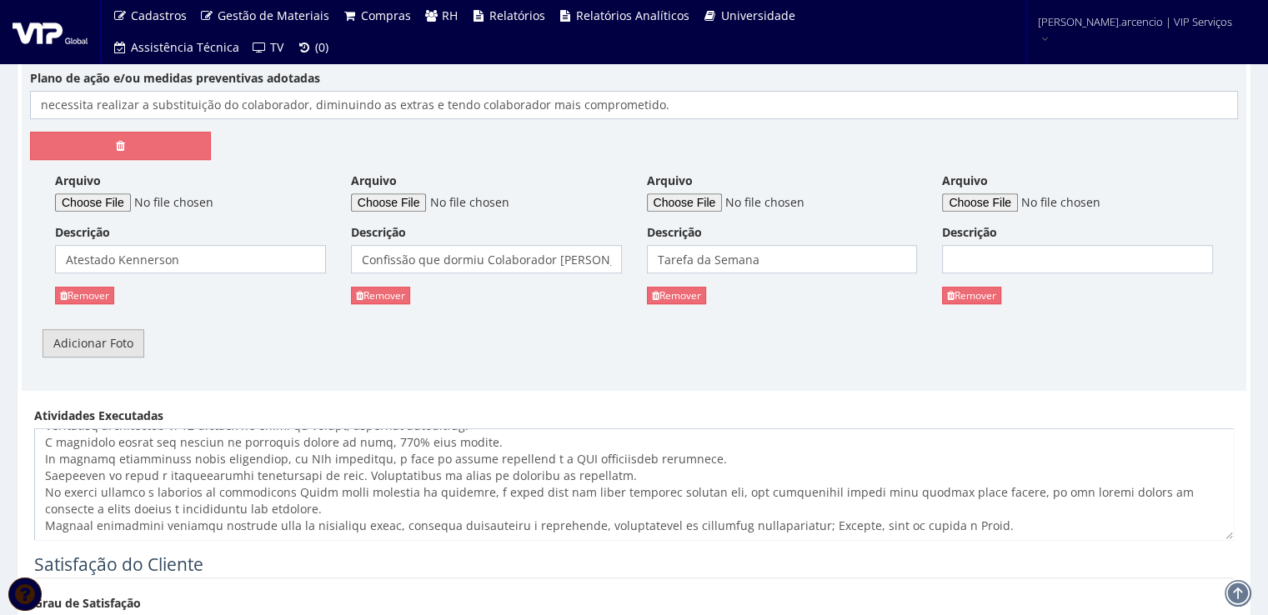
click at [119, 344] on link "Adicionar Foto" at bounding box center [94, 343] width 102 height 28
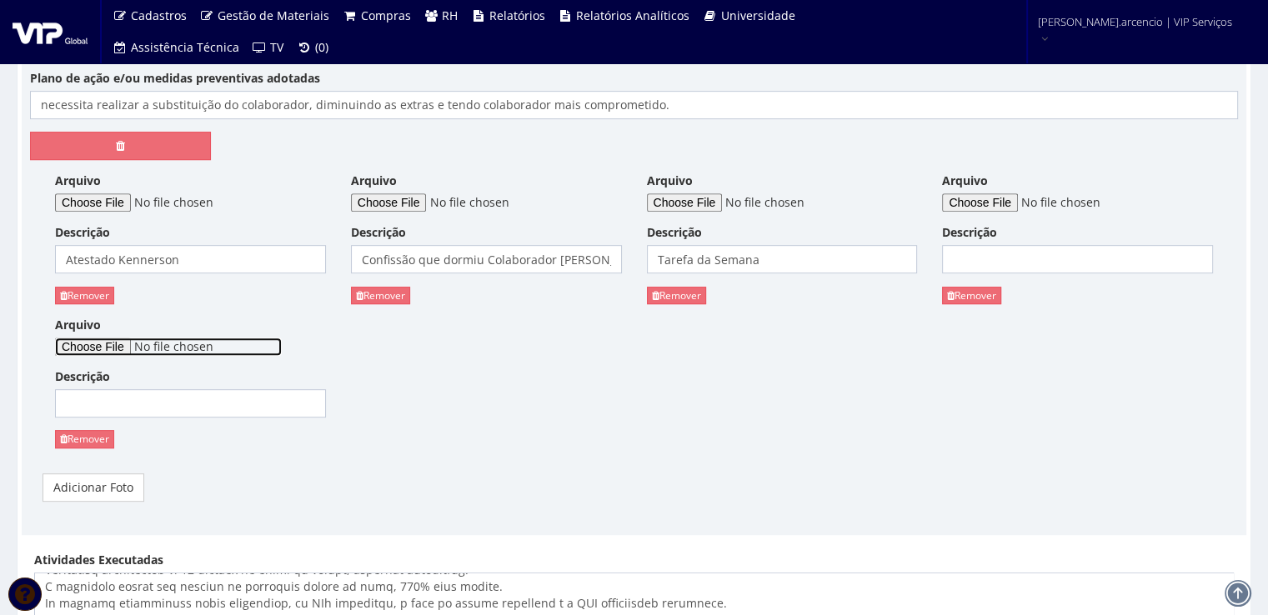
click at [114, 343] on input "Arquivo" at bounding box center [168, 347] width 227 height 18
type input "C:\fakepath\WhatsApp Image 2025-09-05 at 13.54.03.jpeg"
click at [102, 491] on link "Adicionar Foto" at bounding box center [94, 488] width 102 height 28
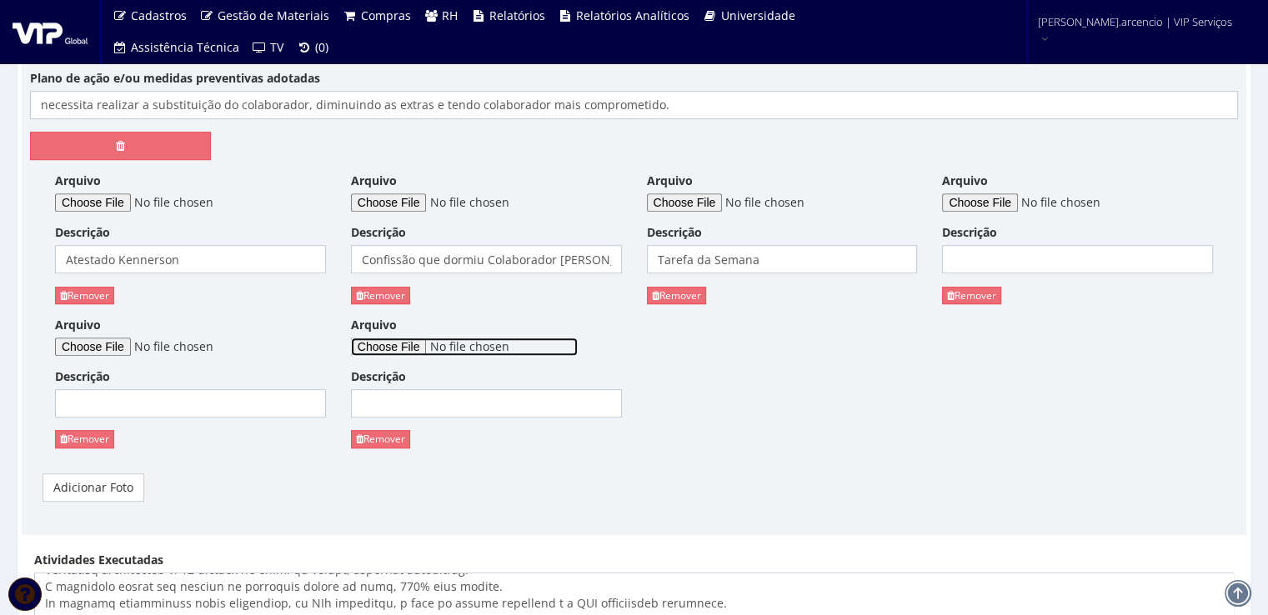
click at [400, 347] on input "Arquivo" at bounding box center [464, 347] width 227 height 18
type input "C:\fakepath\WhatsApp Image 2025-09-05 at 13.54.03 (1).jpeg"
click at [173, 404] on input "Descrição" at bounding box center [190, 403] width 271 height 28
click at [987, 252] on input "Descrição" at bounding box center [1077, 259] width 271 height 28
type input "Área de descarga"
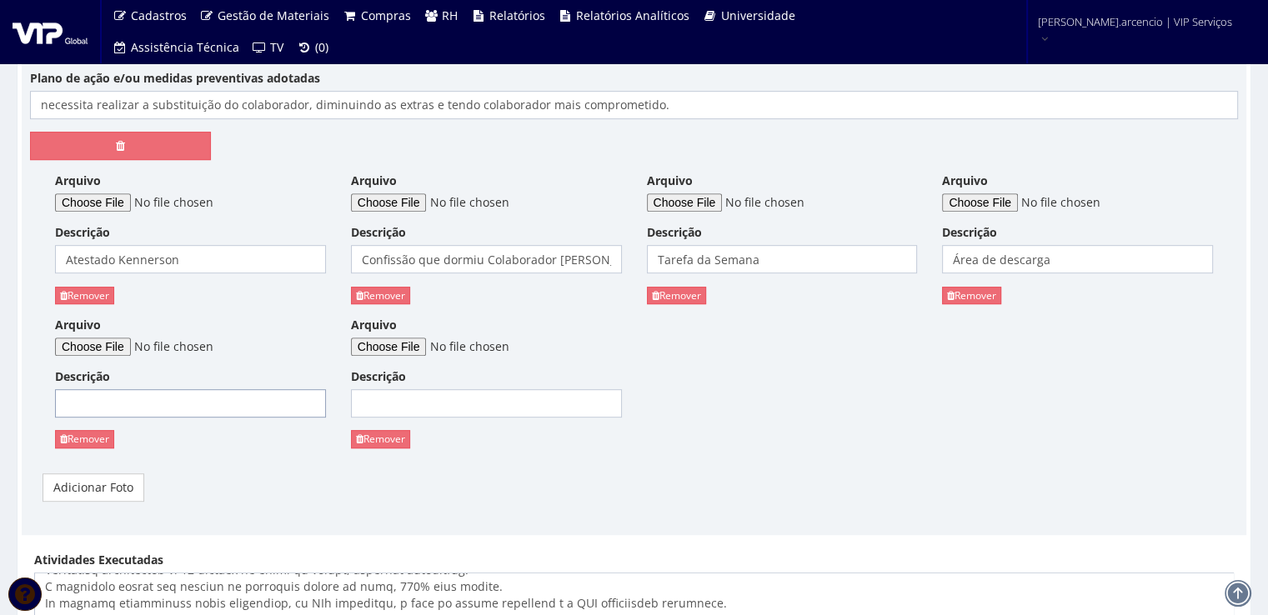
drag, startPoint x: 194, startPoint y: 403, endPoint x: 186, endPoint y: 402, distance: 8.4
click at [193, 403] on input "Descrição" at bounding box center [190, 403] width 271 height 28
type input "Área de Retrabalho"
click at [457, 398] on input "Descrição" at bounding box center [486, 403] width 271 height 28
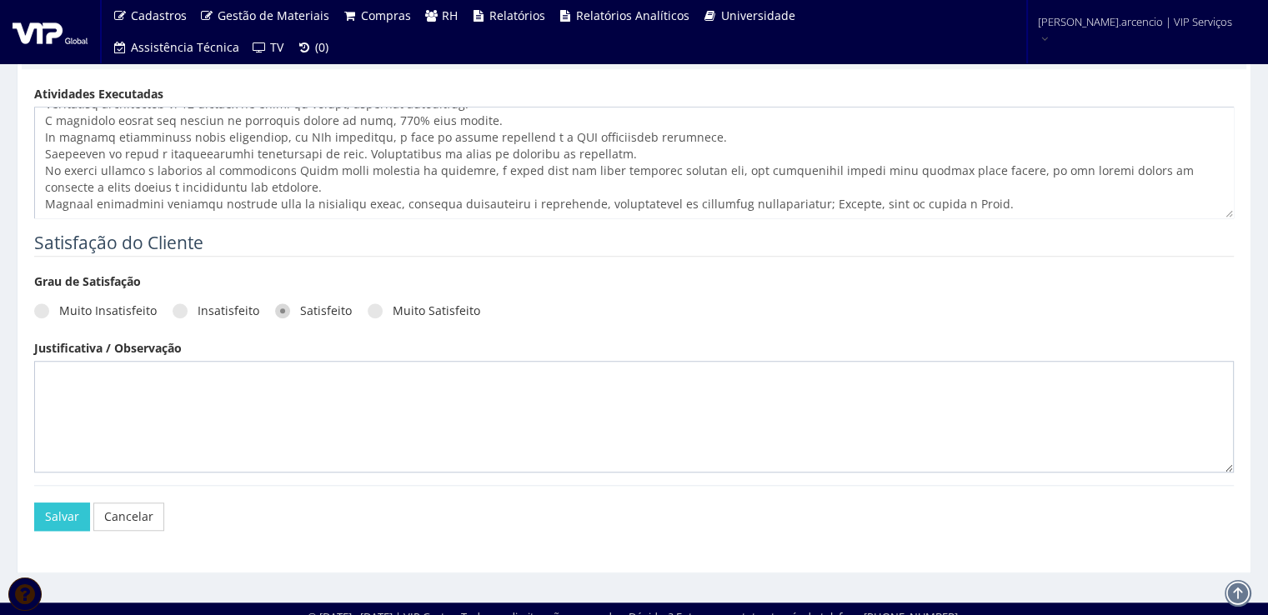
scroll to position [1276, 0]
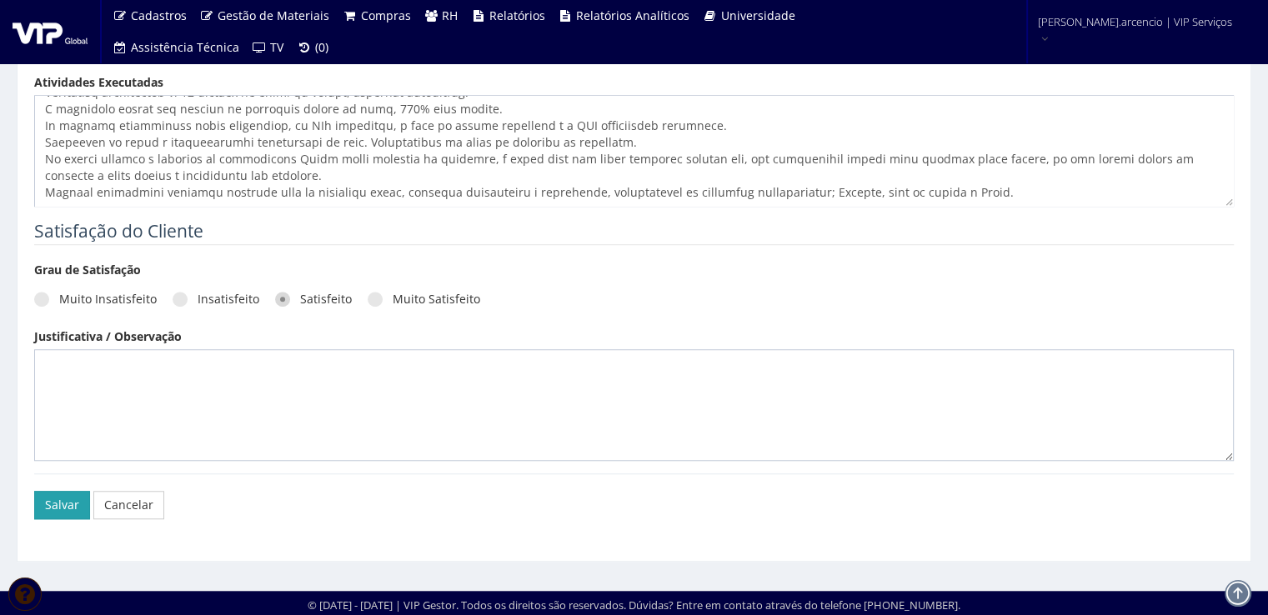
type input "Doca de descarga de lata."
click at [59, 506] on button "Salvar" at bounding box center [62, 505] width 56 height 28
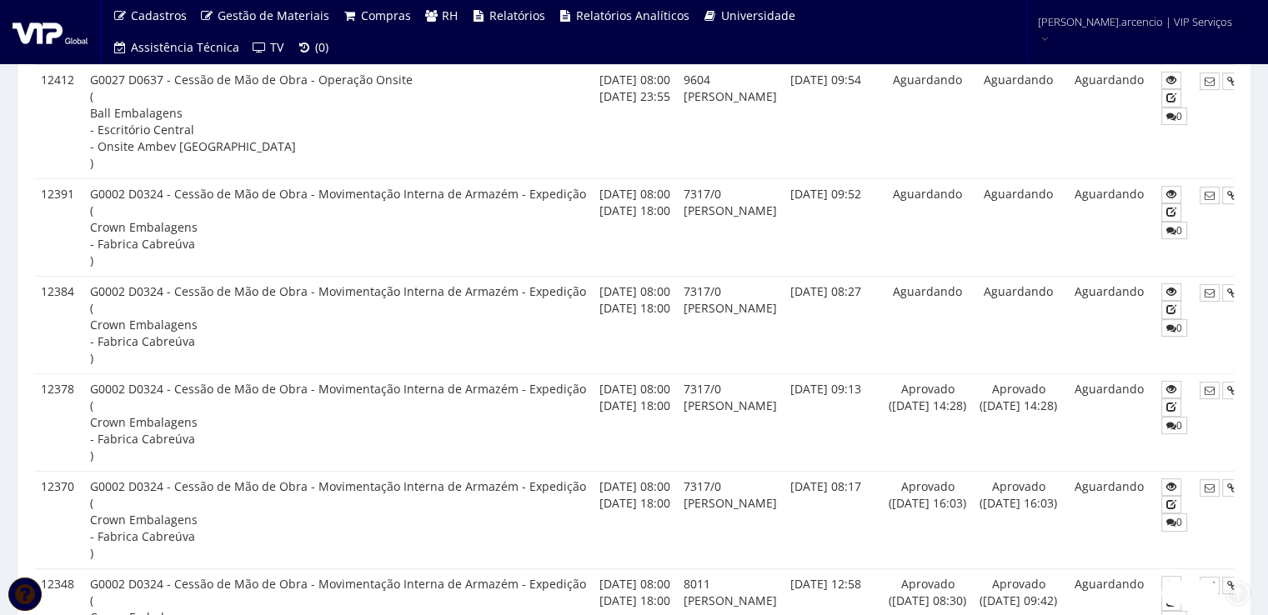
scroll to position [500, 0]
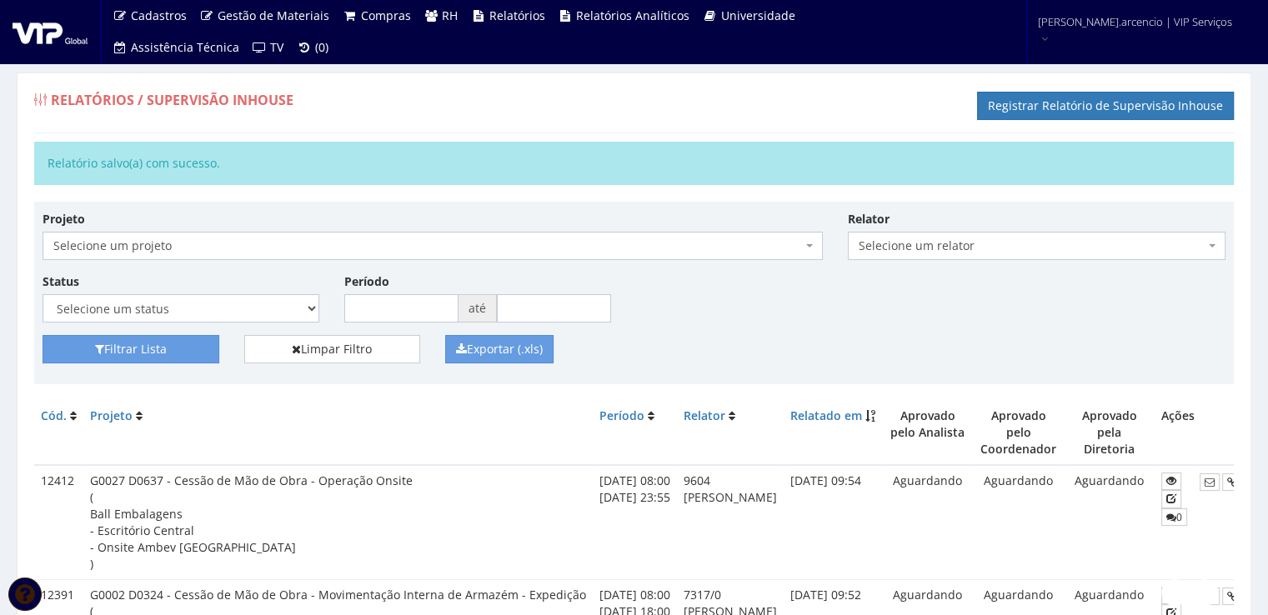
click at [18, 34] on img at bounding box center [50, 31] width 75 height 25
